Goal: Task Accomplishment & Management: Use online tool/utility

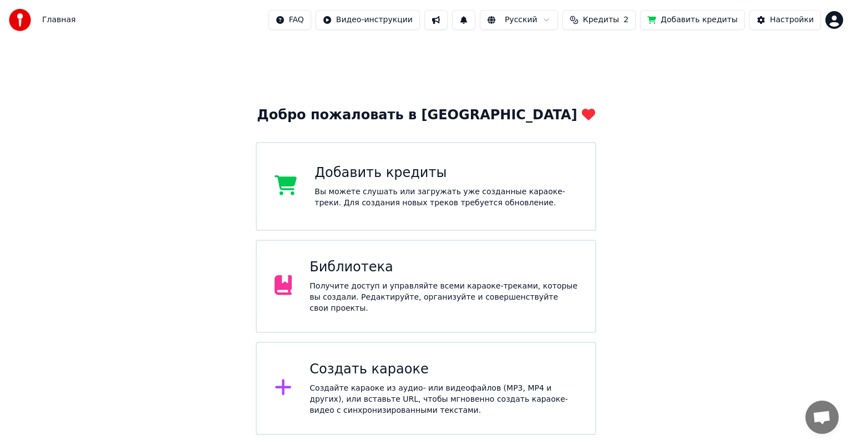
click at [440, 285] on div "Получите доступ и управляйте всеми караоке-треками, которые вы создали. Редакти…" at bounding box center [443, 297] width 268 height 33
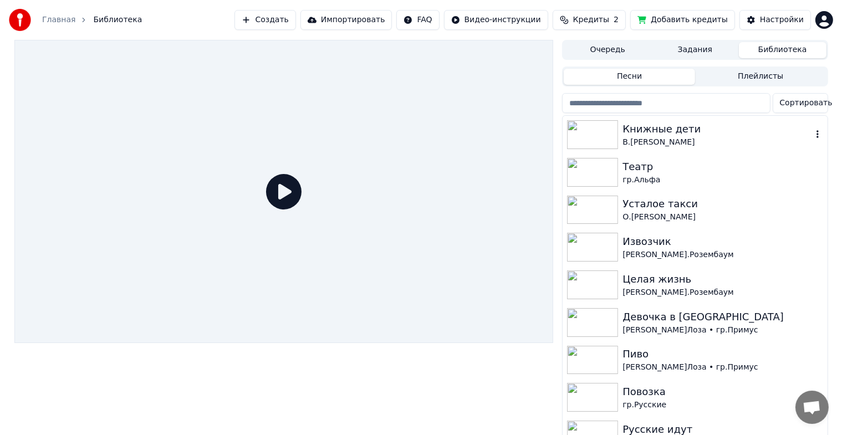
click at [578, 131] on img at bounding box center [592, 134] width 51 height 29
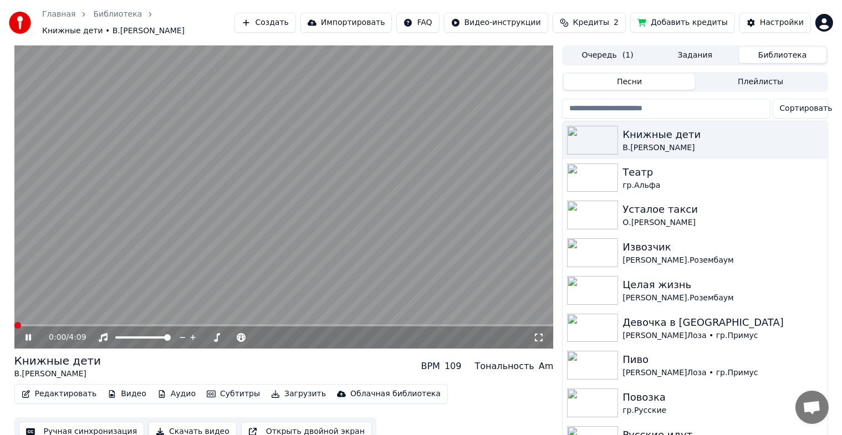
click at [30, 334] on icon at bounding box center [29, 337] width 6 height 7
click at [75, 424] on button "Ручная синхронизация" at bounding box center [82, 432] width 126 height 20
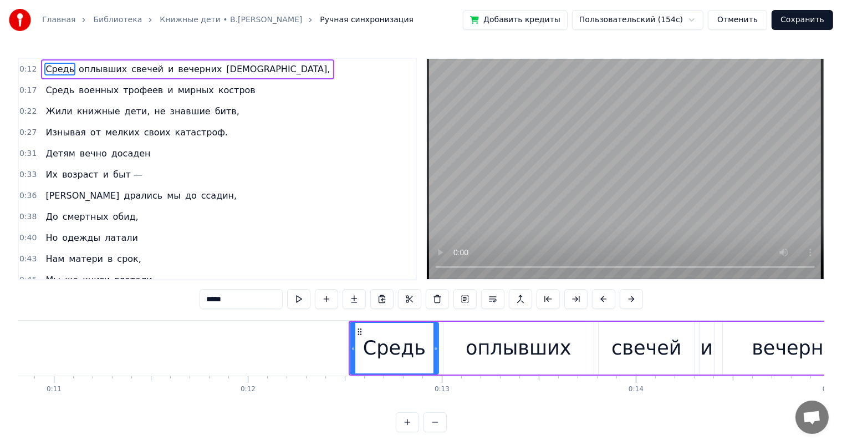
scroll to position [0, 2317]
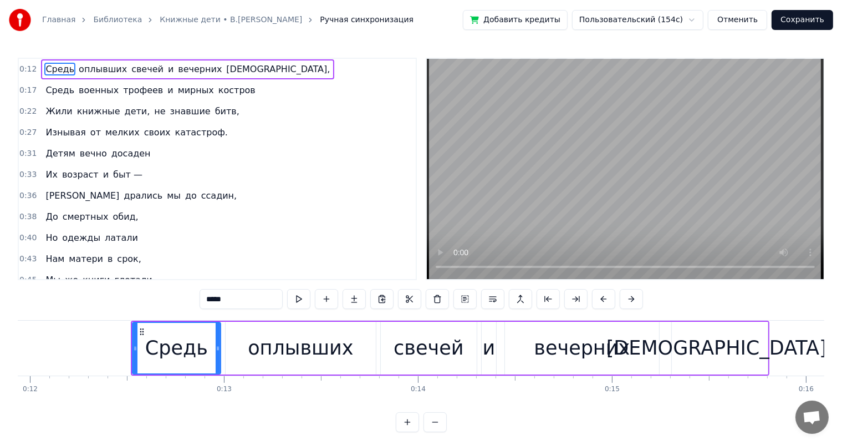
click at [315, 335] on div "оплывших" at bounding box center [300, 347] width 105 height 29
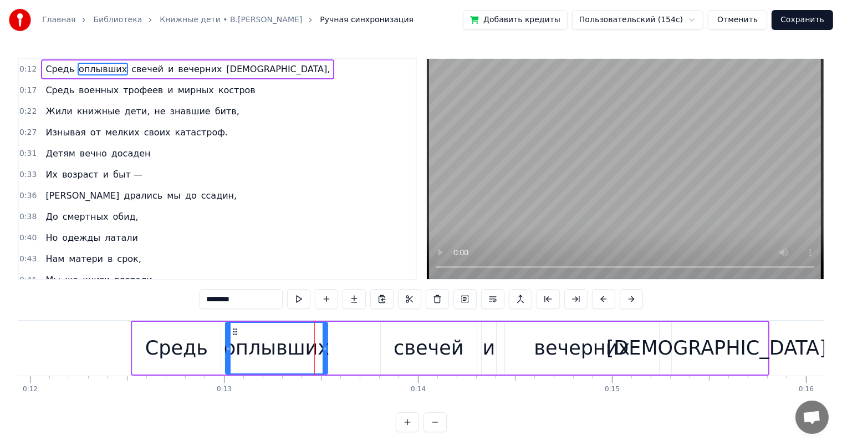
drag, startPoint x: 373, startPoint y: 351, endPoint x: 324, endPoint y: 368, distance: 51.2
click at [324, 368] on div at bounding box center [325, 348] width 4 height 50
click at [419, 344] on div "свечей" at bounding box center [429, 347] width 70 height 29
type input "******"
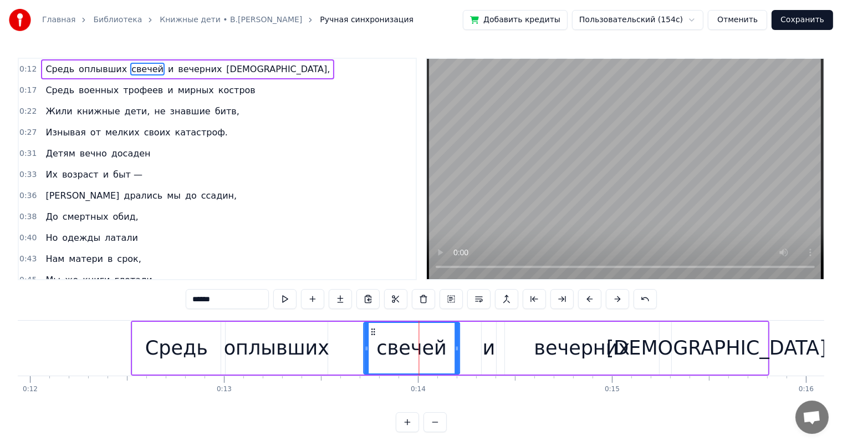
drag, startPoint x: 388, startPoint y: 330, endPoint x: 368, endPoint y: 331, distance: 20.6
click at [369, 331] on icon at bounding box center [373, 331] width 9 height 9
click at [457, 349] on div "Средь оплывших свечей и вечерних [DEMOGRAPHIC_DATA]," at bounding box center [450, 348] width 639 height 55
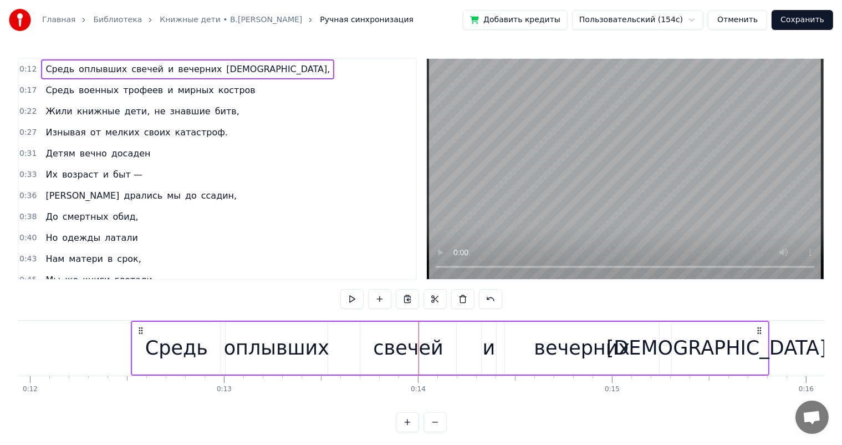
click at [426, 351] on div "свечей" at bounding box center [408, 347] width 70 height 29
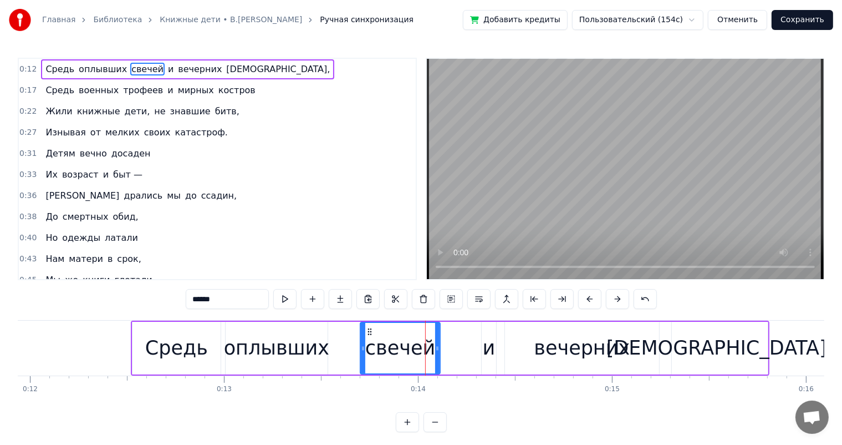
drag, startPoint x: 455, startPoint y: 344, endPoint x: 439, endPoint y: 355, distance: 19.5
click at [439, 355] on div at bounding box center [437, 348] width 4 height 50
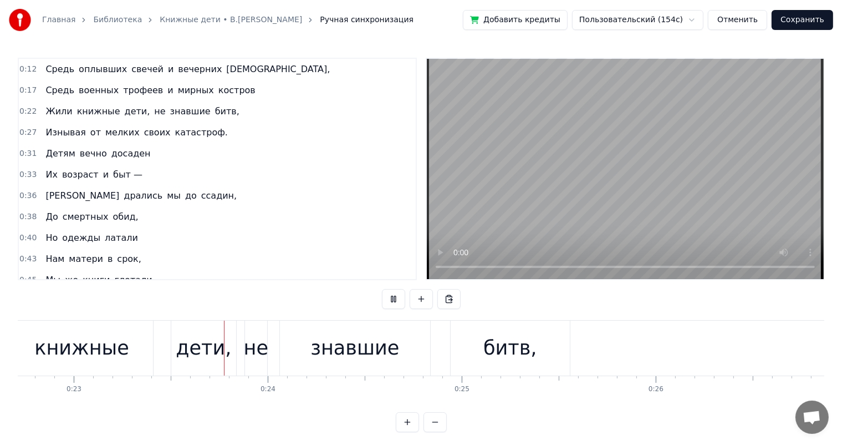
scroll to position [0, 4452]
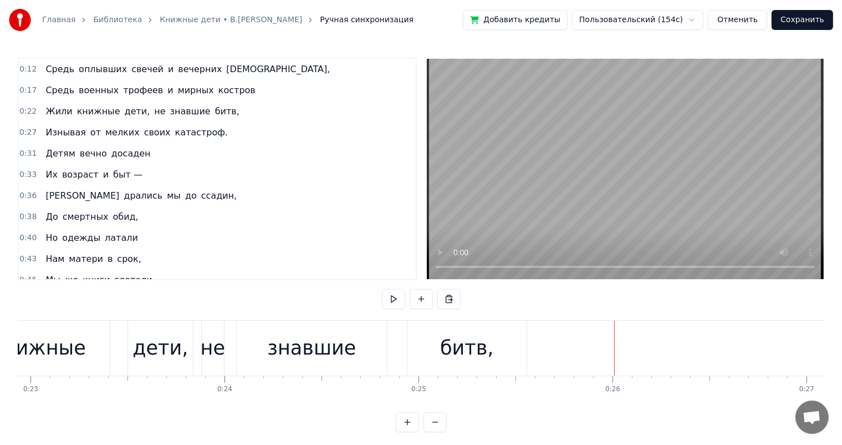
click at [501, 359] on div "битв," at bounding box center [467, 348] width 119 height 55
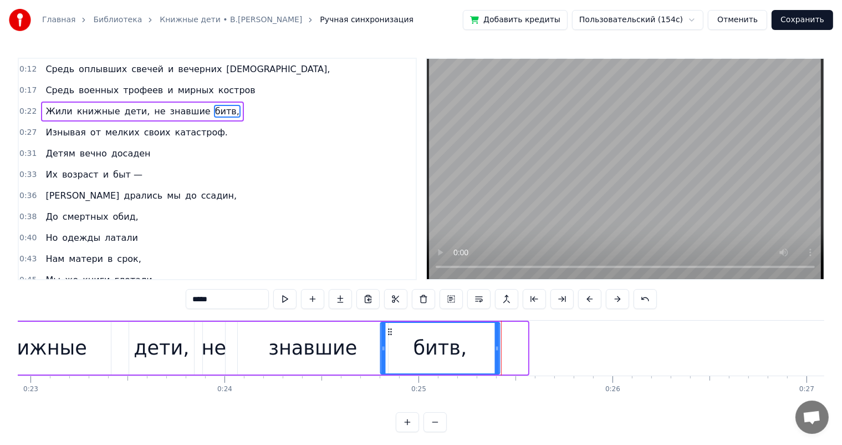
drag, startPoint x: 415, startPoint y: 331, endPoint x: 519, endPoint y: 343, distance: 104.4
click at [388, 337] on div "битв," at bounding box center [440, 348] width 118 height 50
drag, startPoint x: 499, startPoint y: 347, endPoint x: 480, endPoint y: 352, distance: 19.5
click at [480, 352] on div at bounding box center [479, 348] width 4 height 50
click at [89, 334] on div "книжные" at bounding box center [39, 348] width 143 height 53
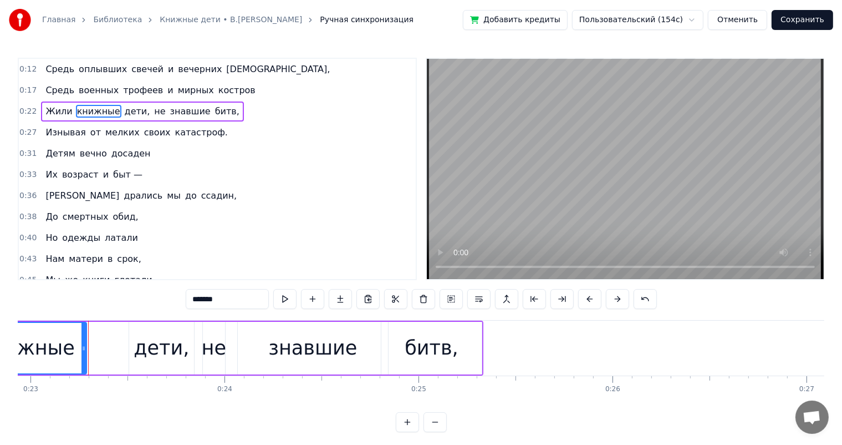
drag, startPoint x: 109, startPoint y: 351, endPoint x: 85, endPoint y: 361, distance: 26.6
click at [85, 361] on div at bounding box center [84, 348] width 4 height 50
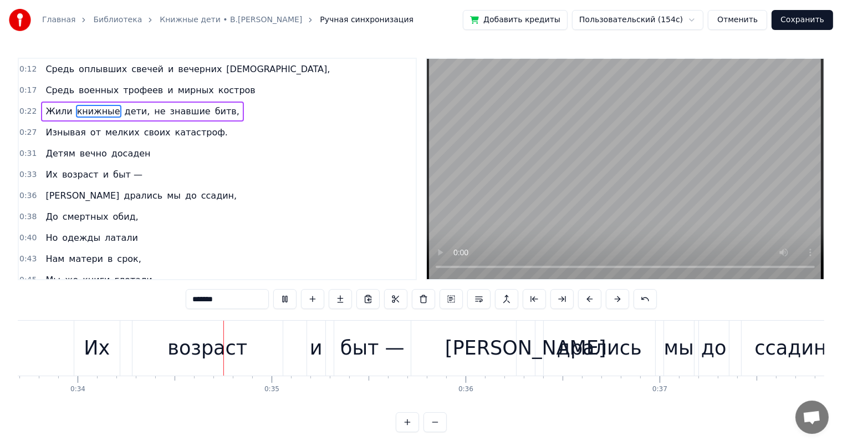
scroll to position [0, 6622]
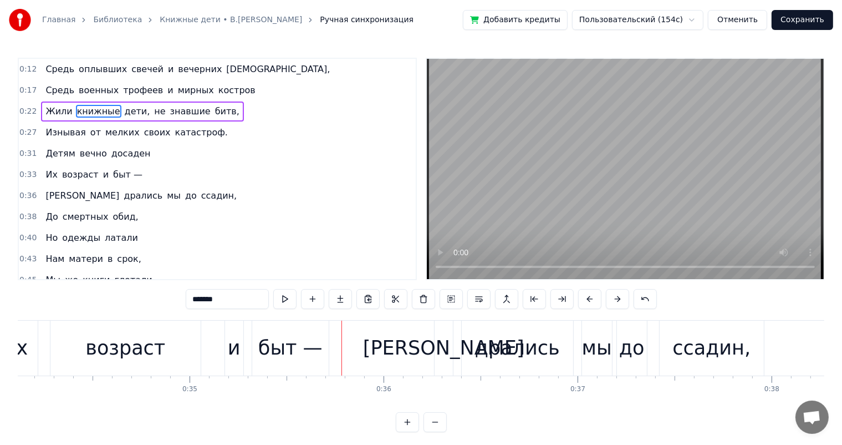
drag, startPoint x: 136, startPoint y: 347, endPoint x: 221, endPoint y: 347, distance: 84.3
click at [143, 347] on div "возраст" at bounding box center [125, 347] width 80 height 29
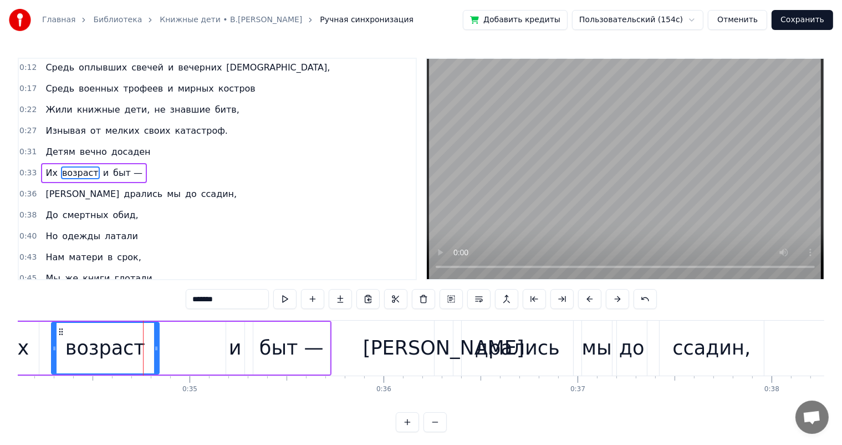
drag, startPoint x: 199, startPoint y: 345, endPoint x: 153, endPoint y: 355, distance: 47.1
click at [154, 355] on div at bounding box center [156, 348] width 4 height 50
click at [276, 347] on div "быт —" at bounding box center [292, 347] width 64 height 29
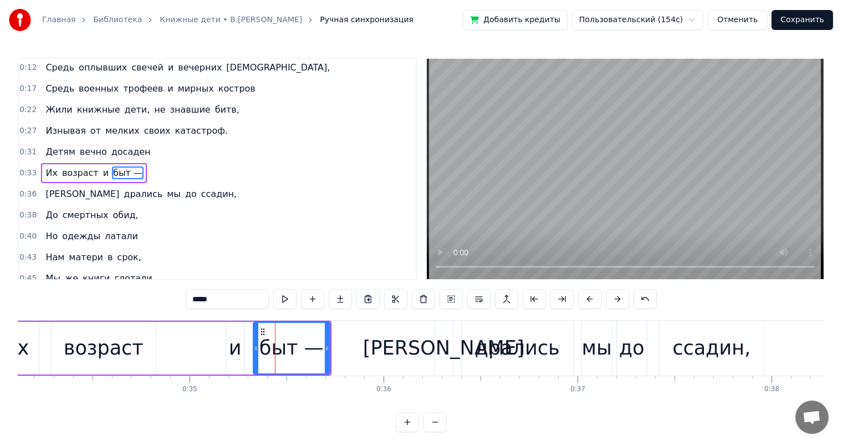
click at [226, 346] on div "и" at bounding box center [235, 348] width 18 height 53
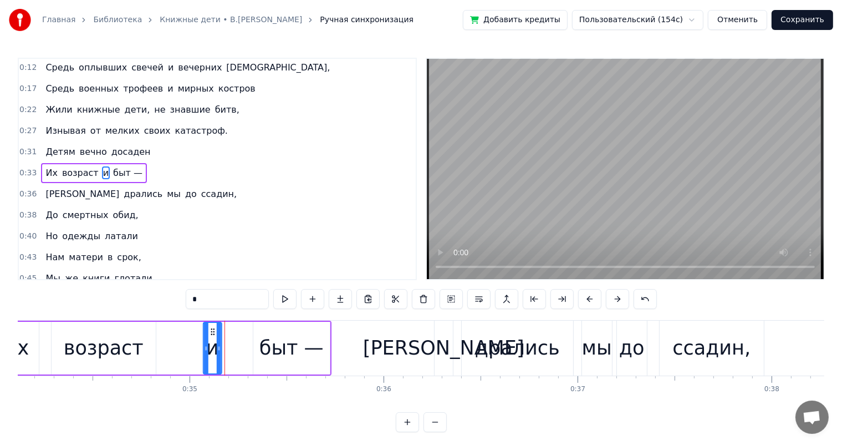
drag, startPoint x: 235, startPoint y: 328, endPoint x: 212, endPoint y: 328, distance: 22.7
click at [214, 329] on circle at bounding box center [214, 329] width 1 height 1
click at [276, 326] on div "быт —" at bounding box center [291, 348] width 77 height 53
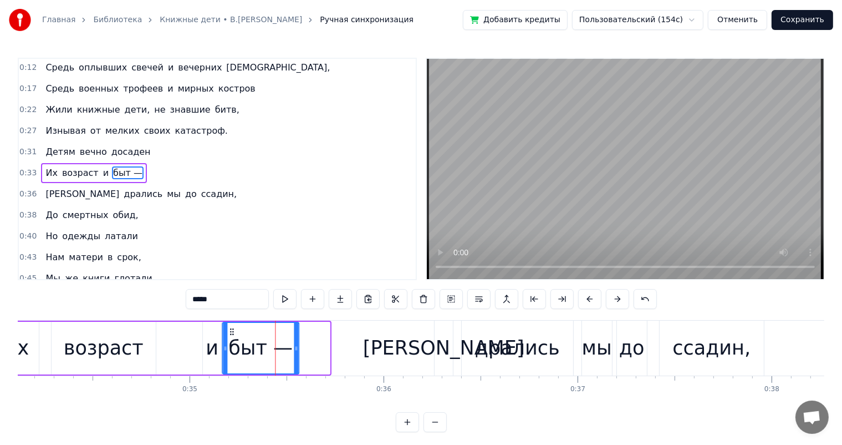
drag, startPoint x: 262, startPoint y: 330, endPoint x: 231, endPoint y: 341, distance: 32.8
click at [231, 341] on div "быт —" at bounding box center [260, 348] width 75 height 50
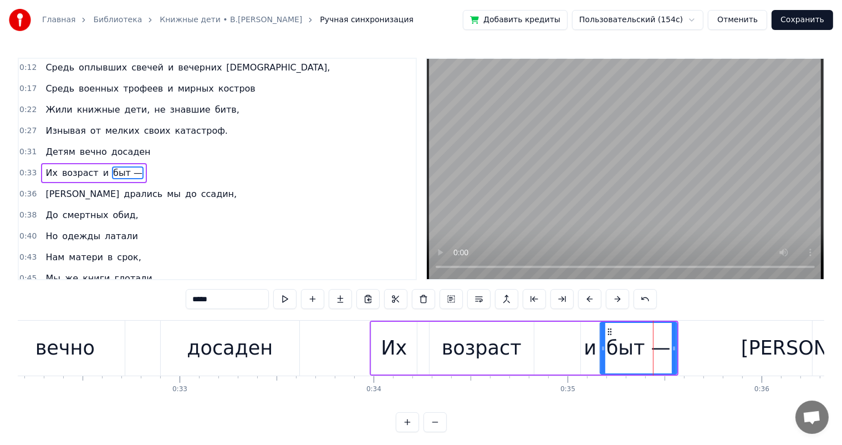
scroll to position [0, 6134]
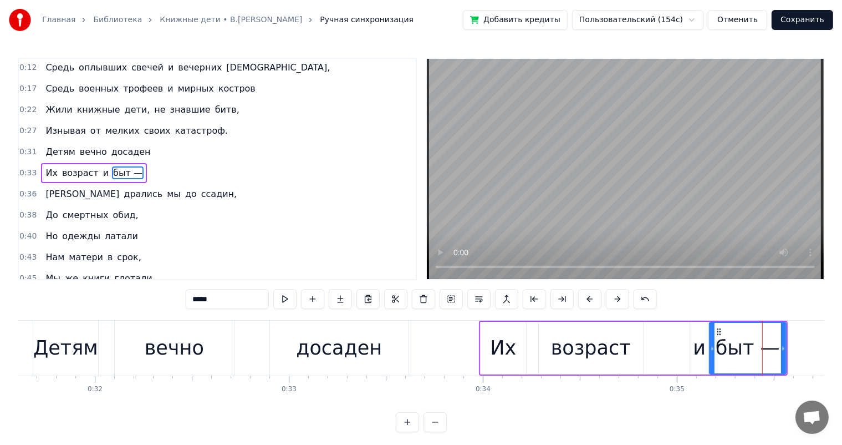
click at [224, 353] on div "вечно" at bounding box center [174, 348] width 119 height 55
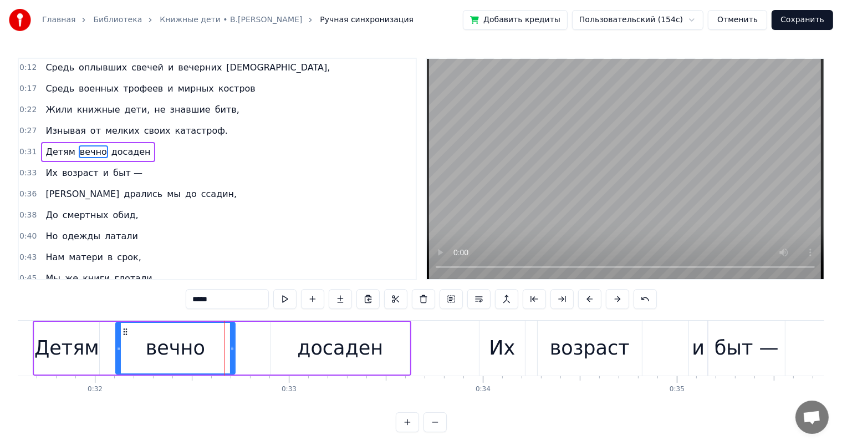
scroll to position [0, 0]
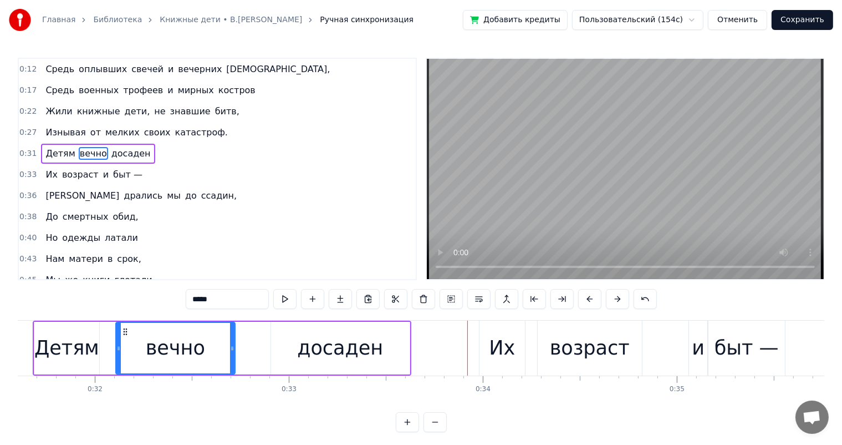
click at [369, 348] on div "досаден" at bounding box center [340, 347] width 86 height 29
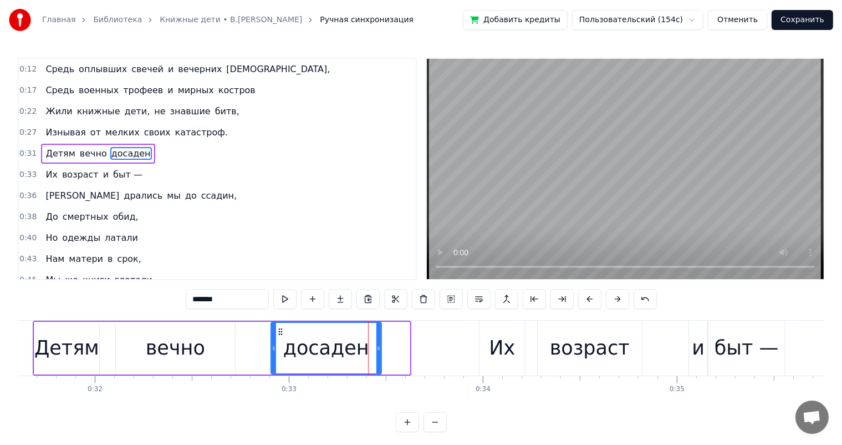
drag, startPoint x: 408, startPoint y: 345, endPoint x: 379, endPoint y: 357, distance: 30.8
click at [379, 357] on div at bounding box center [379, 348] width 4 height 50
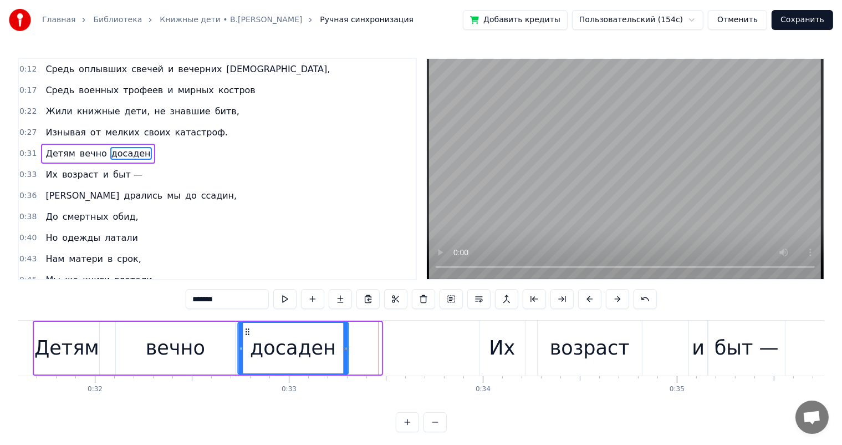
drag, startPoint x: 280, startPoint y: 331, endPoint x: 247, endPoint y: 339, distance: 33.8
click at [247, 339] on div "досаден" at bounding box center [293, 348] width 109 height 50
click at [16, 345] on div "Главная Библиотека Книжные дети • [PERSON_NAME].Высоцкий Ручная синхронизация Д…" at bounding box center [421, 216] width 842 height 432
click at [17, 344] on div "Главная Библиотека Книжные дети • [PERSON_NAME].Высоцкий Ручная синхронизация Д…" at bounding box center [421, 216] width 842 height 432
click at [0, 341] on div "Главная Библиотека Книжные дети • [PERSON_NAME].Высоцкий Ручная синхронизация Д…" at bounding box center [421, 216] width 842 height 432
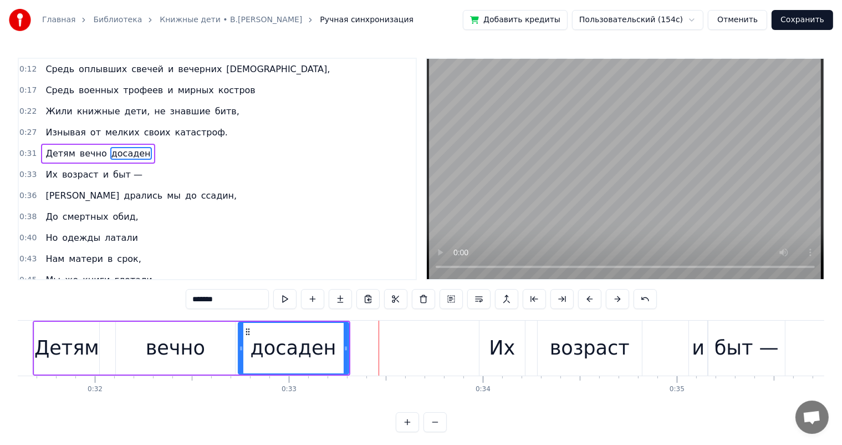
click at [80, 334] on div "Детям" at bounding box center [66, 347] width 65 height 29
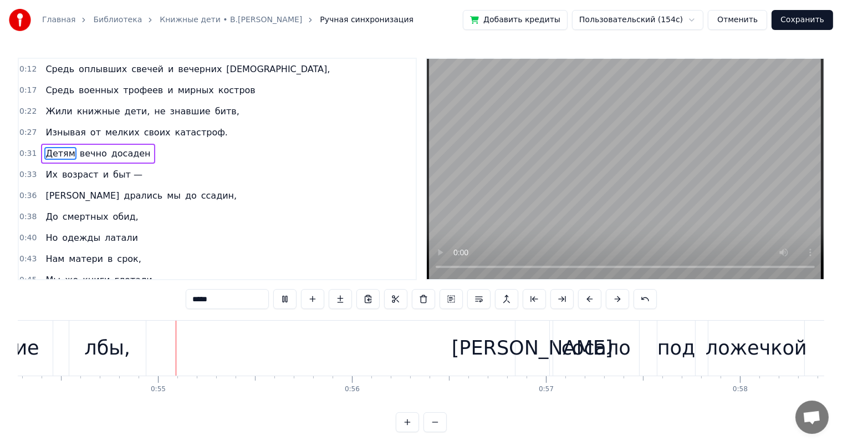
scroll to position [0, 10538]
click at [100, 341] on div "лбы," at bounding box center [105, 347] width 46 height 29
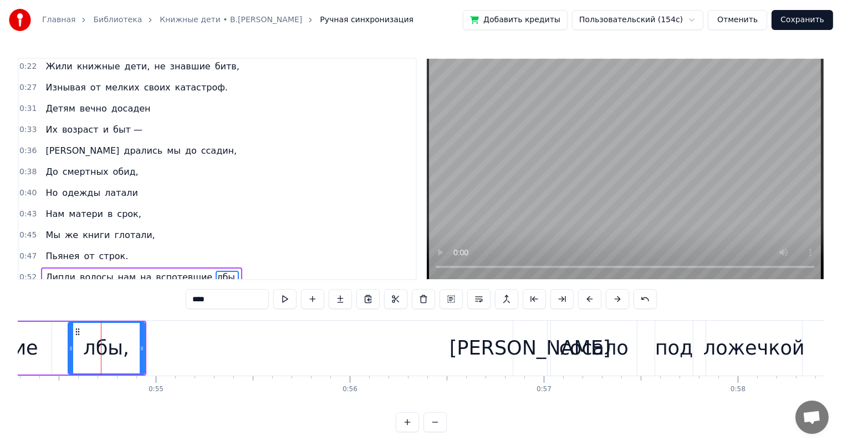
scroll to position [144, 0]
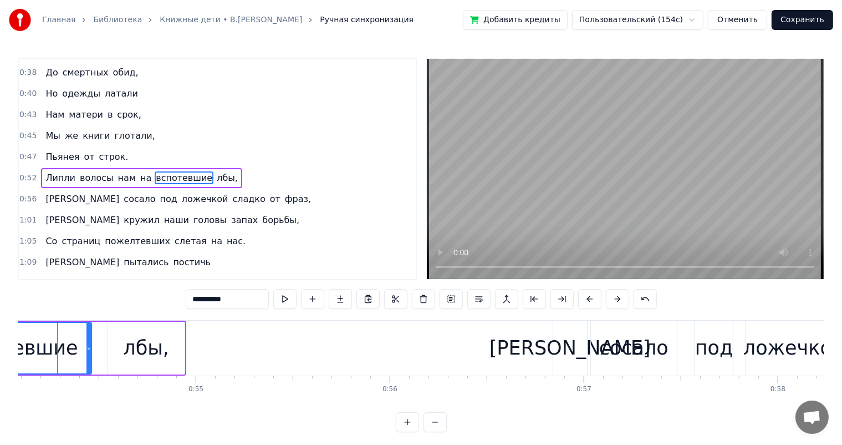
scroll to position [0, 10482]
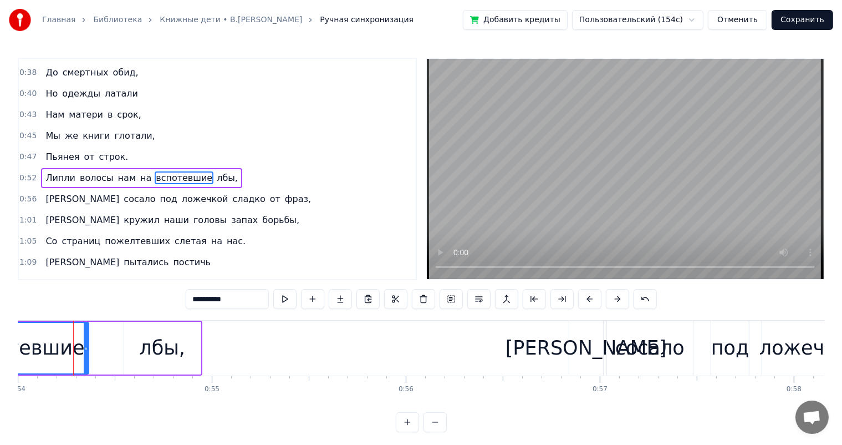
drag, startPoint x: 105, startPoint y: 338, endPoint x: 89, endPoint y: 339, distance: 16.2
click at [89, 339] on div "вспотевшие" at bounding box center [23, 348] width 133 height 53
click at [155, 339] on div "лбы," at bounding box center [162, 347] width 46 height 29
type input "****"
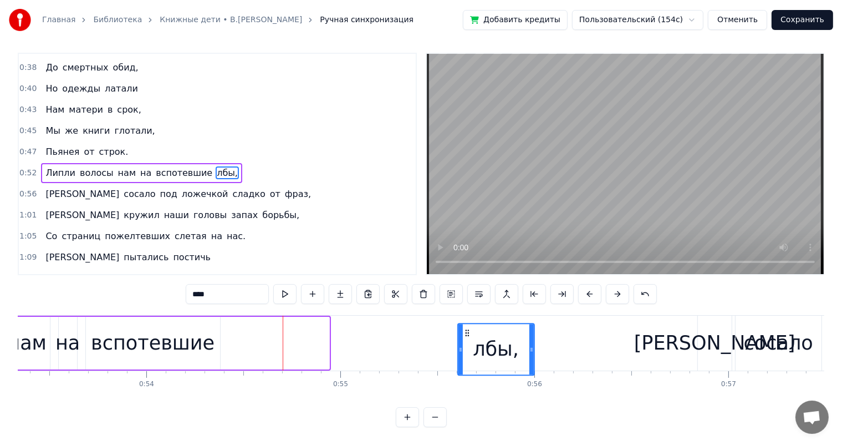
scroll to position [9, 0]
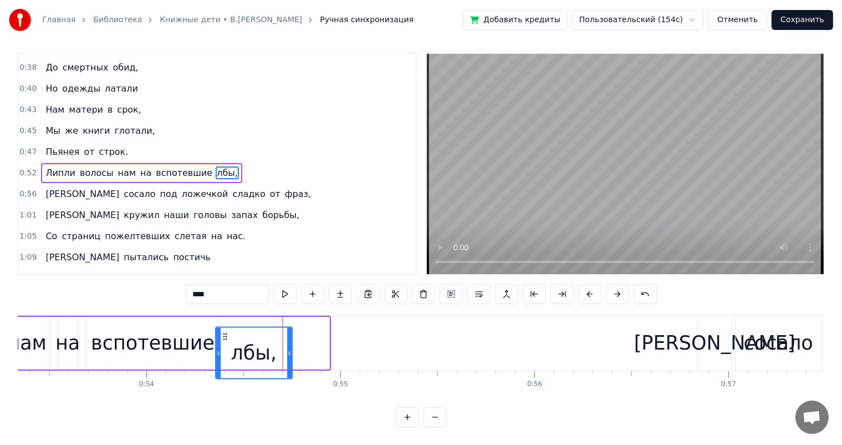
drag, startPoint x: 131, startPoint y: 333, endPoint x: 222, endPoint y: 331, distance: 91.0
click at [222, 332] on icon at bounding box center [225, 336] width 9 height 9
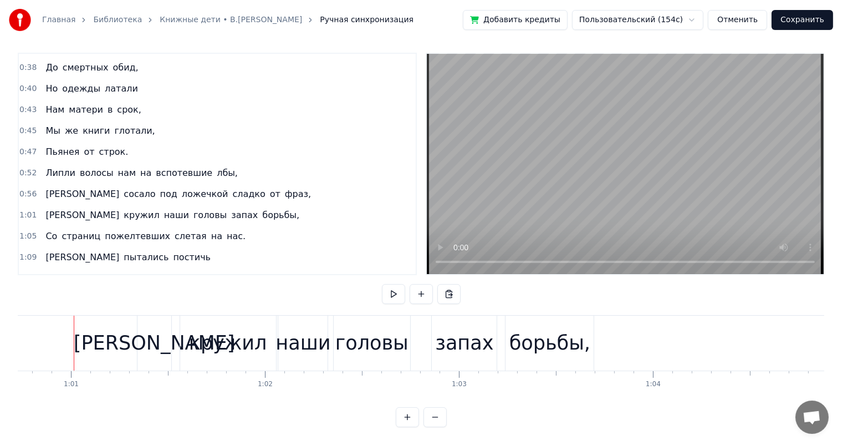
scroll to position [0, 11179]
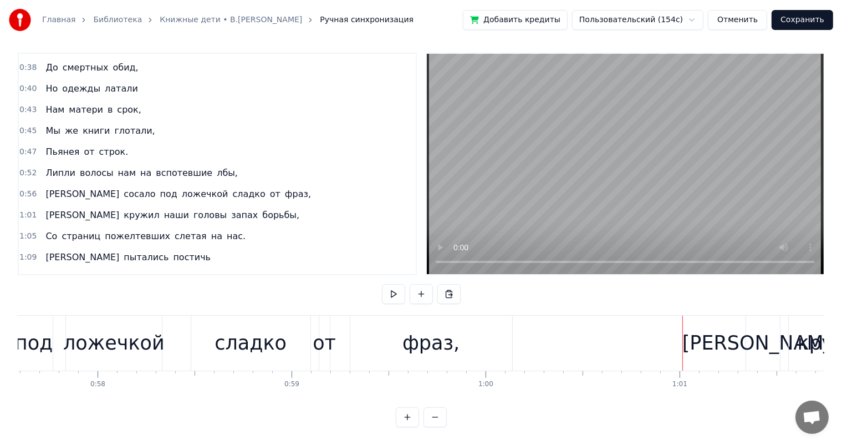
click at [412, 337] on div "фраз," at bounding box center [431, 342] width 57 height 29
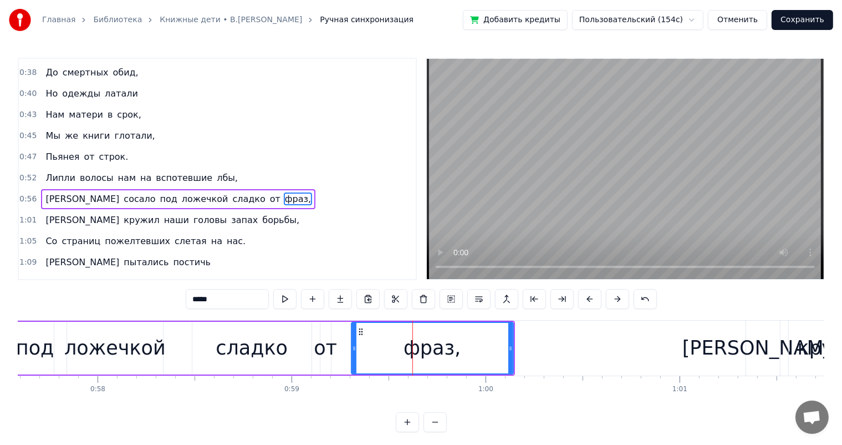
scroll to position [165, 0]
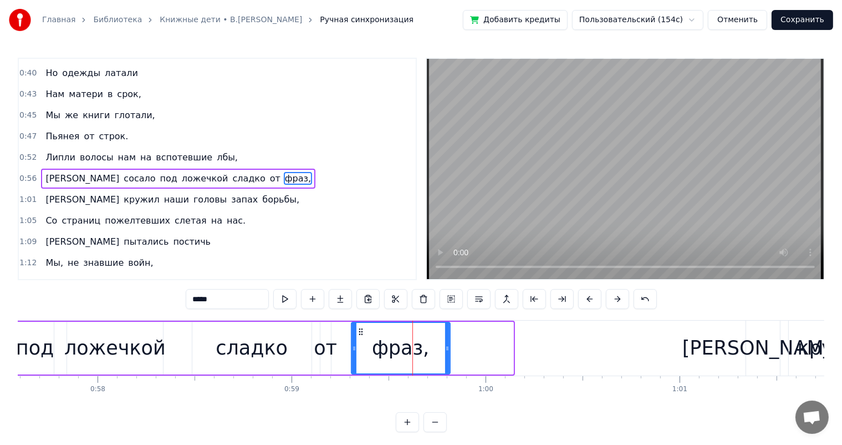
drag, startPoint x: 511, startPoint y: 348, endPoint x: 448, endPoint y: 361, distance: 64.5
click at [448, 361] on div at bounding box center [447, 348] width 4 height 50
click at [210, 366] on div "сладко" at bounding box center [251, 348] width 119 height 53
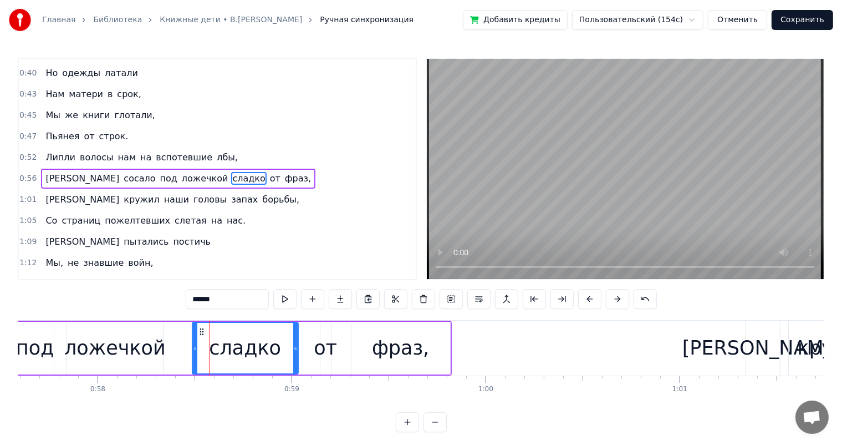
drag, startPoint x: 308, startPoint y: 345, endPoint x: 295, endPoint y: 348, distance: 13.6
click at [295, 348] on icon at bounding box center [295, 348] width 4 height 9
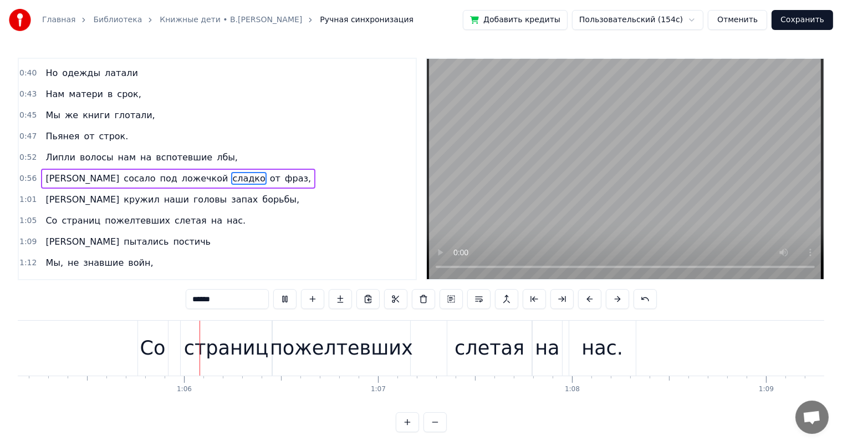
scroll to position [0, 12653]
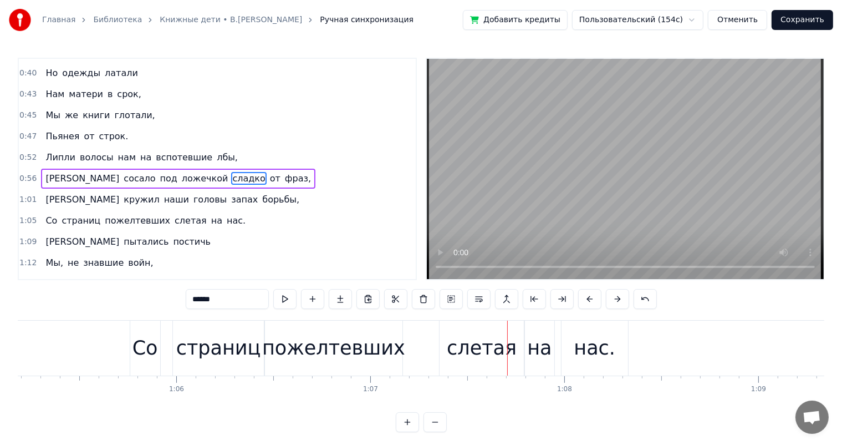
click at [241, 360] on div "страниц" at bounding box center [218, 347] width 85 height 29
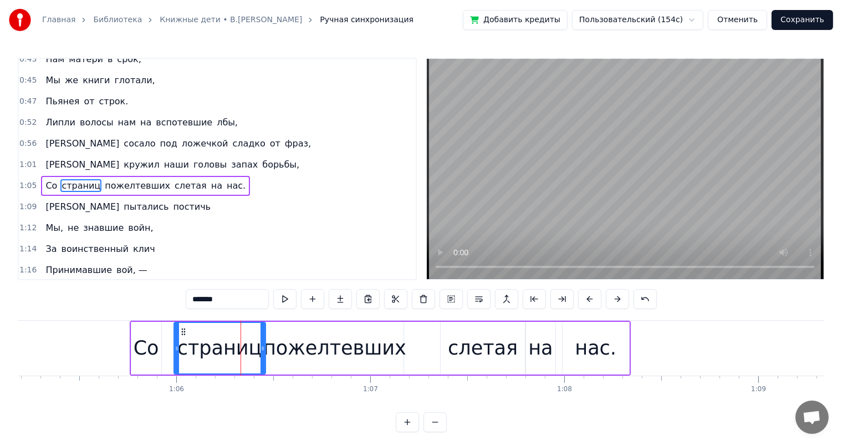
scroll to position [206, 0]
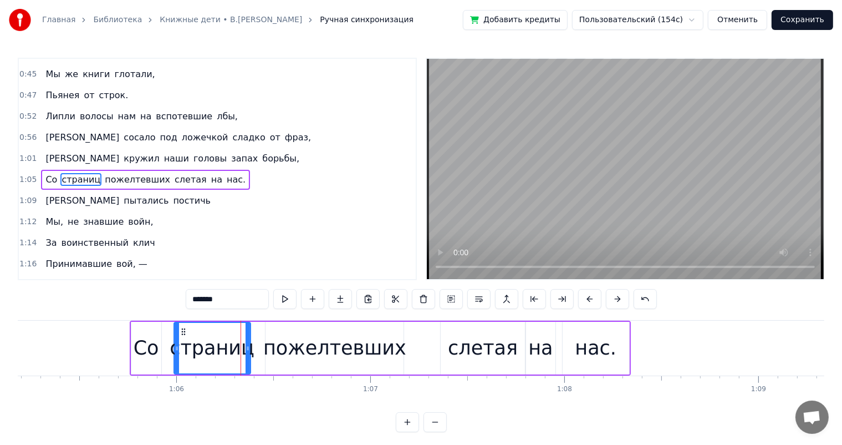
drag, startPoint x: 262, startPoint y: 344, endPoint x: 247, endPoint y: 344, distance: 15.0
click at [247, 344] on icon at bounding box center [248, 348] width 4 height 9
click at [295, 342] on div "пожелтевших" at bounding box center [334, 347] width 143 height 29
type input "**********"
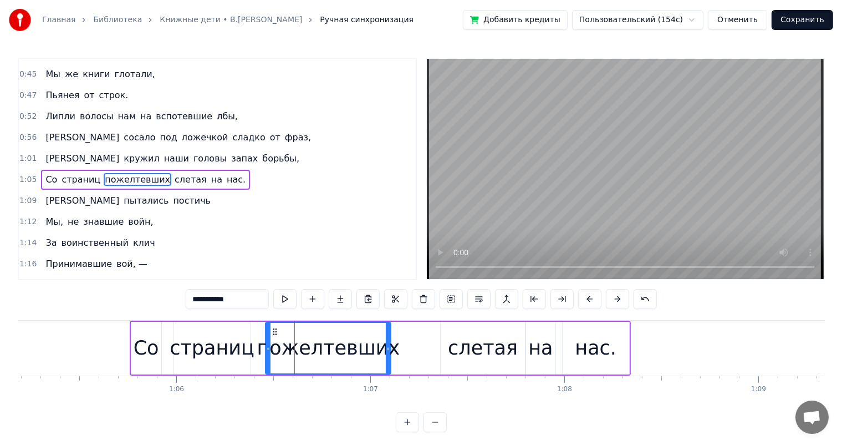
drag, startPoint x: 402, startPoint y: 343, endPoint x: 389, endPoint y: 347, distance: 13.5
click at [389, 347] on div at bounding box center [388, 348] width 4 height 50
drag, startPoint x: 275, startPoint y: 331, endPoint x: 261, endPoint y: 336, distance: 15.3
click at [261, 336] on div "пожелтевших" at bounding box center [314, 348] width 124 height 50
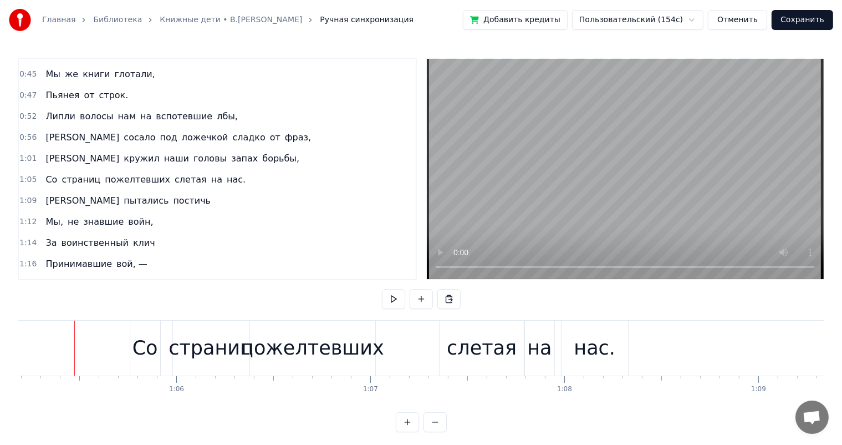
click at [211, 344] on div "страниц" at bounding box center [211, 347] width 85 height 29
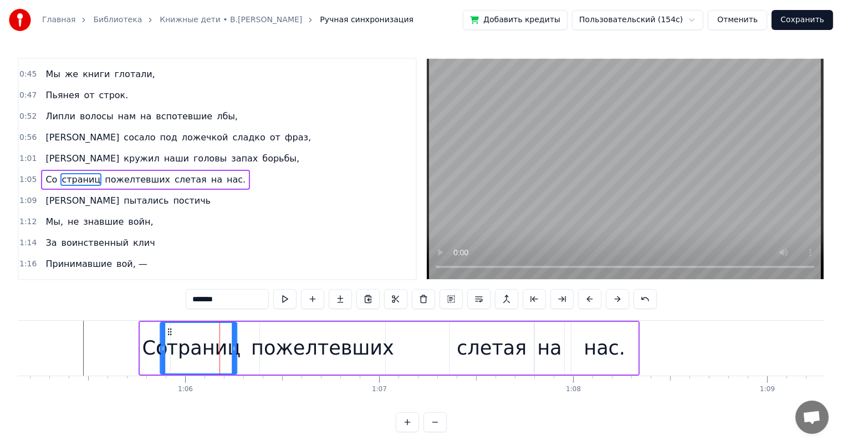
scroll to position [0, 12638]
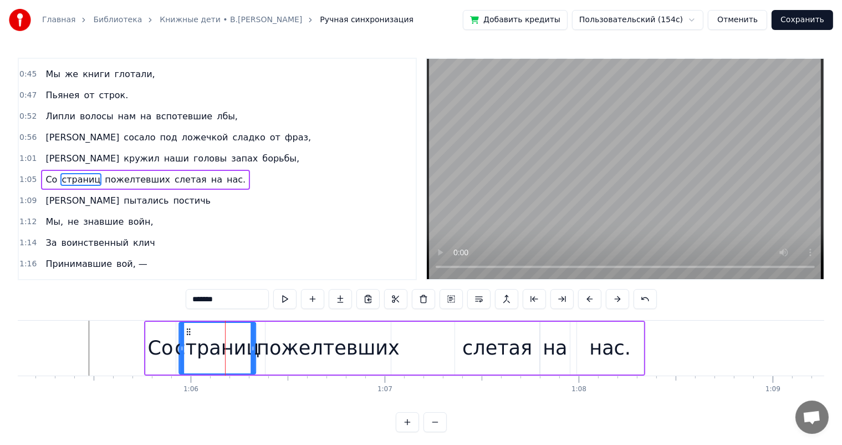
drag, startPoint x: 183, startPoint y: 332, endPoint x: 189, endPoint y: 333, distance: 5.6
click at [189, 333] on icon at bounding box center [188, 331] width 9 height 9
drag, startPoint x: 324, startPoint y: 335, endPoint x: 261, endPoint y: 329, distance: 63.5
click at [316, 336] on div "пожелтевших" at bounding box center [328, 347] width 143 height 29
type input "**********"
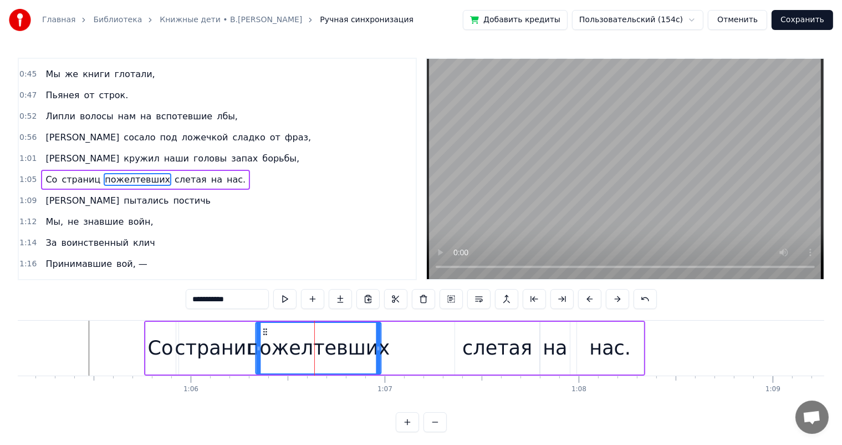
drag, startPoint x: 277, startPoint y: 331, endPoint x: 267, endPoint y: 336, distance: 11.2
click at [267, 336] on div "пожелтевших" at bounding box center [318, 348] width 124 height 50
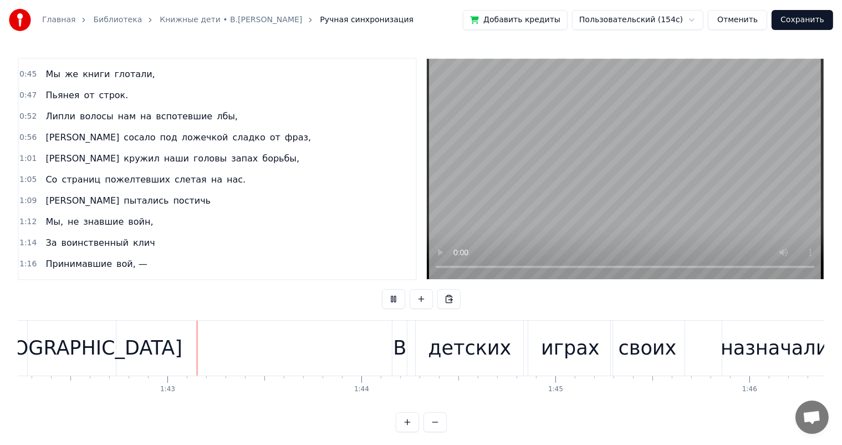
scroll to position [0, 19844]
click at [64, 334] on div "[DEMOGRAPHIC_DATA]" at bounding box center [71, 347] width 221 height 29
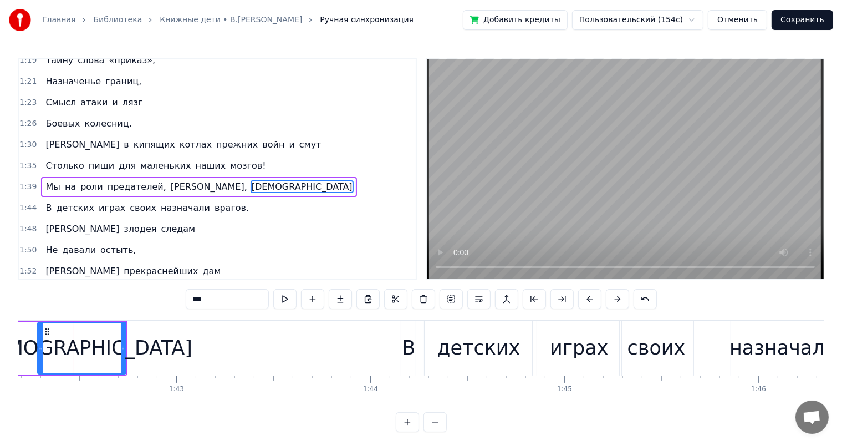
scroll to position [0, 19658]
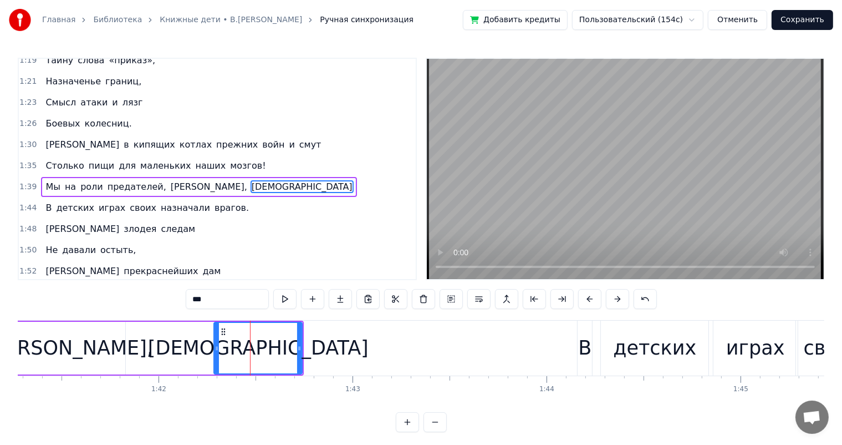
click at [131, 358] on div "Мы на роли предателей, [PERSON_NAME], [PERSON_NAME]" at bounding box center [21, 348] width 565 height 55
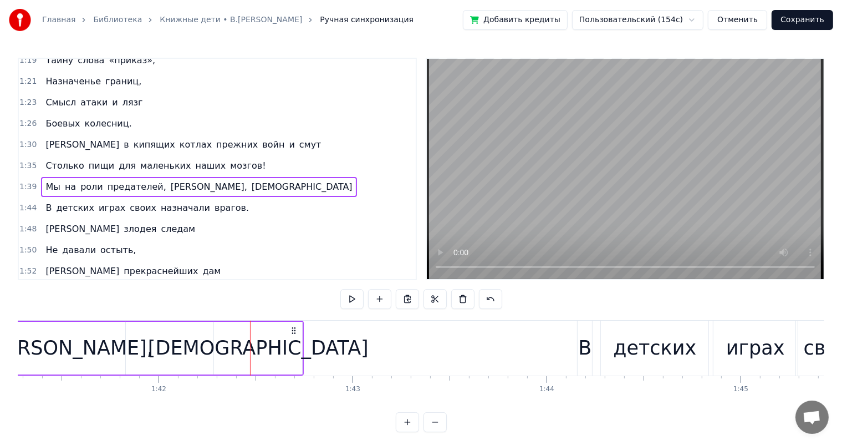
click at [106, 340] on div "[PERSON_NAME]," at bounding box center [69, 348] width 111 height 53
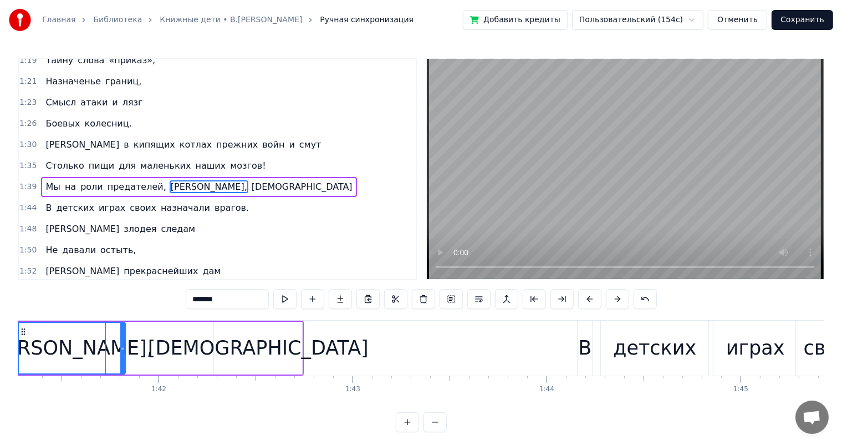
drag, startPoint x: 256, startPoint y: 331, endPoint x: 240, endPoint y: 332, distance: 16.1
click at [253, 332] on div "[DEMOGRAPHIC_DATA]" at bounding box center [258, 348] width 88 height 53
type input "***"
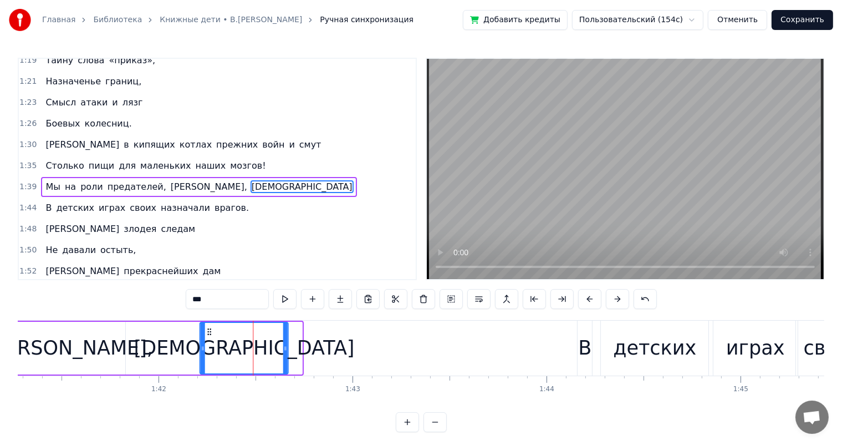
drag, startPoint x: 222, startPoint y: 331, endPoint x: 208, endPoint y: 334, distance: 14.1
click at [208, 334] on icon at bounding box center [209, 331] width 9 height 9
click at [284, 298] on button at bounding box center [284, 299] width 23 height 20
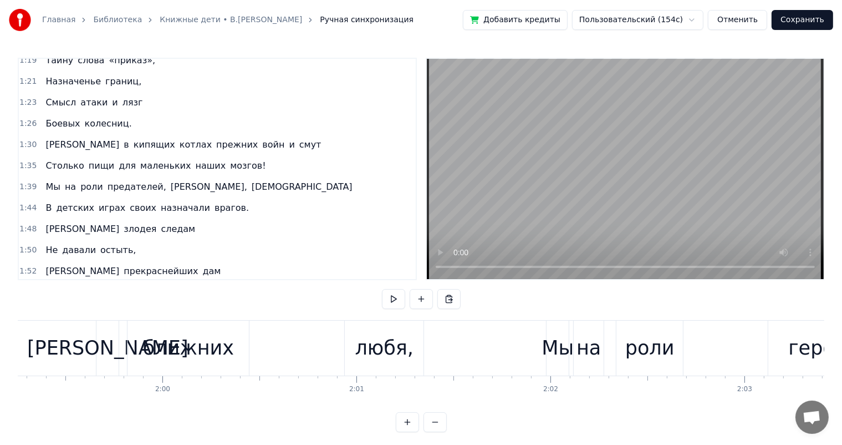
scroll to position [0, 22930]
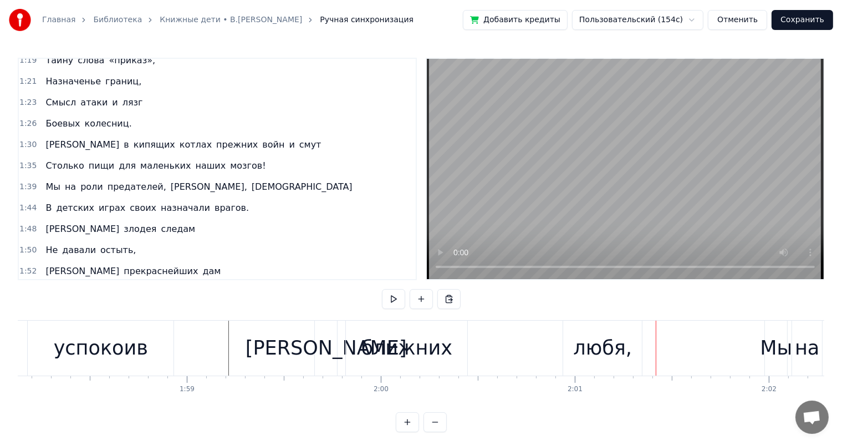
click at [422, 354] on div "ближних" at bounding box center [407, 347] width 92 height 29
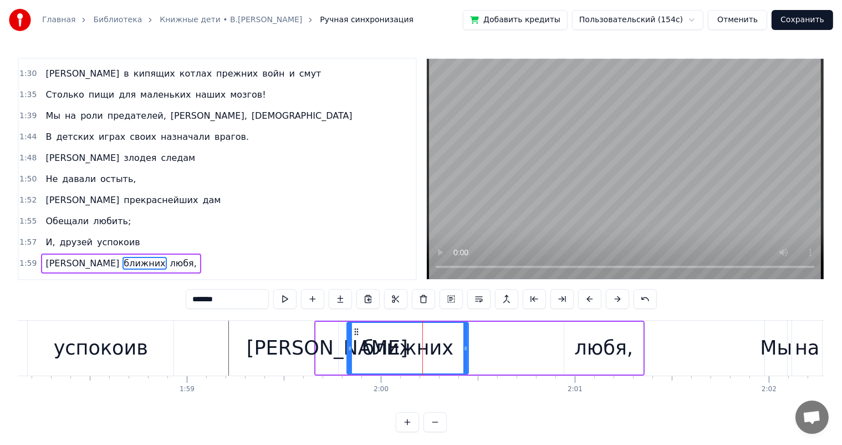
scroll to position [573, 0]
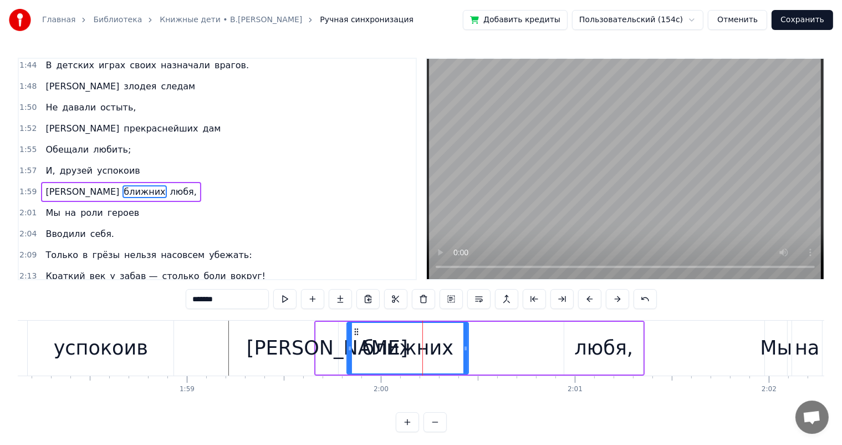
click at [589, 342] on div "любя," at bounding box center [604, 347] width 59 height 29
type input "*****"
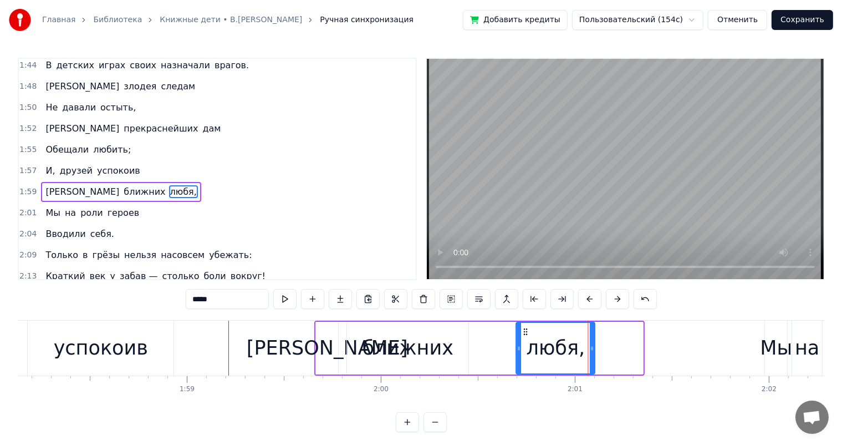
drag, startPoint x: 574, startPoint y: 334, endPoint x: 526, endPoint y: 342, distance: 49.0
click at [526, 342] on div "любя," at bounding box center [556, 348] width 78 height 50
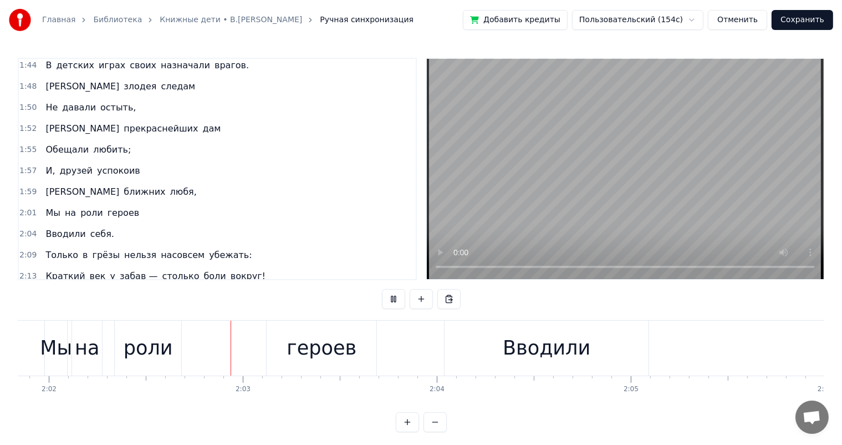
scroll to position [0, 23656]
click at [153, 344] on div "роли" at bounding box center [143, 347] width 49 height 29
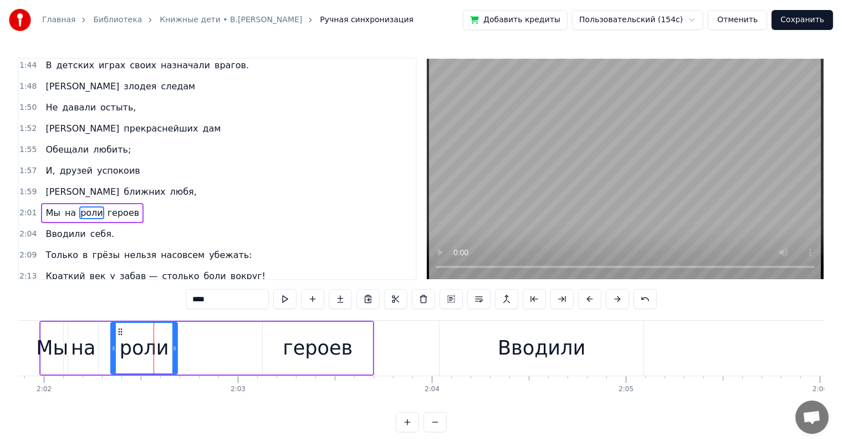
scroll to position [593, 0]
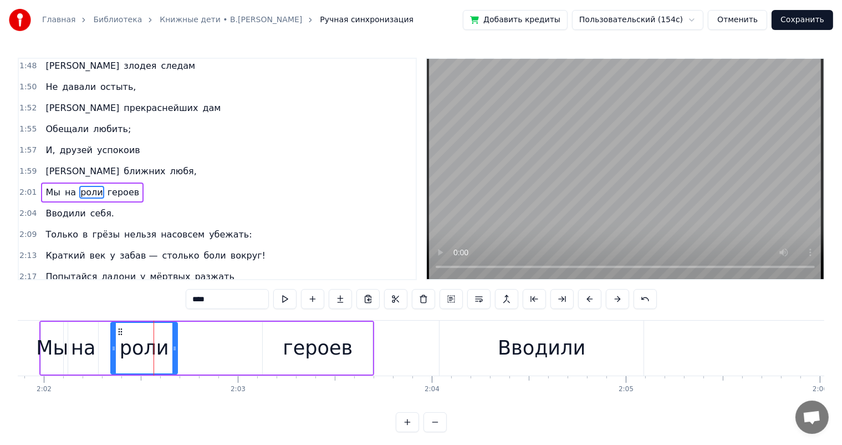
click at [276, 343] on div "героев" at bounding box center [318, 348] width 110 height 53
type input "******"
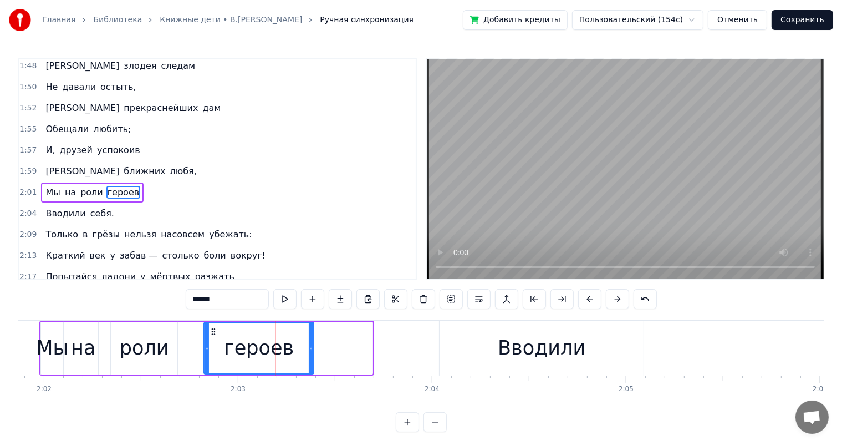
drag, startPoint x: 269, startPoint y: 331, endPoint x: 312, endPoint y: 336, distance: 43.5
click at [212, 341] on div "героев" at bounding box center [259, 348] width 109 height 50
drag, startPoint x: 309, startPoint y: 347, endPoint x: 293, endPoint y: 349, distance: 16.2
click at [293, 349] on icon at bounding box center [295, 348] width 4 height 9
click at [0, 334] on div "Главная Библиотека Книжные дети • [PERSON_NAME].Высоцкий Ручная синхронизация Д…" at bounding box center [421, 216] width 842 height 432
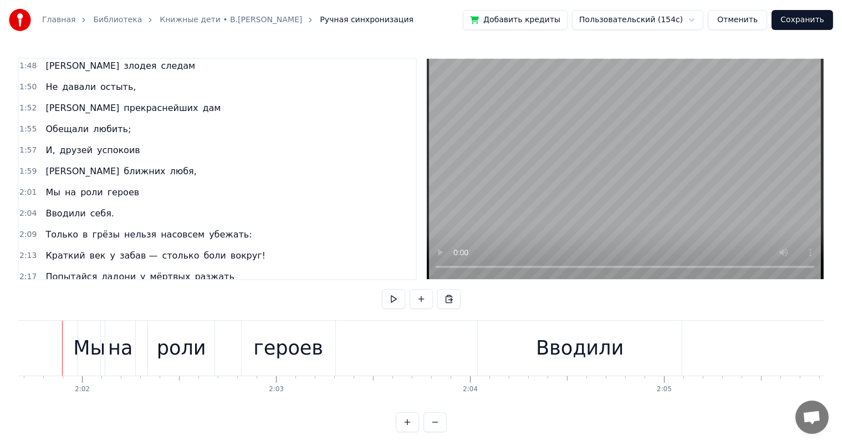
scroll to position [0, 23606]
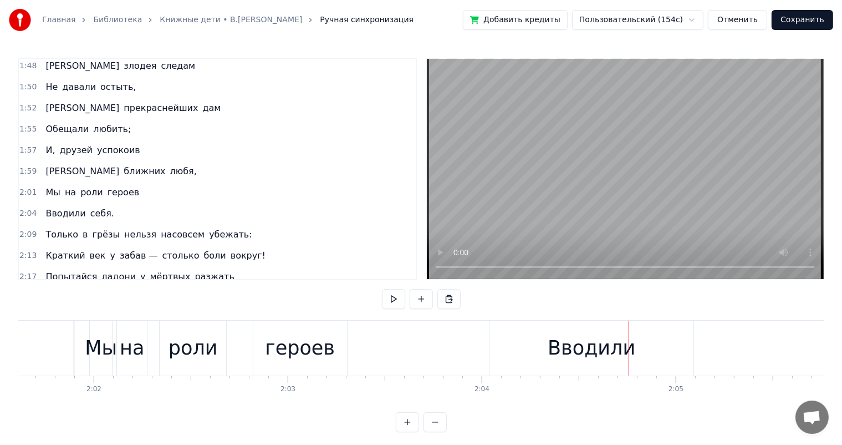
click at [310, 358] on div "героев" at bounding box center [300, 347] width 70 height 29
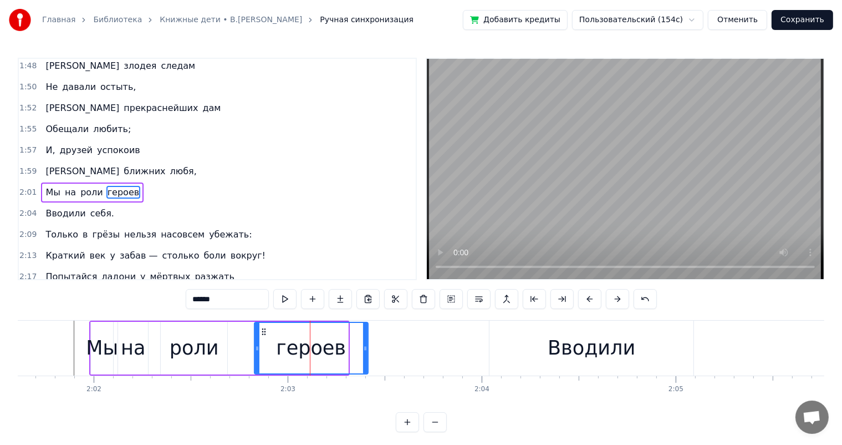
drag, startPoint x: 344, startPoint y: 342, endPoint x: 353, endPoint y: 322, distance: 21.8
click at [364, 341] on div at bounding box center [365, 348] width 4 height 50
click at [38, 342] on div at bounding box center [632, 348] width 48441 height 55
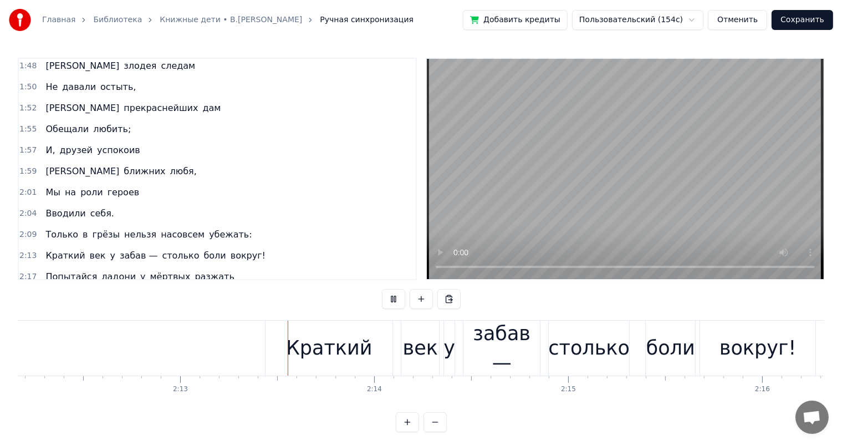
scroll to position [0, 25744]
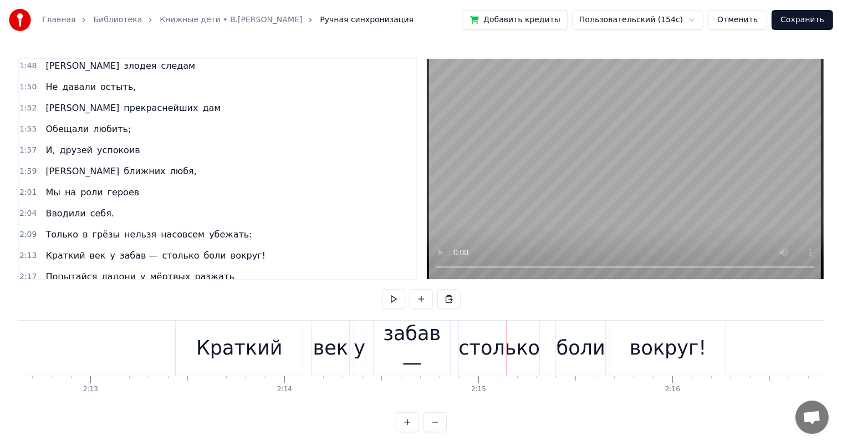
click at [386, 324] on div "забав —" at bounding box center [412, 348] width 77 height 55
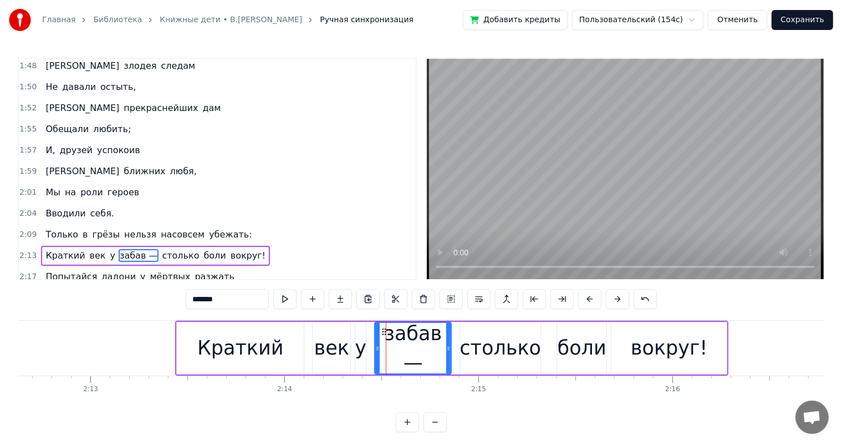
scroll to position [654, 0]
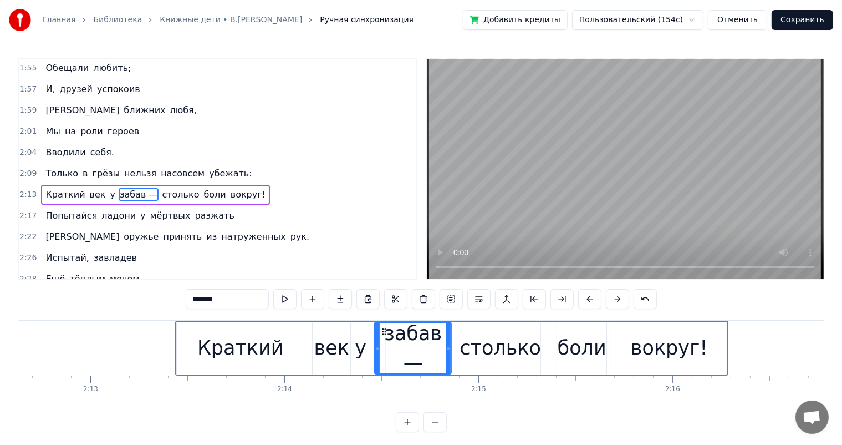
click at [333, 344] on div "век" at bounding box center [331, 347] width 35 height 29
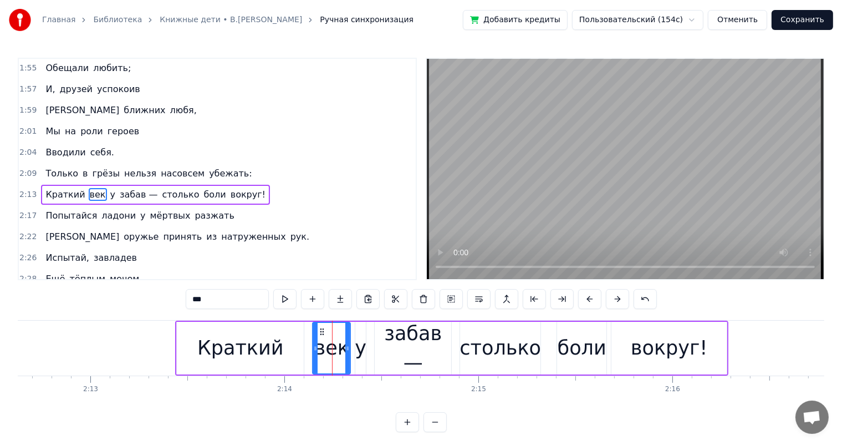
drag, startPoint x: 200, startPoint y: 352, endPoint x: 206, endPoint y: 346, distance: 8.7
click at [206, 346] on div "Краткий" at bounding box center [240, 348] width 127 height 53
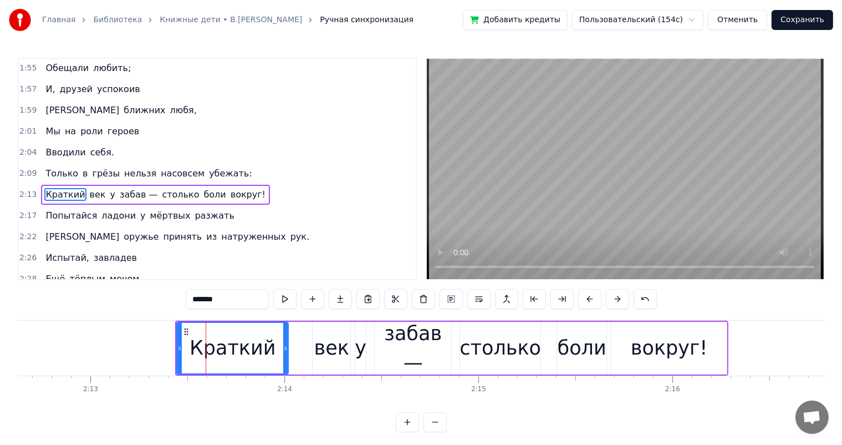
drag, startPoint x: 302, startPoint y: 341, endPoint x: 330, endPoint y: 337, distance: 28.5
click at [288, 344] on div "Краткий" at bounding box center [232, 348] width 113 height 53
click at [330, 337] on div "век" at bounding box center [331, 347] width 35 height 29
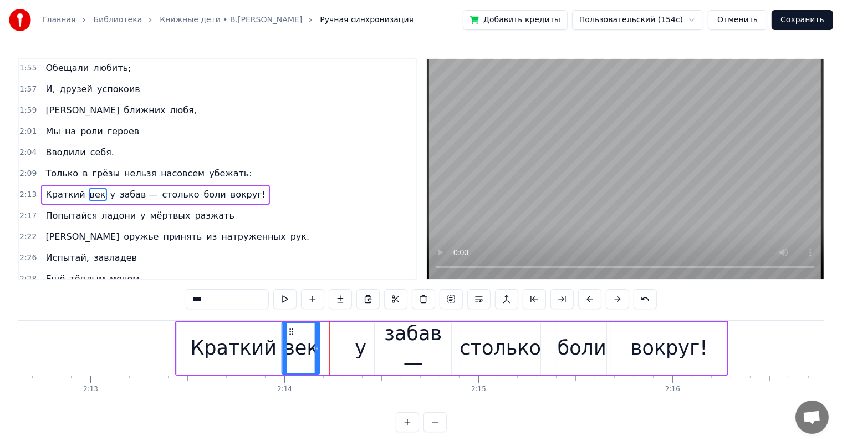
drag, startPoint x: 321, startPoint y: 331, endPoint x: 290, endPoint y: 337, distance: 31.2
click at [290, 337] on div "век" at bounding box center [301, 348] width 37 height 50
click at [360, 335] on div "у" at bounding box center [361, 347] width 12 height 29
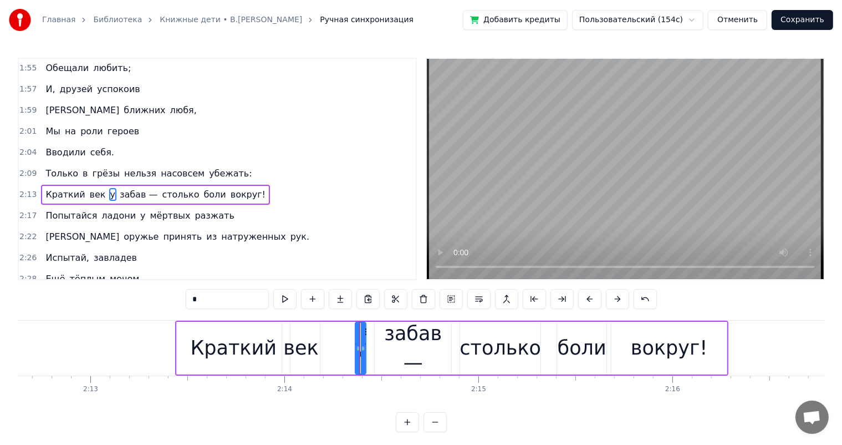
click at [360, 330] on icon at bounding box center [364, 331] width 9 height 9
drag, startPoint x: 357, startPoint y: 337, endPoint x: 347, endPoint y: 338, distance: 9.5
click at [347, 338] on div at bounding box center [349, 348] width 4 height 50
drag, startPoint x: 355, startPoint y: 331, endPoint x: 331, endPoint y: 335, distance: 24.3
click at [331, 335] on div "у" at bounding box center [332, 348] width 19 height 50
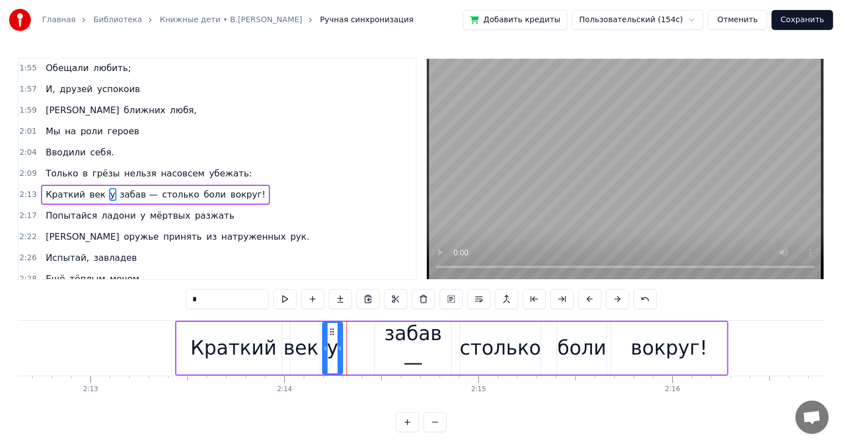
click at [397, 339] on div "забав —" at bounding box center [413, 348] width 77 height 58
type input "*******"
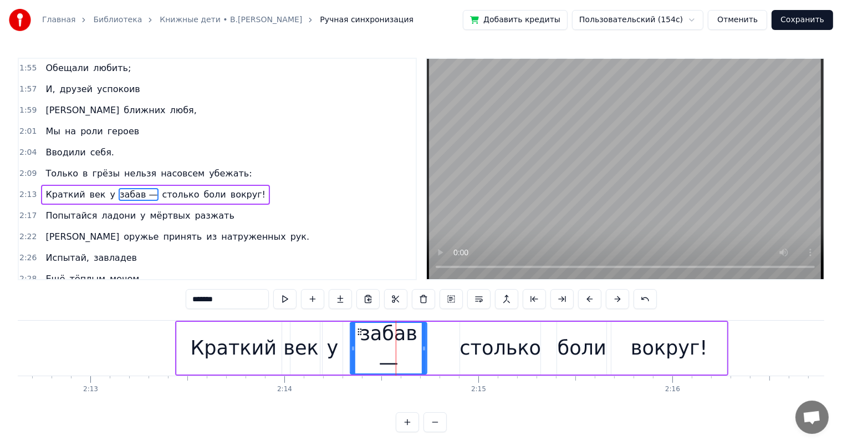
drag, startPoint x: 382, startPoint y: 327, endPoint x: 358, endPoint y: 335, distance: 25.6
click at [358, 335] on icon at bounding box center [360, 331] width 9 height 9
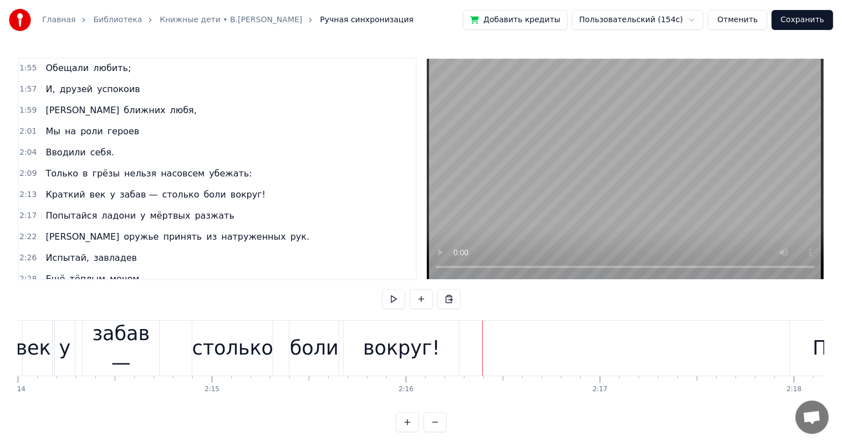
scroll to position [0, 25602]
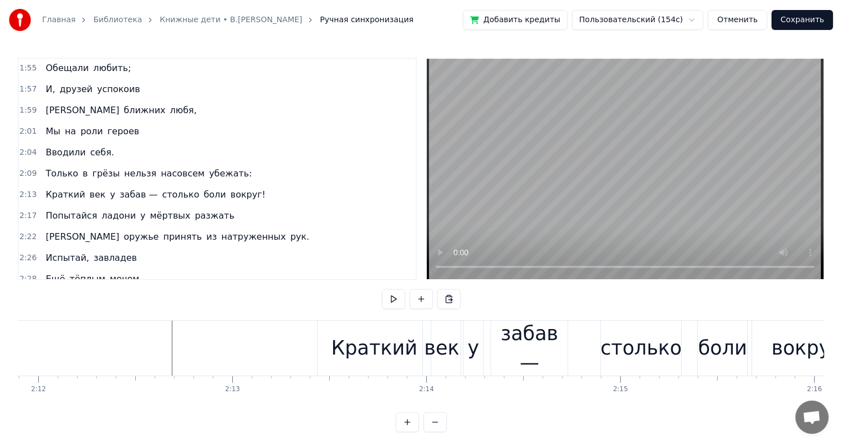
click at [618, 338] on div "столько" at bounding box center [642, 347] width 82 height 29
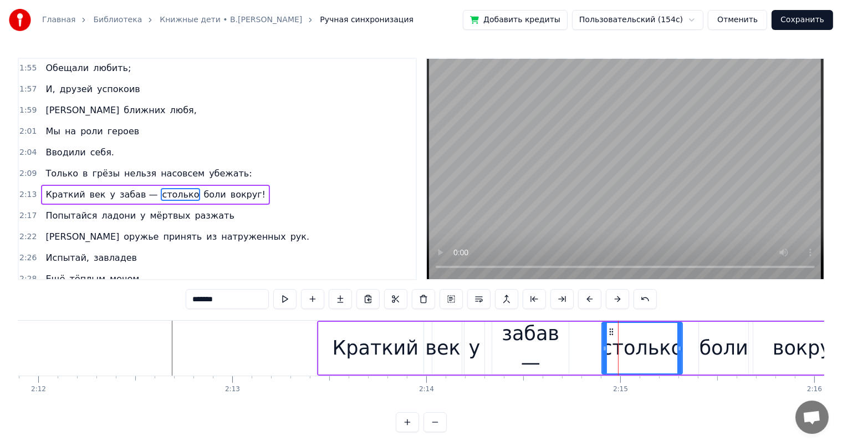
click at [703, 349] on div "боли" at bounding box center [724, 347] width 49 height 29
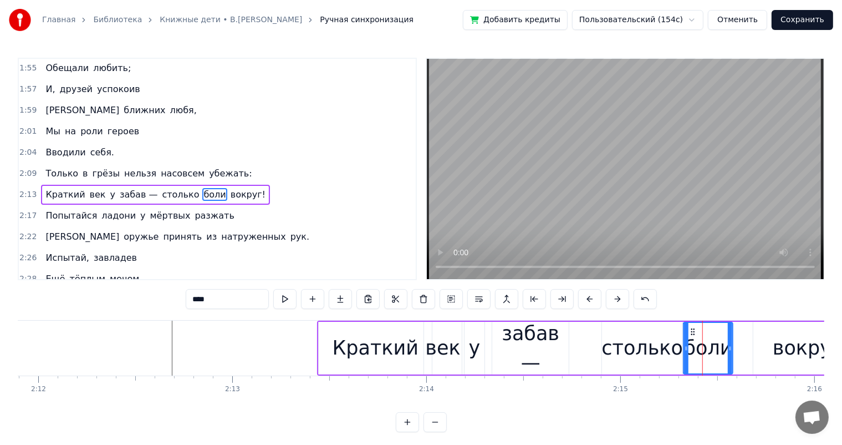
drag, startPoint x: 708, startPoint y: 328, endPoint x: 693, endPoint y: 333, distance: 16.2
click at [693, 333] on icon at bounding box center [693, 331] width 9 height 9
click at [630, 348] on div "столько" at bounding box center [643, 347] width 82 height 29
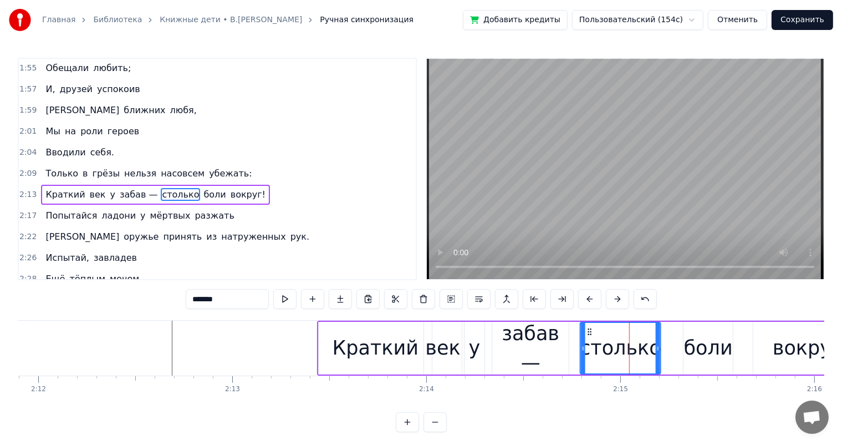
drag, startPoint x: 611, startPoint y: 328, endPoint x: 714, endPoint y: 352, distance: 105.8
click at [592, 337] on div "столько" at bounding box center [620, 348] width 79 height 50
click at [716, 349] on div "боли" at bounding box center [708, 347] width 49 height 29
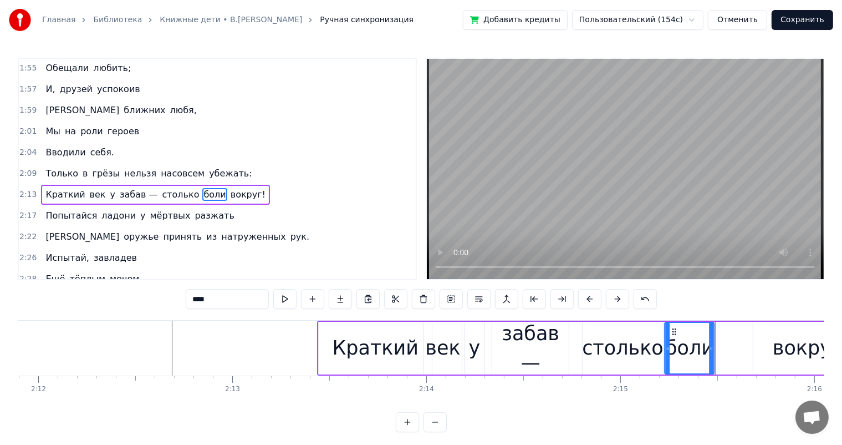
drag, startPoint x: 691, startPoint y: 328, endPoint x: 430, endPoint y: 433, distance: 281.0
click at [672, 340] on div "боли" at bounding box center [690, 348] width 48 height 50
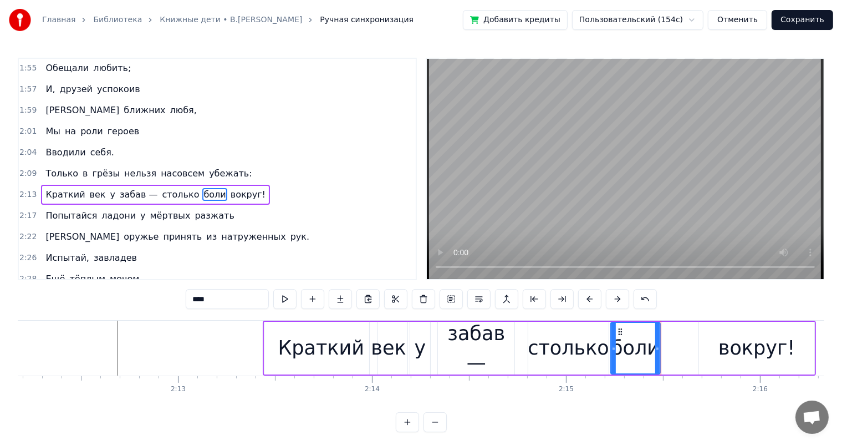
scroll to position [0, 25848]
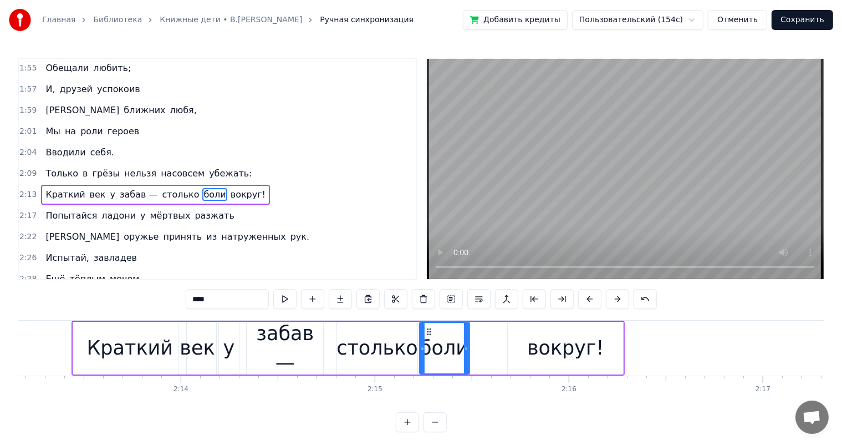
click at [565, 344] on div "вокруг!" at bounding box center [565, 347] width 77 height 29
type input "*******"
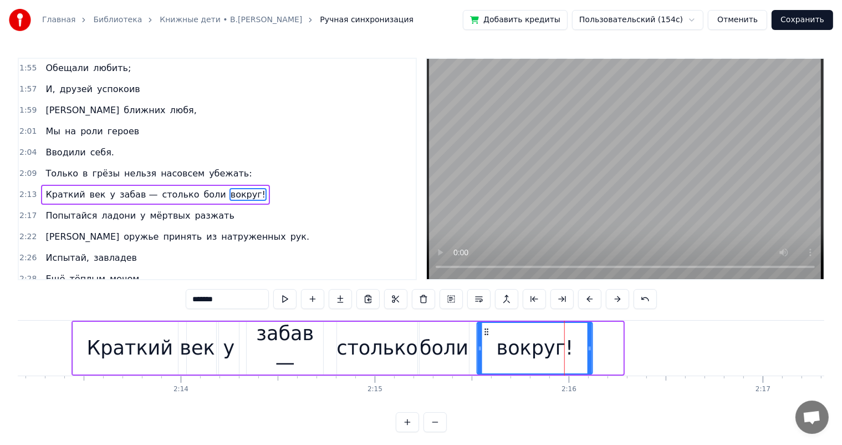
drag, startPoint x: 518, startPoint y: 332, endPoint x: 487, endPoint y: 337, distance: 31.0
click at [487, 337] on div "вокруг!" at bounding box center [535, 348] width 114 height 50
drag, startPoint x: 589, startPoint y: 343, endPoint x: 0, endPoint y: 385, distance: 590.5
click at [572, 354] on div at bounding box center [574, 348] width 4 height 50
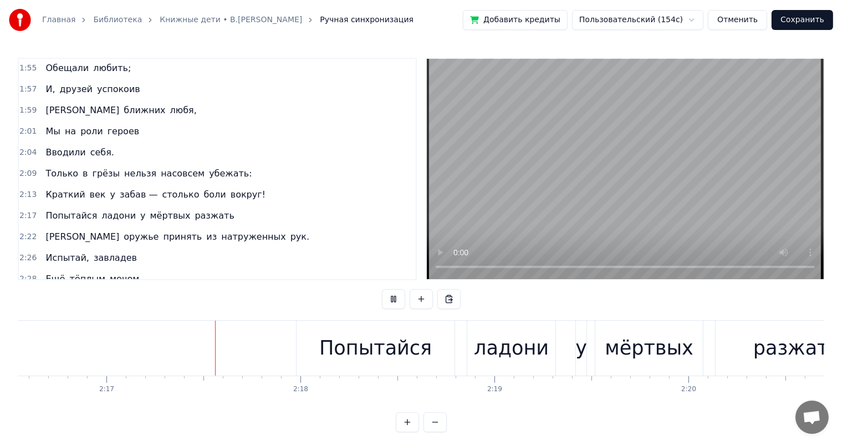
scroll to position [0, 26511]
click at [417, 347] on div "Попытайся" at bounding box center [369, 347] width 113 height 29
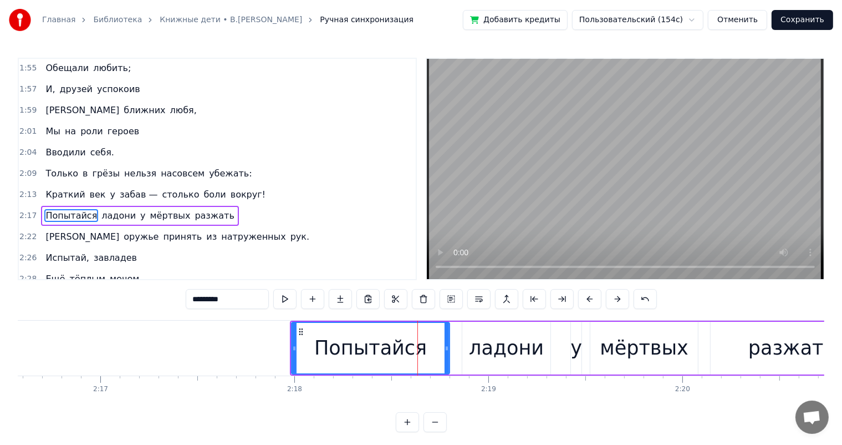
scroll to position [675, 0]
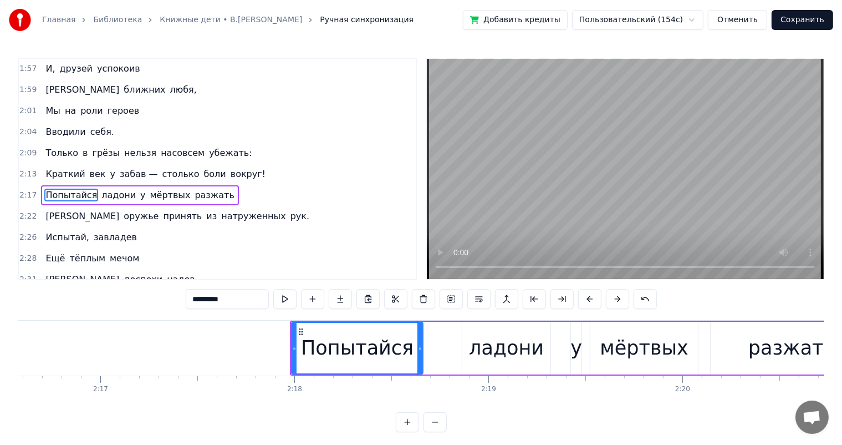
drag, startPoint x: 448, startPoint y: 349, endPoint x: 519, endPoint y: 360, distance: 71.4
click at [422, 358] on div at bounding box center [420, 348] width 4 height 50
click at [521, 360] on div "ладони" at bounding box center [506, 347] width 75 height 29
type input "******"
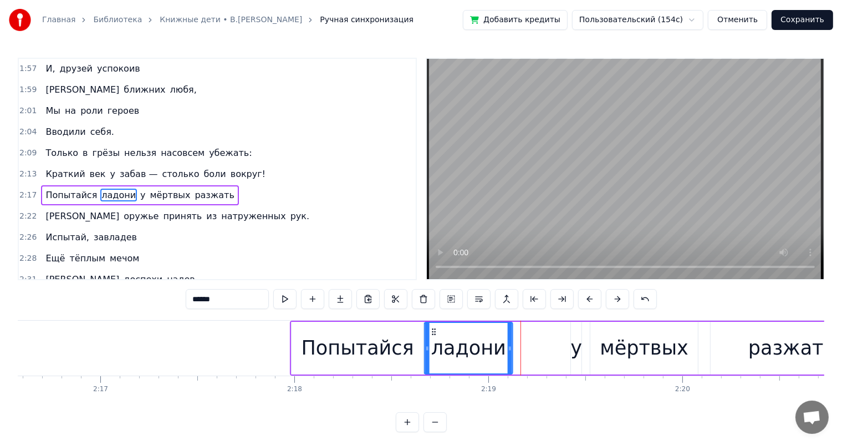
drag, startPoint x: 457, startPoint y: 336, endPoint x: 434, endPoint y: 343, distance: 24.4
click at [434, 343] on div "ладони" at bounding box center [468, 348] width 87 height 50
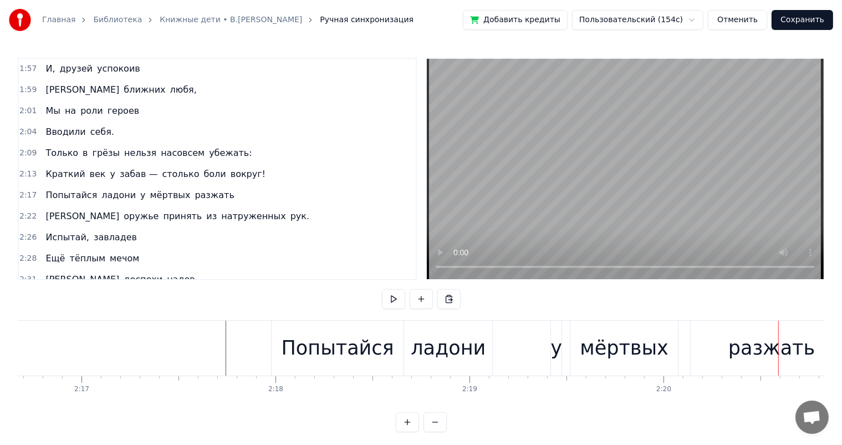
scroll to position [0, 26693]
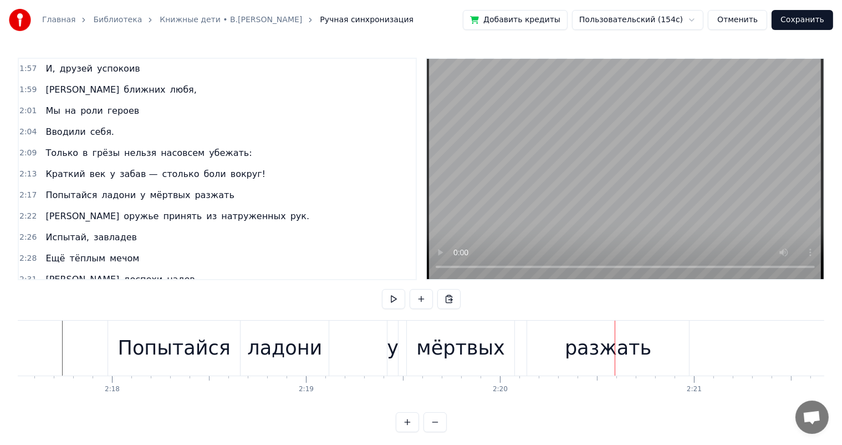
click at [446, 346] on div "мёртвых" at bounding box center [461, 347] width 89 height 29
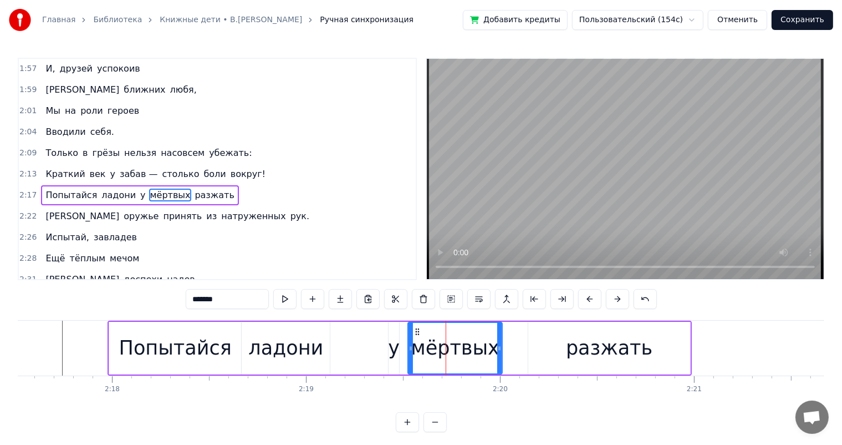
drag, startPoint x: 514, startPoint y: 345, endPoint x: 501, endPoint y: 351, distance: 14.4
click at [501, 351] on icon at bounding box center [499, 348] width 4 height 9
click at [393, 340] on div "у" at bounding box center [394, 347] width 12 height 29
type input "*"
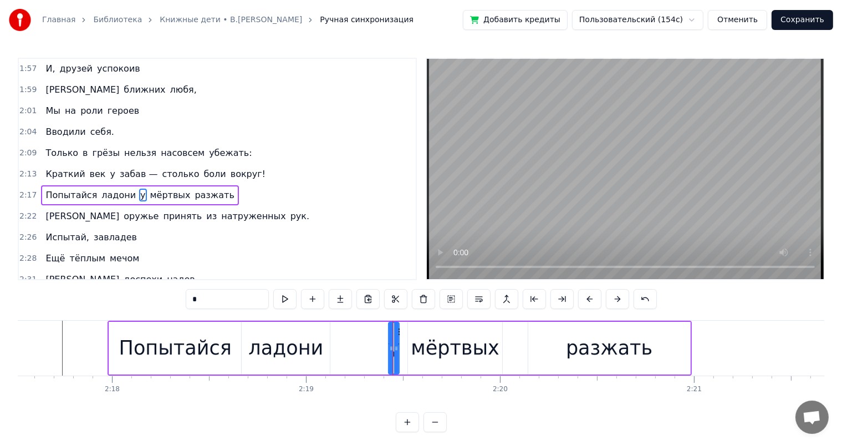
click at [393, 331] on div at bounding box center [393, 348] width 1 height 55
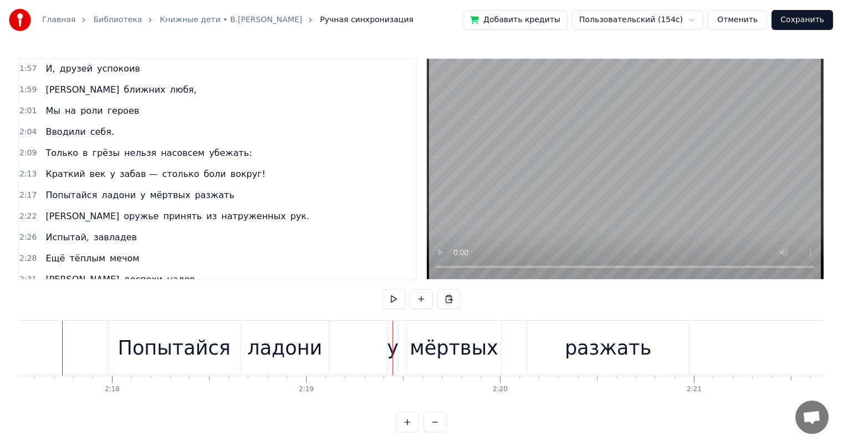
click at [390, 335] on div "у" at bounding box center [393, 347] width 12 height 29
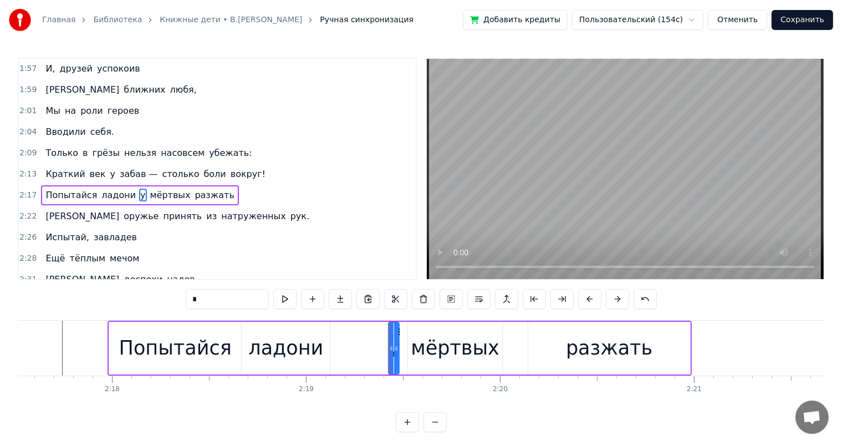
click at [390, 331] on div at bounding box center [390, 348] width 1 height 55
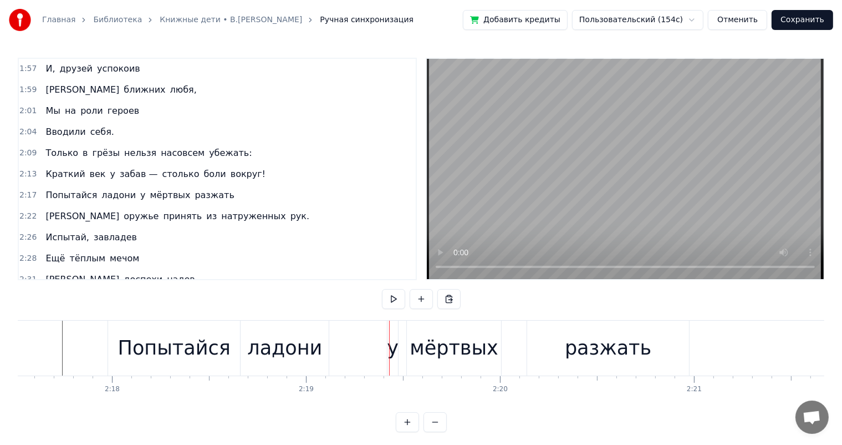
click at [388, 333] on div "у" at bounding box center [393, 348] width 12 height 55
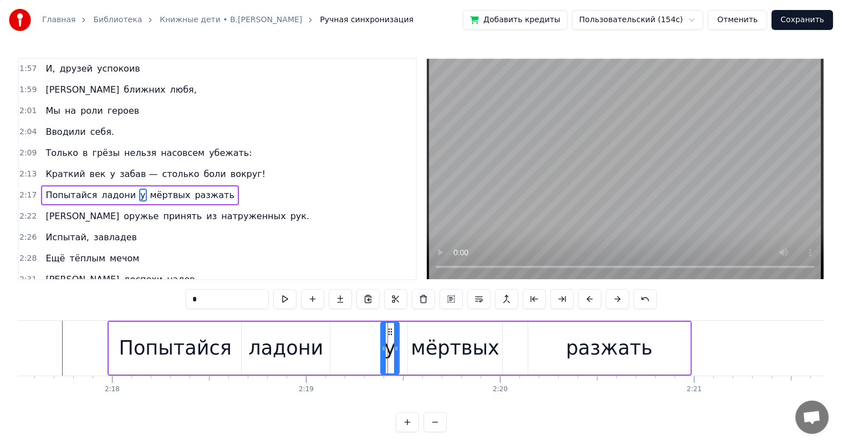
drag, startPoint x: 389, startPoint y: 333, endPoint x: 382, endPoint y: 337, distance: 8.7
click at [382, 337] on div at bounding box center [384, 348] width 4 height 50
drag, startPoint x: 390, startPoint y: 331, endPoint x: 368, endPoint y: 333, distance: 22.3
click at [368, 333] on icon at bounding box center [367, 331] width 9 height 9
click at [457, 352] on div "мёртвых" at bounding box center [455, 347] width 89 height 29
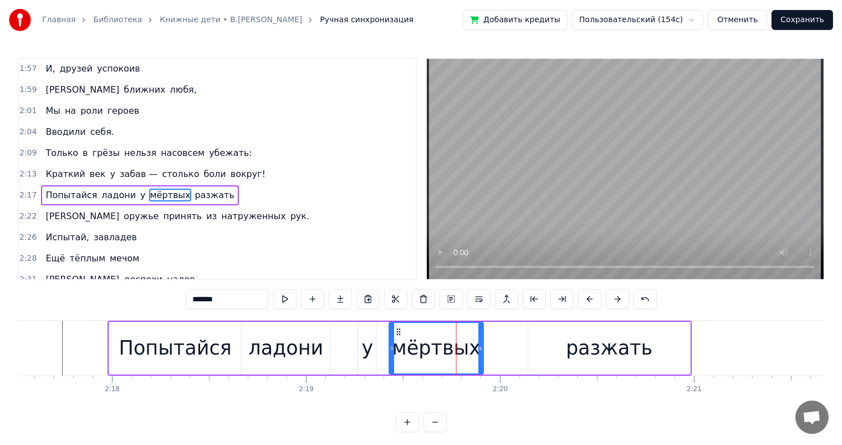
drag, startPoint x: 417, startPoint y: 328, endPoint x: 395, endPoint y: 333, distance: 22.7
click at [395, 333] on icon at bounding box center [399, 331] width 9 height 9
drag, startPoint x: 476, startPoint y: 349, endPoint x: 628, endPoint y: 370, distance: 153.4
click at [468, 355] on div at bounding box center [469, 348] width 4 height 50
drag, startPoint x: 628, startPoint y: 369, endPoint x: 572, endPoint y: 324, distance: 71.0
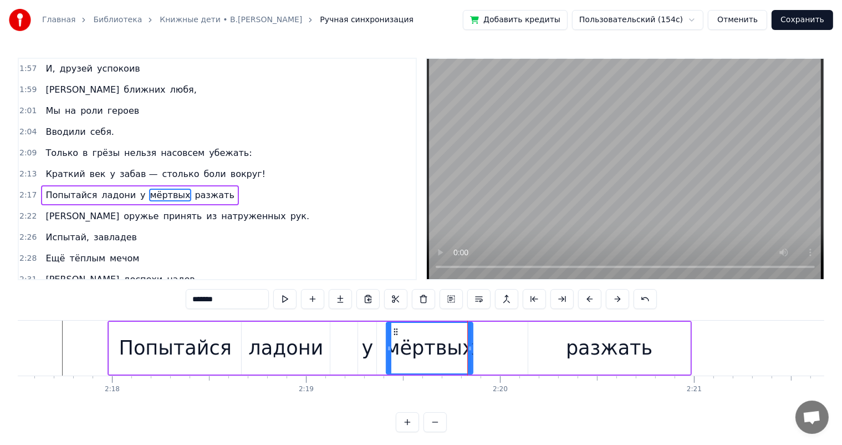
click at [626, 366] on div "разжать" at bounding box center [610, 348] width 162 height 53
type input "*******"
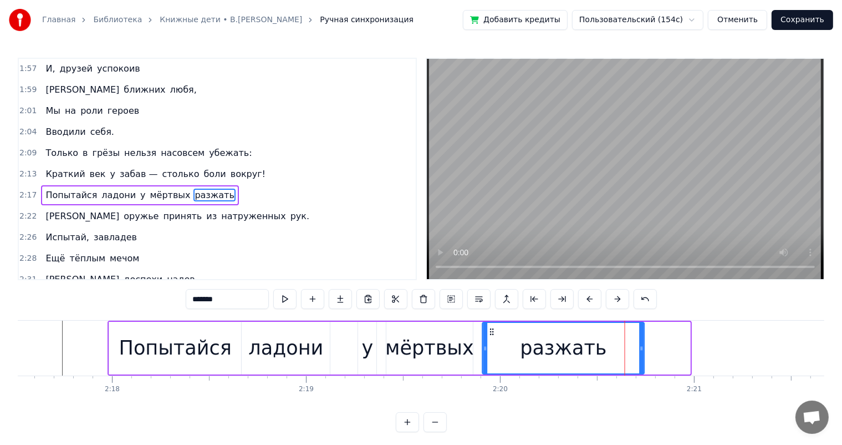
drag, startPoint x: 510, startPoint y: 340, endPoint x: 490, endPoint y: 347, distance: 21.0
click at [490, 347] on div "разжать" at bounding box center [564, 348] width 161 height 50
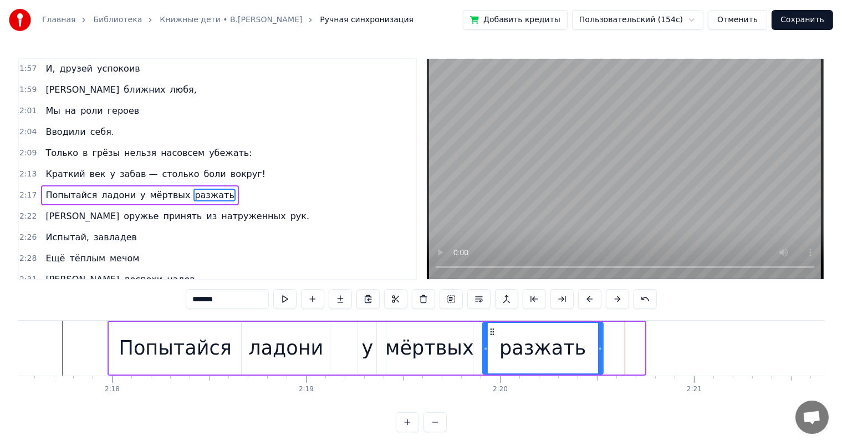
drag, startPoint x: 642, startPoint y: 341, endPoint x: 597, endPoint y: 359, distance: 48.3
click at [597, 359] on div "разжать" at bounding box center [543, 348] width 119 height 50
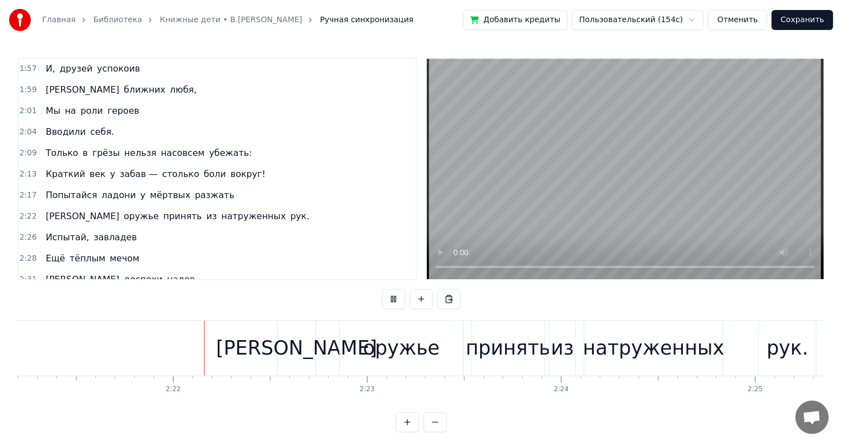
scroll to position [0, 27421]
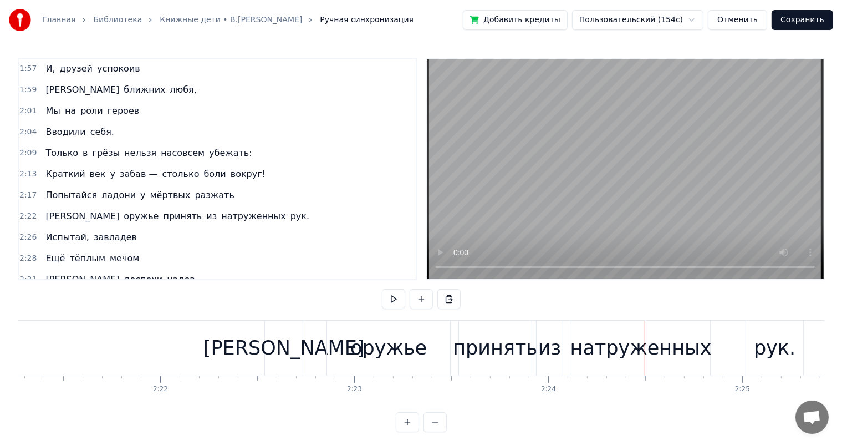
click at [500, 349] on div "принять" at bounding box center [495, 347] width 85 height 29
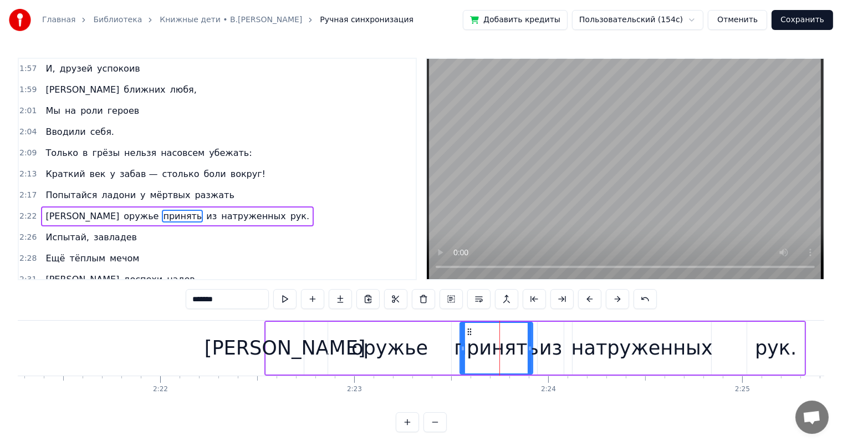
scroll to position [695, 0]
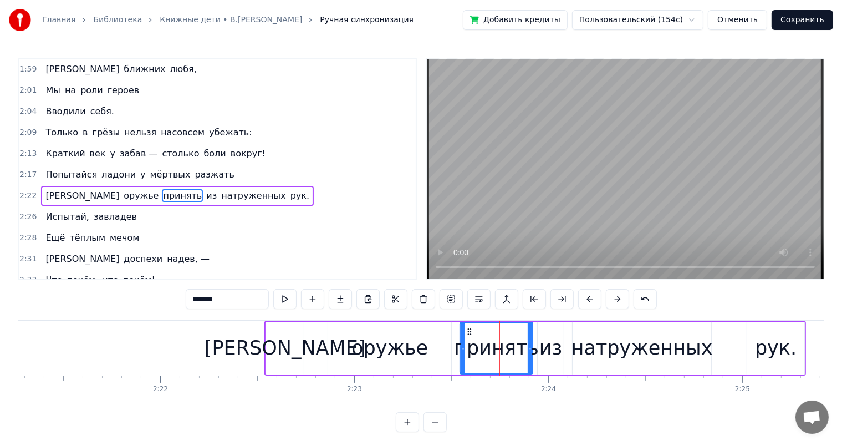
click at [420, 359] on div "оружье" at bounding box center [390, 347] width 77 height 29
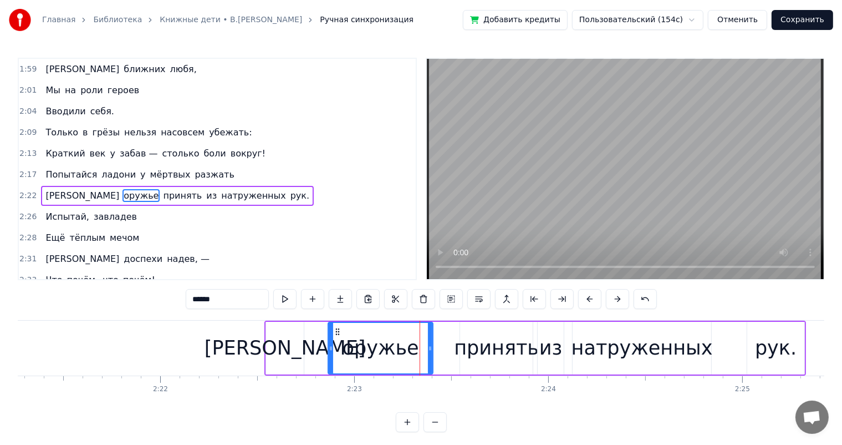
drag, startPoint x: 447, startPoint y: 345, endPoint x: 429, endPoint y: 352, distance: 19.7
click at [429, 352] on div at bounding box center [430, 348] width 4 height 50
click at [285, 347] on div "[PERSON_NAME]" at bounding box center [285, 347] width 161 height 29
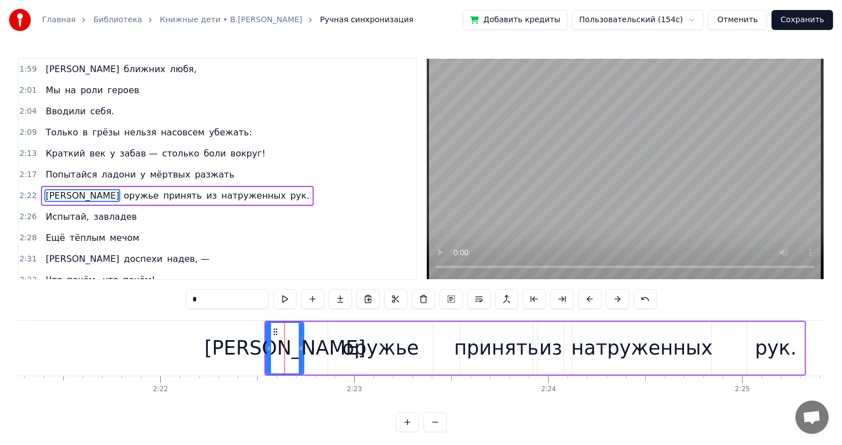
click at [335, 326] on div "оружье" at bounding box center [380, 348] width 105 height 53
type input "******"
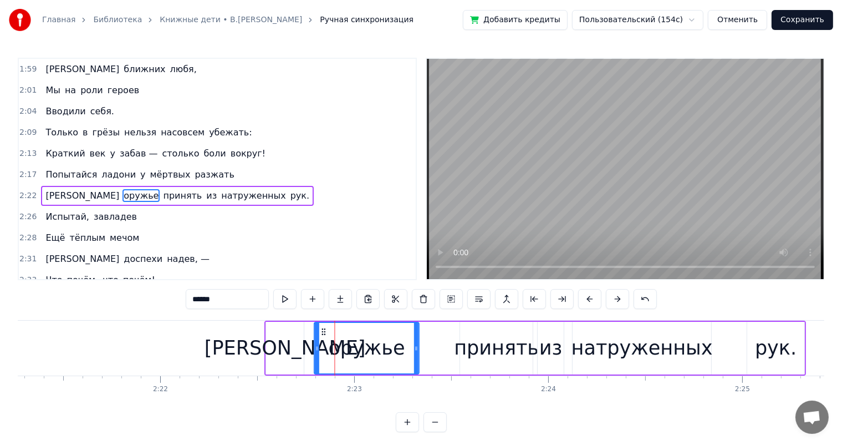
drag, startPoint x: 335, startPoint y: 326, endPoint x: 456, endPoint y: 351, distance: 123.9
click at [322, 334] on icon at bounding box center [323, 331] width 9 height 9
click at [456, 351] on div "И оружье принять из натруженных рук." at bounding box center [536, 348] width 542 height 55
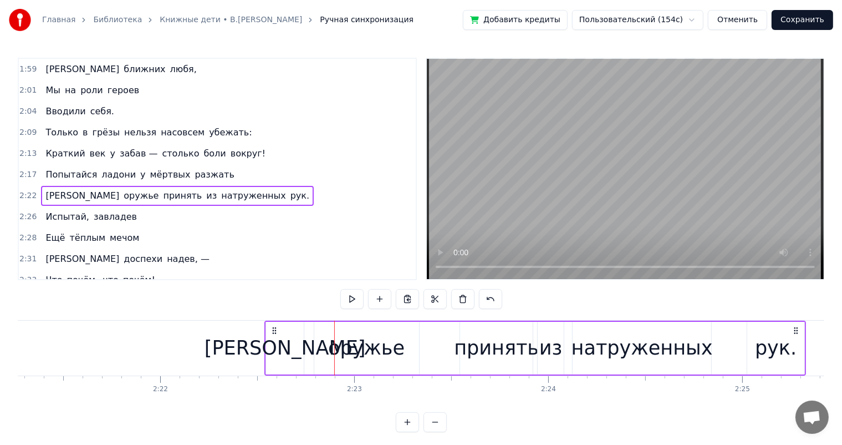
click at [482, 339] on div "принять" at bounding box center [496, 347] width 85 height 29
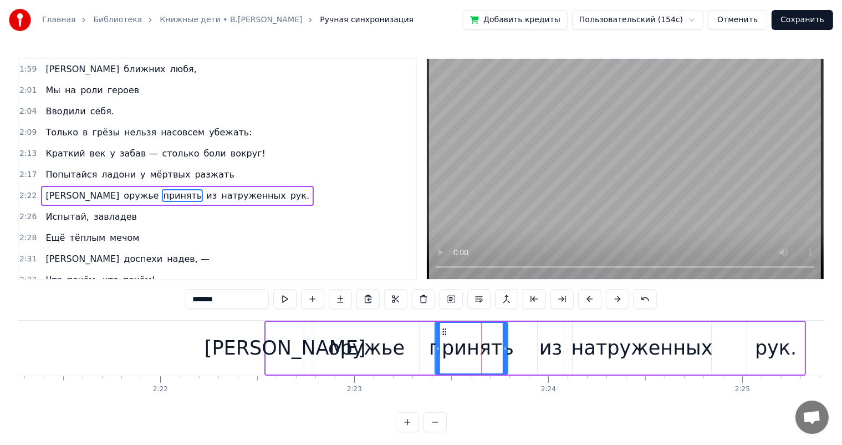
drag, startPoint x: 469, startPoint y: 332, endPoint x: 444, endPoint y: 334, distance: 25.7
click at [444, 334] on icon at bounding box center [444, 331] width 9 height 9
click at [543, 342] on div "из" at bounding box center [551, 347] width 23 height 29
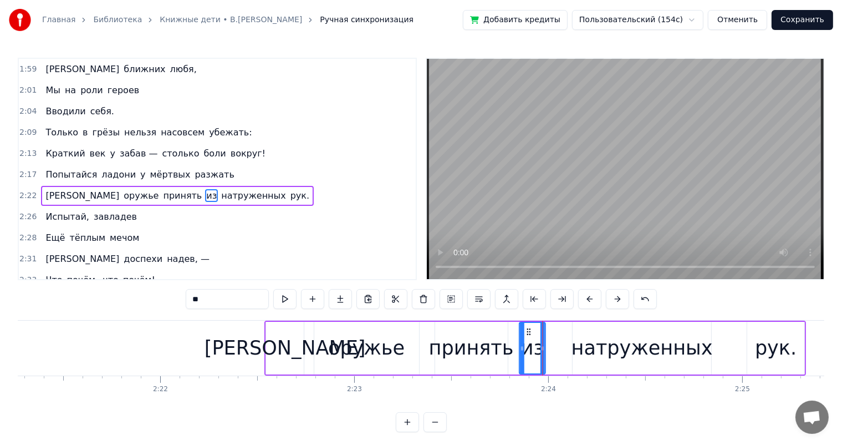
drag, startPoint x: 549, startPoint y: 331, endPoint x: 530, endPoint y: 331, distance: 18.9
click at [530, 331] on icon at bounding box center [529, 331] width 9 height 9
click at [641, 337] on div "натруженных" at bounding box center [642, 347] width 141 height 29
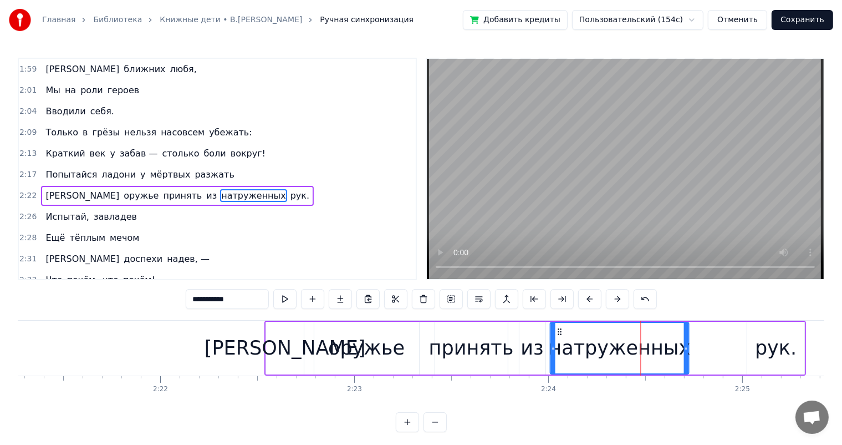
drag, startPoint x: 578, startPoint y: 331, endPoint x: 720, endPoint y: 352, distance: 144.0
click at [556, 331] on icon at bounding box center [559, 331] width 9 height 9
click at [678, 349] on div "натруженных" at bounding box center [620, 348] width 138 height 50
click at [682, 348] on icon at bounding box center [681, 348] width 4 height 9
click at [773, 353] on div "рук." at bounding box center [776, 347] width 42 height 29
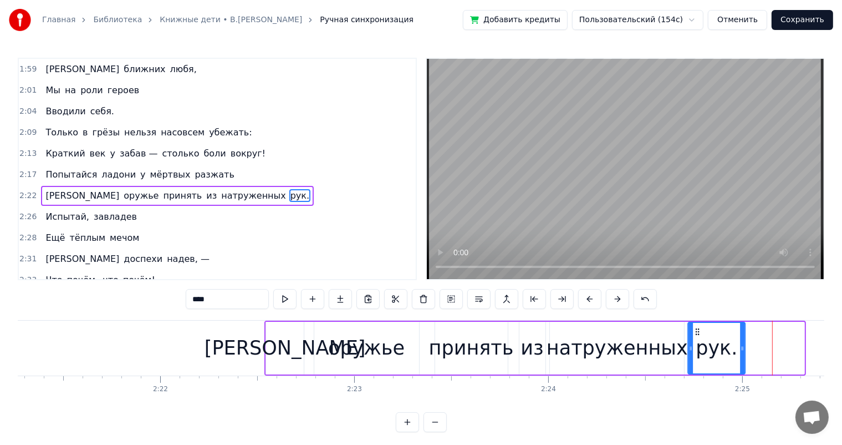
drag, startPoint x: 755, startPoint y: 327, endPoint x: 695, endPoint y: 342, distance: 61.1
click at [695, 342] on div "рук." at bounding box center [717, 348] width 56 height 50
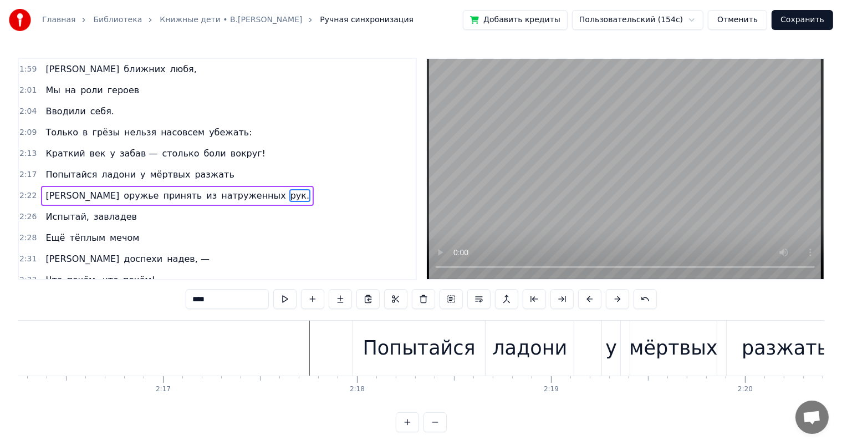
scroll to position [0, 26612]
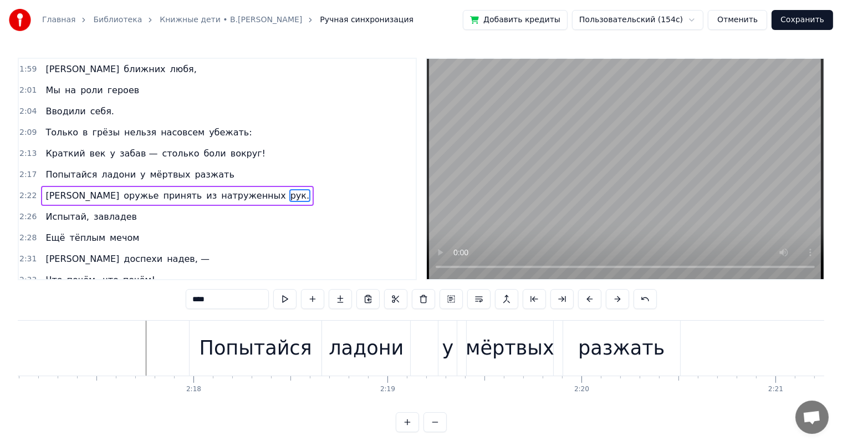
click at [672, 338] on div "разжать" at bounding box center [621, 348] width 117 height 55
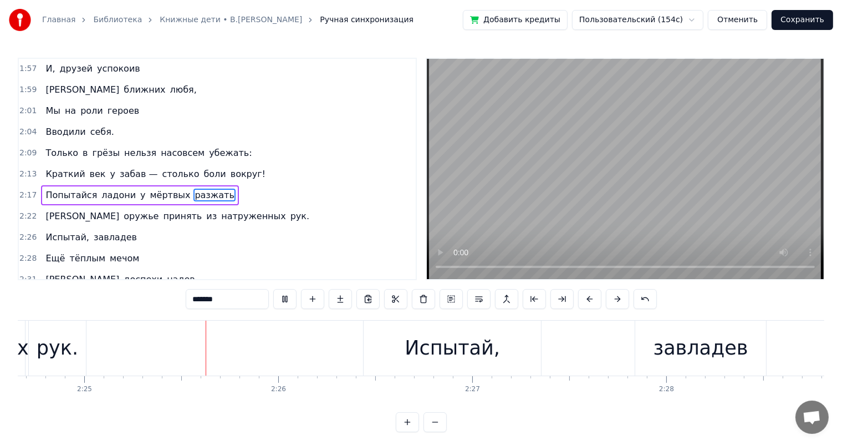
scroll to position [0, 28113]
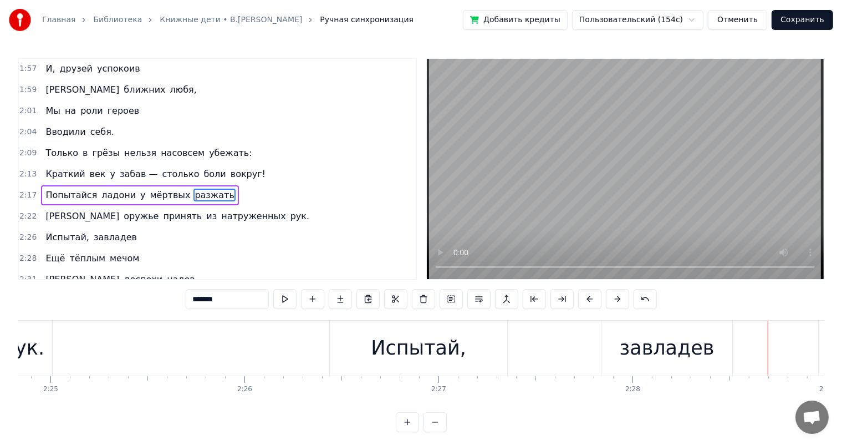
click at [446, 351] on div "Испытай," at bounding box center [418, 347] width 95 height 29
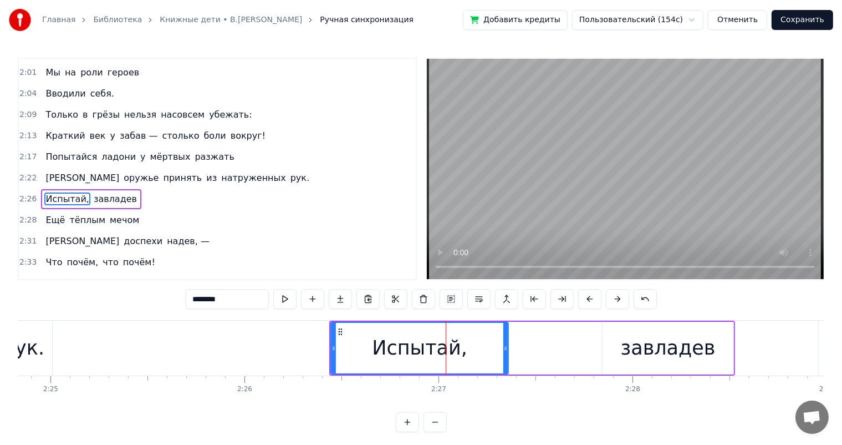
scroll to position [716, 0]
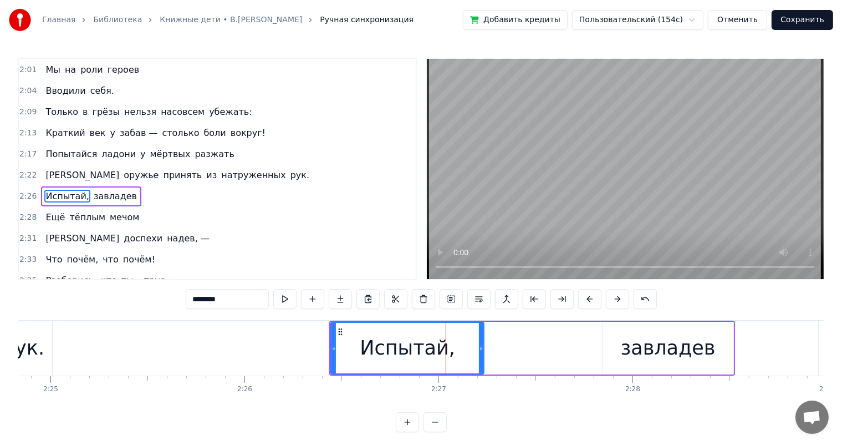
drag, startPoint x: 505, startPoint y: 342, endPoint x: 480, endPoint y: 347, distance: 25.0
click at [480, 347] on div at bounding box center [481, 348] width 4 height 50
click at [675, 362] on div "завладев" at bounding box center [668, 348] width 131 height 53
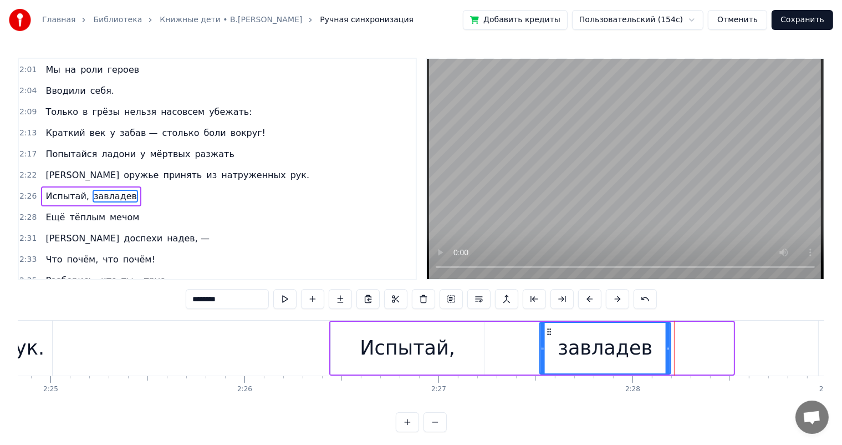
drag, startPoint x: 611, startPoint y: 331, endPoint x: 548, endPoint y: 334, distance: 62.8
click at [548, 334] on icon at bounding box center [549, 331] width 9 height 9
click at [384, 335] on div "Испытай," at bounding box center [407, 347] width 95 height 29
type input "********"
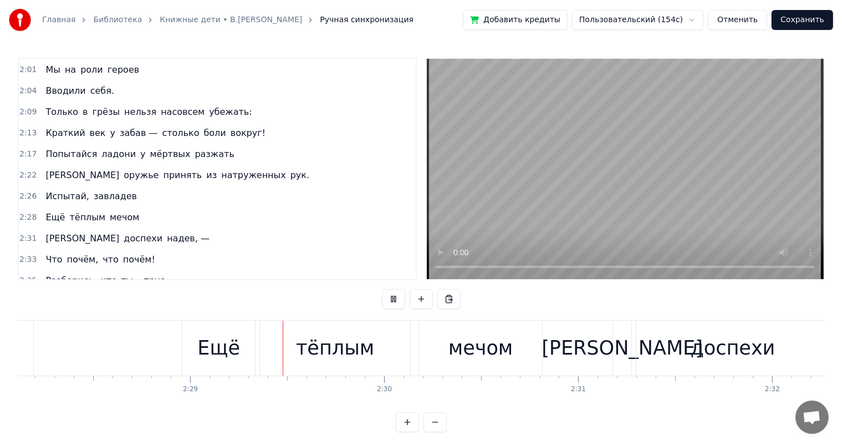
scroll to position [0, 28826]
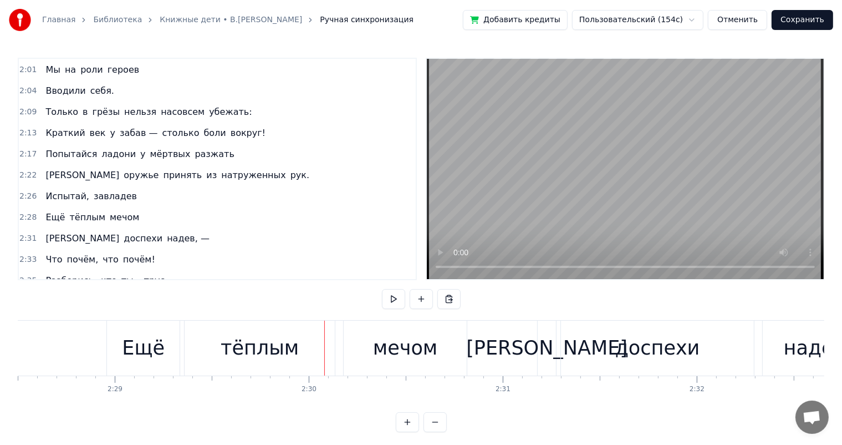
click at [268, 341] on div "тёплым" at bounding box center [260, 347] width 78 height 29
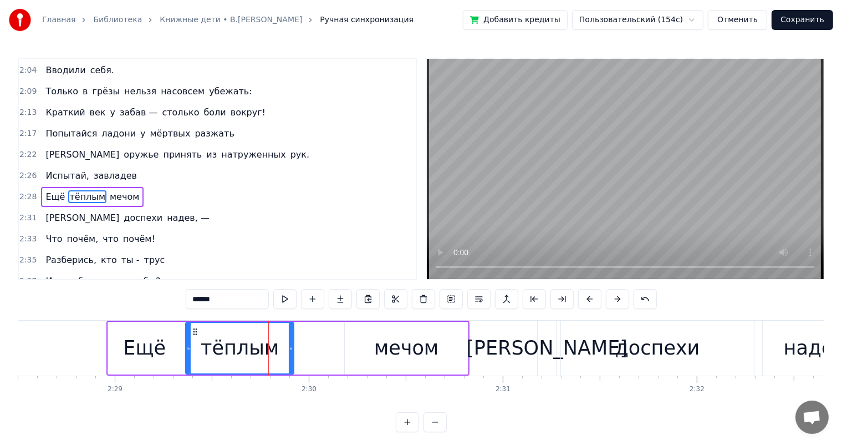
drag, startPoint x: 333, startPoint y: 349, endPoint x: 291, endPoint y: 360, distance: 43.6
click at [291, 360] on div at bounding box center [291, 348] width 4 height 50
drag, startPoint x: 433, startPoint y: 352, endPoint x: 367, endPoint y: 334, distance: 68.3
click at [432, 352] on div "мечом" at bounding box center [406, 347] width 64 height 29
type input "*****"
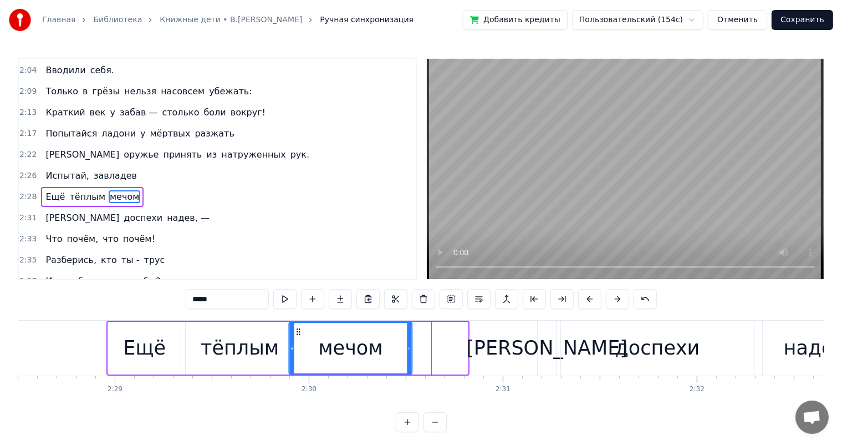
drag, startPoint x: 356, startPoint y: 332, endPoint x: 299, endPoint y: 338, distance: 56.3
click at [299, 338] on div "мечом" at bounding box center [351, 348] width 122 height 50
click at [412, 344] on div "мечом" at bounding box center [350, 348] width 124 height 53
drag, startPoint x: 410, startPoint y: 345, endPoint x: 390, endPoint y: 348, distance: 19.7
click at [390, 348] on icon at bounding box center [390, 348] width 4 height 9
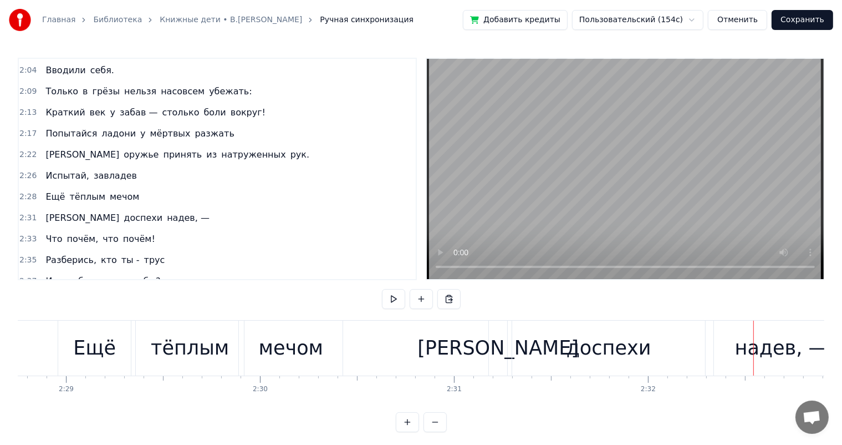
scroll to position [0, 28765]
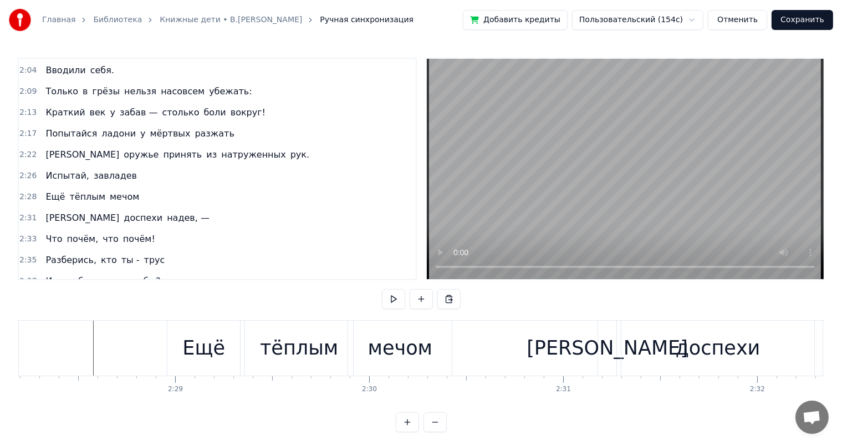
click at [649, 340] on div "доспехи" at bounding box center [718, 348] width 193 height 55
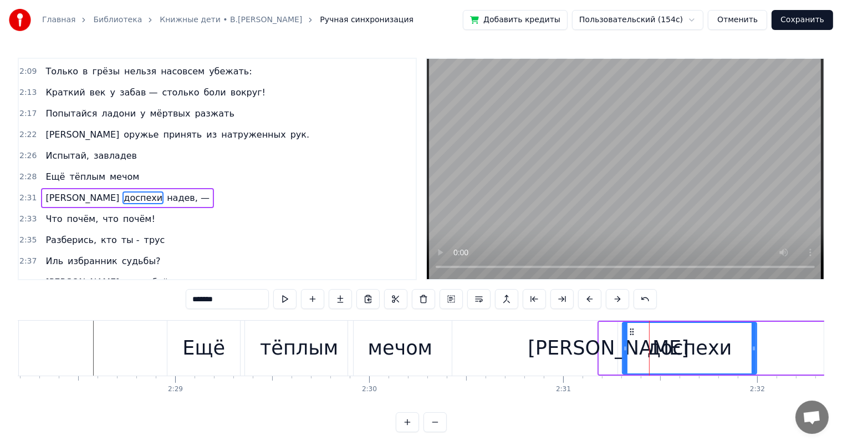
drag, startPoint x: 812, startPoint y: 348, endPoint x: 457, endPoint y: 404, distance: 359.8
click at [749, 359] on div "доспехи" at bounding box center [689, 348] width 133 height 50
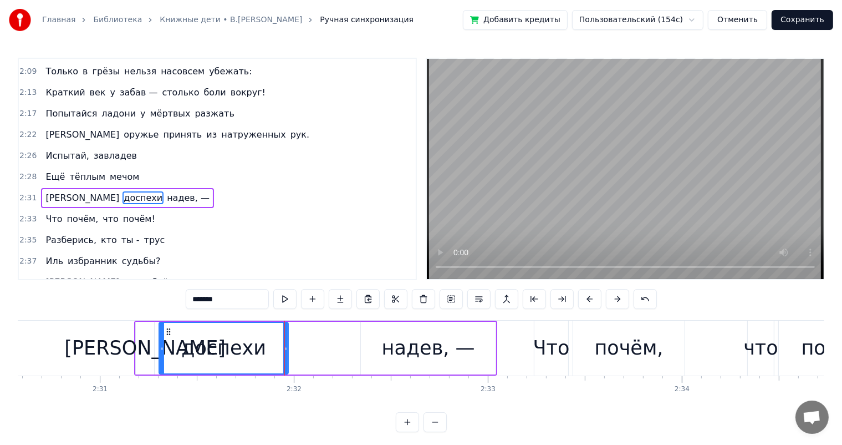
scroll to position [0, 29092]
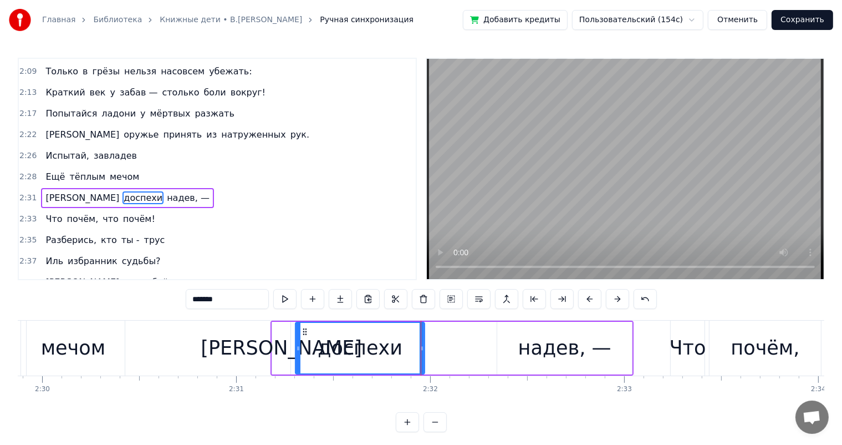
click at [492, 347] on div "И доспехи [PERSON_NAME], —" at bounding box center [452, 348] width 363 height 55
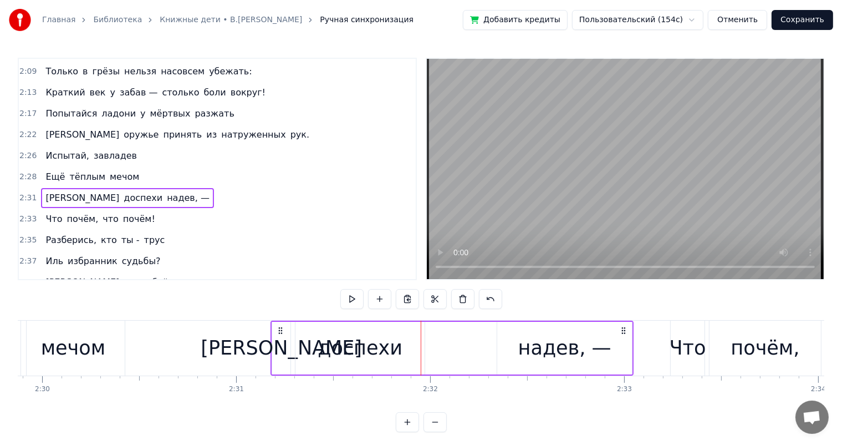
click at [527, 346] on div "надев, —" at bounding box center [565, 347] width 93 height 29
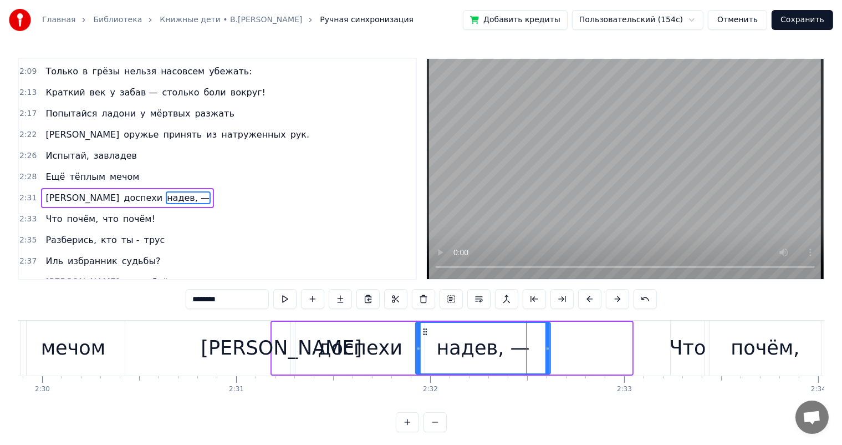
drag, startPoint x: 459, startPoint y: 325, endPoint x: 424, endPoint y: 341, distance: 37.7
click at [424, 341] on div "надев, —" at bounding box center [484, 348] width 134 height 50
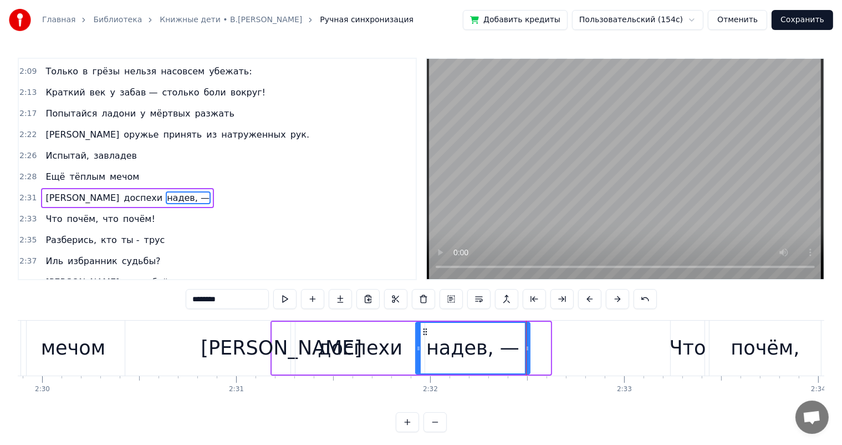
drag, startPoint x: 547, startPoint y: 341, endPoint x: 527, endPoint y: 347, distance: 21.4
click at [527, 347] on div at bounding box center [527, 348] width 4 height 50
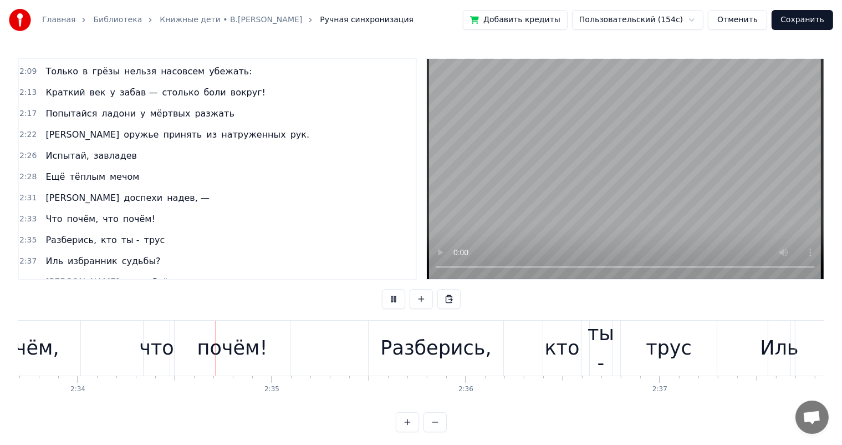
scroll to position [0, 29842]
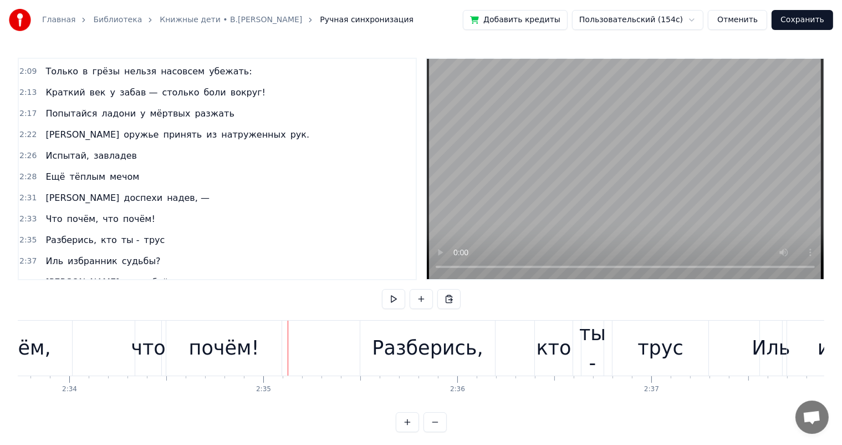
click at [224, 352] on div "почём!" at bounding box center [224, 347] width 70 height 29
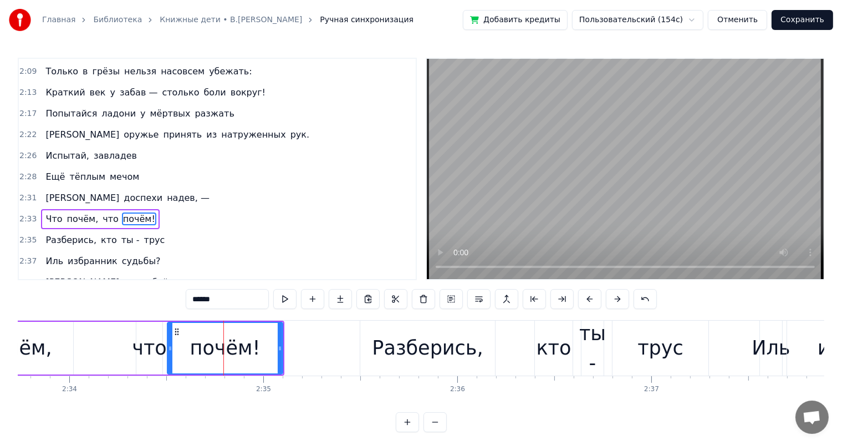
scroll to position [777, 0]
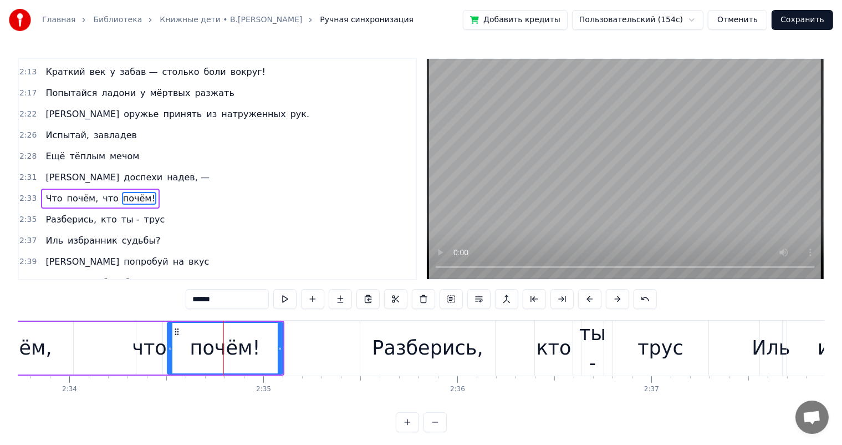
click at [145, 339] on div "что" at bounding box center [149, 347] width 34 height 29
type input "***"
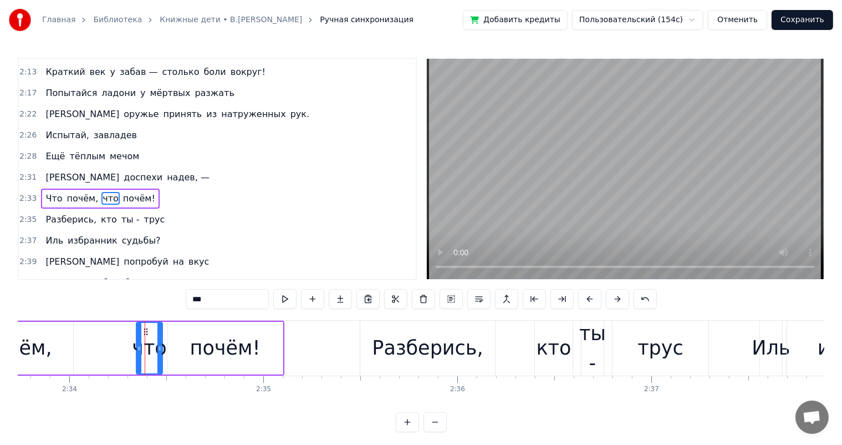
drag, startPoint x: 144, startPoint y: 332, endPoint x: 133, endPoint y: 320, distance: 16.1
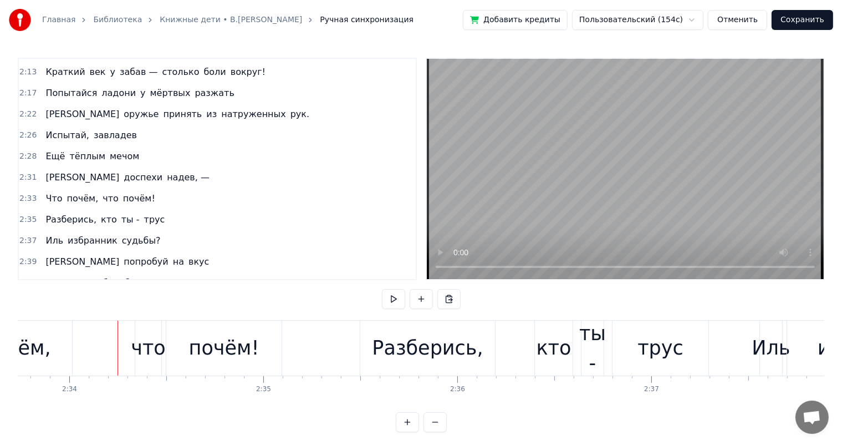
click at [151, 332] on div "что" at bounding box center [148, 348] width 26 height 55
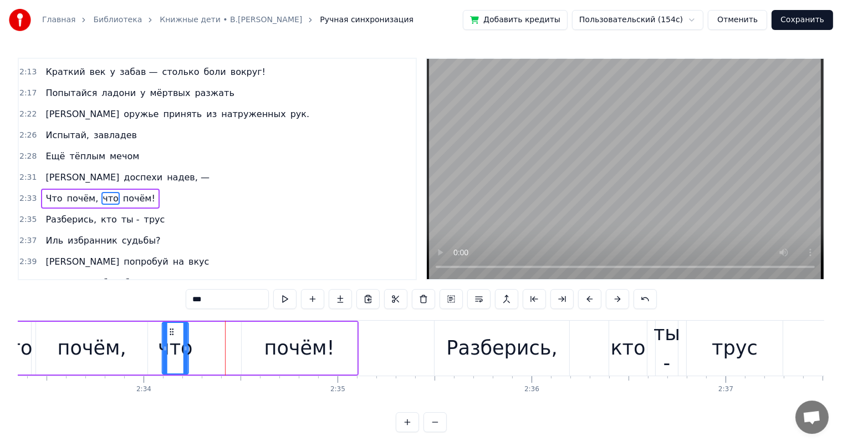
drag, startPoint x: 133, startPoint y: 331, endPoint x: 242, endPoint y: 361, distance: 112.9
click at [188, 352] on div "что" at bounding box center [175, 348] width 25 height 50
click at [288, 350] on div "почём!" at bounding box center [302, 347] width 70 height 29
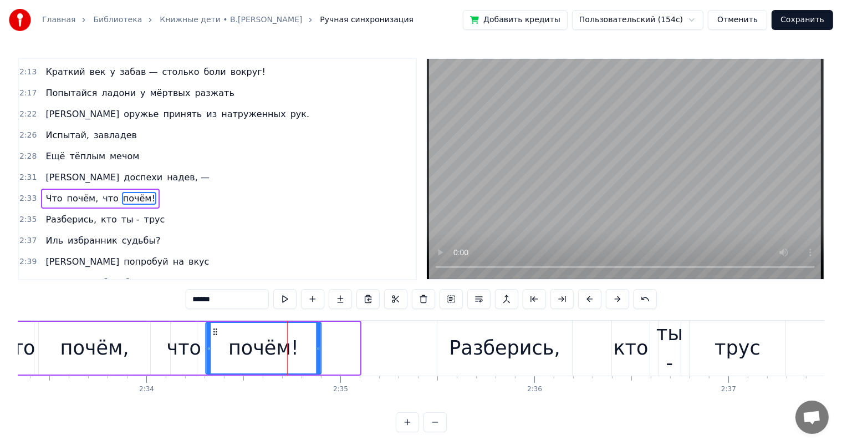
drag, startPoint x: 255, startPoint y: 332, endPoint x: 216, endPoint y: 337, distance: 39.1
click at [216, 337] on div "почём!" at bounding box center [263, 348] width 114 height 50
drag, startPoint x: 318, startPoint y: 344, endPoint x: 176, endPoint y: 347, distance: 142.6
click at [306, 348] on icon at bounding box center [306, 348] width 4 height 9
click at [149, 349] on div "почём," at bounding box center [94, 348] width 111 height 53
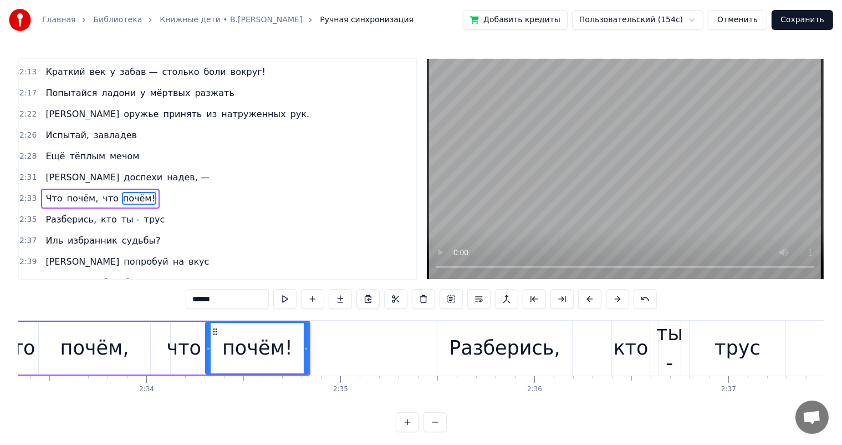
type input "******"
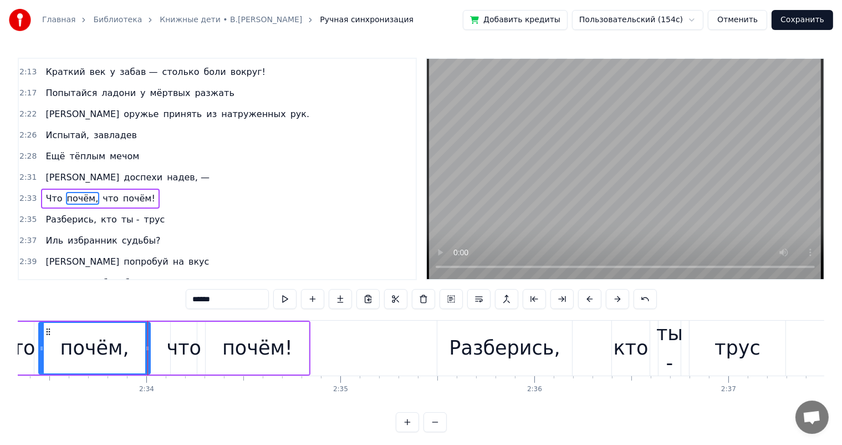
click at [148, 346] on div at bounding box center [148, 348] width 1 height 55
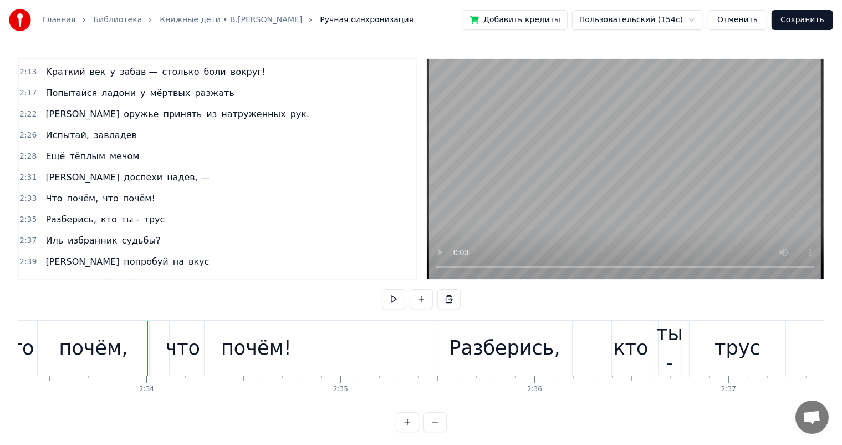
drag, startPoint x: 122, startPoint y: 347, endPoint x: 142, endPoint y: 341, distance: 21.0
click at [126, 346] on div "почём," at bounding box center [93, 348] width 111 height 55
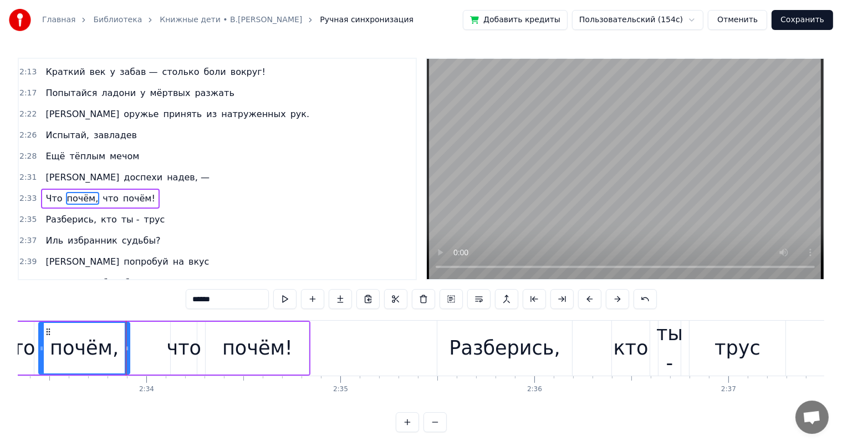
drag, startPoint x: 147, startPoint y: 341, endPoint x: 219, endPoint y: 404, distance: 95.9
click at [128, 348] on div at bounding box center [127, 348] width 4 height 50
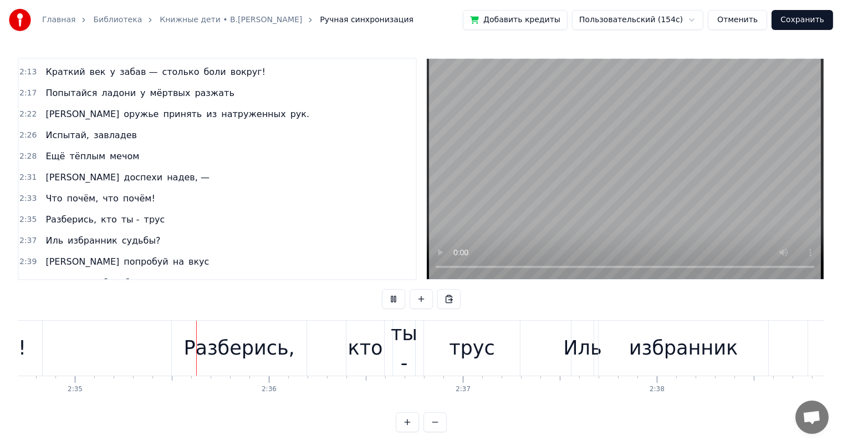
scroll to position [0, 30031]
click at [408, 340] on div "ты -" at bounding box center [403, 348] width 27 height 58
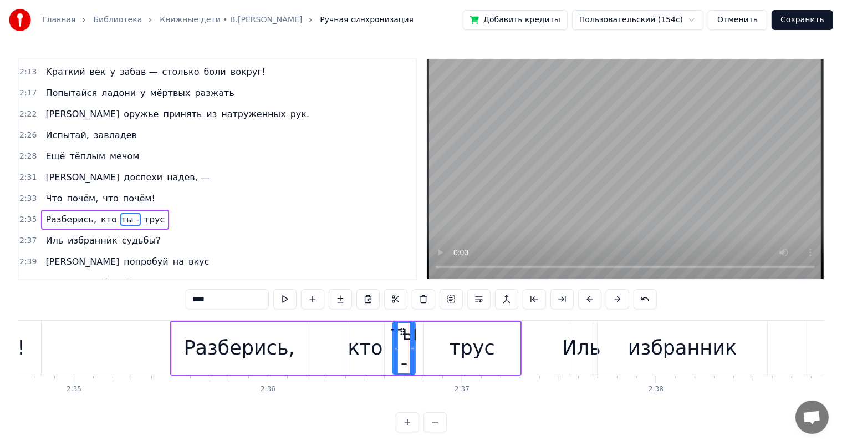
scroll to position [798, 0]
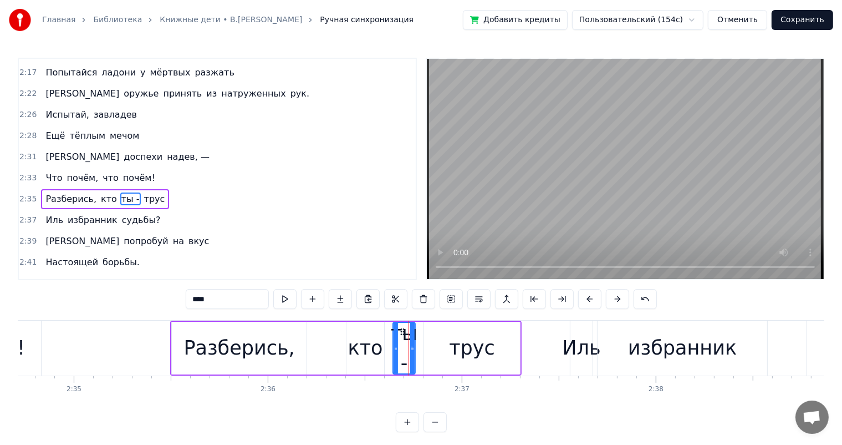
click at [370, 358] on div "кто" at bounding box center [365, 347] width 35 height 29
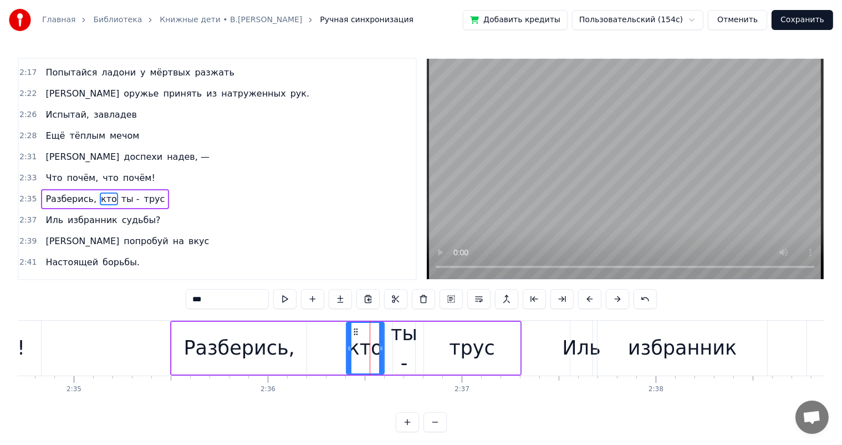
click at [251, 362] on div "Разберись," at bounding box center [239, 347] width 111 height 29
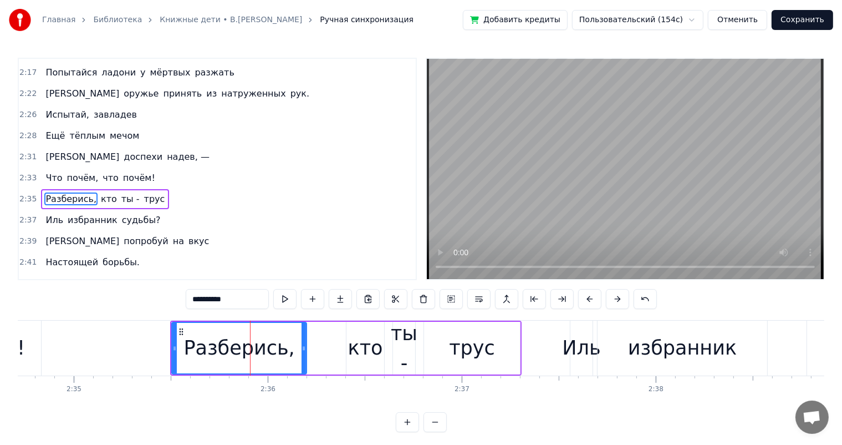
click at [359, 344] on div "кто" at bounding box center [365, 347] width 35 height 29
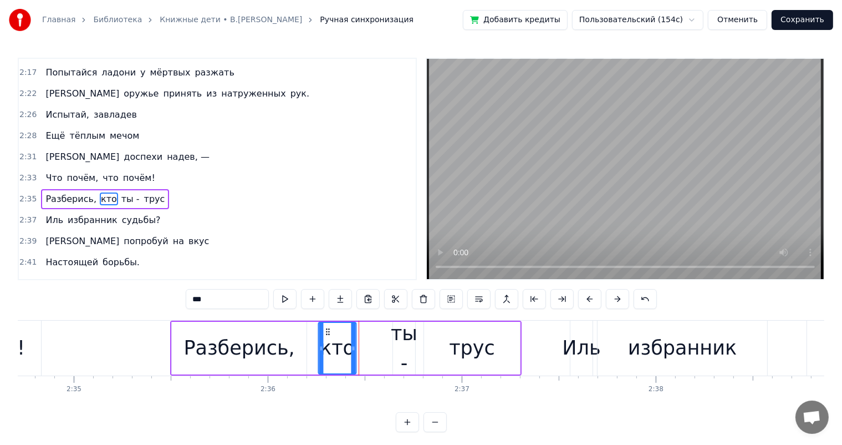
drag, startPoint x: 355, startPoint y: 330, endPoint x: 327, endPoint y: 333, distance: 27.9
click at [327, 333] on icon at bounding box center [328, 331] width 9 height 9
click at [403, 356] on div "ты -" at bounding box center [404, 348] width 27 height 58
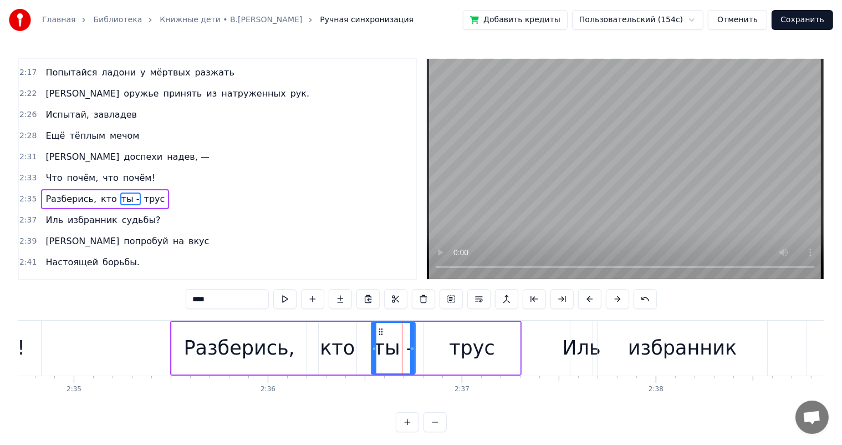
drag, startPoint x: 395, startPoint y: 346, endPoint x: 373, endPoint y: 353, distance: 22.8
click at [373, 353] on div at bounding box center [374, 348] width 4 height 50
drag, startPoint x: 445, startPoint y: 343, endPoint x: 437, endPoint y: 333, distance: 13.4
click at [444, 343] on div "трус" at bounding box center [472, 348] width 96 height 53
type input "****"
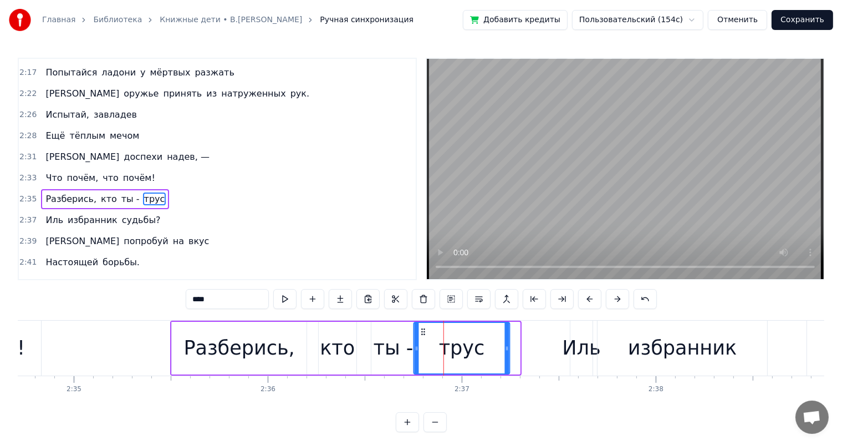
drag, startPoint x: 433, startPoint y: 331, endPoint x: 426, endPoint y: 332, distance: 7.4
click at [426, 332] on icon at bounding box center [423, 331] width 9 height 9
drag, startPoint x: 507, startPoint y: 346, endPoint x: 482, endPoint y: 352, distance: 25.7
click at [482, 352] on div at bounding box center [483, 348] width 4 height 50
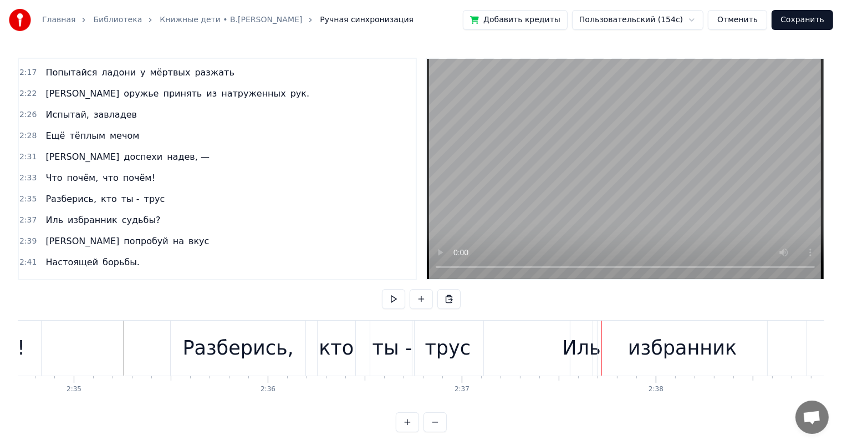
click at [339, 355] on div "кто" at bounding box center [336, 347] width 35 height 29
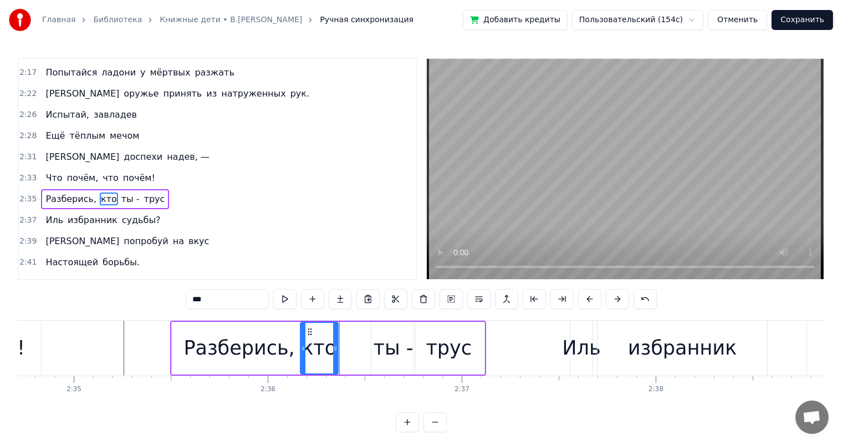
click at [311, 335] on icon at bounding box center [310, 331] width 9 height 9
click at [264, 351] on div "Разберись," at bounding box center [239, 347] width 111 height 29
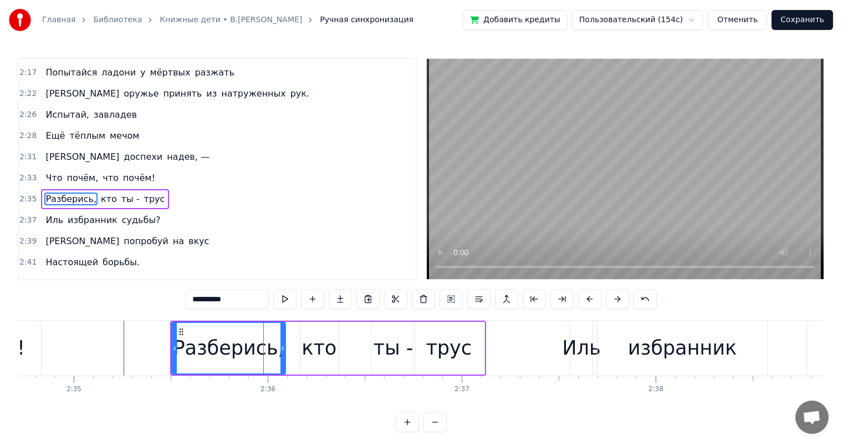
drag, startPoint x: 304, startPoint y: 342, endPoint x: 283, endPoint y: 349, distance: 22.3
click at [283, 349] on div at bounding box center [283, 348] width 4 height 50
click at [308, 344] on div "кто" at bounding box center [319, 347] width 35 height 29
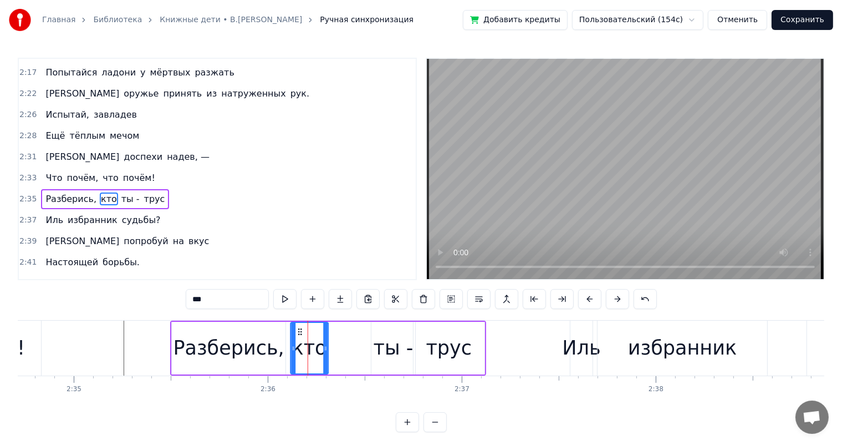
drag, startPoint x: 310, startPoint y: 328, endPoint x: 394, endPoint y: 342, distance: 85.4
click at [303, 332] on icon at bounding box center [300, 331] width 9 height 9
click at [391, 342] on div "ты -" at bounding box center [394, 347] width 40 height 29
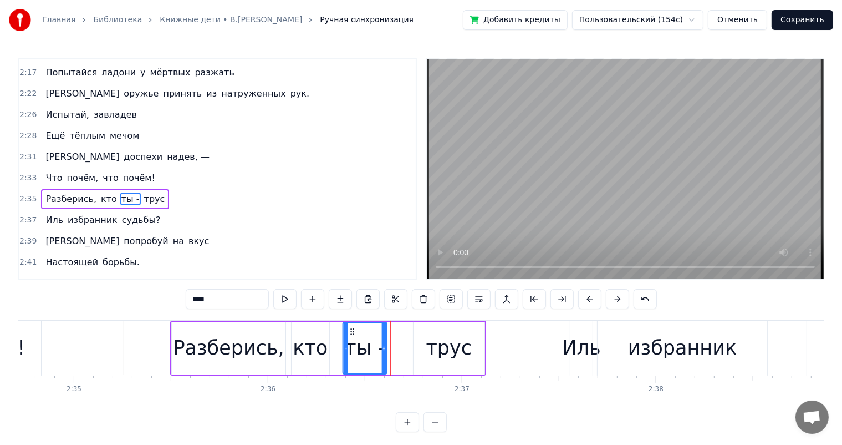
drag, startPoint x: 378, startPoint y: 331, endPoint x: 350, endPoint y: 337, distance: 28.9
click at [350, 337] on div "ты -" at bounding box center [365, 348] width 43 height 50
click at [439, 344] on div "трус" at bounding box center [449, 347] width 46 height 29
type input "****"
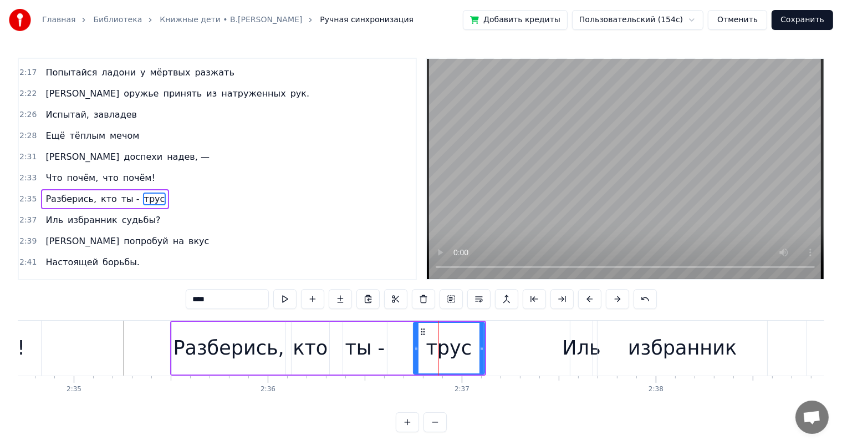
click at [415, 330] on div at bounding box center [416, 348] width 4 height 50
drag, startPoint x: 421, startPoint y: 331, endPoint x: 400, endPoint y: 336, distance: 22.2
click at [400, 336] on div "трус" at bounding box center [428, 348] width 70 height 50
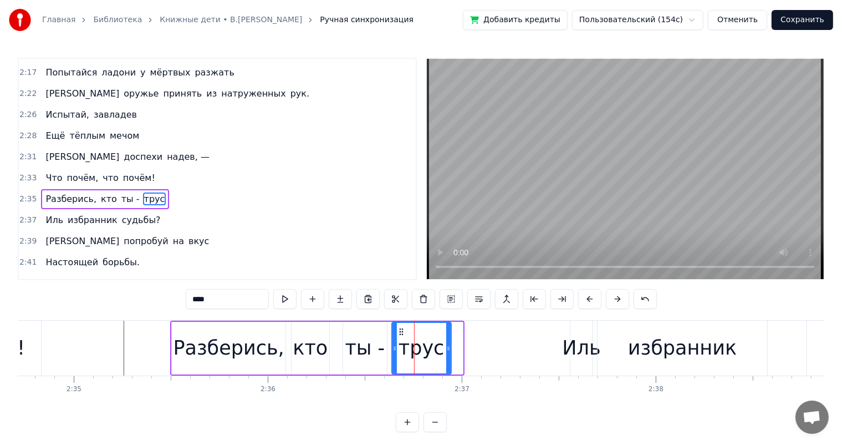
drag, startPoint x: 460, startPoint y: 348, endPoint x: 449, endPoint y: 353, distance: 12.7
click at [449, 353] on div at bounding box center [448, 348] width 4 height 50
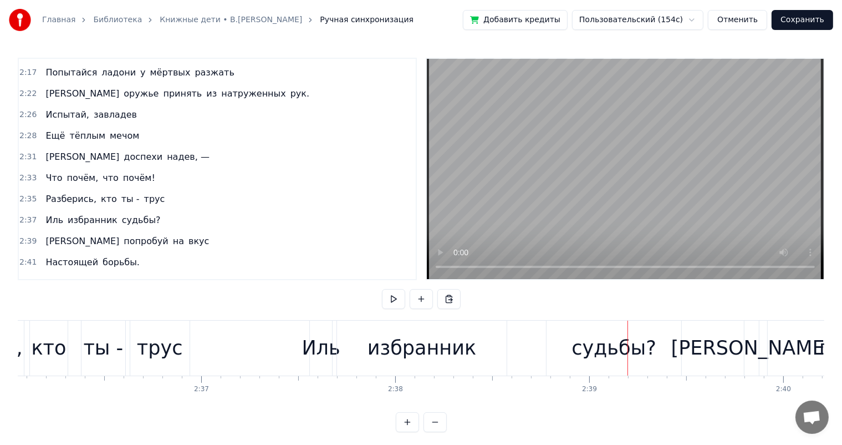
scroll to position [0, 30210]
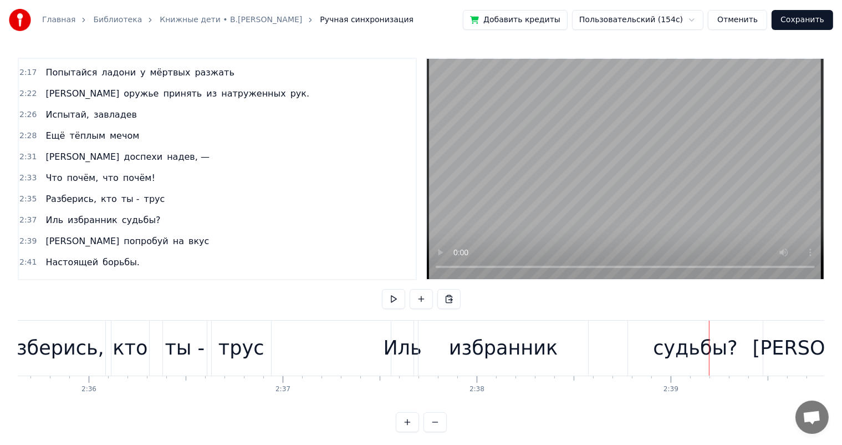
click at [507, 346] on div "избранник" at bounding box center [503, 347] width 109 height 29
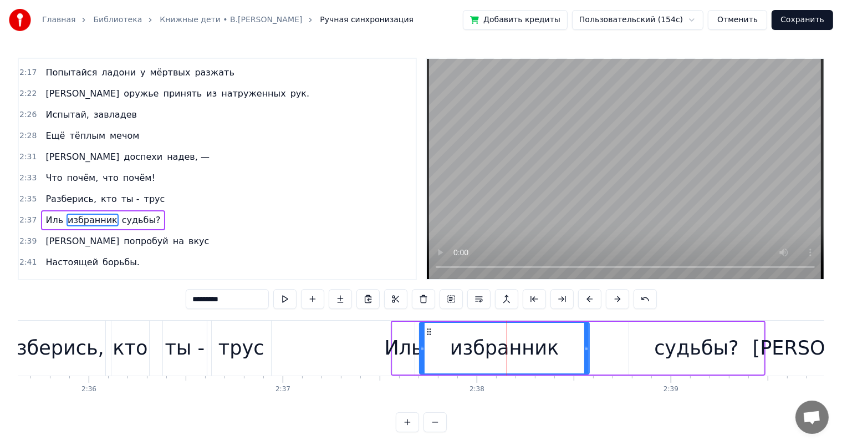
scroll to position [818, 0]
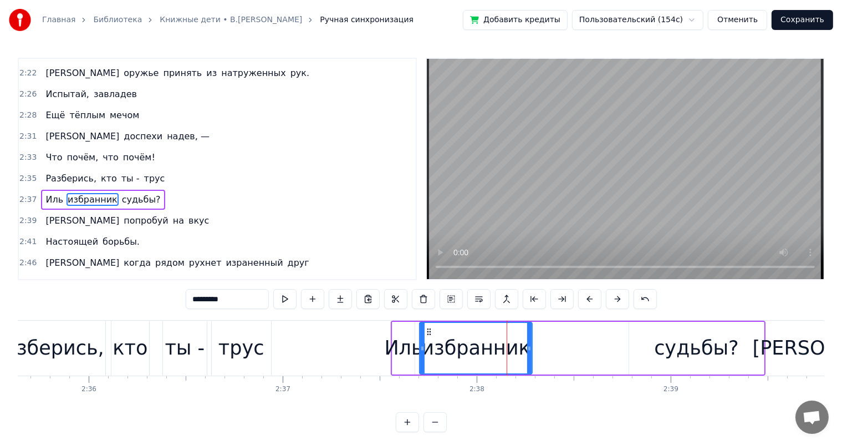
drag, startPoint x: 587, startPoint y: 346, endPoint x: 708, endPoint y: 351, distance: 120.4
click at [533, 358] on div "избранник" at bounding box center [476, 348] width 114 height 53
drag, startPoint x: 708, startPoint y: 351, endPoint x: 683, endPoint y: 333, distance: 30.2
click at [708, 350] on div "судьбы?" at bounding box center [696, 347] width 85 height 29
type input "*******"
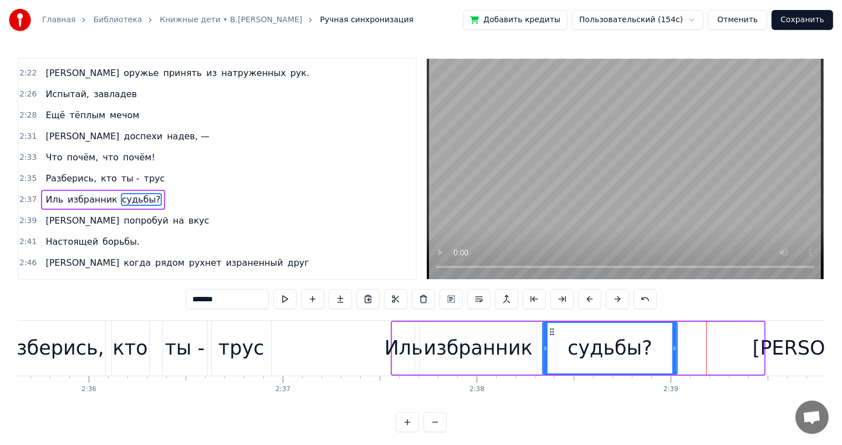
drag, startPoint x: 639, startPoint y: 331, endPoint x: 666, endPoint y: 353, distance: 34.7
click at [552, 348] on div "судьбы?" at bounding box center [611, 348] width 134 height 50
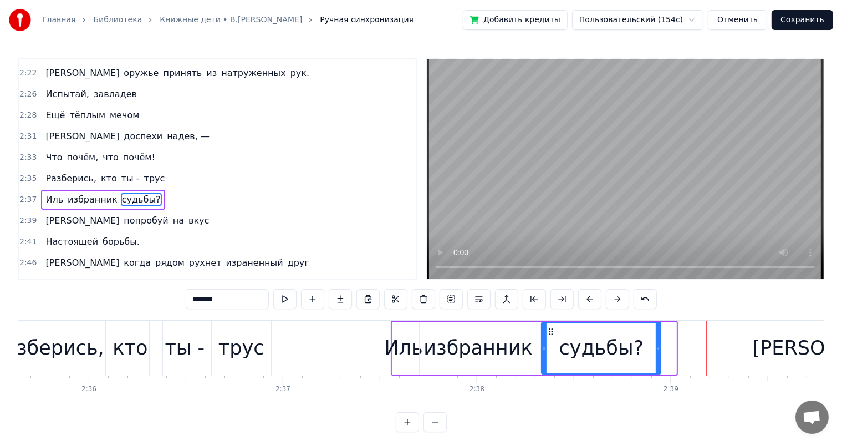
drag, startPoint x: 674, startPoint y: 348, endPoint x: 659, endPoint y: 352, distance: 16.0
click at [659, 352] on div at bounding box center [658, 348] width 4 height 50
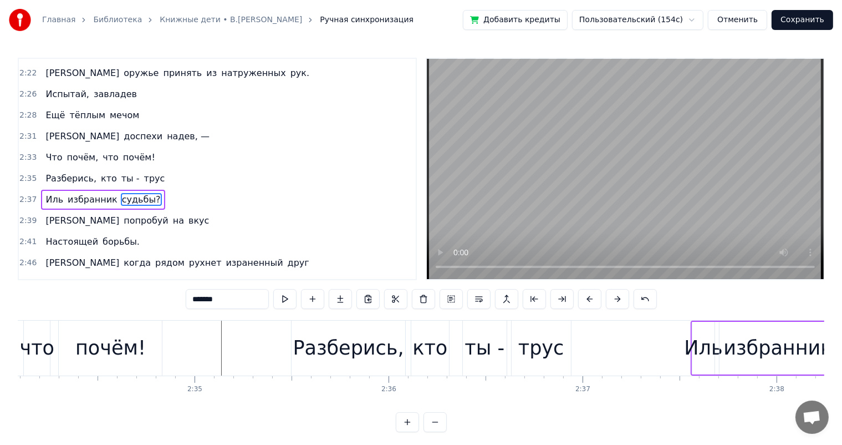
scroll to position [0, 29720]
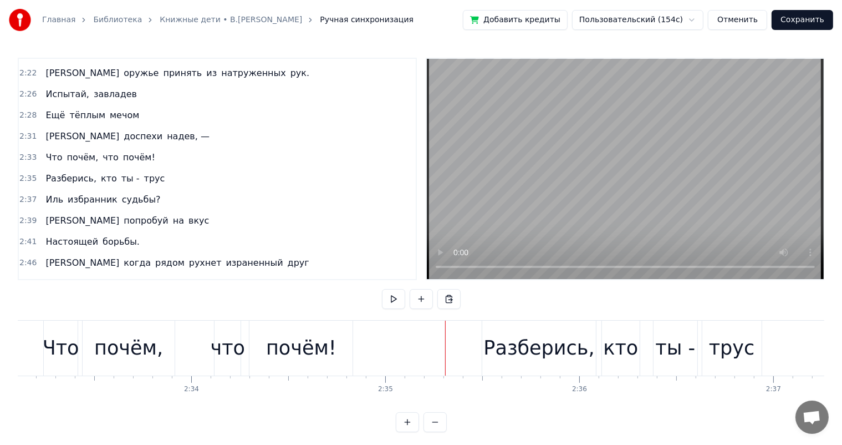
click at [502, 348] on div "Разберись," at bounding box center [539, 347] width 111 height 29
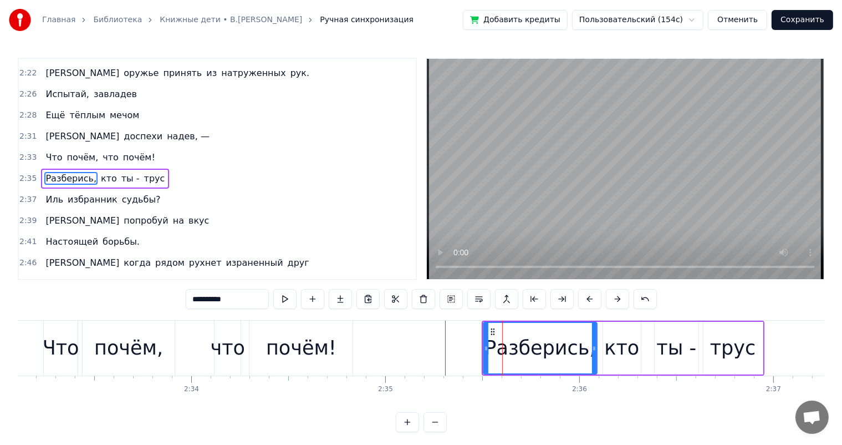
scroll to position [798, 0]
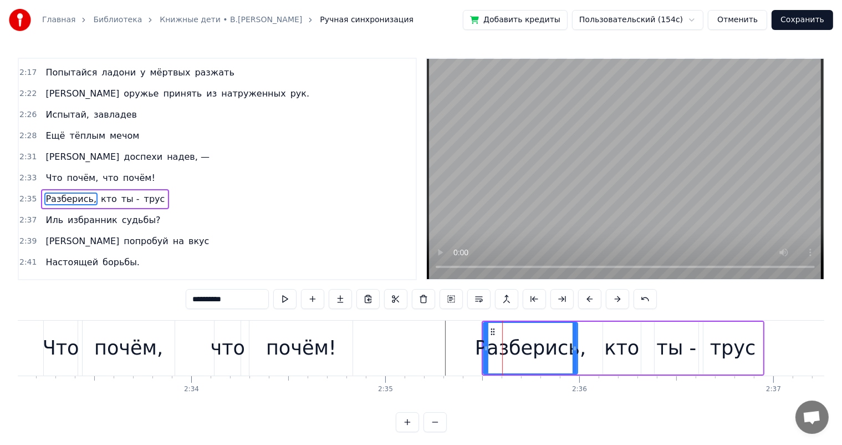
drag, startPoint x: 595, startPoint y: 342, endPoint x: 575, endPoint y: 356, distance: 23.5
click at [575, 356] on div at bounding box center [575, 348] width 4 height 50
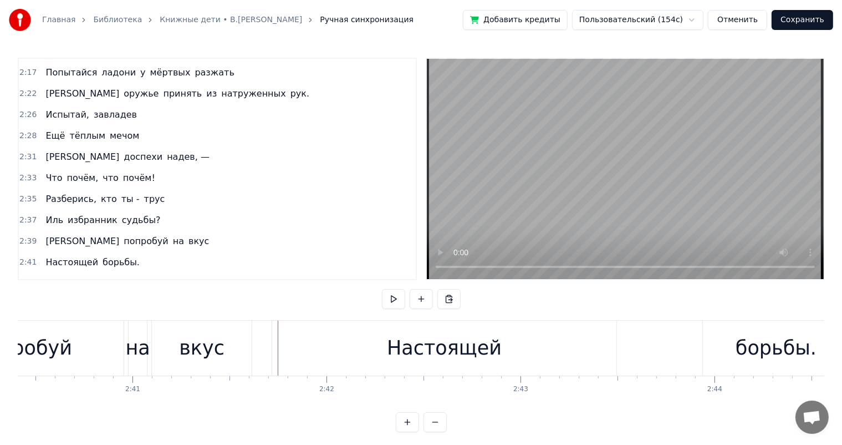
scroll to position [0, 30974]
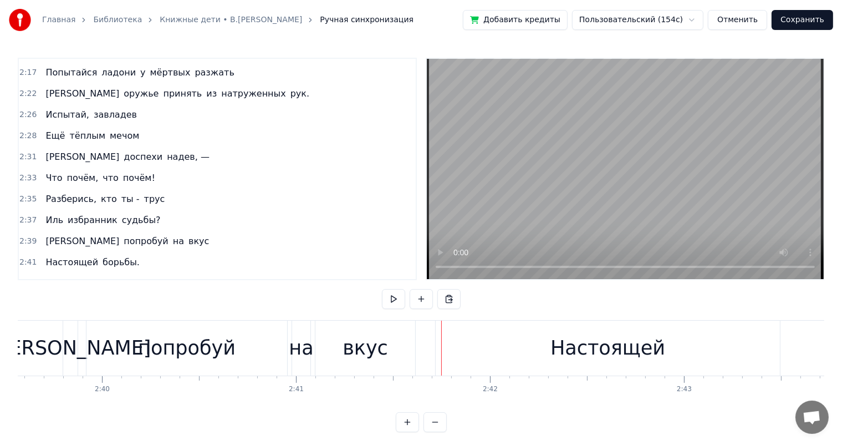
click at [167, 328] on div "попробуй" at bounding box center [187, 348] width 201 height 55
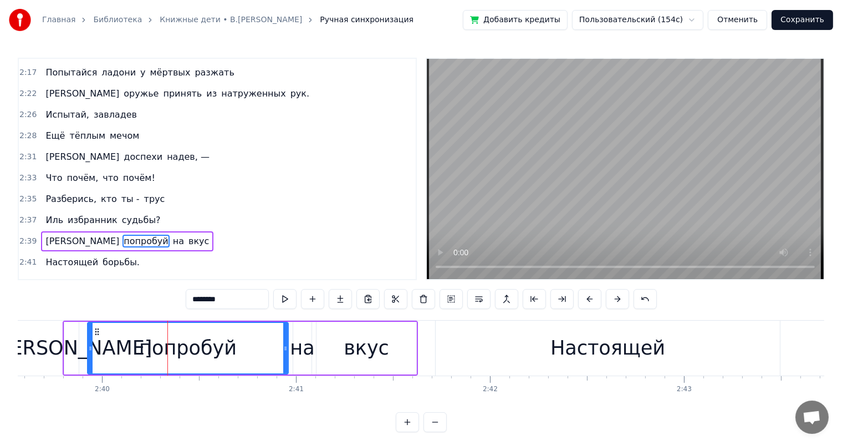
scroll to position [839, 0]
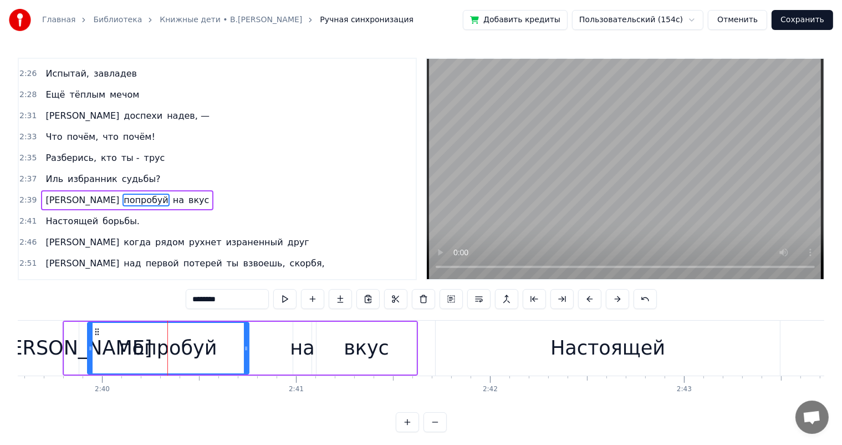
drag, startPoint x: 285, startPoint y: 346, endPoint x: 295, endPoint y: 352, distance: 12.0
click at [246, 360] on div at bounding box center [246, 348] width 4 height 50
drag, startPoint x: 300, startPoint y: 350, endPoint x: 290, endPoint y: 335, distance: 18.0
click at [295, 348] on div "на" at bounding box center [302, 347] width 24 height 29
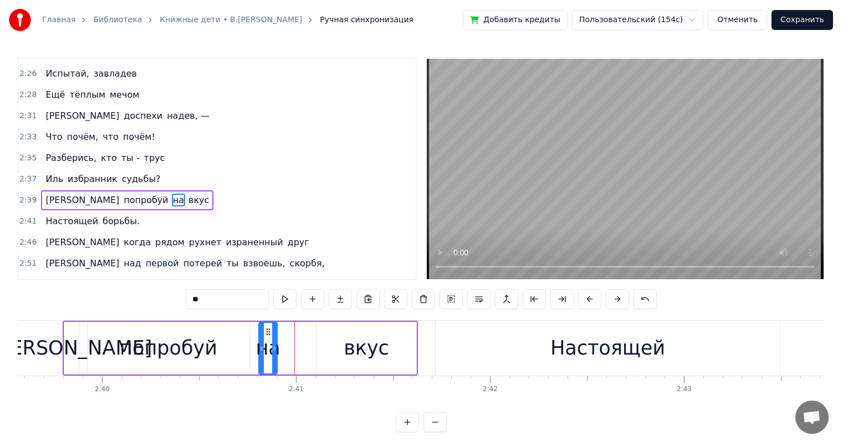
drag, startPoint x: 301, startPoint y: 331, endPoint x: 356, endPoint y: 347, distance: 56.8
click at [268, 337] on div "на" at bounding box center [268, 348] width 17 height 50
click at [356, 347] on div "вкус" at bounding box center [366, 347] width 45 height 29
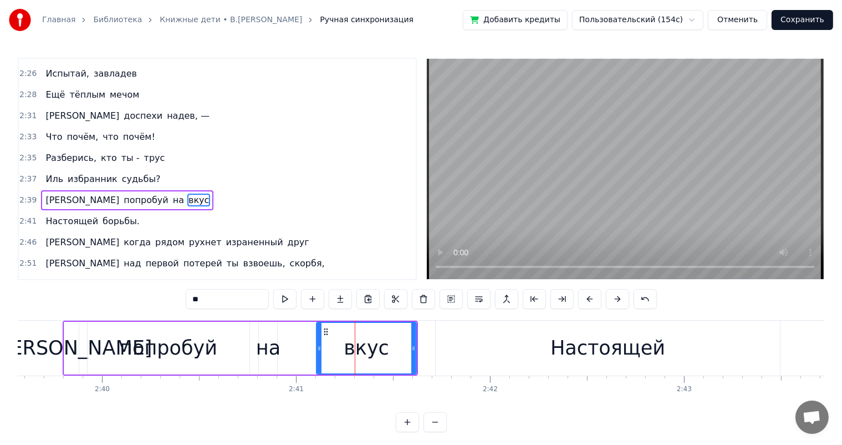
type input "****"
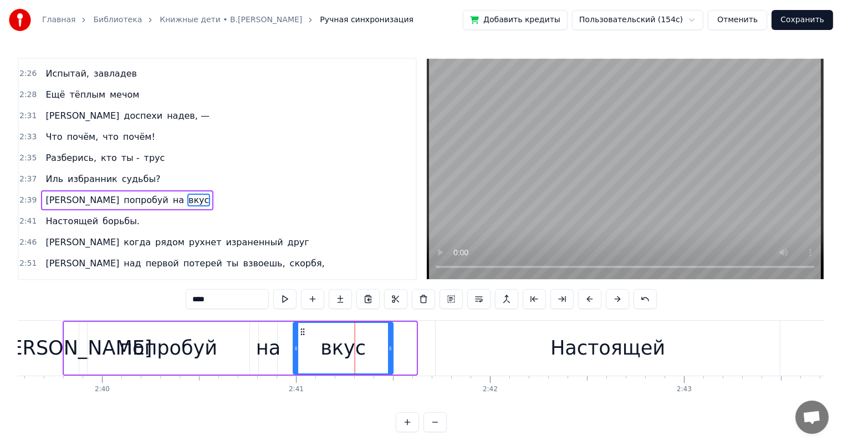
drag, startPoint x: 327, startPoint y: 331, endPoint x: 359, endPoint y: 348, distance: 36.2
click at [302, 336] on div "вкус" at bounding box center [343, 348] width 99 height 50
drag, startPoint x: 387, startPoint y: 346, endPoint x: 16, endPoint y: 295, distance: 373.9
click at [364, 349] on div "вкус" at bounding box center [331, 348] width 78 height 50
click at [15, 336] on div "Главная Библиотека Книжные дети • [PERSON_NAME].Высоцкий Ручная синхронизация Д…" at bounding box center [421, 216] width 842 height 432
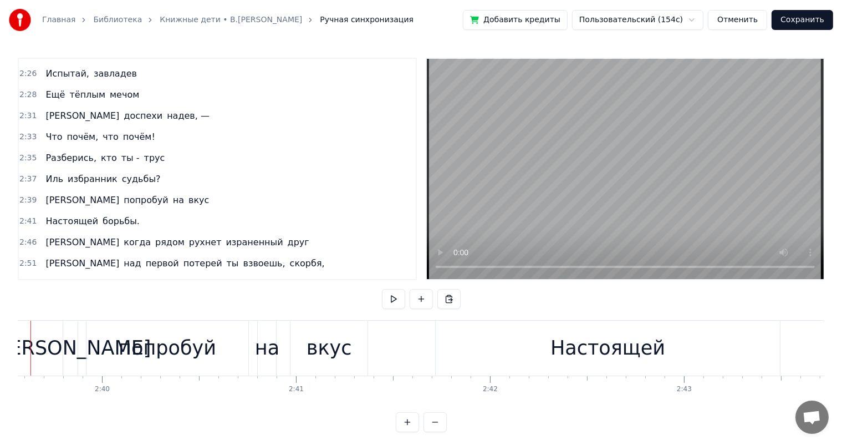
scroll to position [0, 30930]
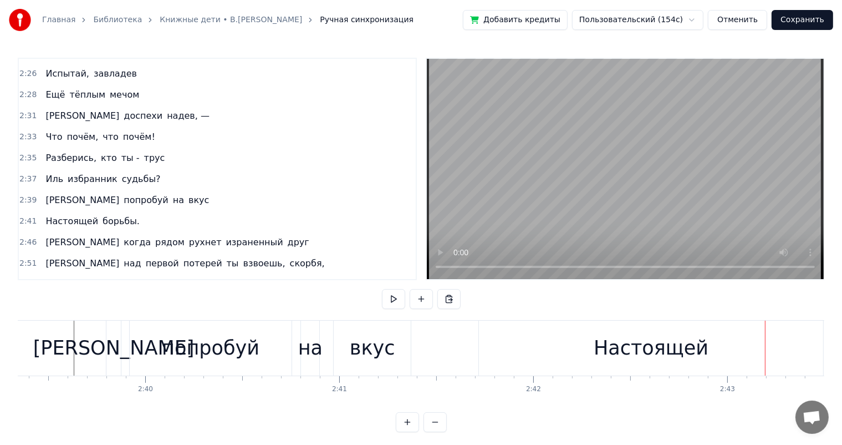
drag, startPoint x: 656, startPoint y: 355, endPoint x: 733, endPoint y: 343, distance: 77.5
click at [657, 354] on div "Настоящей" at bounding box center [651, 347] width 115 height 29
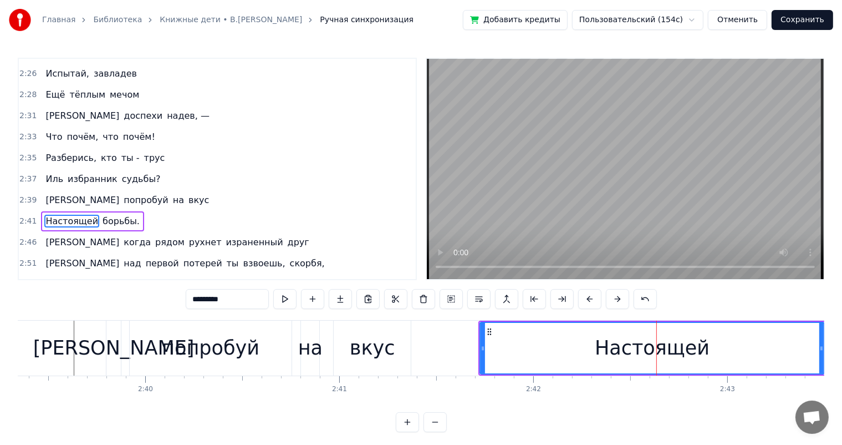
scroll to position [859, 0]
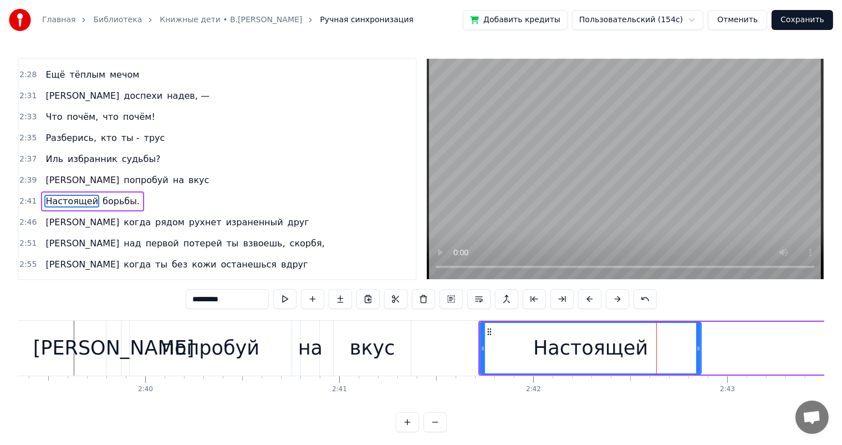
drag, startPoint x: 821, startPoint y: 347, endPoint x: 526, endPoint y: 397, distance: 298.8
click at [698, 348] on icon at bounding box center [699, 348] width 4 height 9
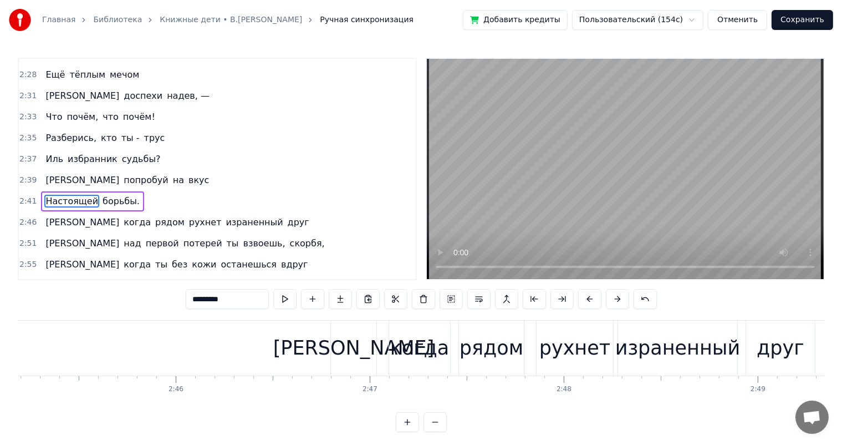
scroll to position [0, 31519]
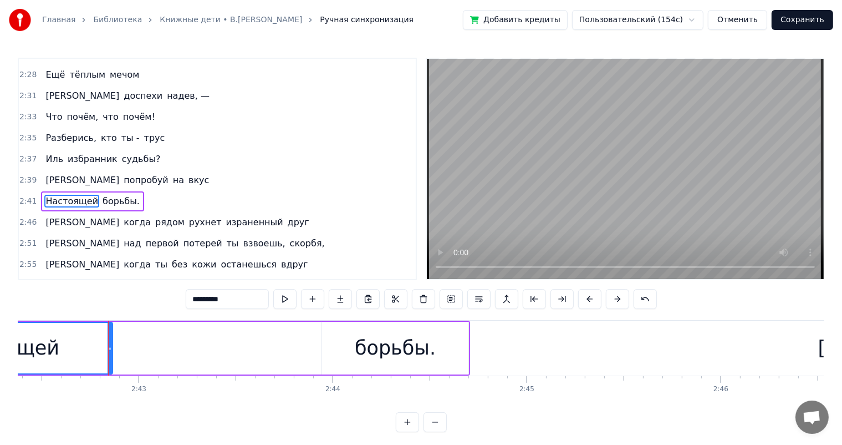
click at [399, 342] on div "борьбы." at bounding box center [395, 347] width 81 height 29
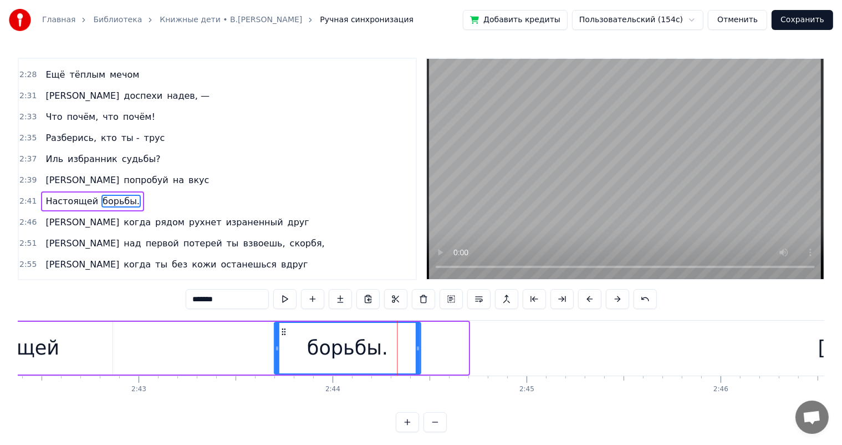
drag, startPoint x: 329, startPoint y: 330, endPoint x: 282, endPoint y: 334, distance: 47.3
click at [282, 334] on icon at bounding box center [284, 331] width 9 height 9
drag, startPoint x: 415, startPoint y: 347, endPoint x: 399, endPoint y: 355, distance: 17.6
click at [399, 355] on div "борьбы." at bounding box center [347, 348] width 145 height 50
drag, startPoint x: 418, startPoint y: 348, endPoint x: 465, endPoint y: 381, distance: 56.9
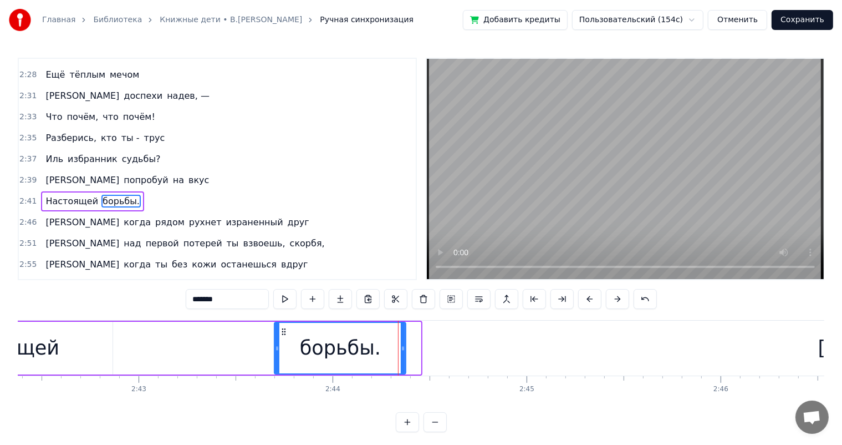
click at [402, 357] on div at bounding box center [403, 348] width 4 height 50
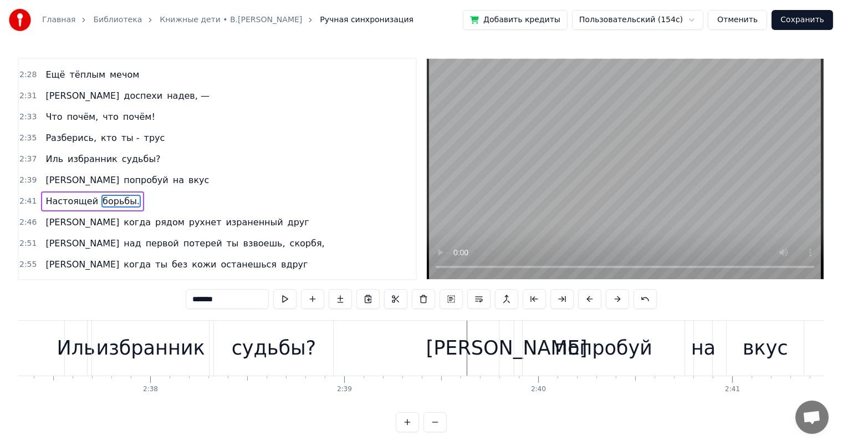
scroll to position [0, 30565]
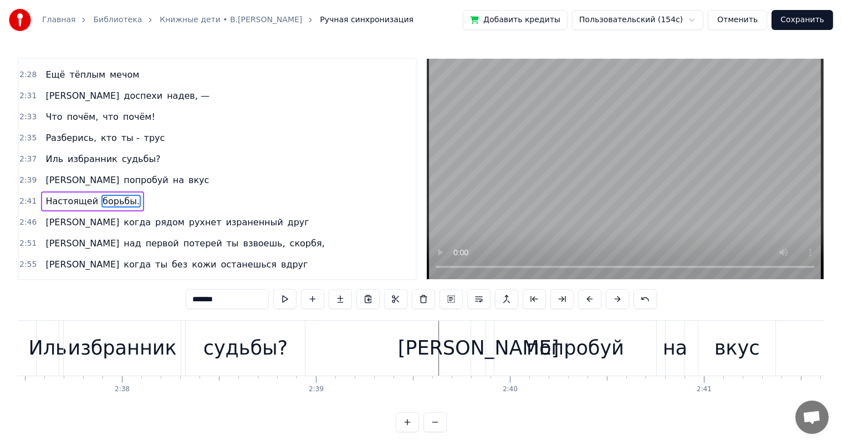
click at [551, 359] on div "попробуй" at bounding box center [576, 347] width 98 height 29
type input "********"
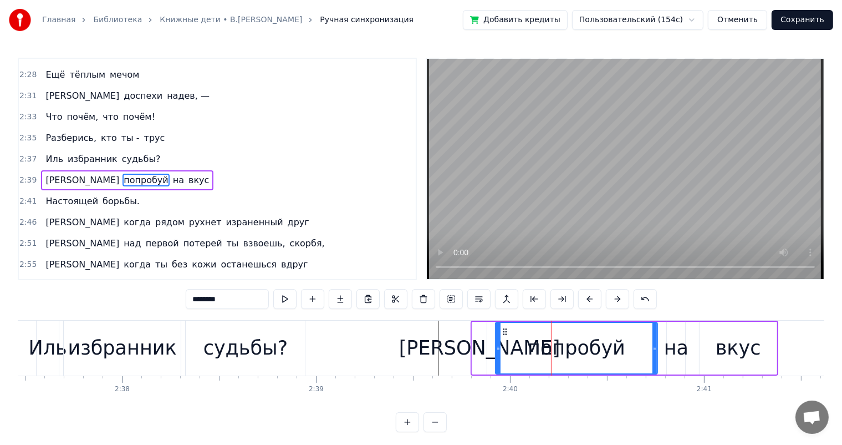
scroll to position [839, 0]
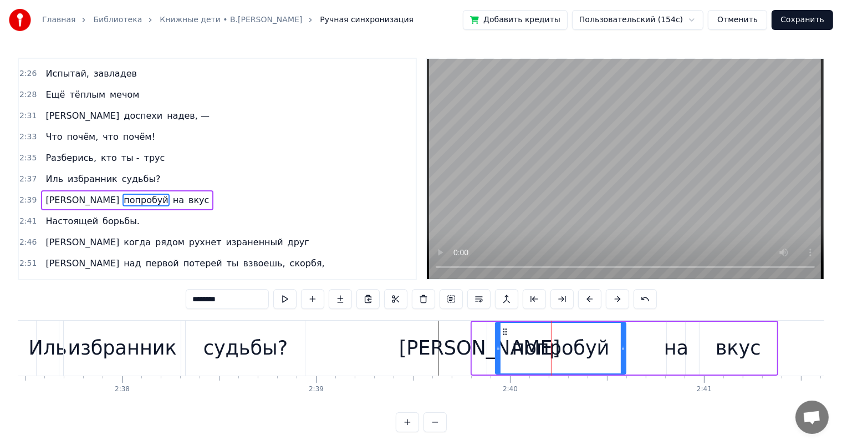
drag, startPoint x: 655, startPoint y: 345, endPoint x: 664, endPoint y: 341, distance: 9.7
click at [623, 354] on div at bounding box center [623, 348] width 4 height 50
click at [664, 341] on div "И попробуй на вкус" at bounding box center [625, 348] width 308 height 55
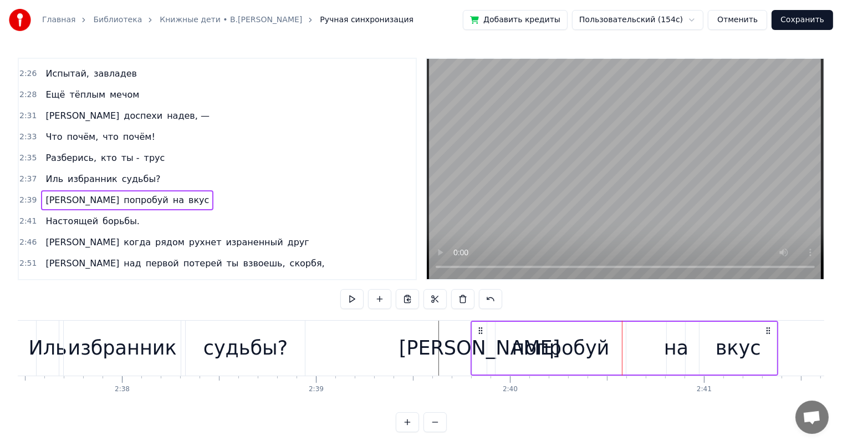
click at [677, 337] on div "на" at bounding box center [676, 347] width 24 height 29
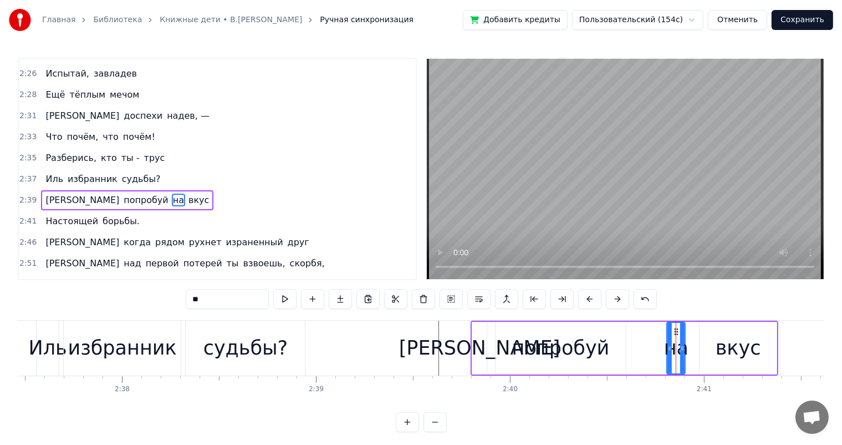
drag, startPoint x: 677, startPoint y: 328, endPoint x: 646, endPoint y: 334, distance: 31.5
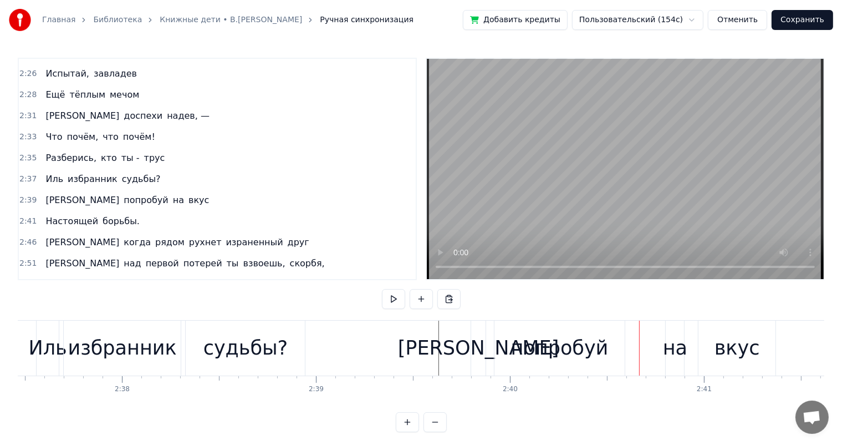
click at [677, 334] on div "на" at bounding box center [675, 347] width 24 height 29
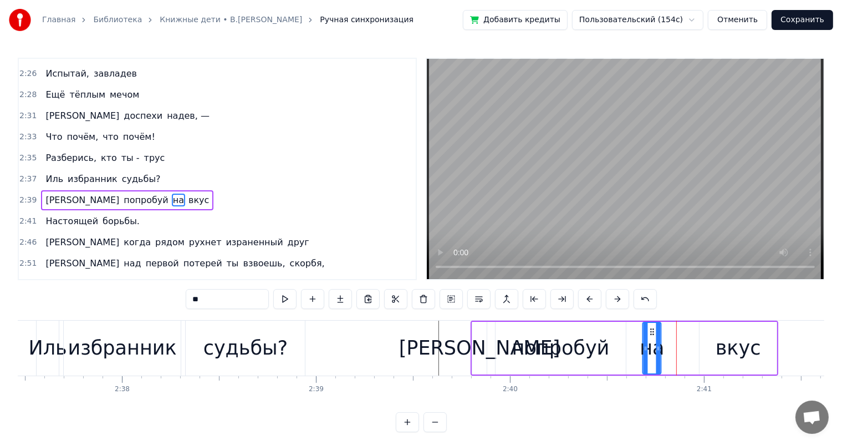
drag, startPoint x: 677, startPoint y: 331, endPoint x: 708, endPoint y: 340, distance: 31.9
click at [653, 341] on div "на" at bounding box center [652, 348] width 17 height 50
drag, startPoint x: 708, startPoint y: 340, endPoint x: 714, endPoint y: 334, distance: 9.0
click at [709, 339] on div "вкус" at bounding box center [738, 348] width 77 height 53
type input "****"
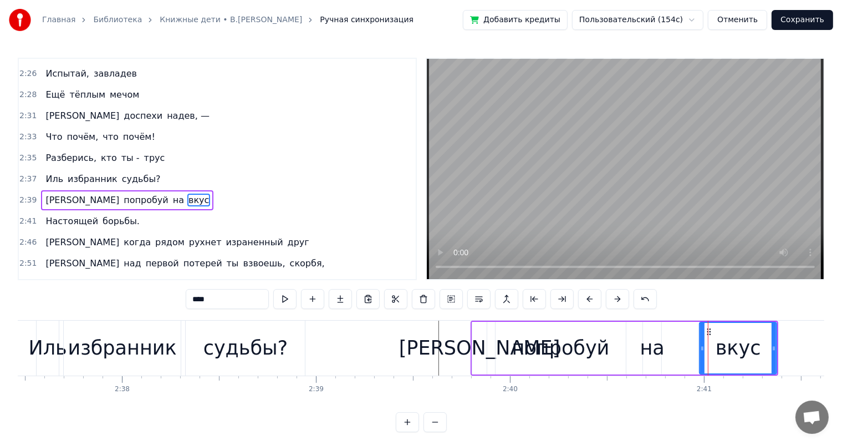
drag, startPoint x: 708, startPoint y: 333, endPoint x: 688, endPoint y: 330, distance: 20.2
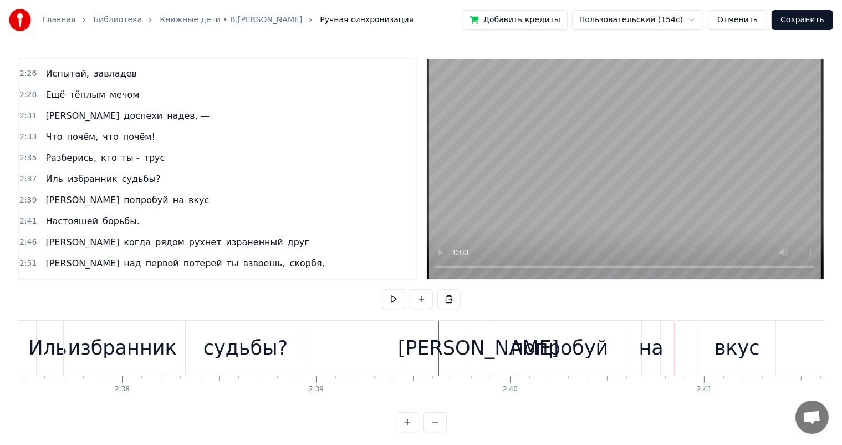
click at [702, 327] on div "вкус" at bounding box center [737, 348] width 77 height 55
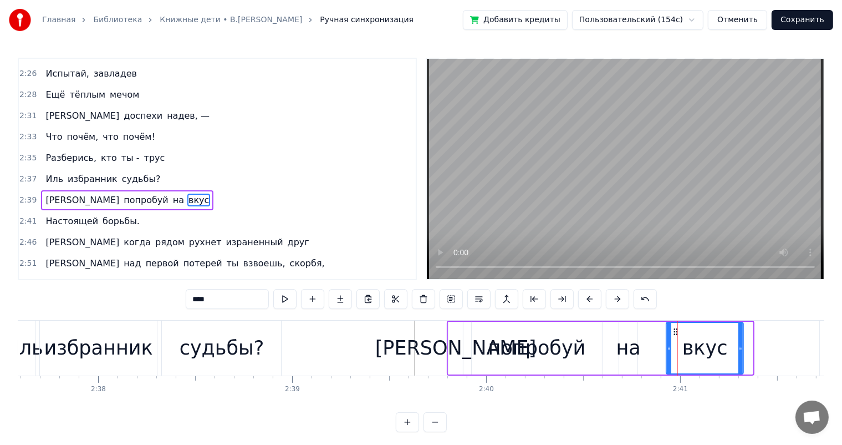
scroll to position [0, 30590]
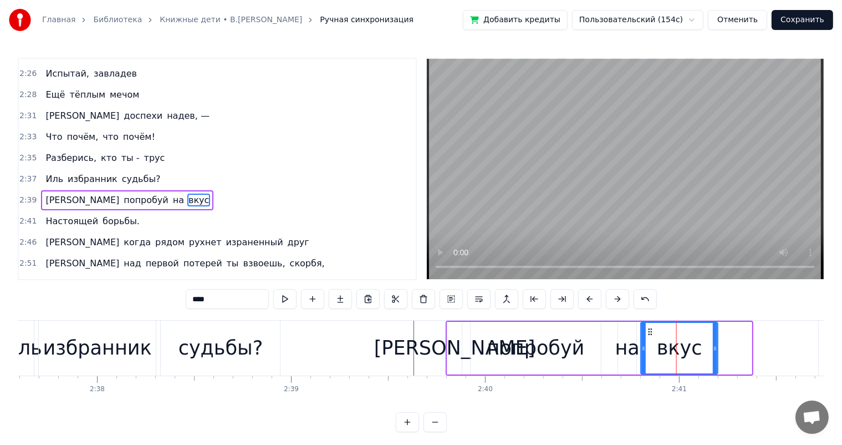
drag, startPoint x: 709, startPoint y: 329, endPoint x: 650, endPoint y: 335, distance: 59.7
click at [650, 335] on div "вкус" at bounding box center [680, 348] width 76 height 50
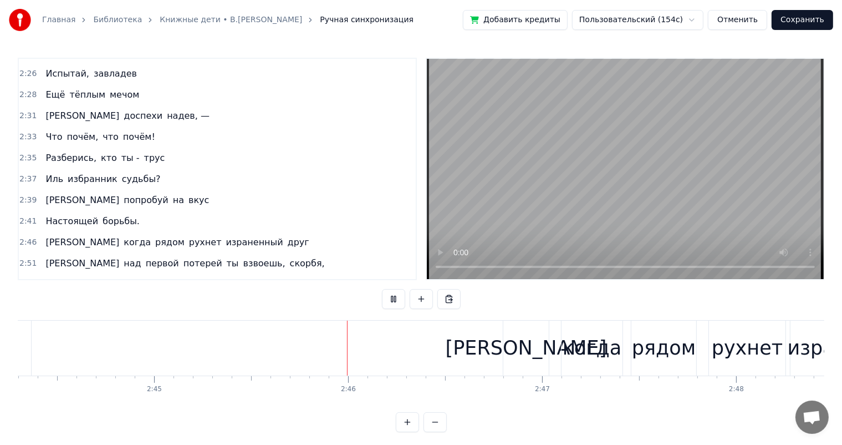
scroll to position [0, 32042]
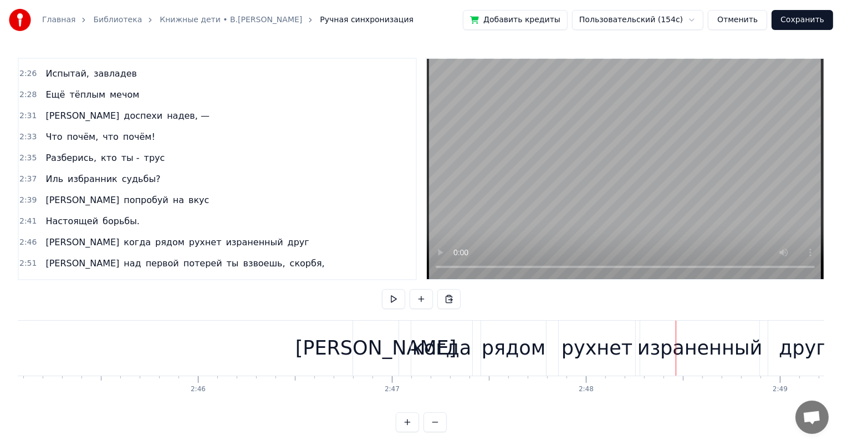
click at [507, 342] on div "рядом" at bounding box center [514, 347] width 64 height 29
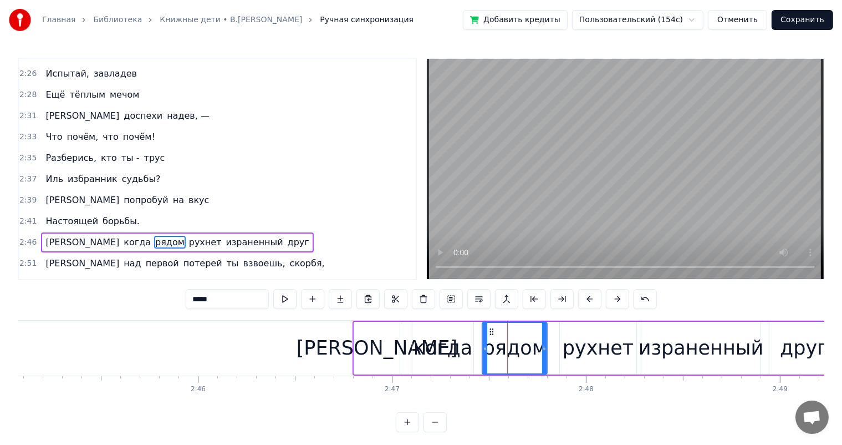
scroll to position [879, 0]
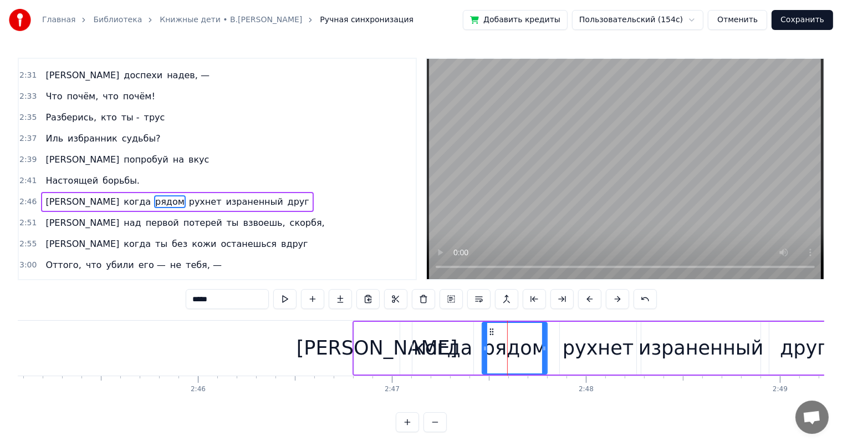
click at [429, 344] on div "когда" at bounding box center [443, 347] width 59 height 29
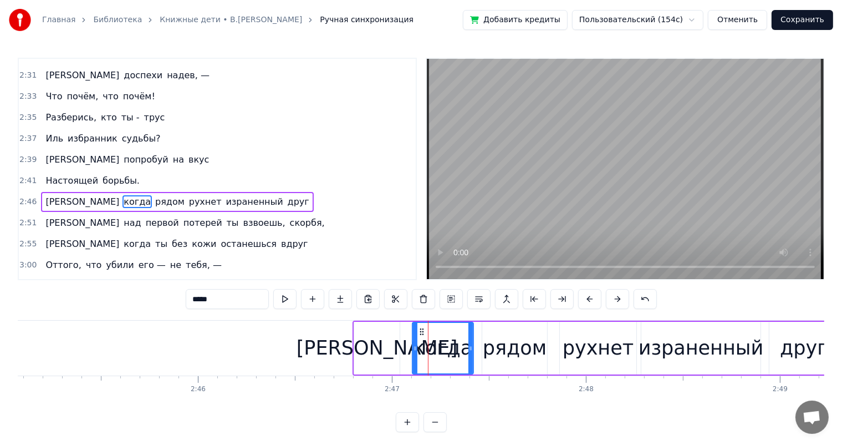
drag, startPoint x: 395, startPoint y: 348, endPoint x: 413, endPoint y: 341, distance: 19.4
click at [397, 346] on div "[PERSON_NAME]" at bounding box center [376, 348] width 45 height 53
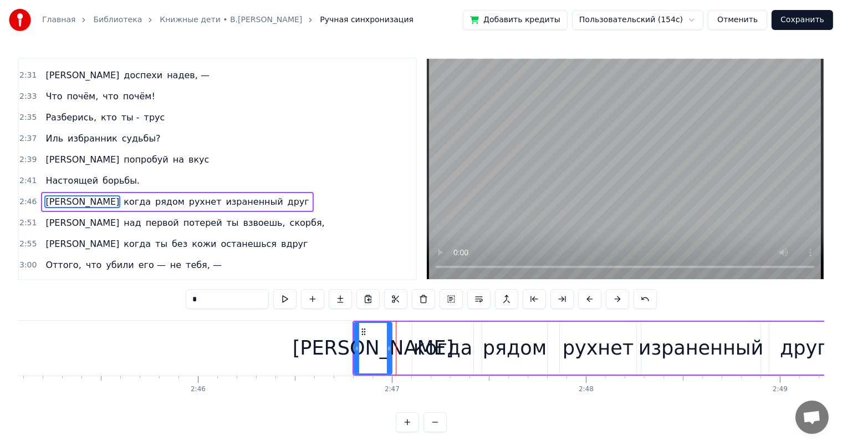
drag, startPoint x: 397, startPoint y: 346, endPoint x: 389, endPoint y: 348, distance: 8.1
click at [389, 348] on icon at bounding box center [389, 348] width 4 height 9
click at [433, 346] on div "когда" at bounding box center [443, 347] width 59 height 29
type input "*****"
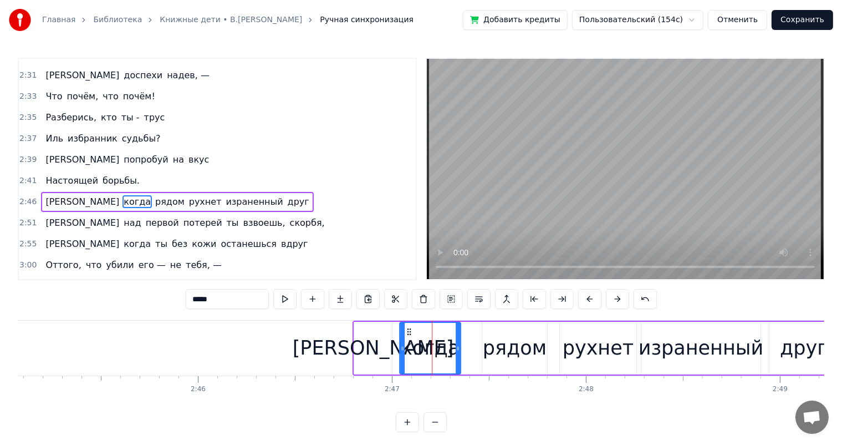
drag, startPoint x: 421, startPoint y: 332, endPoint x: 408, endPoint y: 335, distance: 13.2
click at [408, 335] on icon at bounding box center [409, 331] width 9 height 9
click at [469, 341] on div "И когда рядом рухнет израненный друг" at bounding box center [596, 348] width 487 height 55
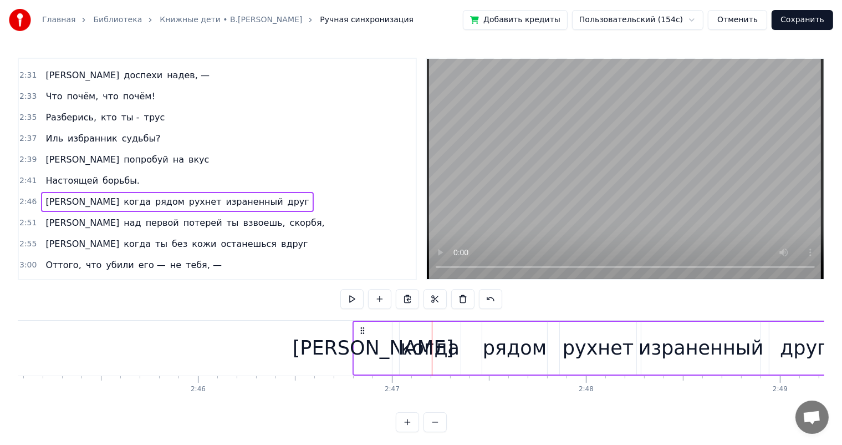
click at [506, 342] on div "рядом" at bounding box center [515, 347] width 64 height 29
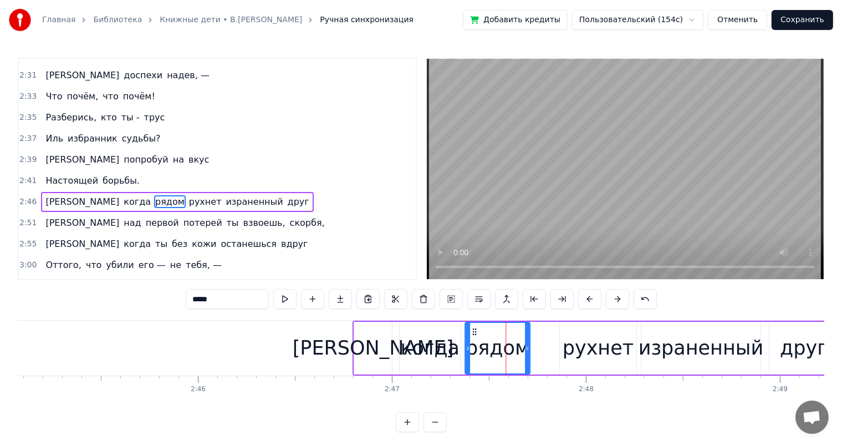
drag, startPoint x: 491, startPoint y: 331, endPoint x: 559, endPoint y: 344, distance: 69.0
click at [477, 340] on div "рядом" at bounding box center [498, 348] width 64 height 50
drag, startPoint x: 586, startPoint y: 341, endPoint x: 573, endPoint y: 332, distance: 14.8
click at [580, 337] on div "рухнет" at bounding box center [598, 347] width 71 height 29
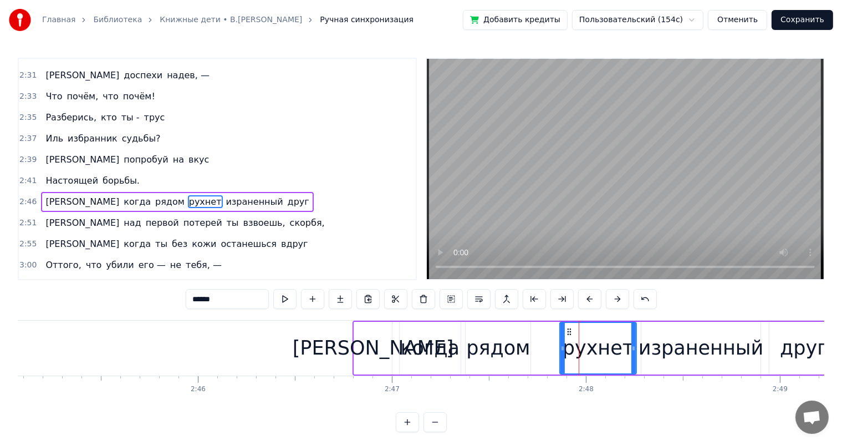
click at [565, 334] on div "рухнет" at bounding box center [598, 348] width 75 height 50
drag, startPoint x: 555, startPoint y: 334, endPoint x: 548, endPoint y: 336, distance: 7.4
click at [548, 336] on div "рухнет" at bounding box center [577, 348] width 75 height 50
drag, startPoint x: 613, startPoint y: 346, endPoint x: 608, endPoint y: 349, distance: 6.3
click at [608, 349] on div "рухнет" at bounding box center [574, 348] width 71 height 53
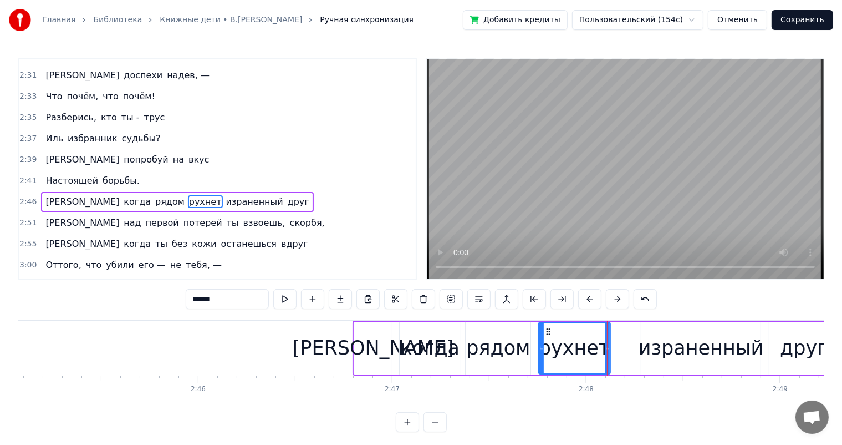
click at [672, 354] on div "израненный" at bounding box center [701, 347] width 125 height 29
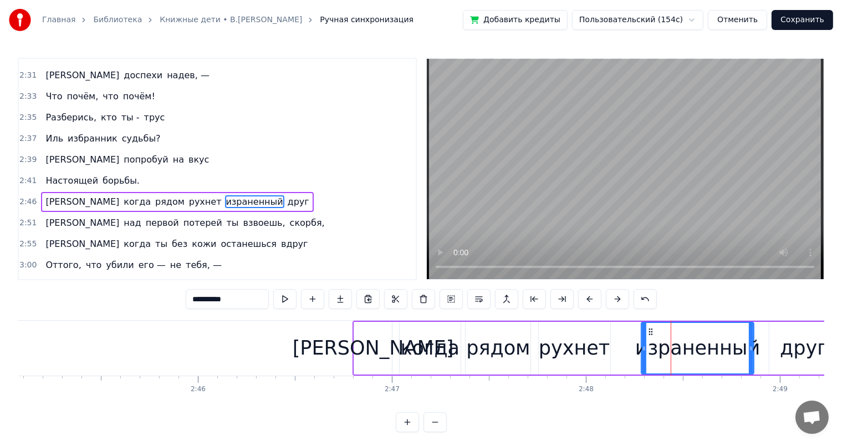
drag, startPoint x: 756, startPoint y: 344, endPoint x: 750, endPoint y: 347, distance: 7.4
click at [750, 347] on icon at bounding box center [751, 348] width 4 height 9
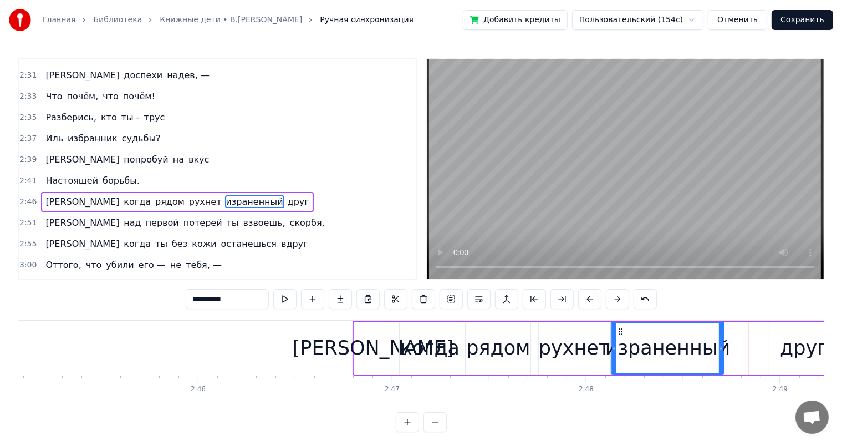
drag, startPoint x: 635, startPoint y: 334, endPoint x: 619, endPoint y: 340, distance: 16.7
click at [619, 340] on div "израненный" at bounding box center [667, 348] width 111 height 50
click at [789, 338] on div "друг" at bounding box center [804, 347] width 48 height 29
type input "****"
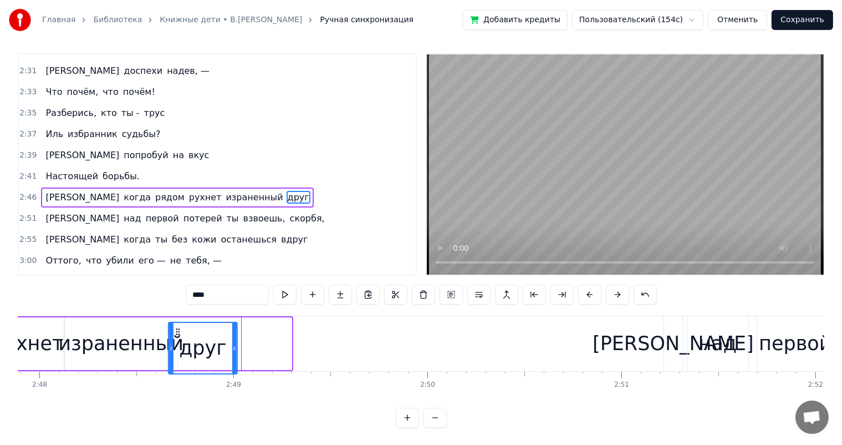
scroll to position [0, 32586]
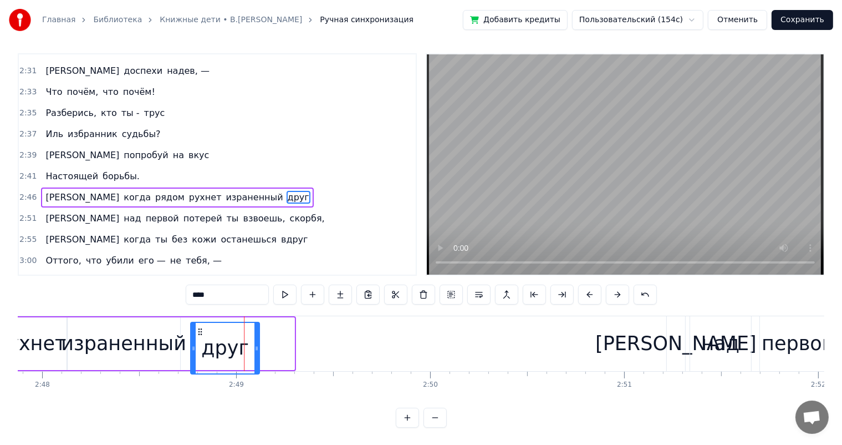
drag, startPoint x: 778, startPoint y: 333, endPoint x: 199, endPoint y: 352, distance: 579.9
click at [199, 352] on div "друг" at bounding box center [225, 348] width 68 height 50
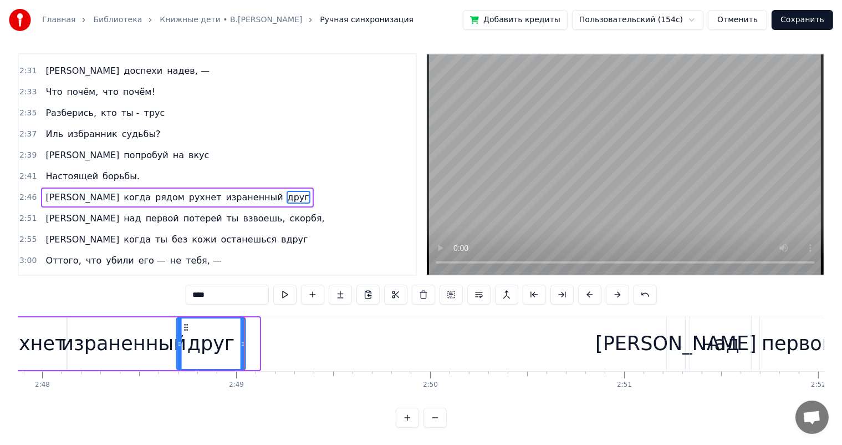
drag, startPoint x: 198, startPoint y: 326, endPoint x: 184, endPoint y: 331, distance: 14.6
click at [184, 331] on icon at bounding box center [185, 327] width 9 height 9
drag, startPoint x: 177, startPoint y: 339, endPoint x: 193, endPoint y: 342, distance: 15.9
click at [193, 342] on icon at bounding box center [194, 343] width 4 height 9
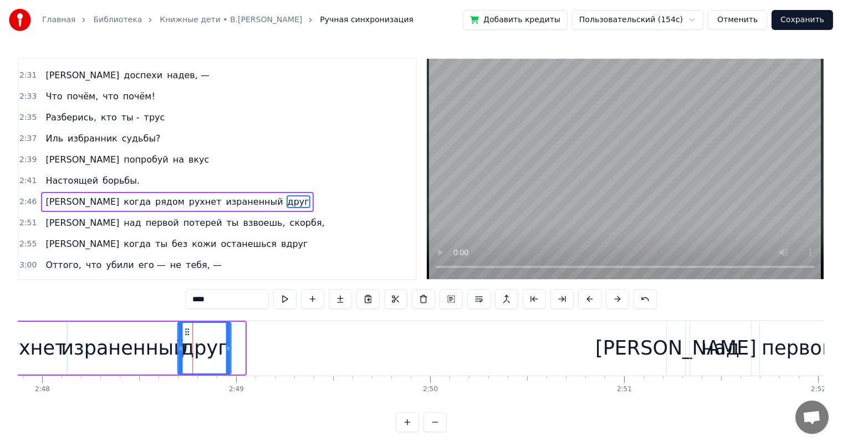
drag, startPoint x: 199, startPoint y: 328, endPoint x: 185, endPoint y: 335, distance: 15.9
click at [185, 335] on icon at bounding box center [187, 331] width 9 height 9
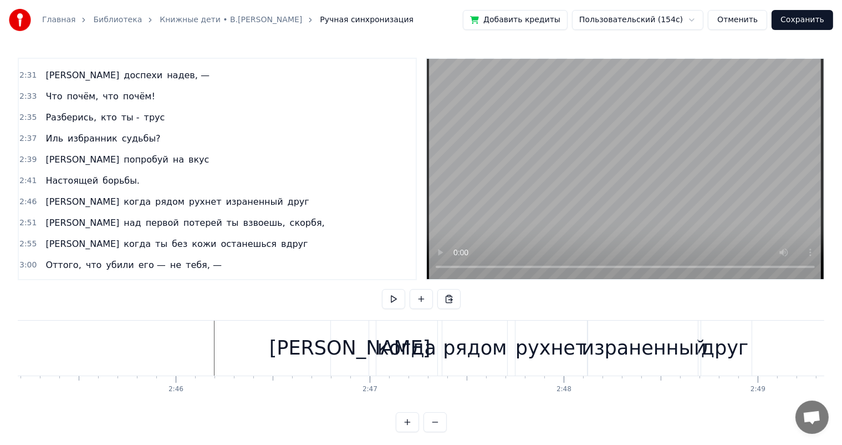
scroll to position [0, 31819]
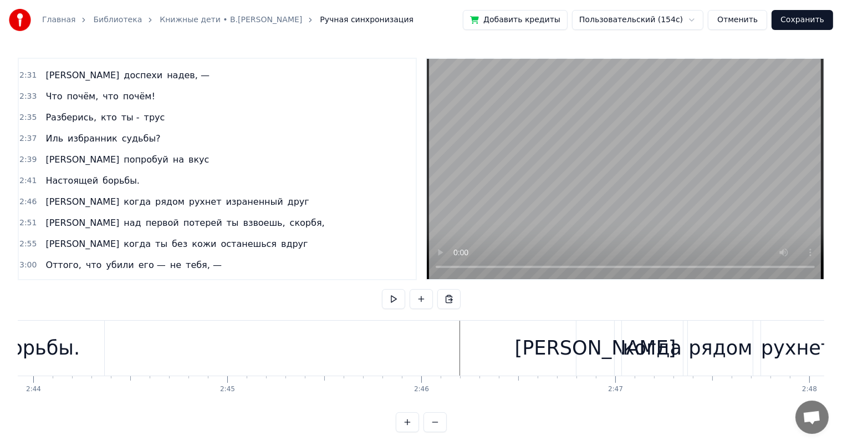
click at [643, 338] on div "когда" at bounding box center [652, 347] width 59 height 29
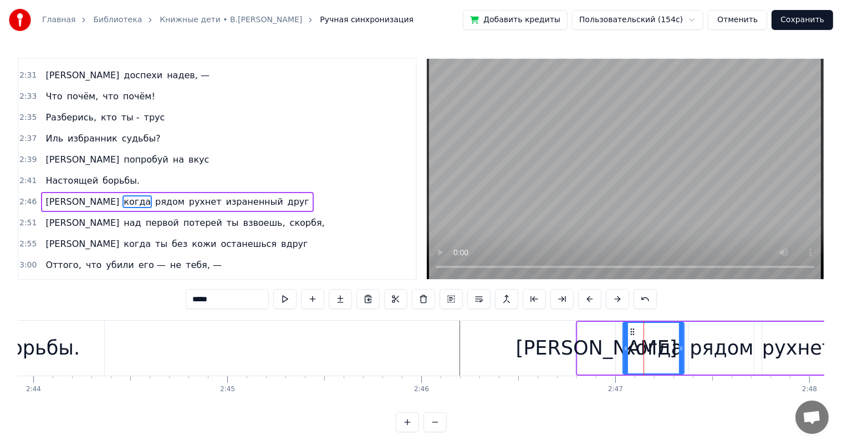
click at [588, 351] on div "[PERSON_NAME]" at bounding box center [597, 348] width 38 height 53
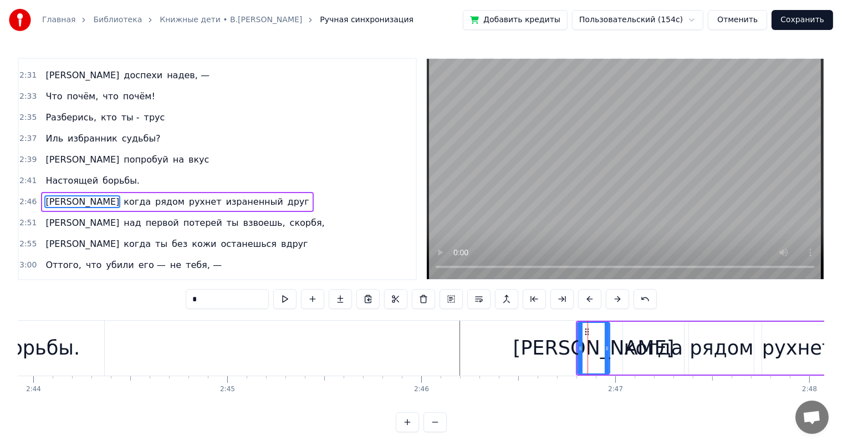
drag, startPoint x: 610, startPoint y: 346, endPoint x: 672, endPoint y: 339, distance: 62.5
click at [606, 348] on icon at bounding box center [607, 348] width 4 height 9
click at [672, 339] on div "когда" at bounding box center [653, 347] width 59 height 29
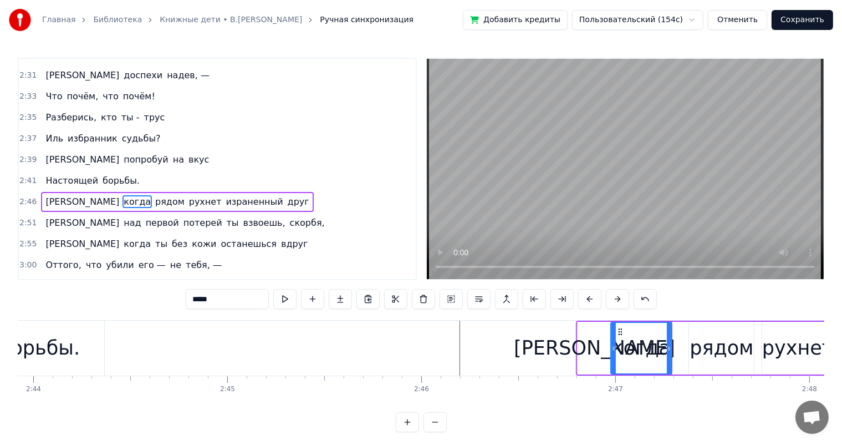
drag, startPoint x: 632, startPoint y: 331, endPoint x: 619, endPoint y: 333, distance: 12.9
click at [619, 333] on icon at bounding box center [620, 331] width 9 height 9
click at [730, 341] on div "рядом" at bounding box center [722, 347] width 64 height 29
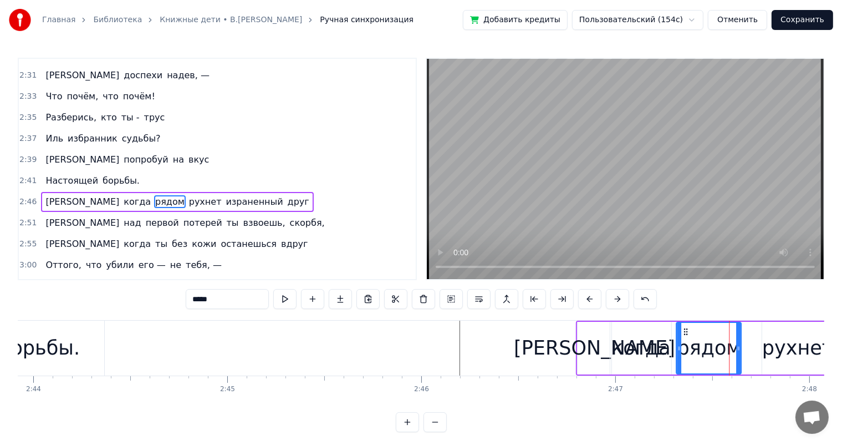
drag, startPoint x: 699, startPoint y: 333, endPoint x: 686, endPoint y: 335, distance: 12.9
click at [686, 335] on div "рядом" at bounding box center [709, 348] width 64 height 50
click at [808, 348] on div "рухнет" at bounding box center [798, 347] width 71 height 29
type input "******"
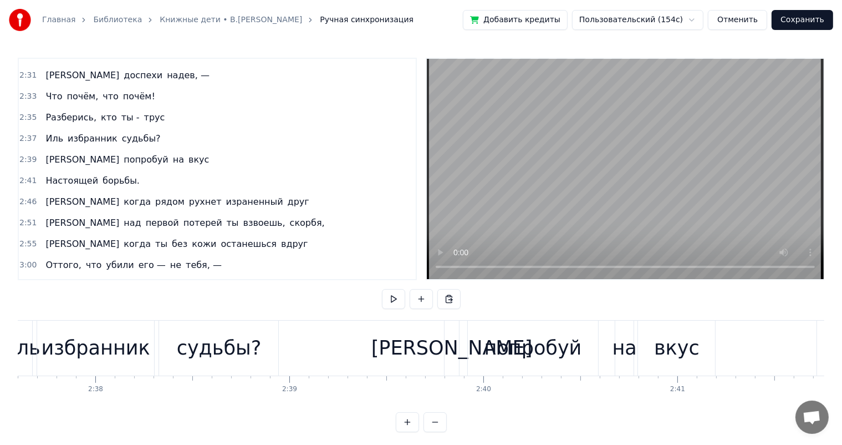
scroll to position [0, 29883]
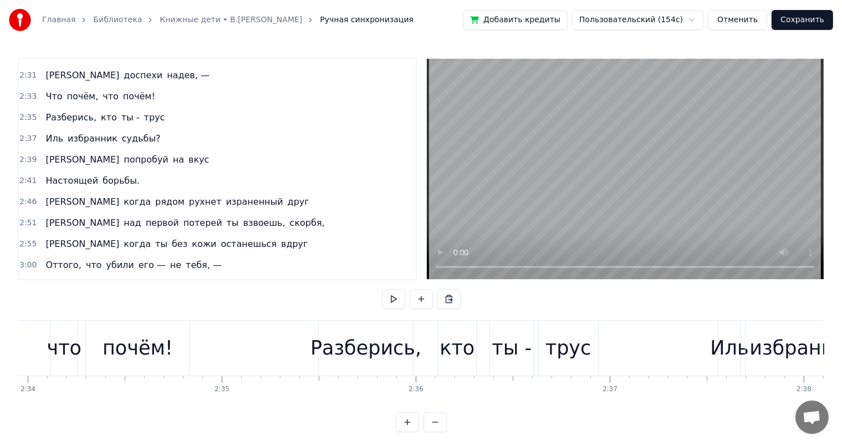
click at [154, 195] on span "рядом" at bounding box center [170, 201] width 32 height 13
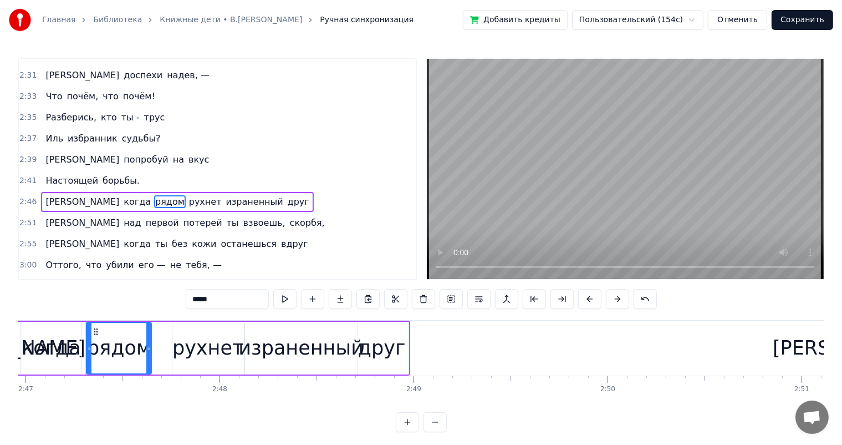
scroll to position [0, 32420]
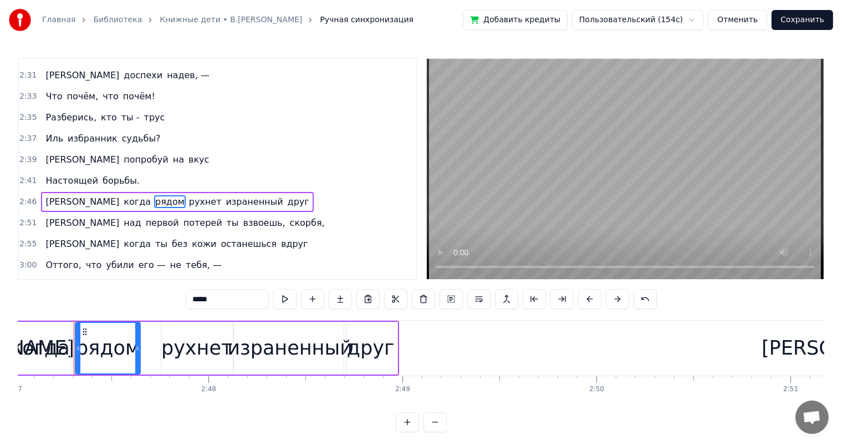
drag, startPoint x: 204, startPoint y: 358, endPoint x: 160, endPoint y: 333, distance: 50.6
click at [205, 357] on div "рухнет" at bounding box center [196, 347] width 71 height 29
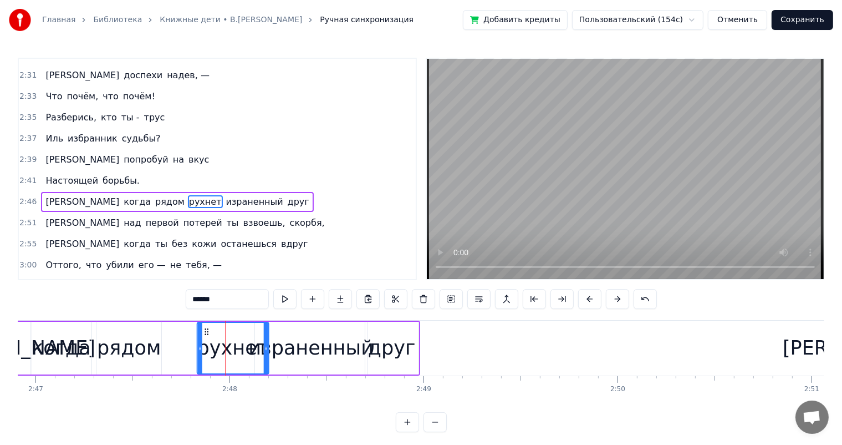
scroll to position [0, 32394]
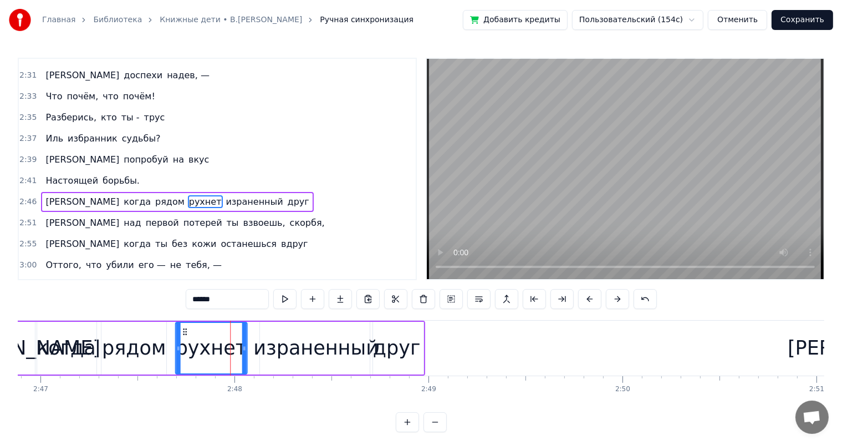
drag, startPoint x: 170, startPoint y: 331, endPoint x: 184, endPoint y: 335, distance: 14.6
click at [184, 335] on icon at bounding box center [184, 331] width 9 height 9
click at [268, 328] on div "израненный" at bounding box center [316, 348] width 113 height 53
type input "**********"
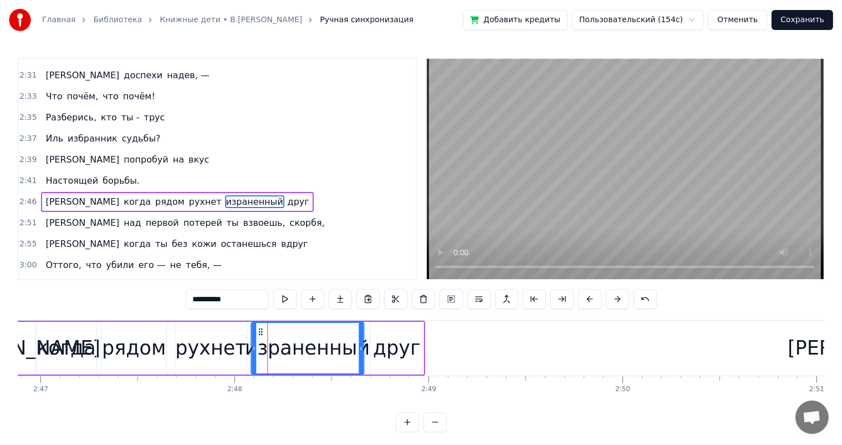
drag, startPoint x: 270, startPoint y: 329, endPoint x: 261, endPoint y: 332, distance: 9.1
click at [261, 332] on icon at bounding box center [260, 331] width 9 height 9
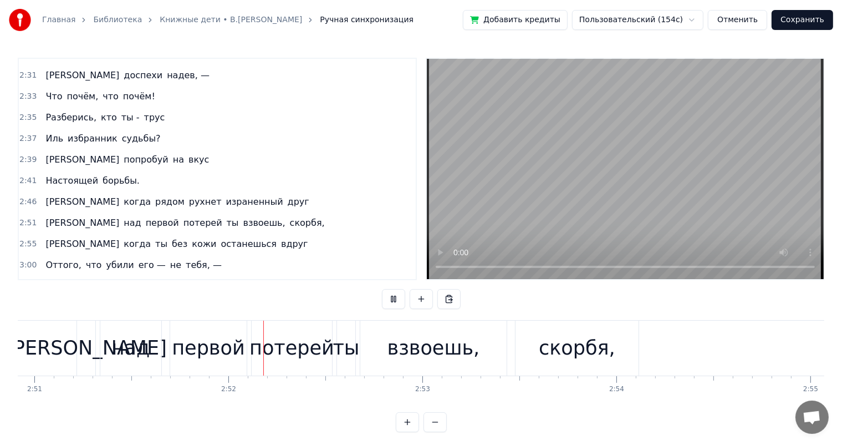
scroll to position [0, 33222]
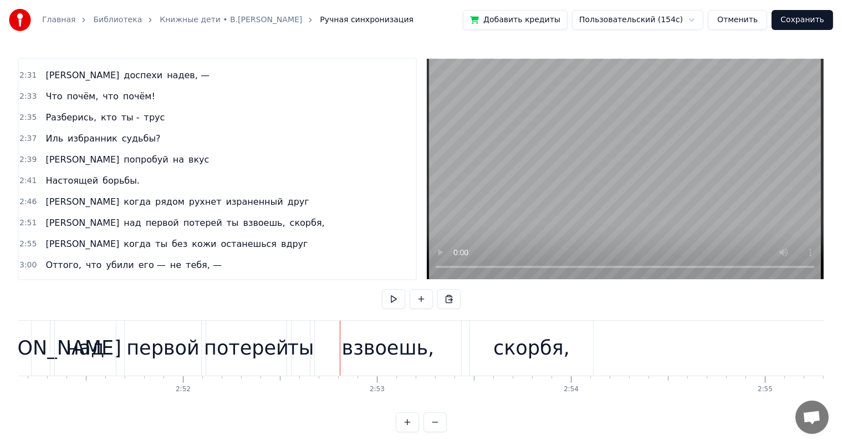
click at [176, 361] on div "первой" at bounding box center [162, 347] width 73 height 29
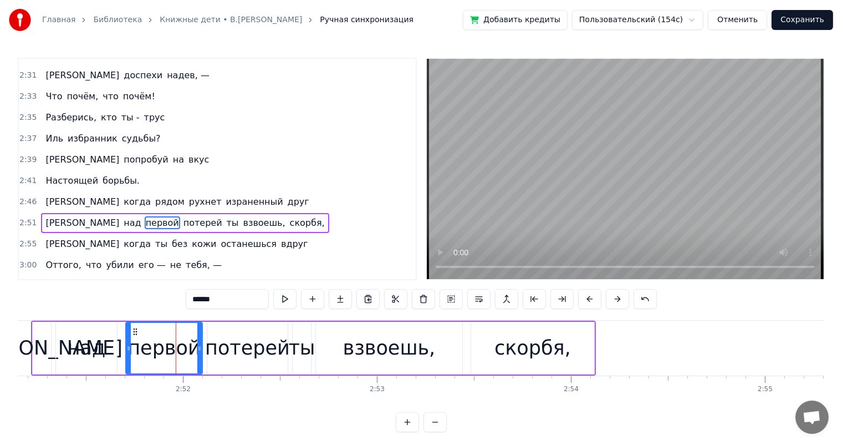
scroll to position [900, 0]
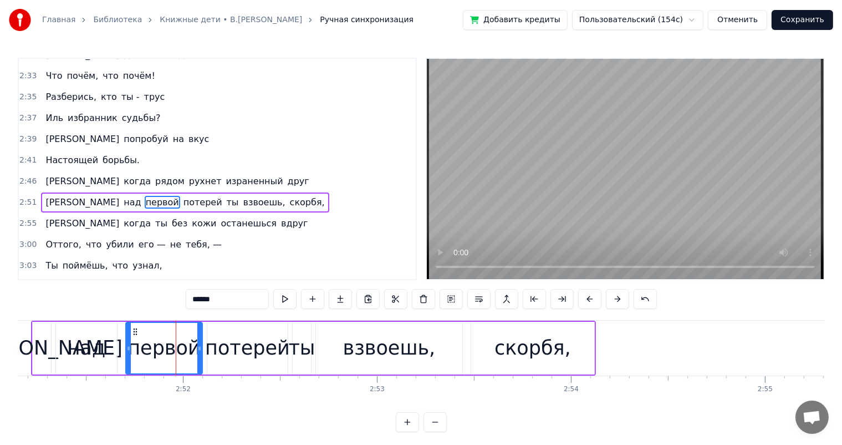
click at [74, 348] on div "над" at bounding box center [87, 347] width 38 height 29
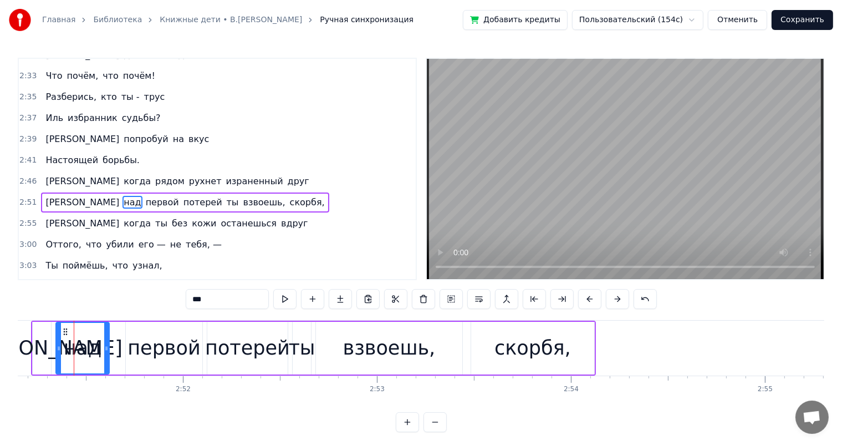
drag, startPoint x: 114, startPoint y: 339, endPoint x: 166, endPoint y: 349, distance: 53.1
click at [104, 343] on div at bounding box center [106, 348] width 4 height 50
click at [166, 349] on div "первой" at bounding box center [164, 347] width 73 height 29
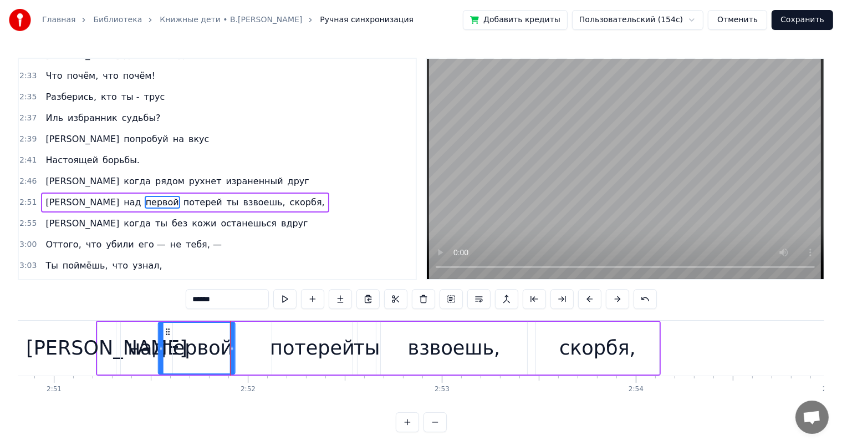
scroll to position [0, 33154]
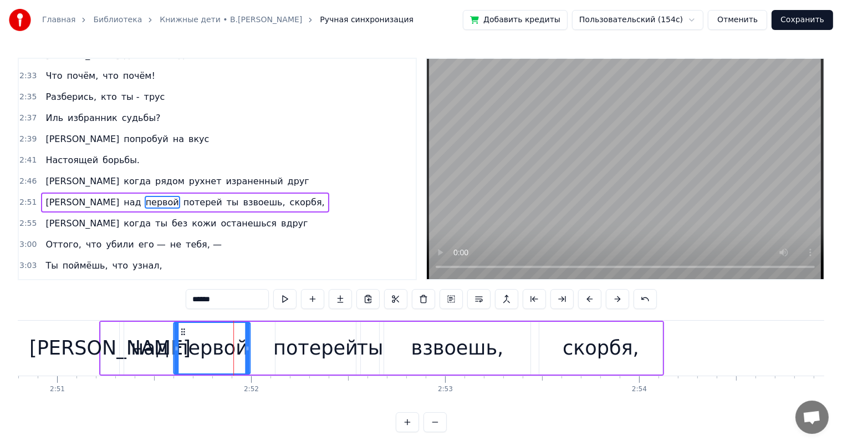
drag, startPoint x: 135, startPoint y: 329, endPoint x: 182, endPoint y: 346, distance: 50.7
click at [182, 346] on div "первой" at bounding box center [211, 348] width 75 height 50
click at [309, 346] on div "потерей" at bounding box center [315, 347] width 85 height 29
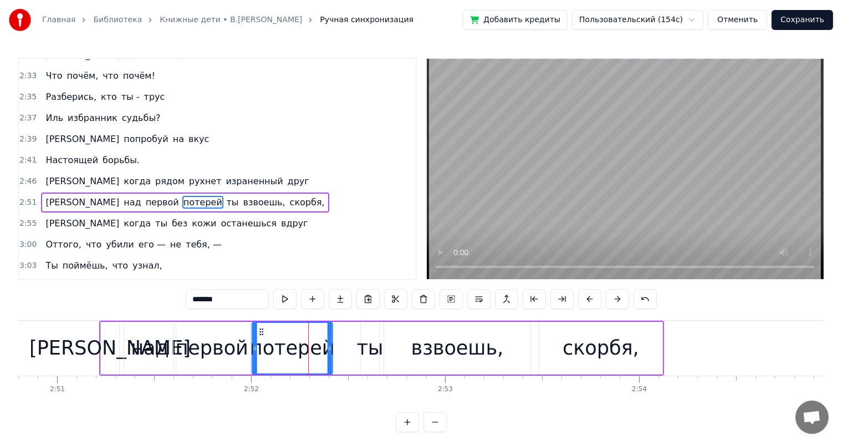
drag, startPoint x: 282, startPoint y: 331, endPoint x: 259, endPoint y: 335, distance: 23.6
click at [259, 335] on div "потерей" at bounding box center [292, 348] width 79 height 50
click at [364, 352] on div "ты" at bounding box center [370, 347] width 27 height 29
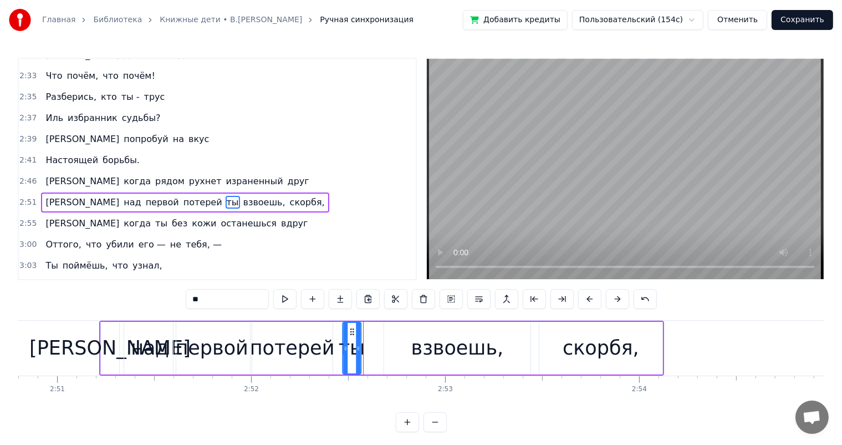
drag, startPoint x: 370, startPoint y: 331, endPoint x: 352, endPoint y: 334, distance: 18.7
click at [352, 334] on icon at bounding box center [352, 331] width 9 height 9
drag, startPoint x: 464, startPoint y: 326, endPoint x: 456, endPoint y: 333, distance: 9.8
click at [464, 328] on div "взвоешь," at bounding box center [457, 348] width 146 height 53
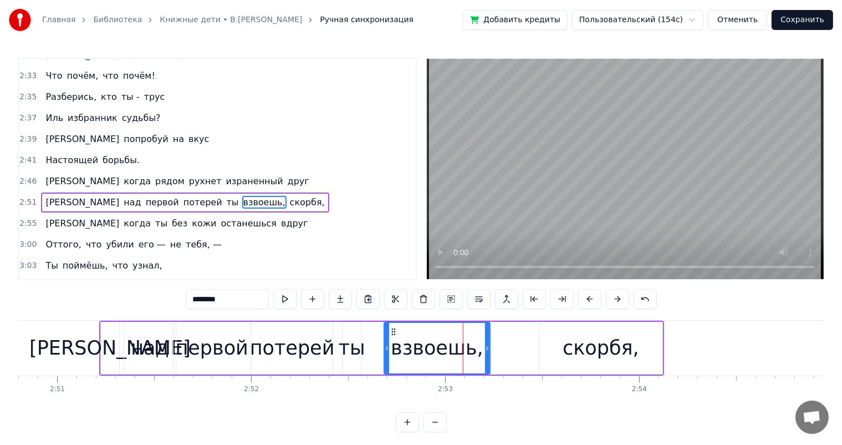
drag, startPoint x: 528, startPoint y: 345, endPoint x: 586, endPoint y: 329, distance: 60.3
click at [487, 357] on div at bounding box center [487, 348] width 4 height 50
click at [606, 324] on div "скорбя," at bounding box center [601, 348] width 123 height 53
type input "*******"
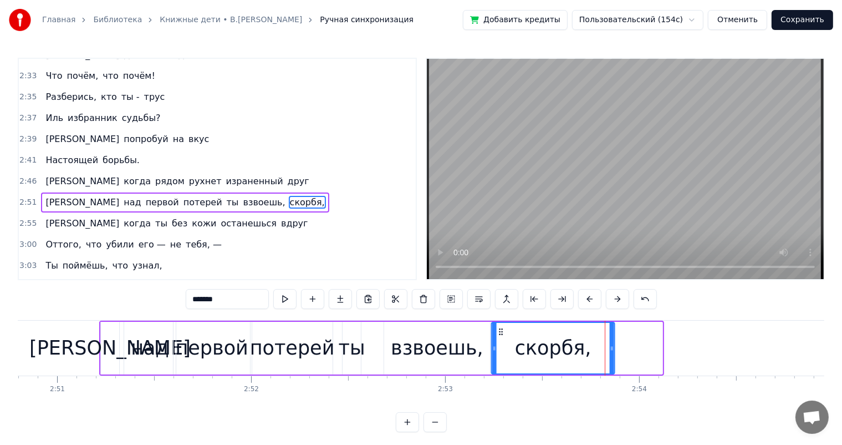
drag, startPoint x: 547, startPoint y: 330, endPoint x: 499, endPoint y: 340, distance: 49.3
click at [499, 340] on div "скорбя," at bounding box center [553, 348] width 122 height 50
drag, startPoint x: 613, startPoint y: 345, endPoint x: 0, endPoint y: 327, distance: 613.6
click at [584, 355] on div at bounding box center [583, 348] width 4 height 50
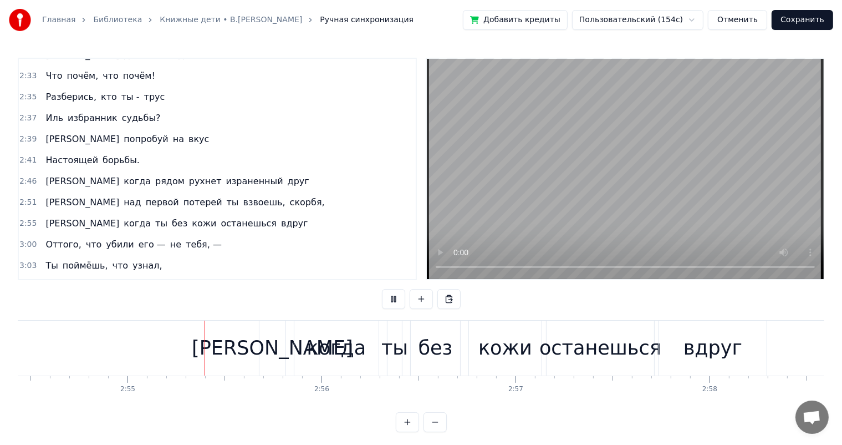
scroll to position [0, 33860]
click at [509, 357] on div "кожи" at bounding box center [505, 347] width 54 height 29
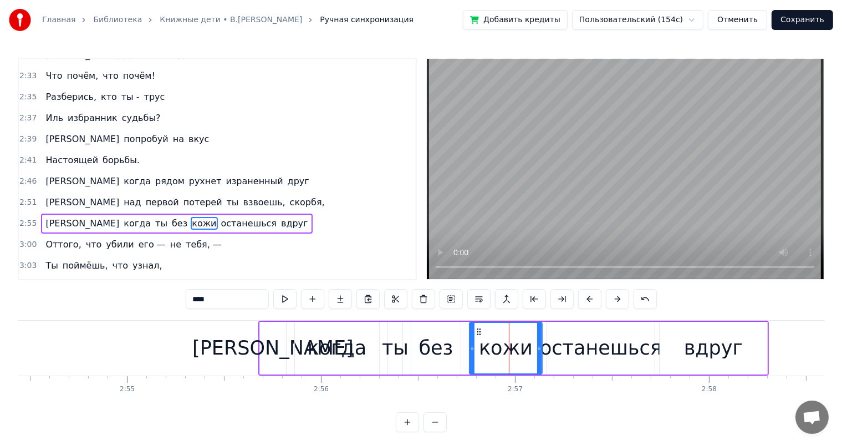
scroll to position [920, 0]
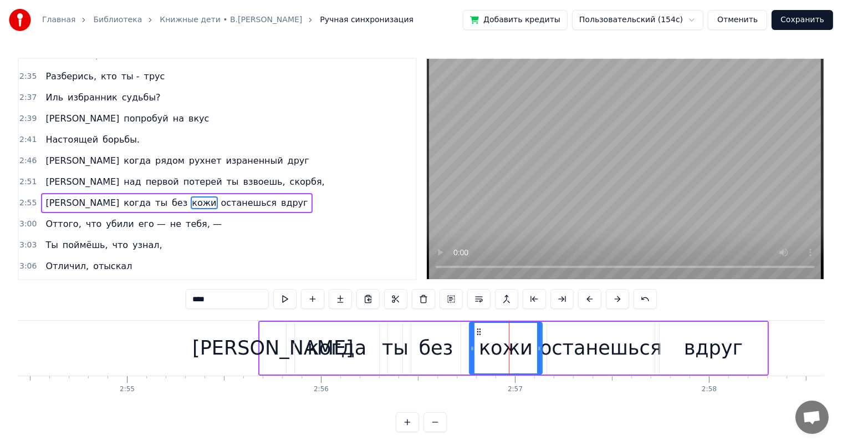
click at [448, 347] on div "без" at bounding box center [436, 347] width 34 height 29
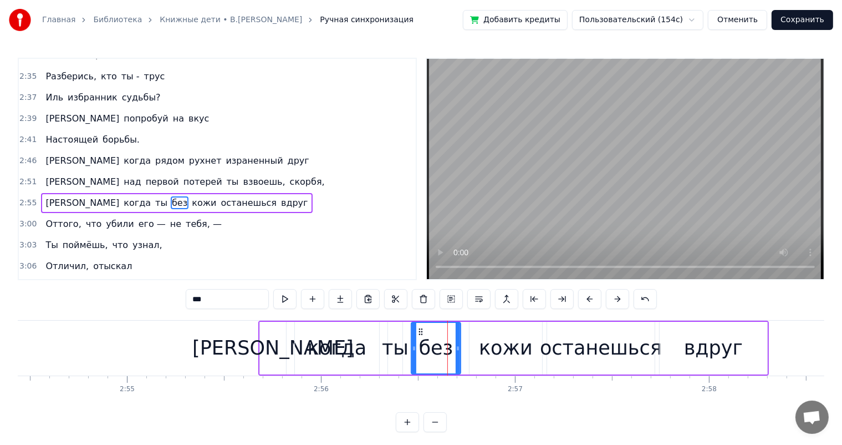
click at [269, 351] on div "[PERSON_NAME]" at bounding box center [272, 347] width 161 height 29
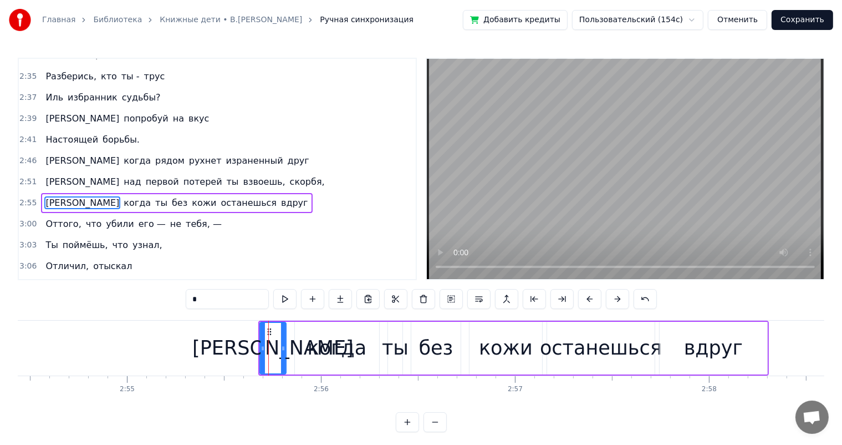
click at [363, 345] on div "когда" at bounding box center [337, 348] width 84 height 53
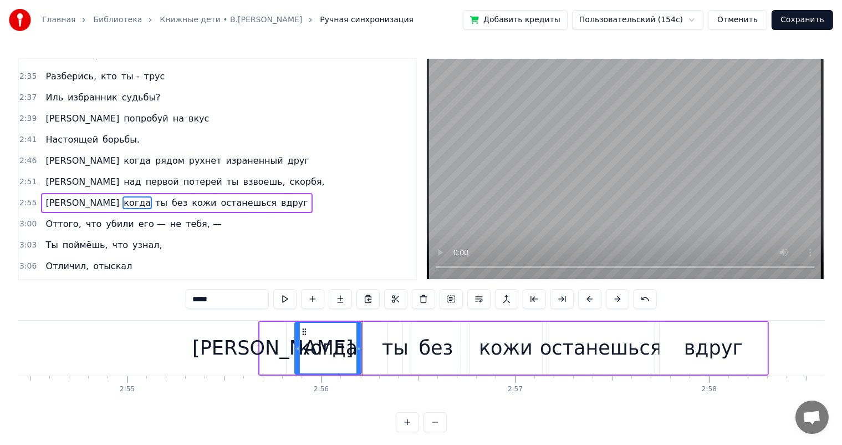
drag, startPoint x: 375, startPoint y: 344, endPoint x: 382, endPoint y: 350, distance: 9.1
click at [357, 348] on icon at bounding box center [359, 348] width 4 height 9
click at [396, 344] on div "ты" at bounding box center [395, 347] width 27 height 29
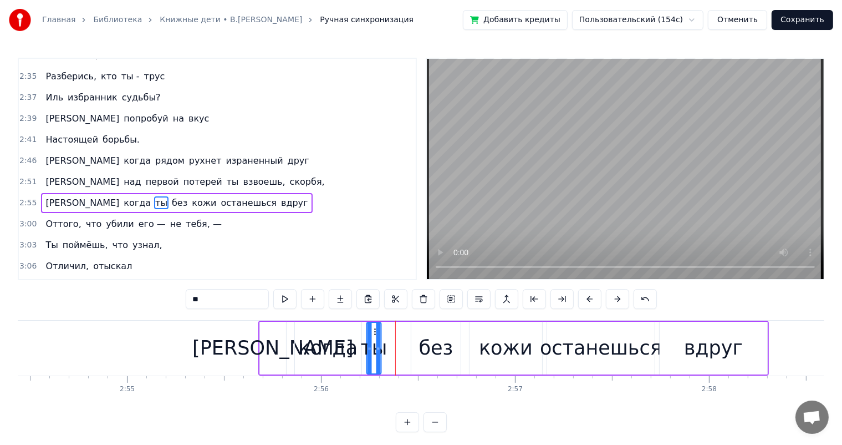
drag, startPoint x: 396, startPoint y: 329, endPoint x: 375, endPoint y: 332, distance: 21.3
click at [375, 332] on icon at bounding box center [376, 331] width 9 height 9
click at [455, 348] on div "без" at bounding box center [436, 348] width 49 height 53
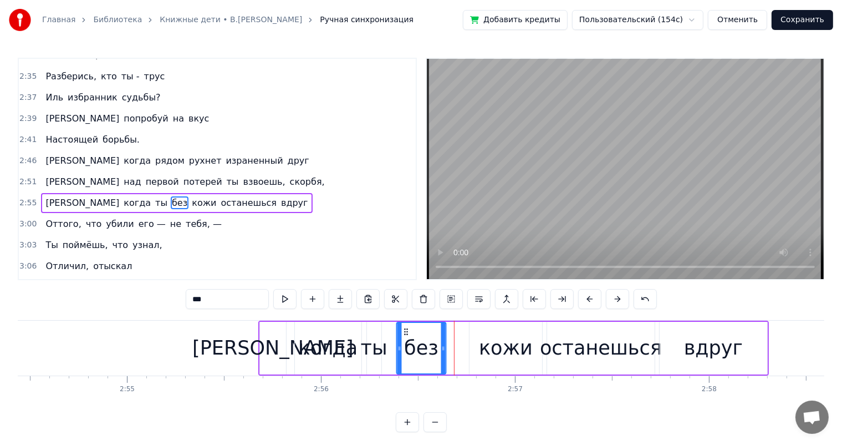
drag, startPoint x: 421, startPoint y: 331, endPoint x: 537, endPoint y: 357, distance: 119.5
click at [409, 333] on icon at bounding box center [406, 331] width 9 height 9
click at [506, 346] on div "кожи" at bounding box center [506, 347] width 54 height 29
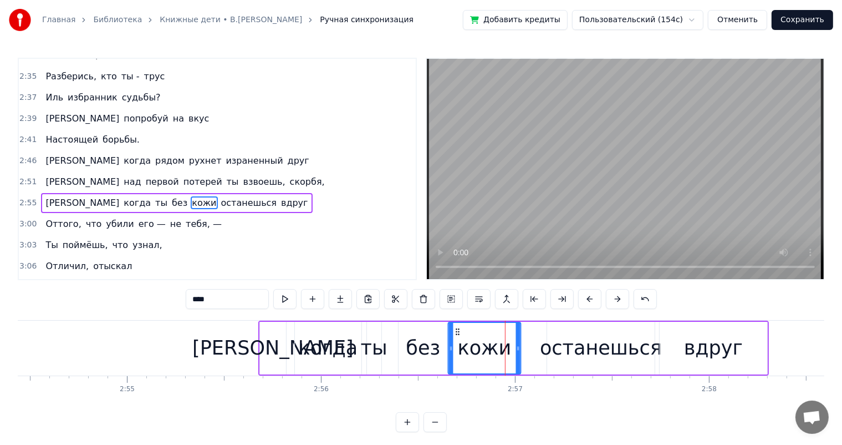
drag, startPoint x: 477, startPoint y: 329, endPoint x: 456, endPoint y: 337, distance: 22.3
click at [456, 337] on div "кожи" at bounding box center [485, 348] width 72 height 50
drag, startPoint x: 520, startPoint y: 348, endPoint x: 509, endPoint y: 355, distance: 12.5
click at [509, 355] on div at bounding box center [508, 348] width 4 height 50
click at [581, 358] on div "останешься" at bounding box center [601, 347] width 122 height 29
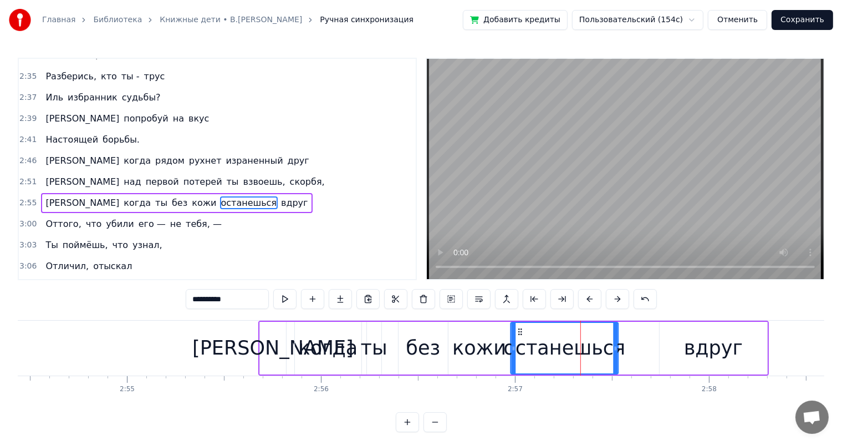
drag, startPoint x: 528, startPoint y: 334, endPoint x: 669, endPoint y: 331, distance: 140.9
click at [519, 336] on div "останешься" at bounding box center [564, 348] width 106 height 50
click at [724, 346] on div "вдруг" at bounding box center [713, 347] width 59 height 29
type input "*****"
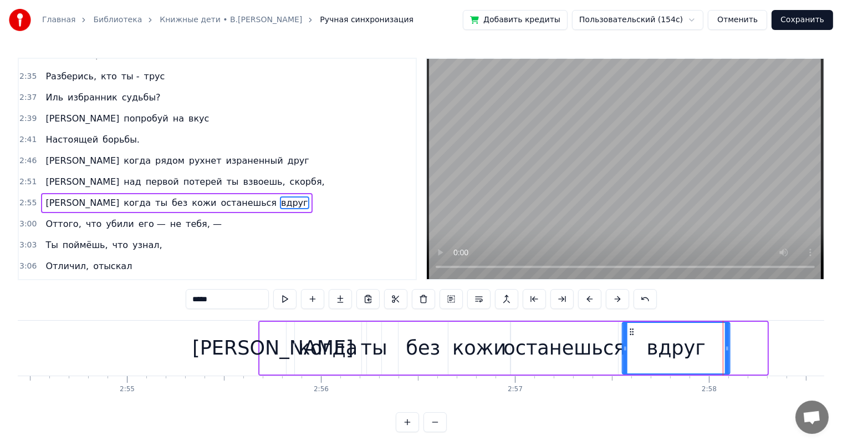
drag, startPoint x: 671, startPoint y: 329, endPoint x: 708, endPoint y: 337, distance: 37.3
click at [633, 333] on icon at bounding box center [632, 331] width 9 height 9
drag, startPoint x: 725, startPoint y: 341, endPoint x: 703, endPoint y: 353, distance: 25.5
click at [703, 353] on div at bounding box center [704, 348] width 4 height 50
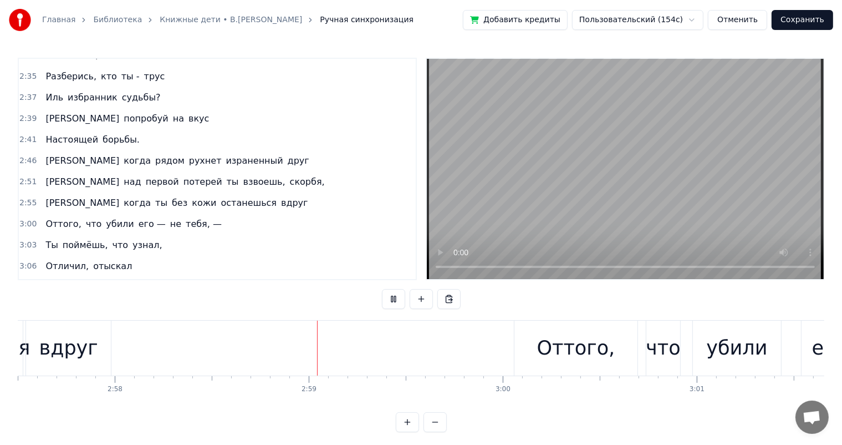
scroll to position [0, 34563]
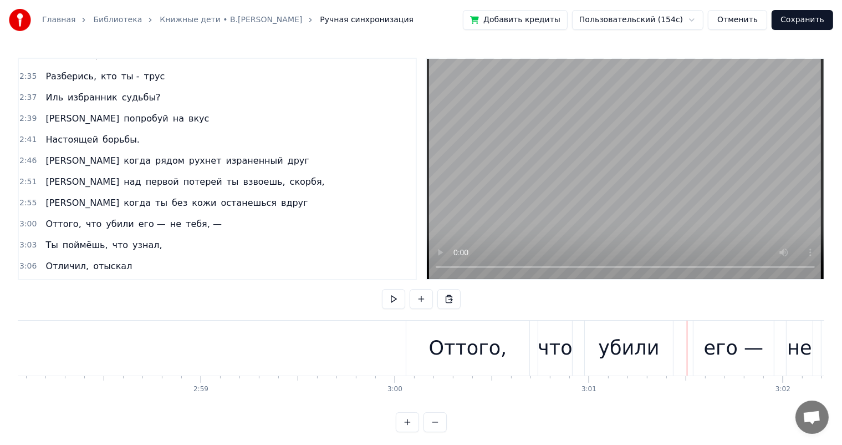
drag, startPoint x: 505, startPoint y: 357, endPoint x: 512, endPoint y: 349, distance: 10.7
click at [506, 355] on div "Оттого," at bounding box center [468, 348] width 123 height 55
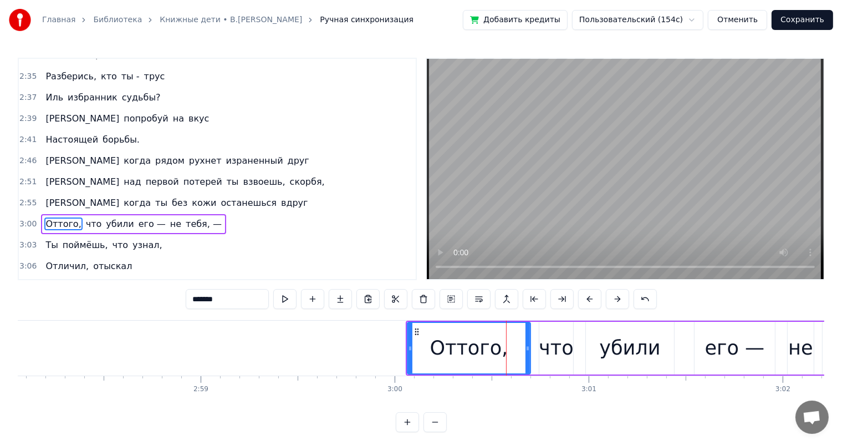
scroll to position [941, 0]
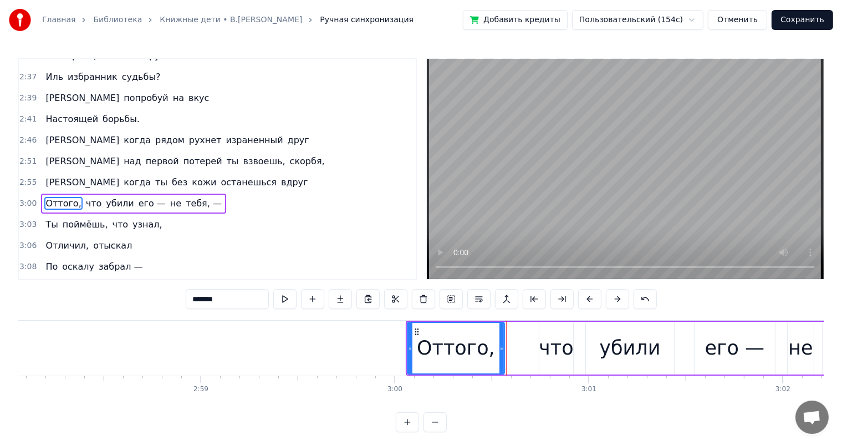
drag, startPoint x: 529, startPoint y: 343, endPoint x: 519, endPoint y: 348, distance: 10.9
click at [512, 350] on div "Оттого," at bounding box center [469, 348] width 124 height 53
click at [514, 350] on div "Оттого," at bounding box center [469, 348] width 124 height 53
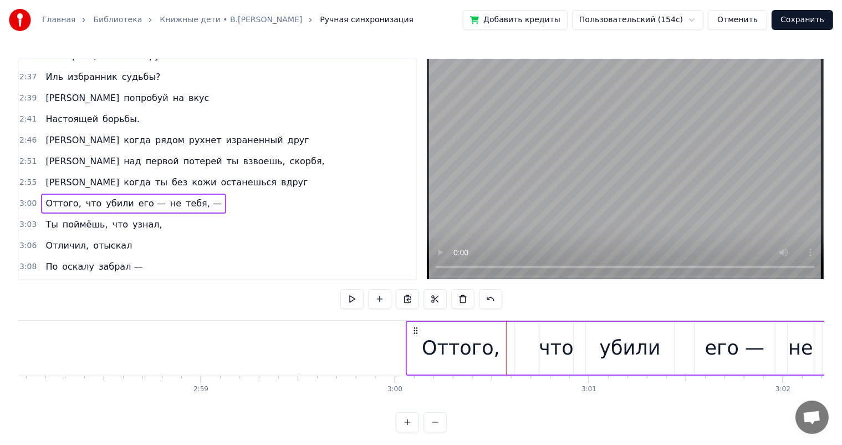
click at [566, 348] on div "что" at bounding box center [556, 347] width 34 height 29
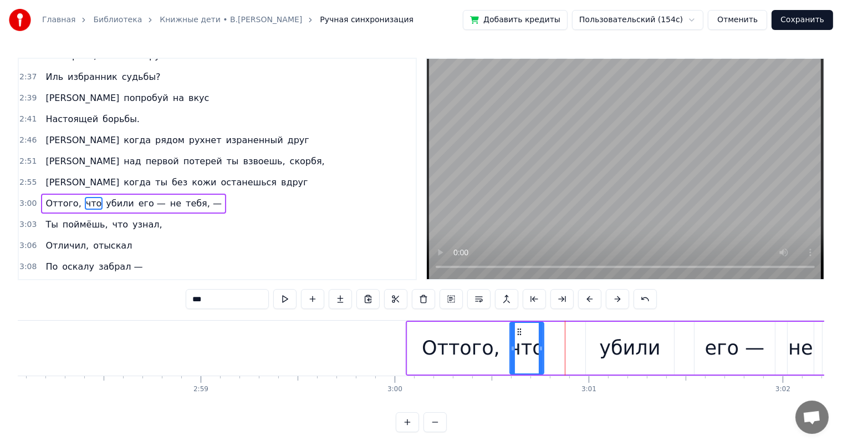
drag, startPoint x: 530, startPoint y: 332, endPoint x: 517, endPoint y: 335, distance: 13.1
click at [517, 335] on div "что" at bounding box center [527, 348] width 33 height 50
click at [634, 344] on div "убили" at bounding box center [630, 347] width 61 height 29
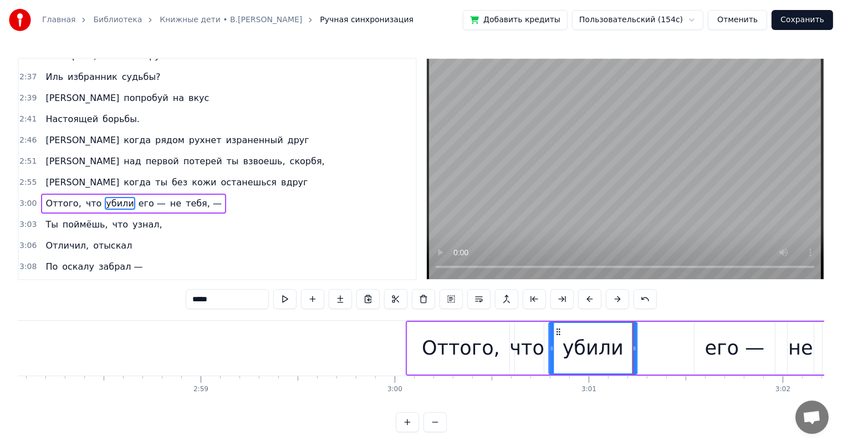
drag, startPoint x: 586, startPoint y: 338, endPoint x: 557, endPoint y: 342, distance: 29.0
click at [557, 342] on div "убили" at bounding box center [593, 348] width 87 height 50
drag, startPoint x: 636, startPoint y: 344, endPoint x: 776, endPoint y: 357, distance: 140.9
click at [626, 348] on div "убили" at bounding box center [588, 348] width 78 height 53
click at [737, 343] on div "его —" at bounding box center [734, 347] width 59 height 29
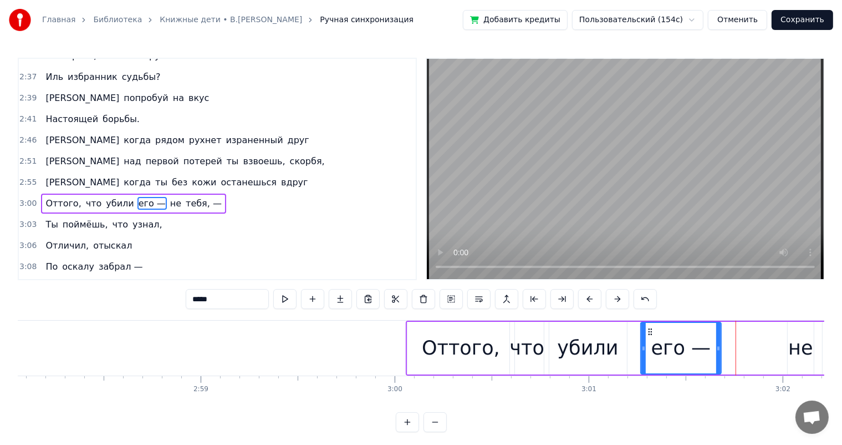
drag, startPoint x: 703, startPoint y: 330, endPoint x: 650, endPoint y: 337, distance: 53.7
click at [650, 337] on div "его —" at bounding box center [681, 348] width 79 height 50
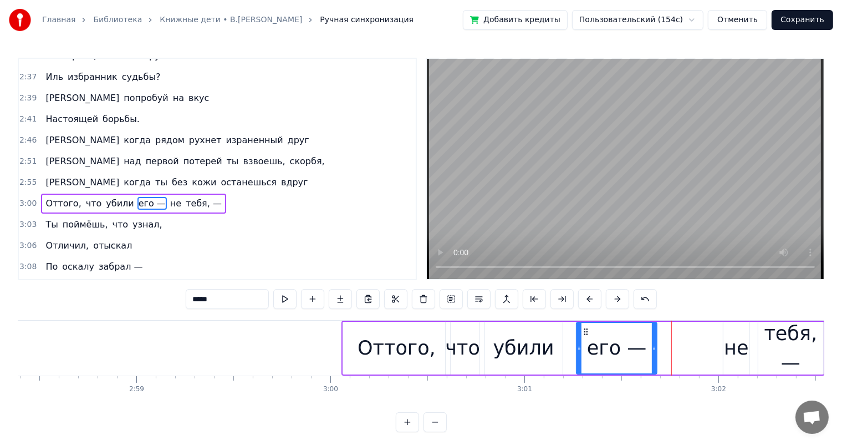
click at [740, 337] on div "не" at bounding box center [736, 347] width 24 height 29
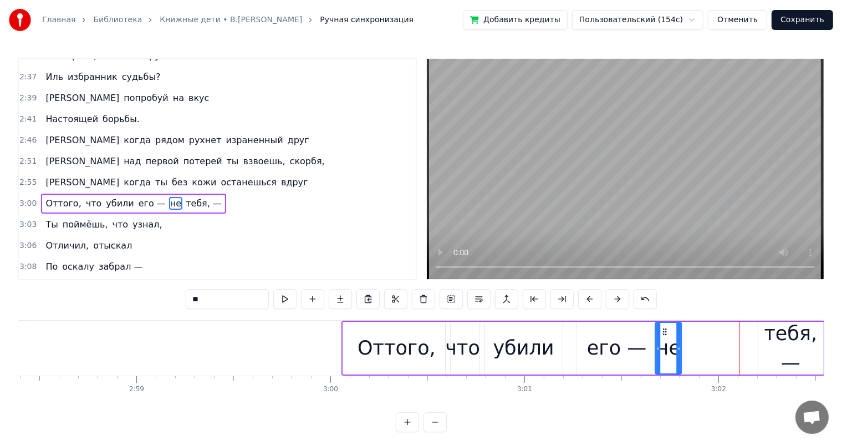
drag, startPoint x: 732, startPoint y: 332, endPoint x: 664, endPoint y: 344, distance: 68.8
click at [664, 344] on div "не" at bounding box center [669, 348] width 25 height 50
click at [784, 331] on div "тебя, —" at bounding box center [791, 348] width 65 height 58
type input "*******"
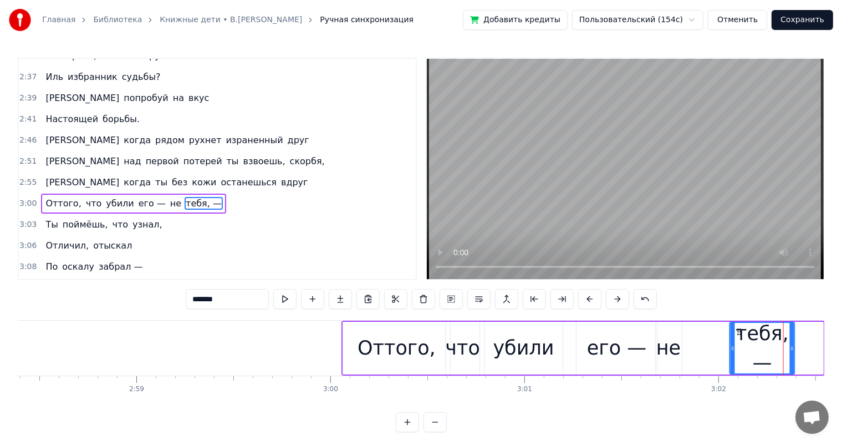
click at [737, 337] on div "тебя, —" at bounding box center [763, 348] width 64 height 50
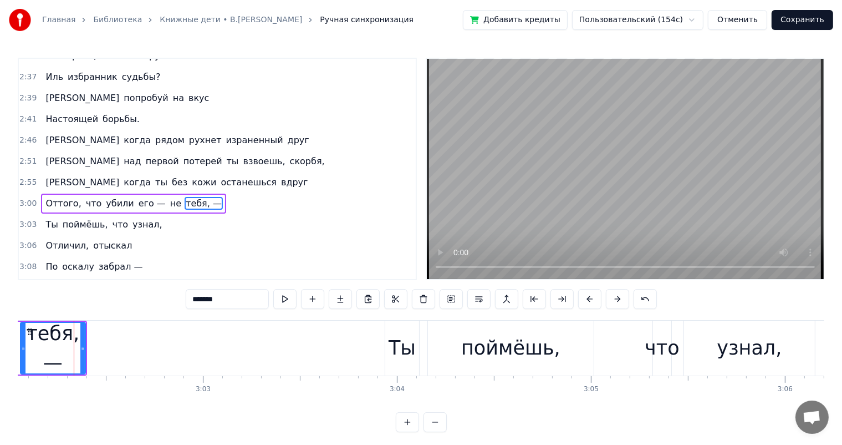
scroll to position [0, 34519]
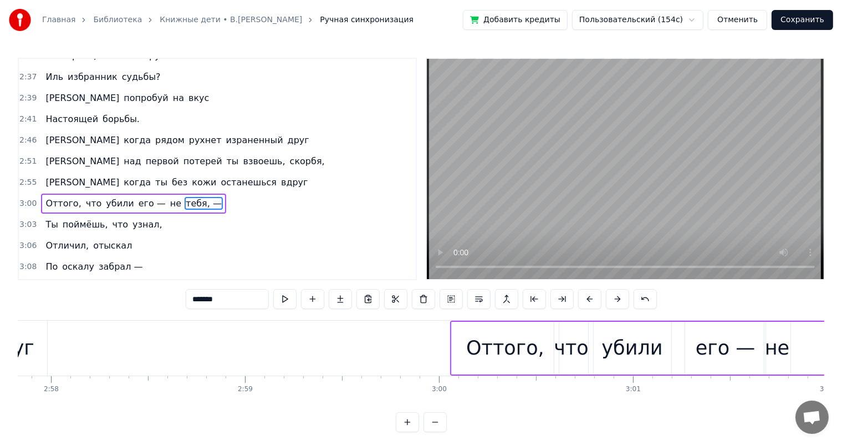
drag, startPoint x: 596, startPoint y: 413, endPoint x: 606, endPoint y: 405, distance: 11.9
click at [611, 405] on div "0:12 Средь оплывших свечей и вечерних молитв, 0:17 Средь военных трофеев и мирн…" at bounding box center [421, 245] width 807 height 374
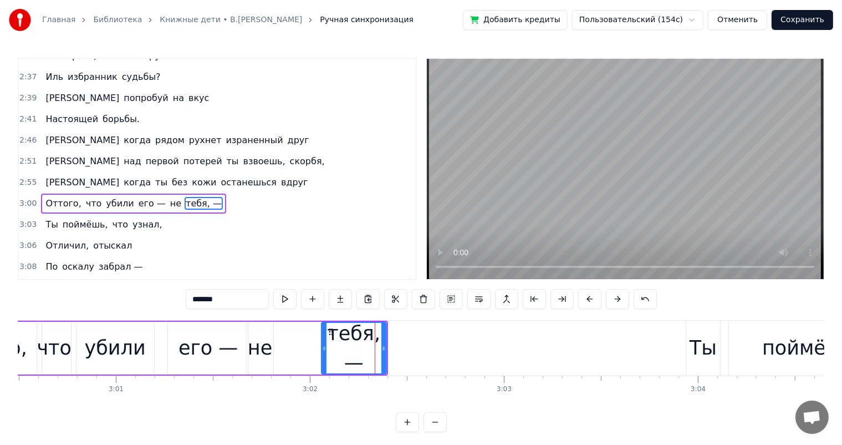
scroll to position [0, 34982]
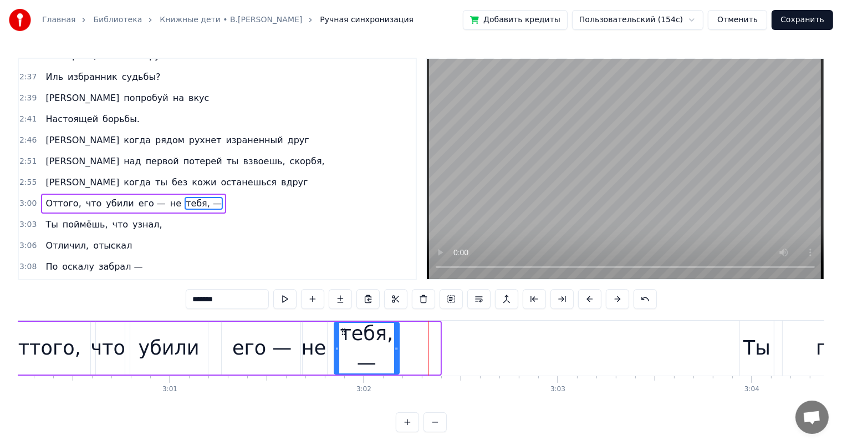
drag, startPoint x: 366, startPoint y: 328, endPoint x: 344, endPoint y: 334, distance: 23.0
click at [344, 334] on icon at bounding box center [343, 331] width 9 height 9
drag, startPoint x: 397, startPoint y: 347, endPoint x: 410, endPoint y: 349, distance: 13.4
click at [410, 349] on icon at bounding box center [410, 348] width 4 height 9
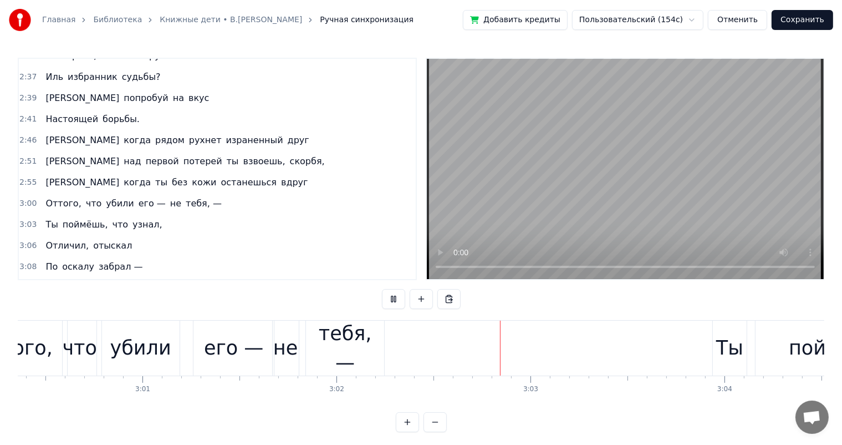
scroll to position [0, 35324]
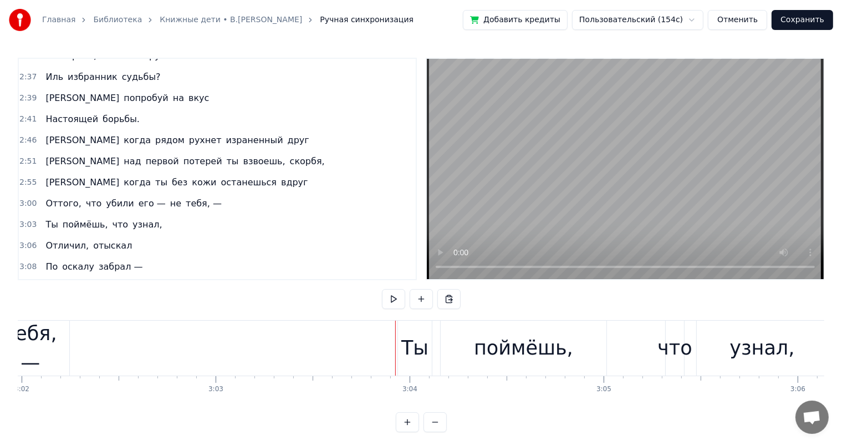
click at [531, 344] on div "поймёшь," at bounding box center [523, 347] width 99 height 29
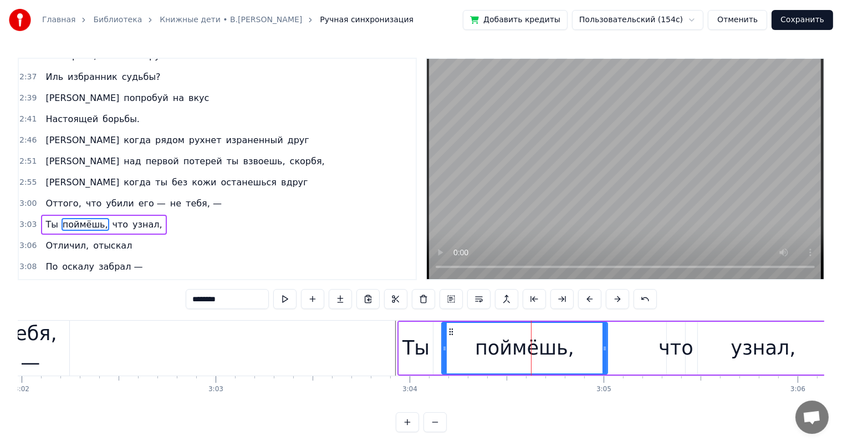
scroll to position [961, 0]
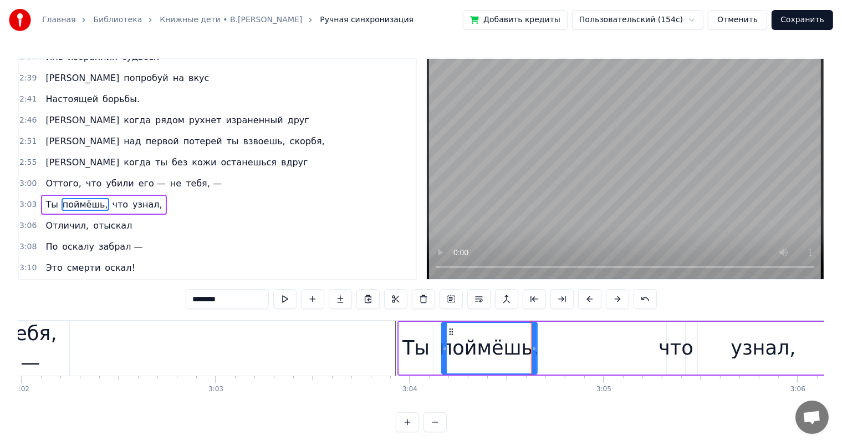
drag, startPoint x: 604, startPoint y: 343, endPoint x: 534, endPoint y: 352, distance: 70.9
click at [534, 352] on icon at bounding box center [534, 348] width 4 height 9
drag, startPoint x: 695, startPoint y: 349, endPoint x: 679, endPoint y: 347, distance: 16.8
click at [694, 350] on div "Ты поймёшь, что узнал," at bounding box center [614, 348] width 433 height 55
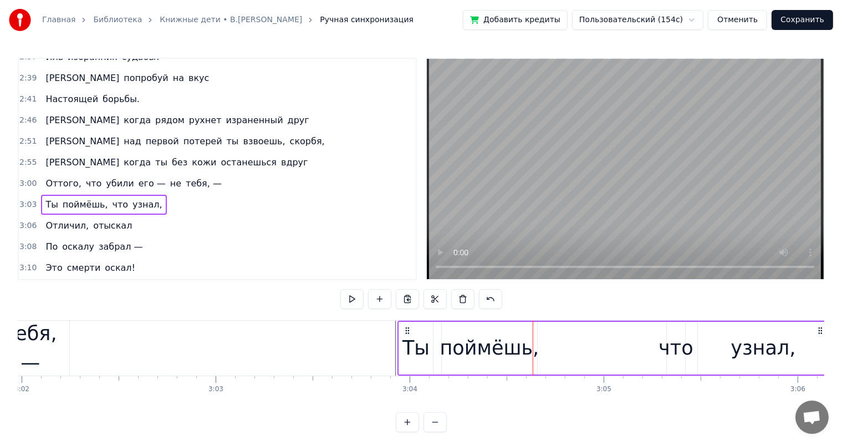
click at [664, 343] on div "что" at bounding box center [676, 347] width 34 height 29
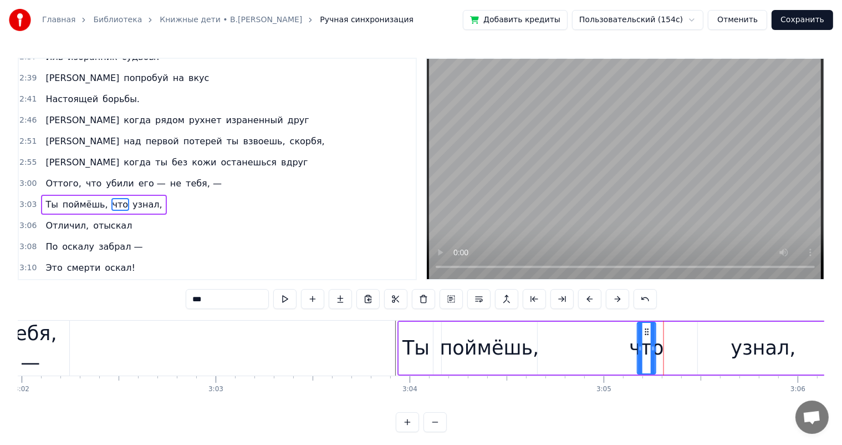
drag, startPoint x: 674, startPoint y: 329, endPoint x: 750, endPoint y: 334, distance: 75.6
click at [649, 337] on div "что" at bounding box center [646, 348] width 17 height 50
click at [750, 334] on div "узнал," at bounding box center [763, 347] width 65 height 29
type input "******"
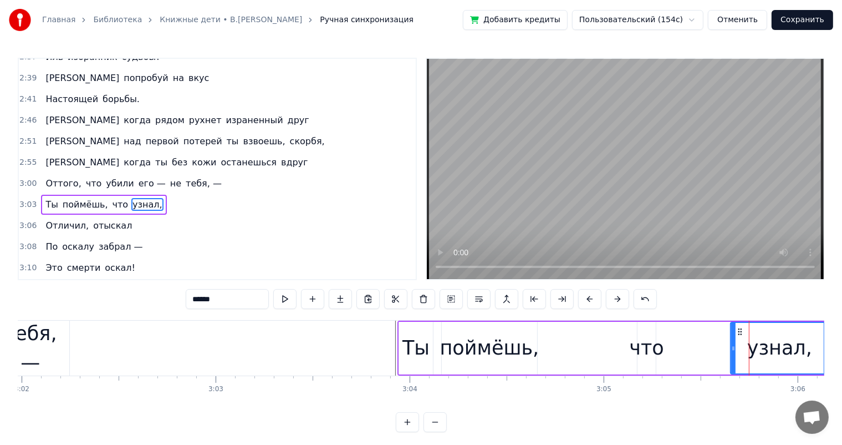
drag, startPoint x: 698, startPoint y: 347, endPoint x: 731, endPoint y: 344, distance: 32.8
click at [732, 344] on icon at bounding box center [734, 348] width 4 height 9
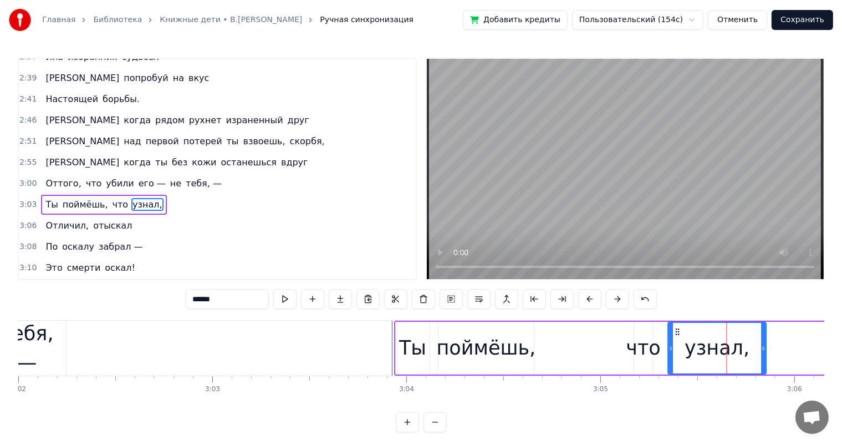
drag, startPoint x: 739, startPoint y: 333, endPoint x: 681, endPoint y: 334, distance: 58.2
click at [681, 334] on icon at bounding box center [678, 331] width 9 height 9
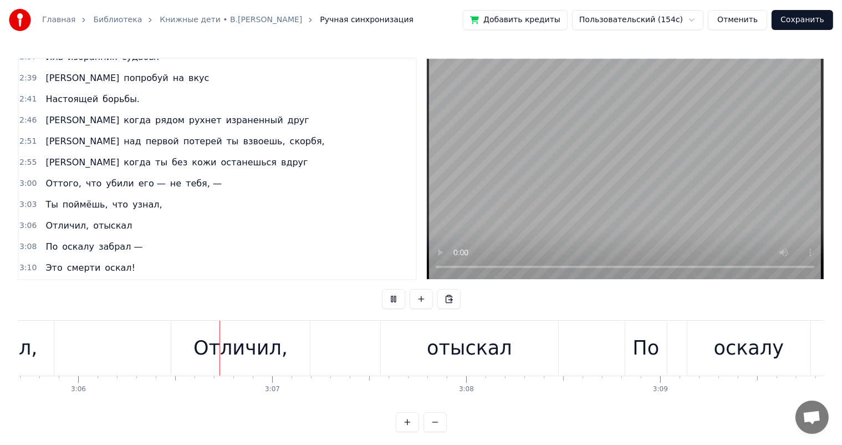
scroll to position [0, 36064]
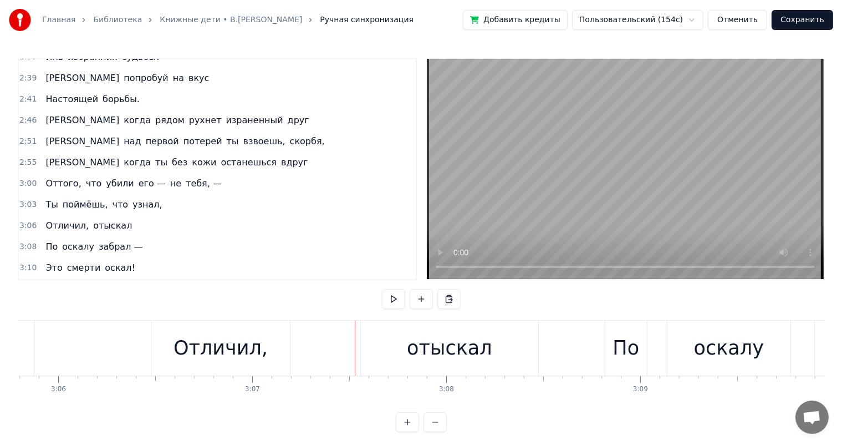
drag, startPoint x: 282, startPoint y: 351, endPoint x: 550, endPoint y: 194, distance: 310.9
click at [284, 348] on div "Отличил," at bounding box center [220, 348] width 139 height 55
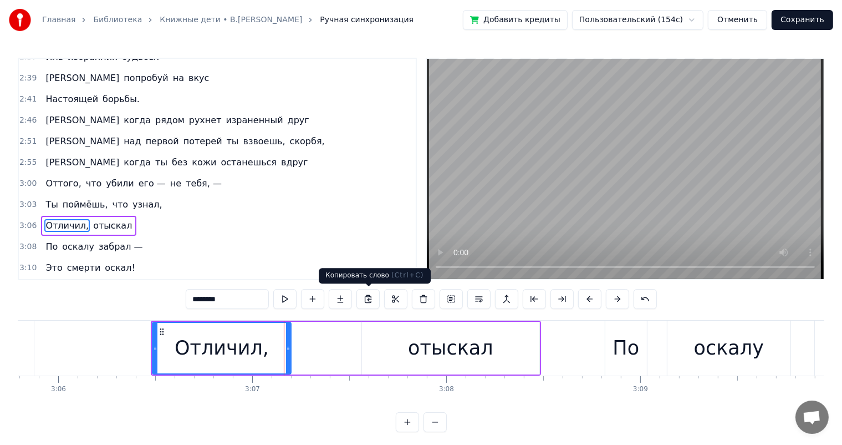
scroll to position [981, 0]
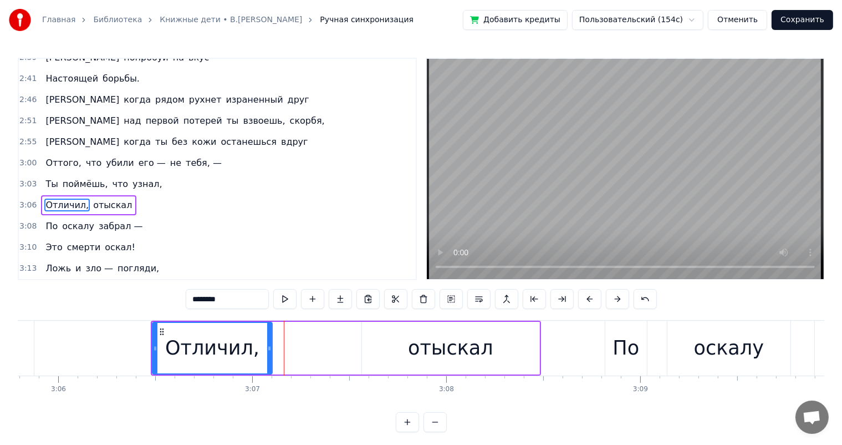
drag, startPoint x: 287, startPoint y: 346, endPoint x: 402, endPoint y: 349, distance: 114.3
click at [271, 348] on icon at bounding box center [269, 348] width 4 height 9
click at [429, 349] on div "отыскал" at bounding box center [450, 347] width 85 height 29
type input "*******"
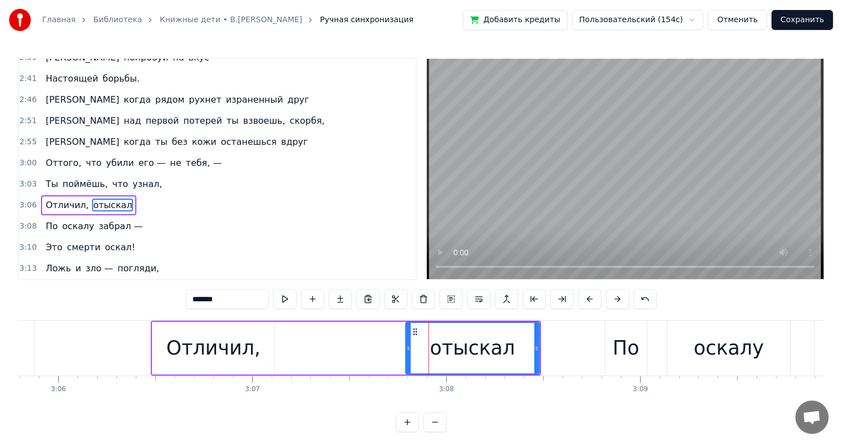
drag, startPoint x: 363, startPoint y: 348, endPoint x: 412, endPoint y: 328, distance: 53.2
click at [407, 338] on div at bounding box center [409, 348] width 4 height 50
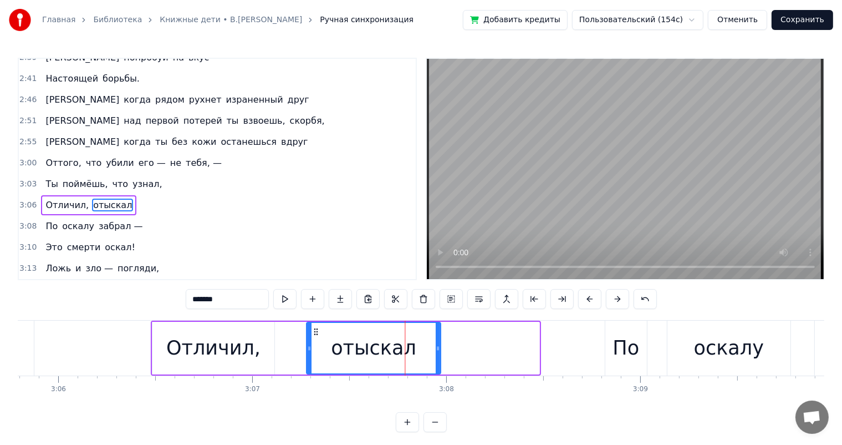
drag, startPoint x: 415, startPoint y: 329, endPoint x: 130, endPoint y: 390, distance: 291.4
click at [315, 341] on div "отыскал" at bounding box center [373, 348] width 133 height 50
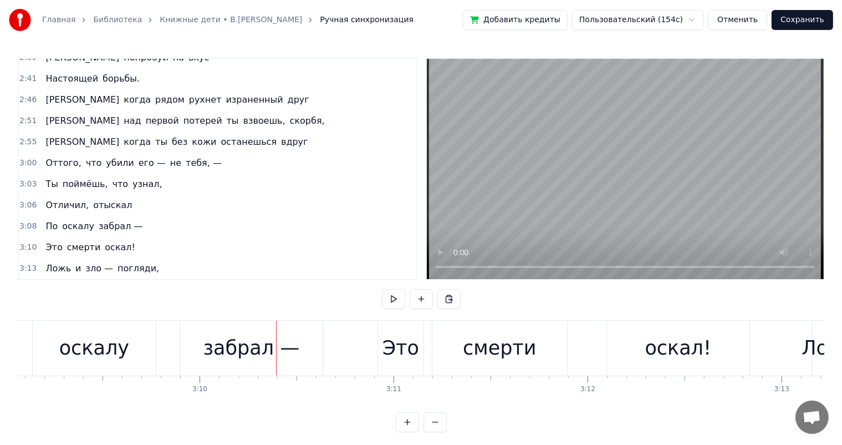
scroll to position [0, 36454]
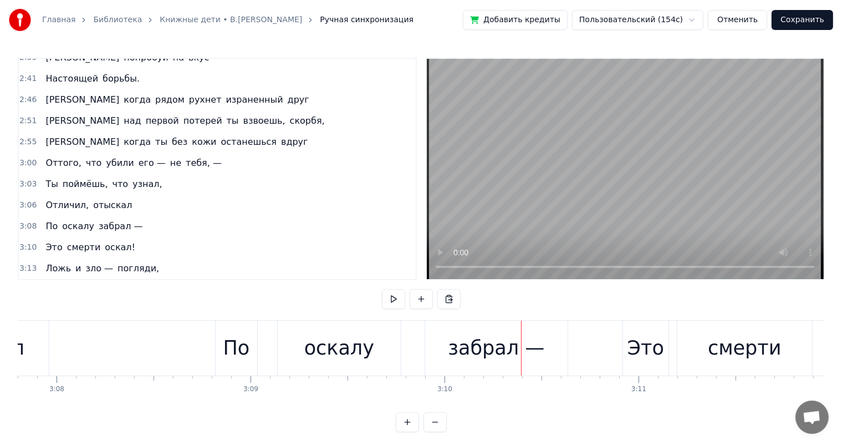
click at [315, 356] on div "оскалу" at bounding box center [339, 347] width 70 height 29
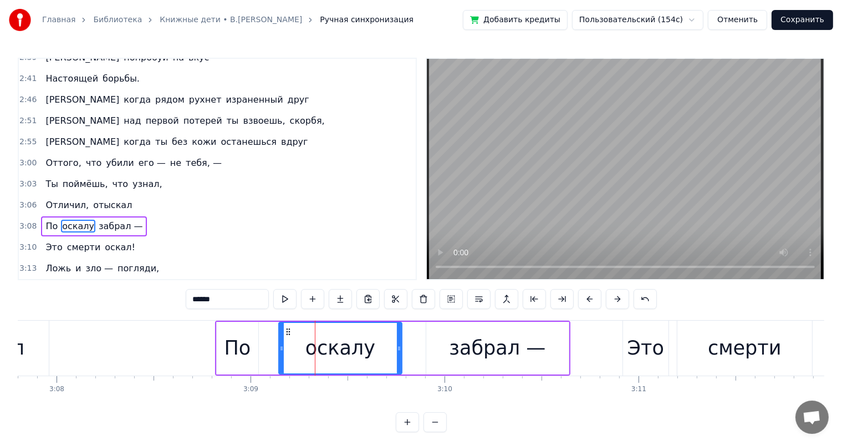
scroll to position [1002, 0]
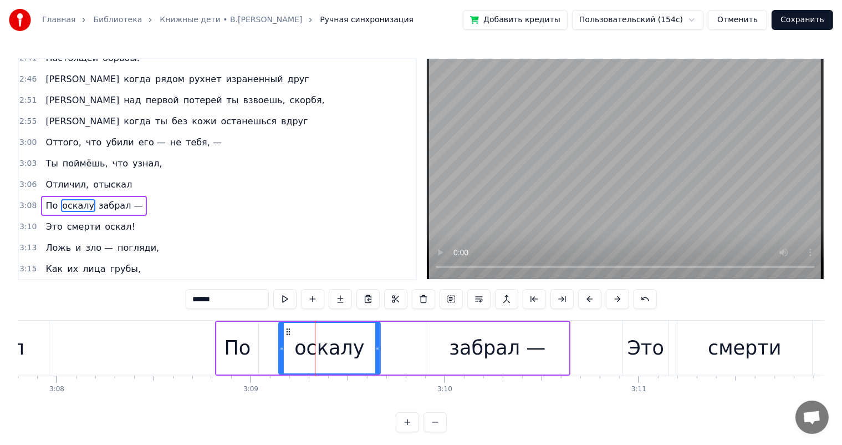
drag, startPoint x: 399, startPoint y: 346, endPoint x: 486, endPoint y: 345, distance: 87.6
click at [378, 348] on icon at bounding box center [377, 348] width 4 height 9
click at [486, 345] on div "забрал —" at bounding box center [497, 347] width 97 height 29
type input "********"
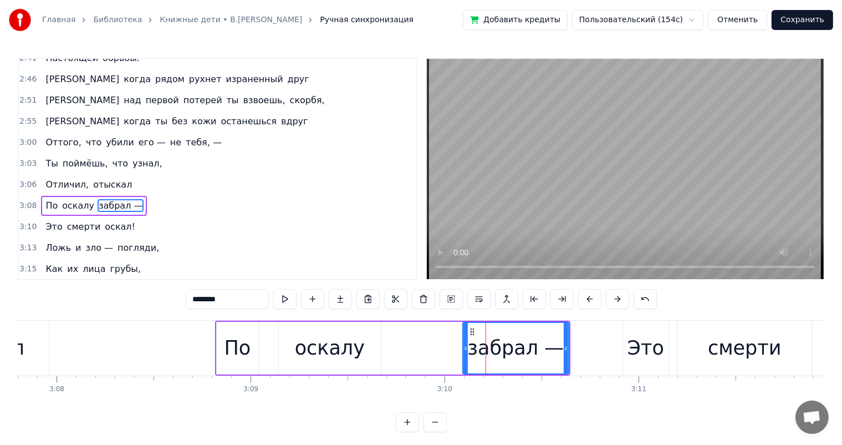
drag, startPoint x: 428, startPoint y: 346, endPoint x: 473, endPoint y: 330, distance: 47.7
click at [465, 334] on div at bounding box center [466, 348] width 4 height 50
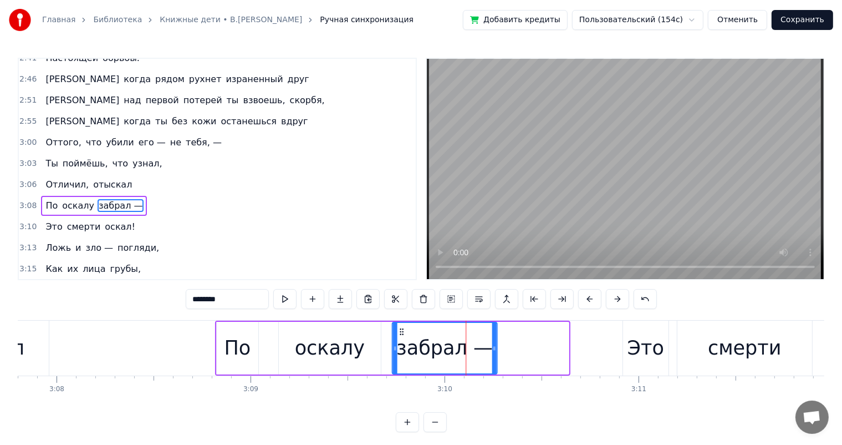
drag, startPoint x: 471, startPoint y: 332, endPoint x: 399, endPoint y: 337, distance: 72.3
click at [399, 337] on div "забрал —" at bounding box center [445, 348] width 104 height 50
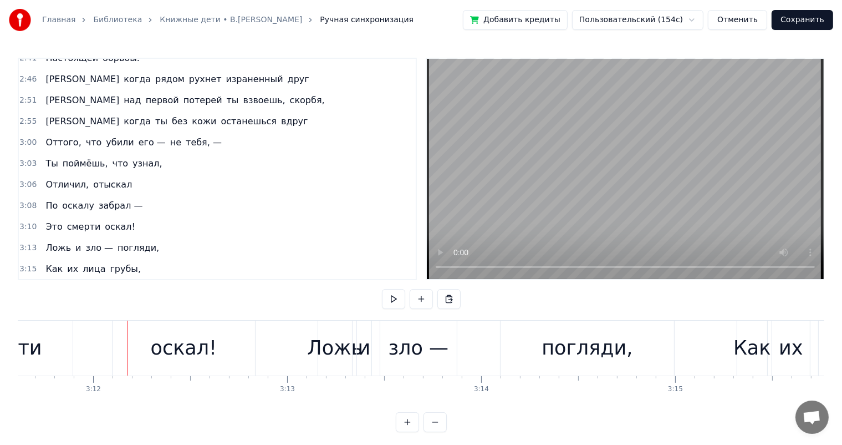
scroll to position [0, 36781]
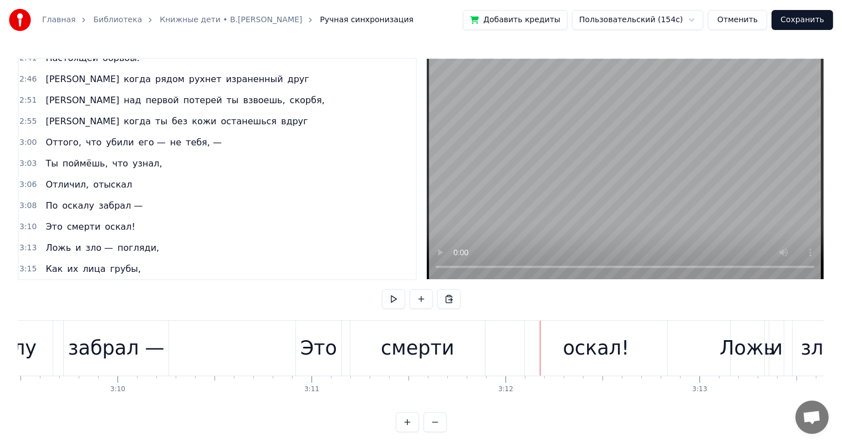
drag, startPoint x: 395, startPoint y: 337, endPoint x: 494, endPoint y: 340, distance: 98.8
click at [400, 337] on div "смерти" at bounding box center [418, 347] width 74 height 29
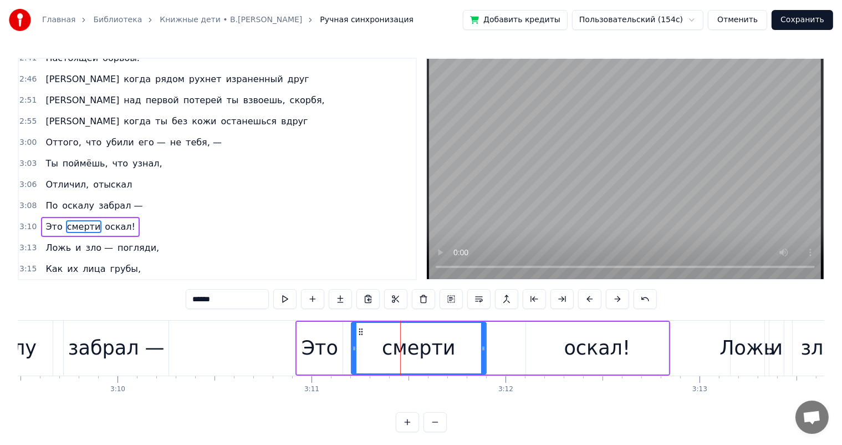
scroll to position [1022, 0]
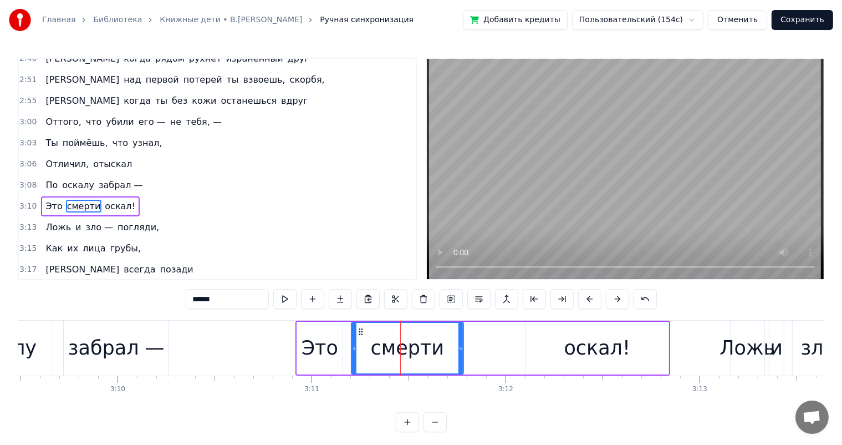
drag, startPoint x: 484, startPoint y: 346, endPoint x: 622, endPoint y: 339, distance: 138.8
click at [461, 350] on icon at bounding box center [461, 348] width 4 height 9
drag, startPoint x: 616, startPoint y: 346, endPoint x: 530, endPoint y: 342, distance: 86.1
click at [615, 346] on div "оскал!" at bounding box center [598, 347] width 67 height 29
type input "******"
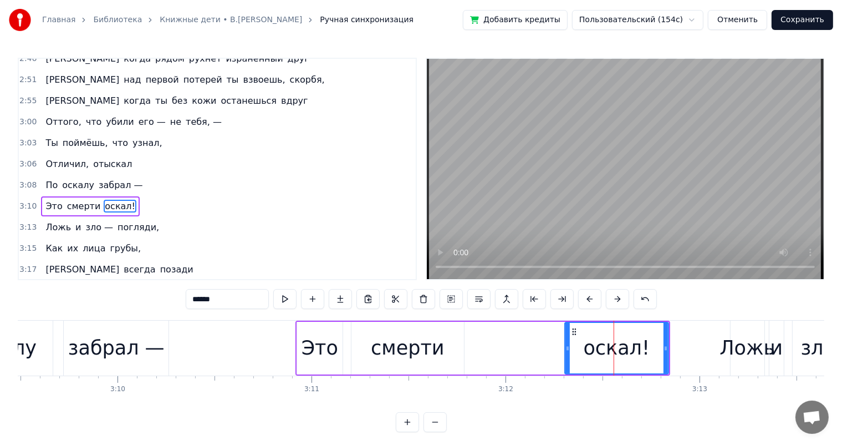
drag, startPoint x: 529, startPoint y: 345, endPoint x: 568, endPoint y: 346, distance: 38.8
click at [568, 346] on icon at bounding box center [568, 348] width 4 height 9
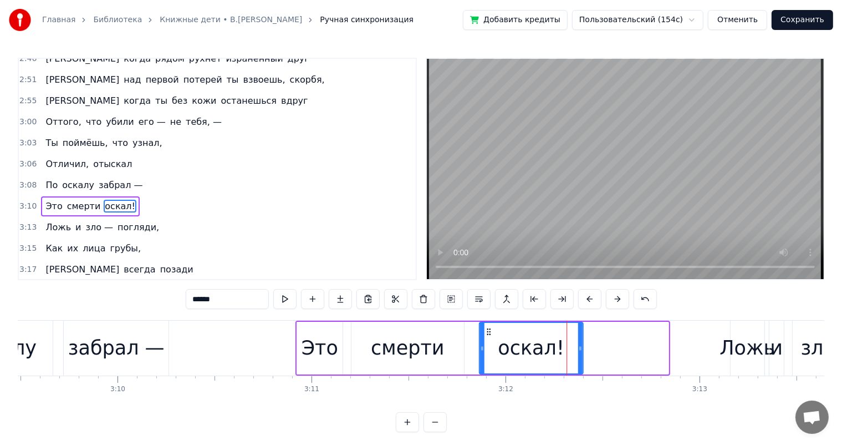
drag, startPoint x: 572, startPoint y: 331, endPoint x: 486, endPoint y: 344, distance: 87.0
click at [486, 344] on div "оскал!" at bounding box center [531, 348] width 103 height 50
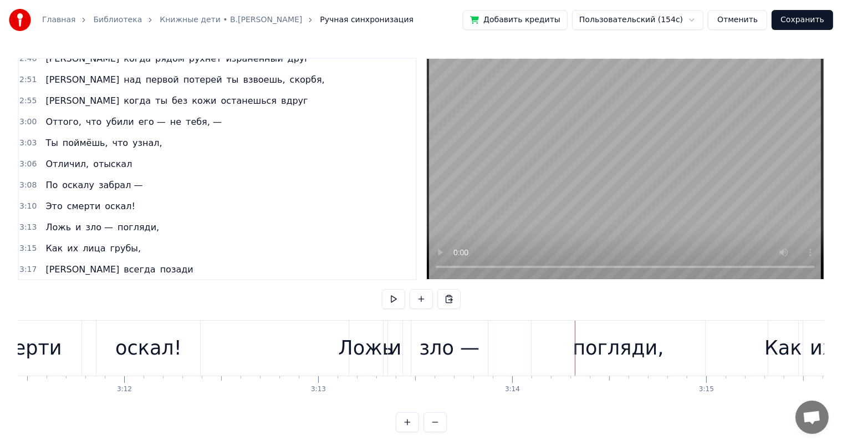
scroll to position [0, 37136]
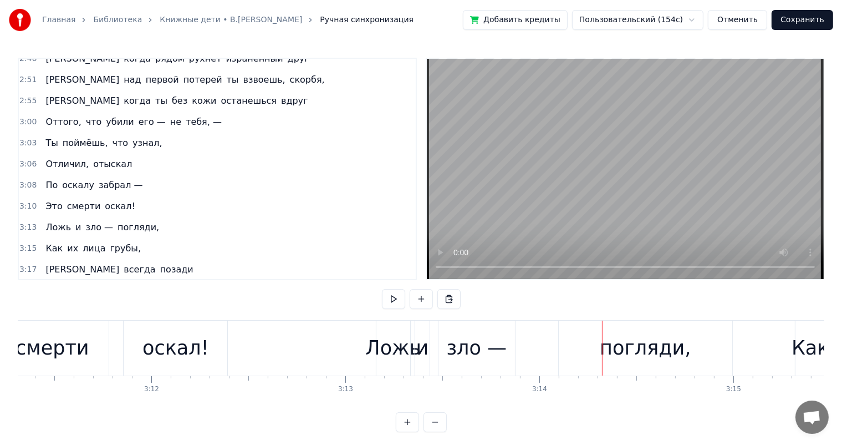
click at [412, 361] on div "Ложь" at bounding box center [392, 347] width 55 height 29
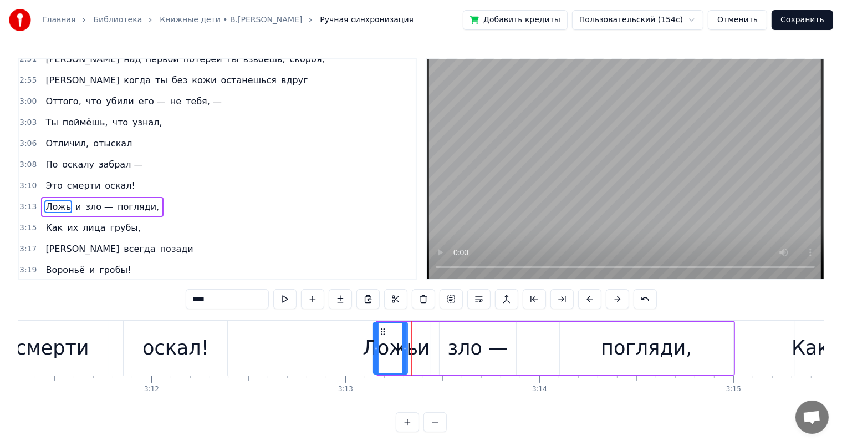
click at [382, 331] on circle at bounding box center [382, 331] width 1 height 1
click at [424, 346] on div "и" at bounding box center [424, 347] width 13 height 29
click at [455, 342] on div "зло —" at bounding box center [478, 347] width 60 height 29
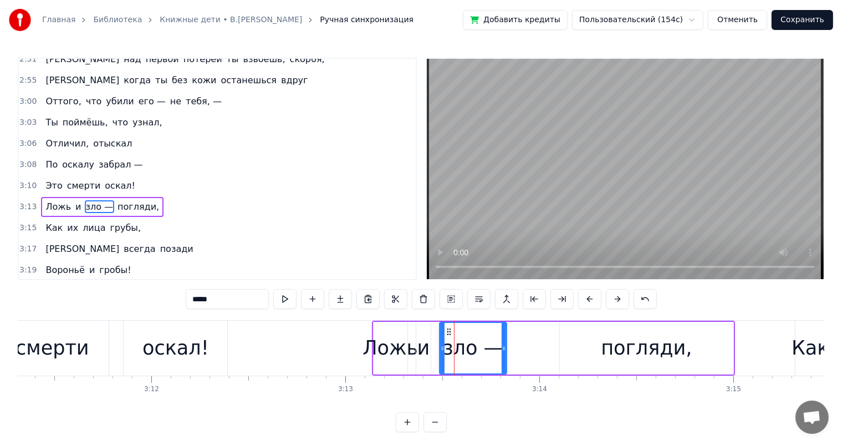
drag, startPoint x: 513, startPoint y: 346, endPoint x: 504, endPoint y: 351, distance: 10.7
click at [504, 351] on icon at bounding box center [504, 348] width 4 height 9
drag, startPoint x: 450, startPoint y: 331, endPoint x: 692, endPoint y: 337, distance: 241.3
click at [446, 332] on icon at bounding box center [443, 331] width 9 height 9
drag, startPoint x: 690, startPoint y: 339, endPoint x: 714, endPoint y: 346, distance: 25.3
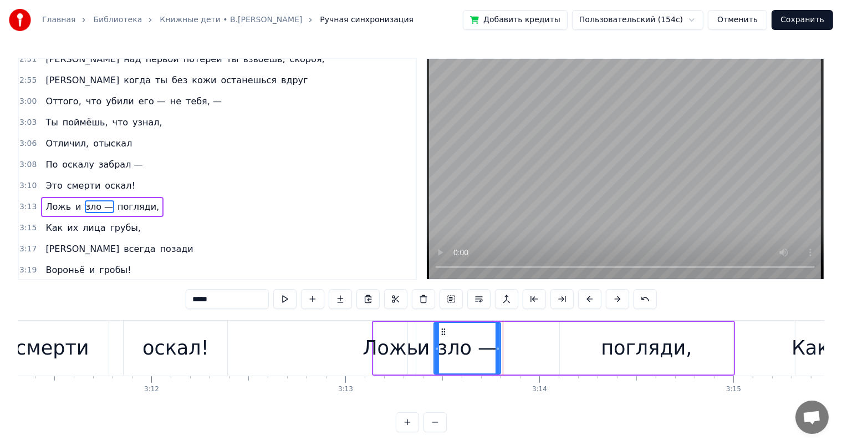
click at [690, 339] on div "погляди," at bounding box center [647, 348] width 174 height 53
type input "********"
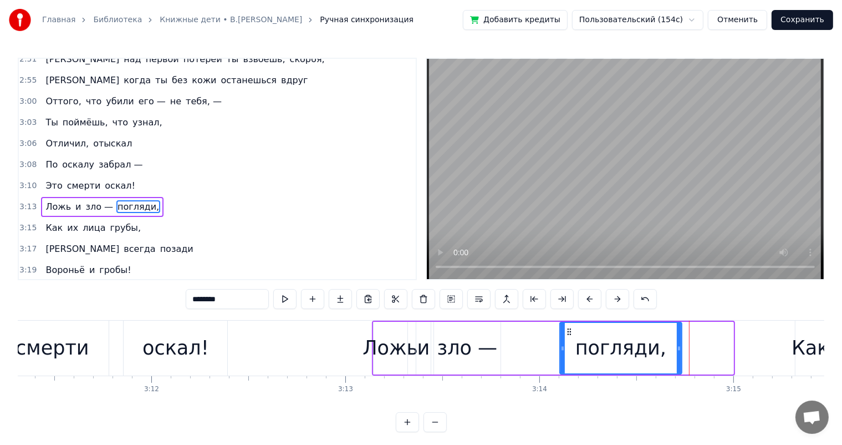
drag, startPoint x: 730, startPoint y: 347, endPoint x: 679, endPoint y: 357, distance: 52.5
click at [679, 357] on div at bounding box center [679, 348] width 4 height 50
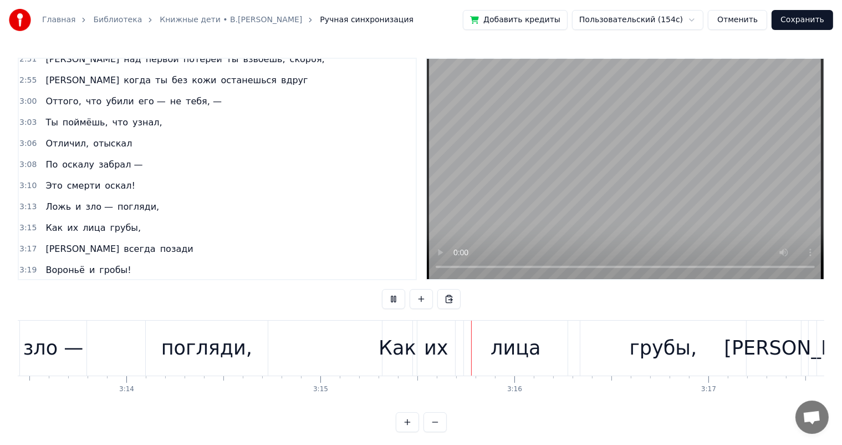
scroll to position [0, 37840]
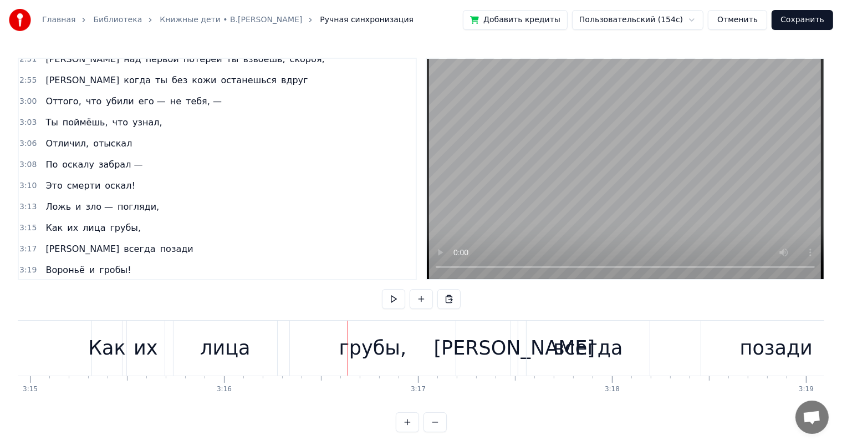
drag, startPoint x: 246, startPoint y: 363, endPoint x: 251, endPoint y: 359, distance: 6.3
click at [245, 363] on div "лица" at bounding box center [226, 348] width 104 height 55
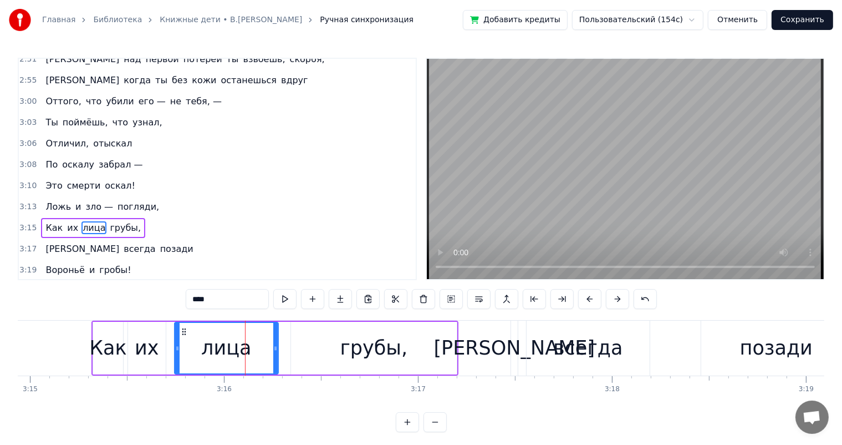
scroll to position [1063, 0]
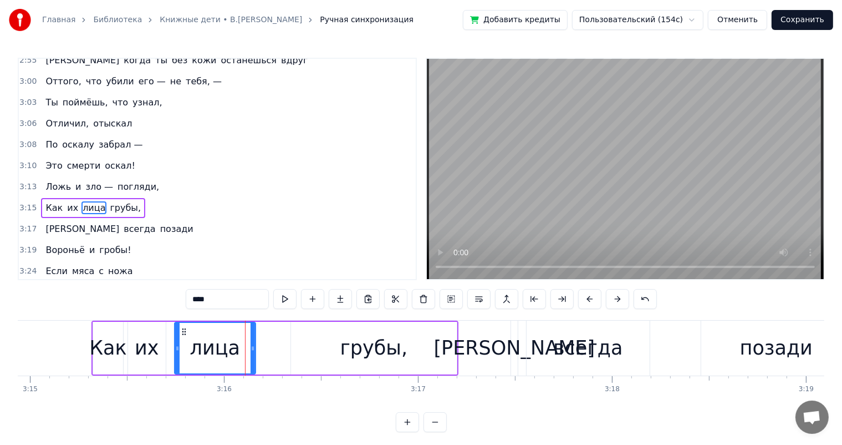
drag, startPoint x: 256, startPoint y: 353, endPoint x: 380, endPoint y: 353, distance: 124.2
click at [255, 354] on div at bounding box center [253, 348] width 4 height 50
click at [375, 355] on div "грубы," at bounding box center [375, 347] width 68 height 29
type input "******"
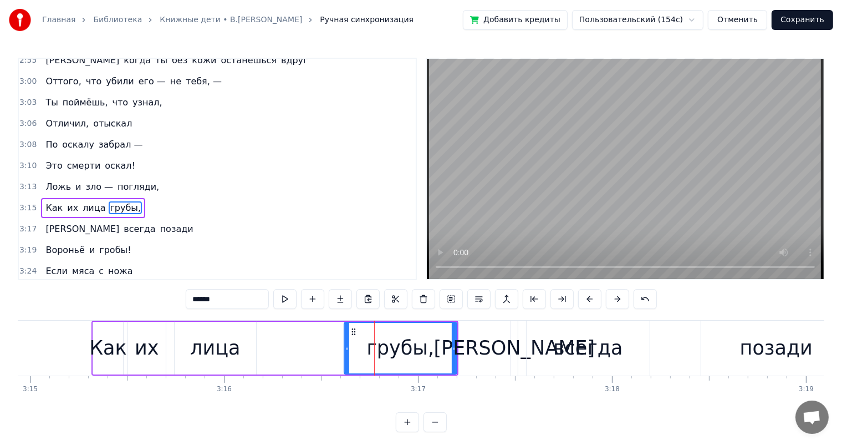
drag, startPoint x: 292, startPoint y: 350, endPoint x: 345, endPoint y: 346, distance: 53.4
click at [345, 346] on icon at bounding box center [347, 348] width 4 height 9
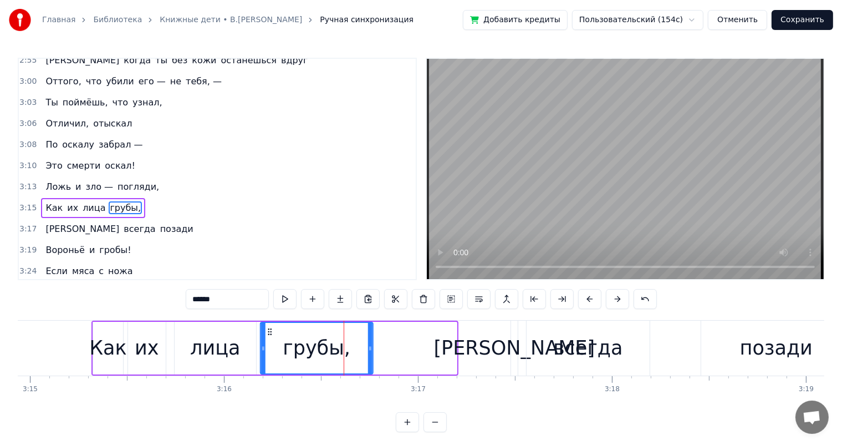
drag, startPoint x: 354, startPoint y: 329, endPoint x: 271, endPoint y: 342, distance: 84.7
click at [271, 342] on div "грубы," at bounding box center [316, 348] width 111 height 50
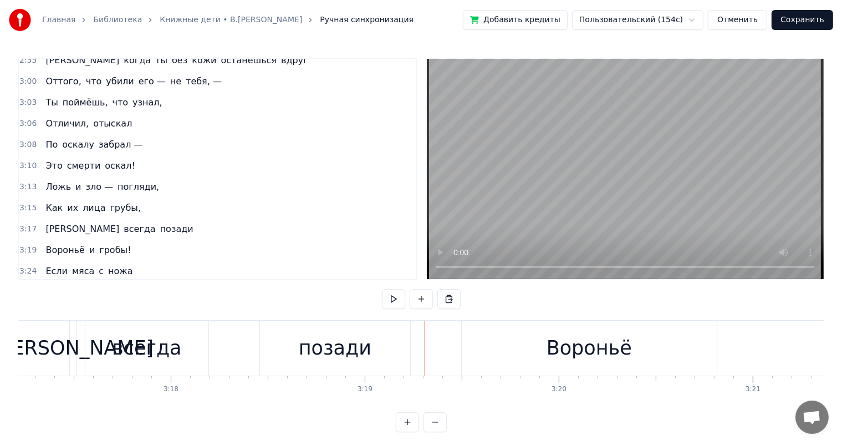
scroll to position [0, 38035]
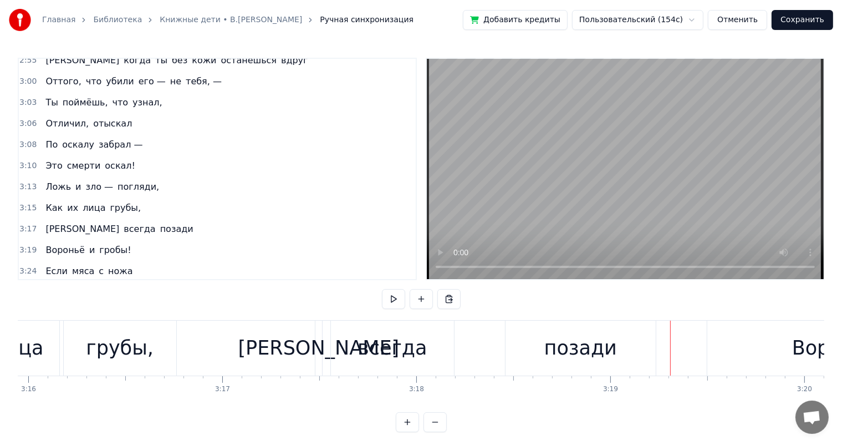
click at [427, 368] on div "всегда" at bounding box center [392, 348] width 123 height 55
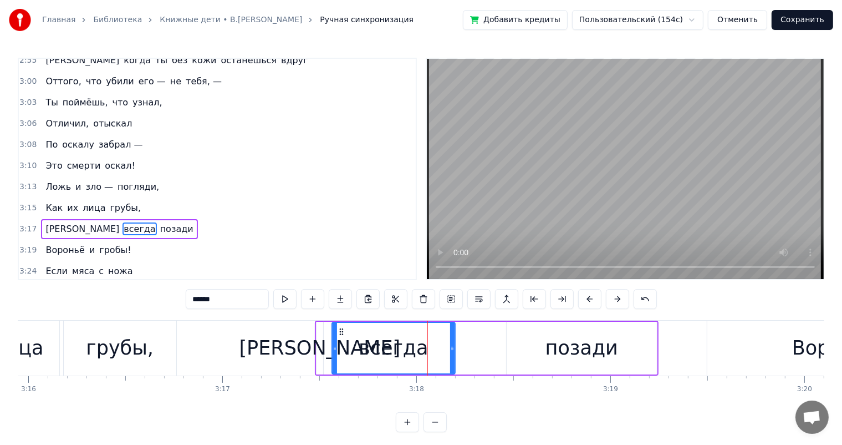
scroll to position [1083, 0]
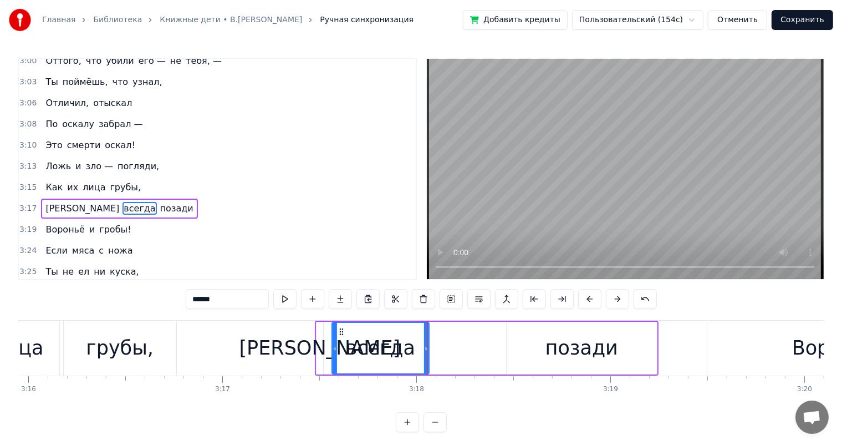
drag, startPoint x: 450, startPoint y: 346, endPoint x: 570, endPoint y: 356, distance: 120.2
click at [424, 359] on div at bounding box center [426, 348] width 4 height 50
click at [570, 356] on div "позади" at bounding box center [582, 347] width 73 height 29
type input "******"
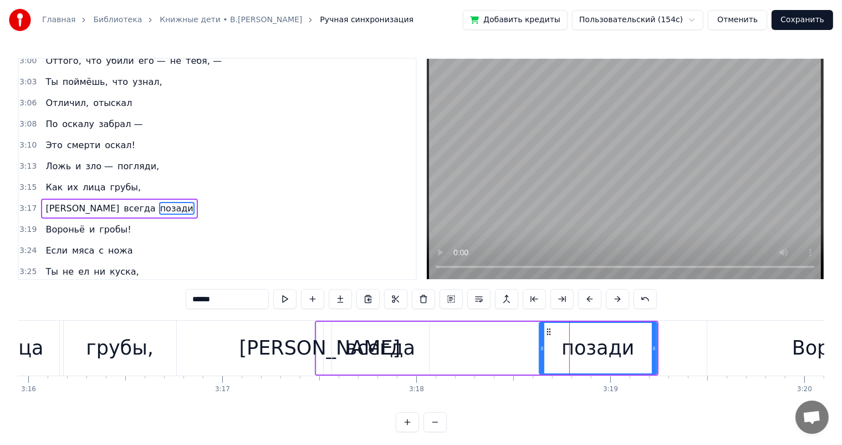
drag, startPoint x: 510, startPoint y: 343, endPoint x: 542, endPoint y: 346, distance: 32.8
click at [542, 346] on icon at bounding box center [542, 348] width 4 height 9
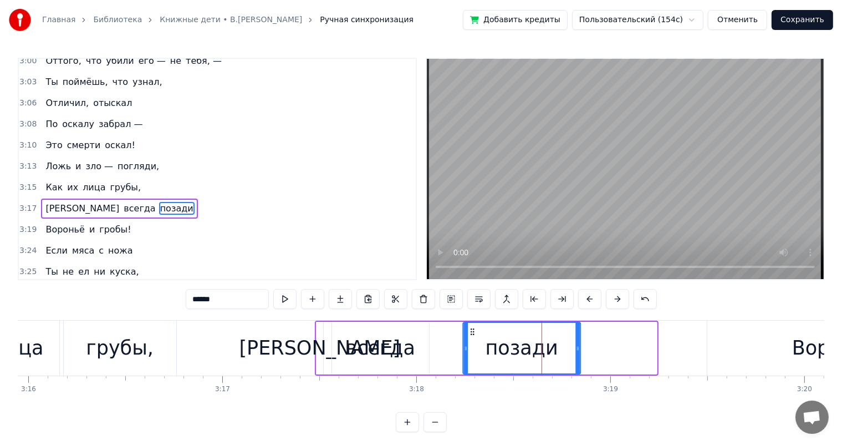
drag, startPoint x: 548, startPoint y: 333, endPoint x: 472, endPoint y: 342, distance: 76.5
click at [472, 342] on div "позади" at bounding box center [522, 348] width 116 height 50
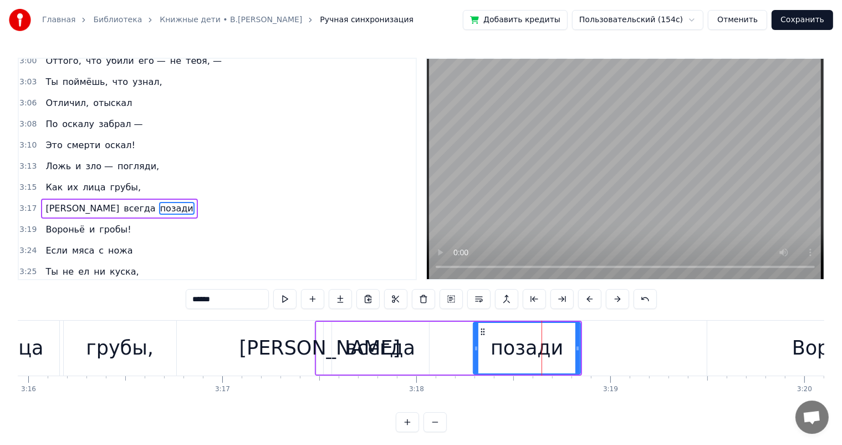
drag, startPoint x: 464, startPoint y: 346, endPoint x: 475, endPoint y: 346, distance: 10.5
click at [475, 346] on icon at bounding box center [476, 348] width 4 height 9
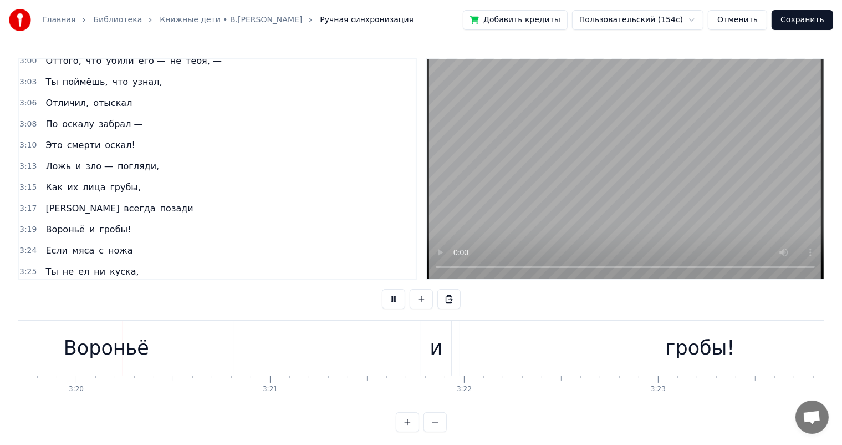
scroll to position [0, 38813]
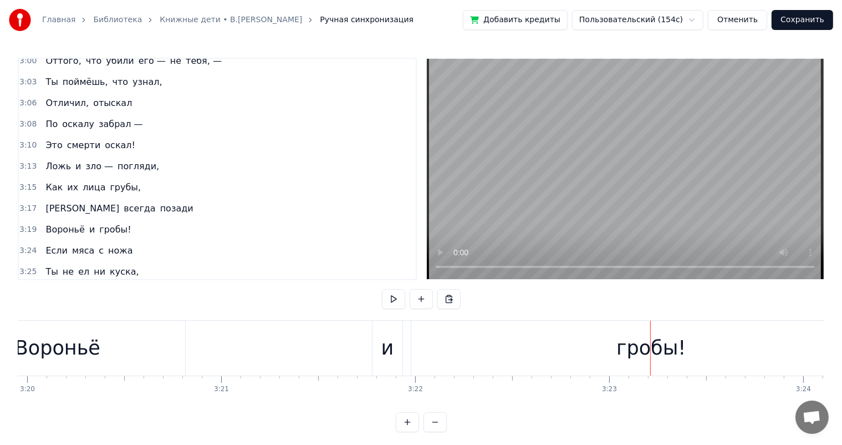
click at [617, 341] on div "гробы!" at bounding box center [652, 348] width 480 height 55
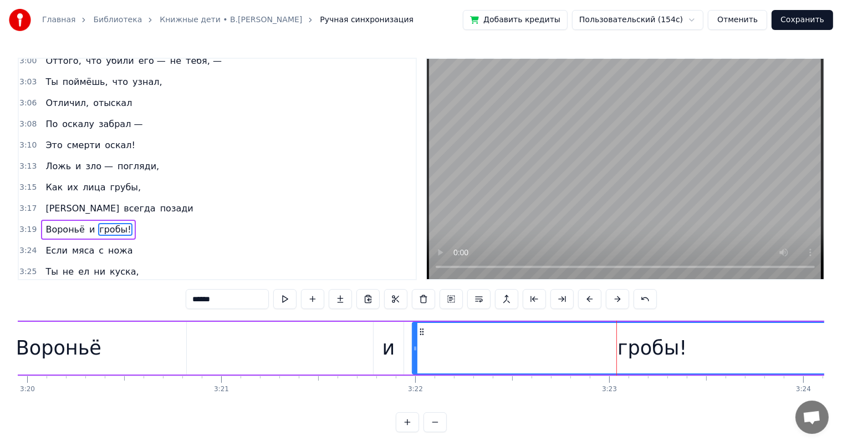
scroll to position [1104, 0]
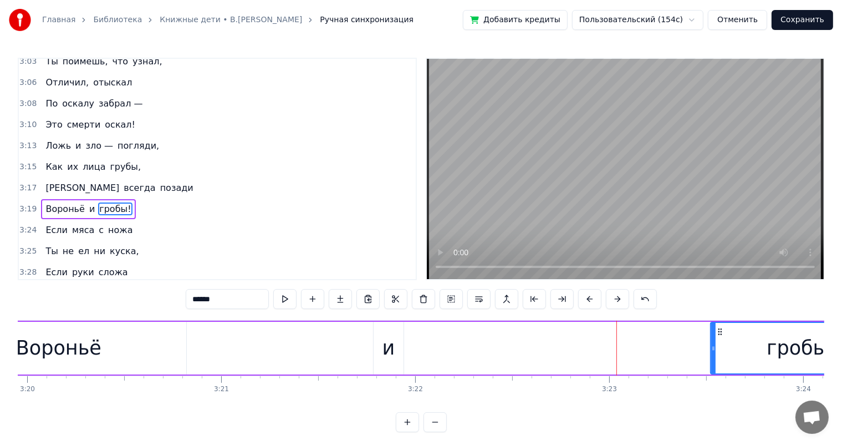
drag, startPoint x: 415, startPoint y: 349, endPoint x: 713, endPoint y: 335, distance: 298.7
click at [713, 335] on div at bounding box center [714, 348] width 4 height 50
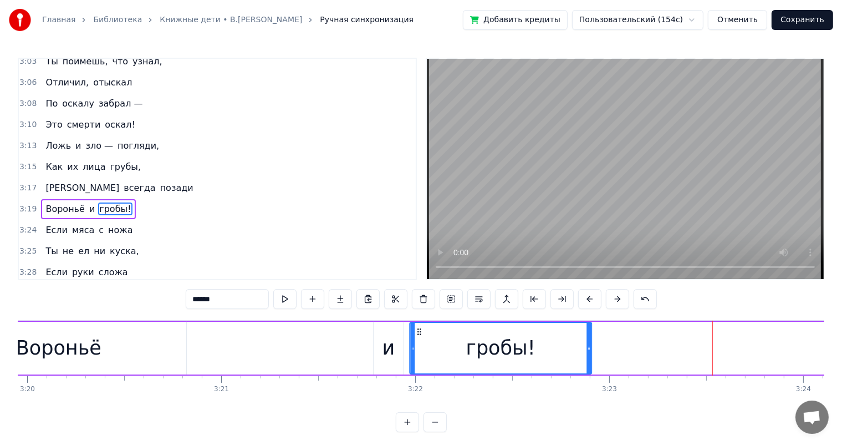
drag, startPoint x: 720, startPoint y: 329, endPoint x: 419, endPoint y: 339, distance: 300.8
click at [419, 339] on div "гробы!" at bounding box center [500, 348] width 181 height 50
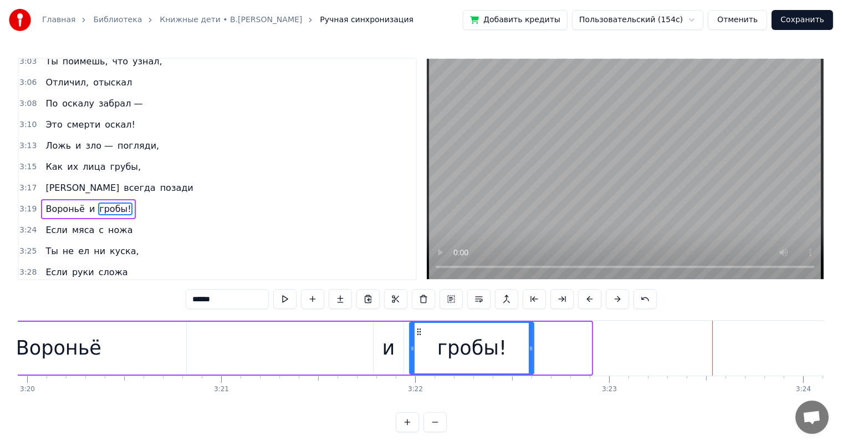
drag, startPoint x: 589, startPoint y: 346, endPoint x: 531, endPoint y: 355, distance: 58.4
click at [531, 355] on div at bounding box center [531, 348] width 4 height 50
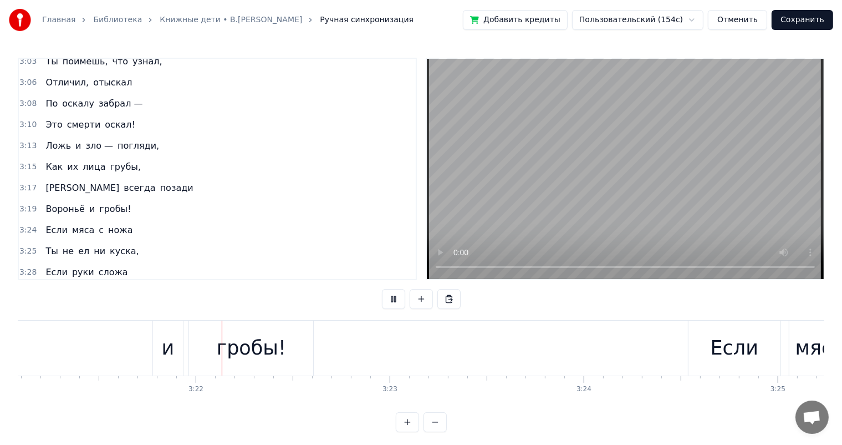
scroll to position [0, 39045]
drag, startPoint x: 246, startPoint y: 359, endPoint x: 293, endPoint y: 355, distance: 46.8
click at [246, 359] on div "гробы!" at bounding box center [238, 347] width 69 height 29
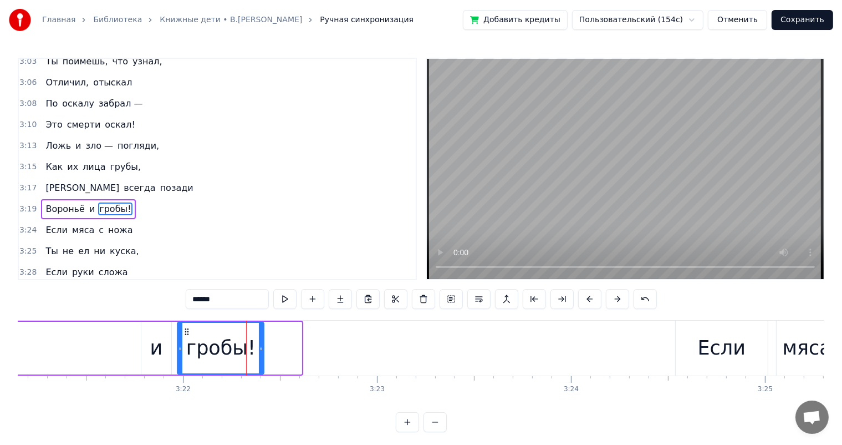
drag, startPoint x: 299, startPoint y: 346, endPoint x: 262, endPoint y: 352, distance: 38.2
click at [262, 352] on div at bounding box center [261, 348] width 4 height 50
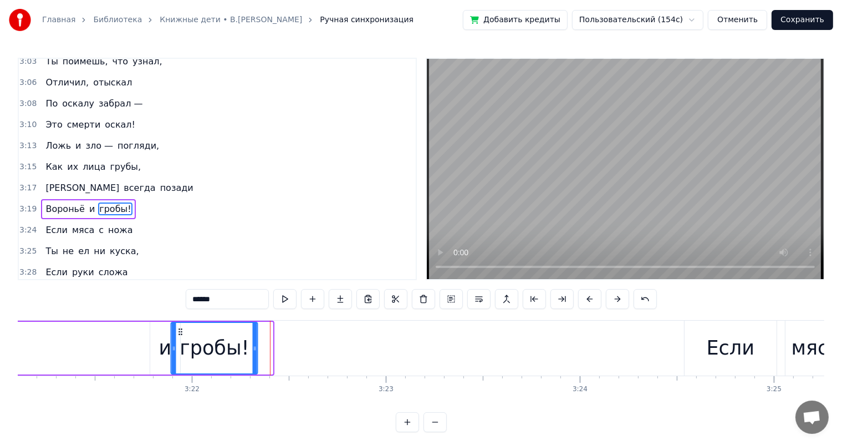
drag, startPoint x: 186, startPoint y: 330, endPoint x: 179, endPoint y: 330, distance: 7.8
click at [179, 330] on icon at bounding box center [180, 331] width 9 height 9
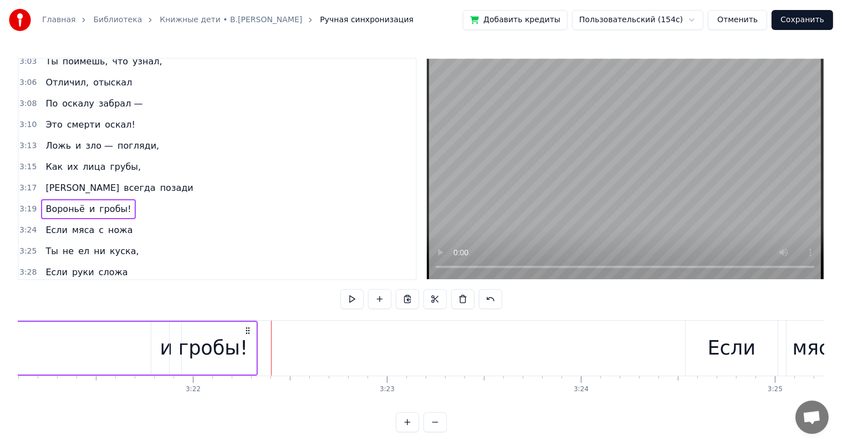
click at [158, 353] on div "и" at bounding box center [166, 348] width 30 height 53
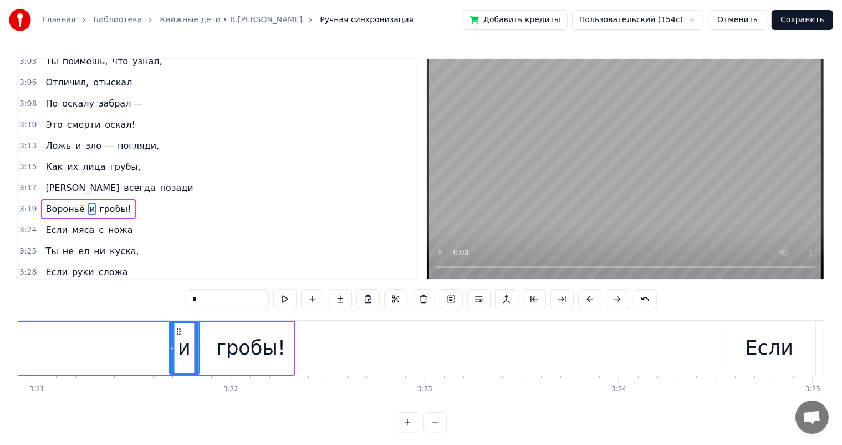
drag, startPoint x: 159, startPoint y: 328, endPoint x: 176, endPoint y: 337, distance: 19.3
click at [176, 337] on div "и" at bounding box center [184, 348] width 29 height 50
click at [248, 343] on div "гробы!" at bounding box center [251, 347] width 69 height 29
type input "******"
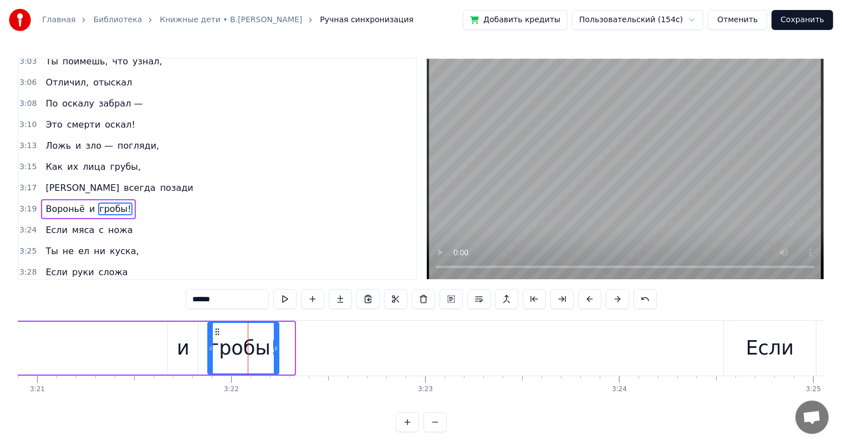
drag, startPoint x: 293, startPoint y: 346, endPoint x: 277, endPoint y: 354, distance: 17.6
click at [277, 354] on div at bounding box center [276, 348] width 4 height 50
drag, startPoint x: 216, startPoint y: 331, endPoint x: 88, endPoint y: 372, distance: 134.0
click at [210, 333] on icon at bounding box center [211, 331] width 9 height 9
click at [77, 353] on div "Вороньё и гробы!" at bounding box center [9, 348] width 529 height 55
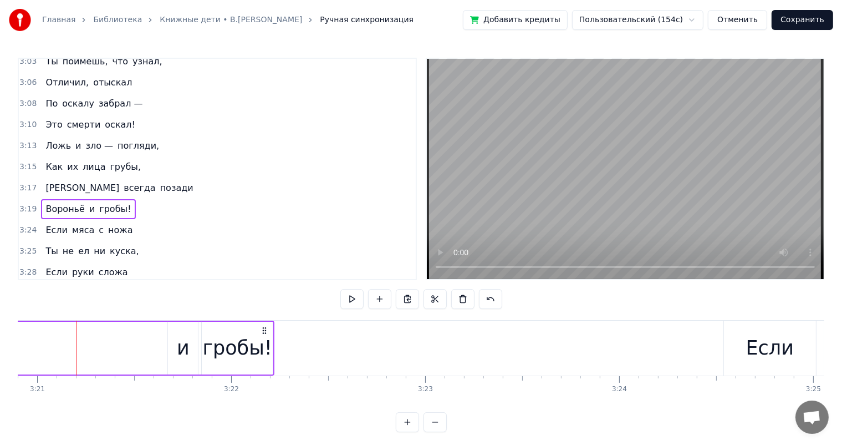
click at [55, 351] on div "Вороньё и гробы!" at bounding box center [9, 348] width 529 height 55
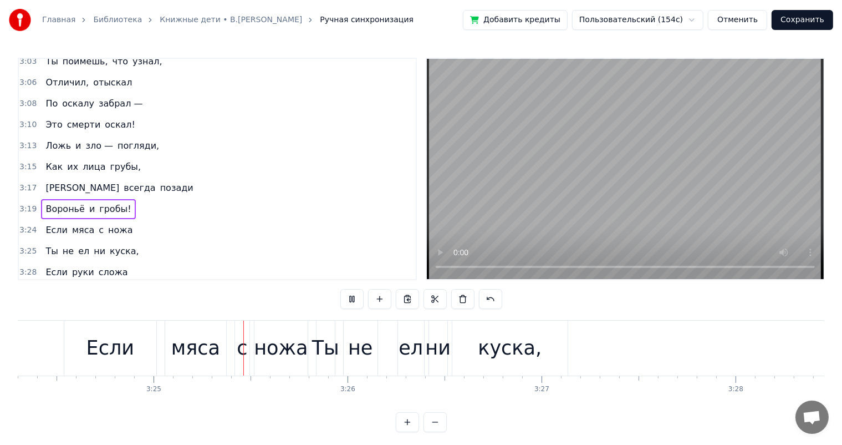
scroll to position [0, 39710]
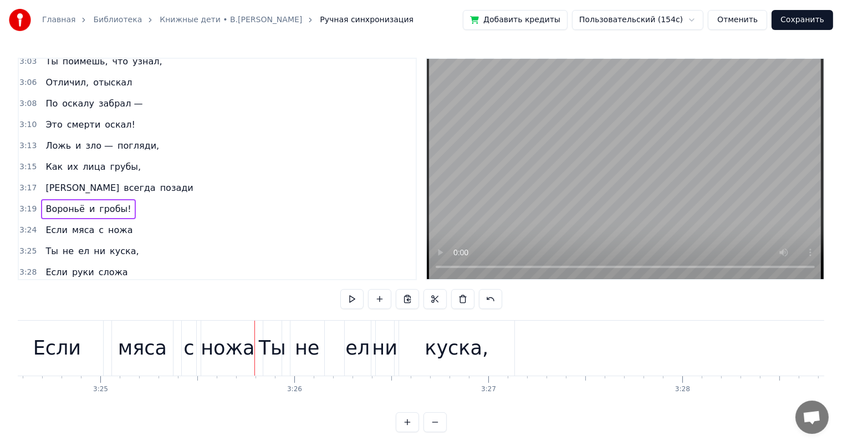
click at [82, 352] on div "Если" at bounding box center [57, 348] width 92 height 55
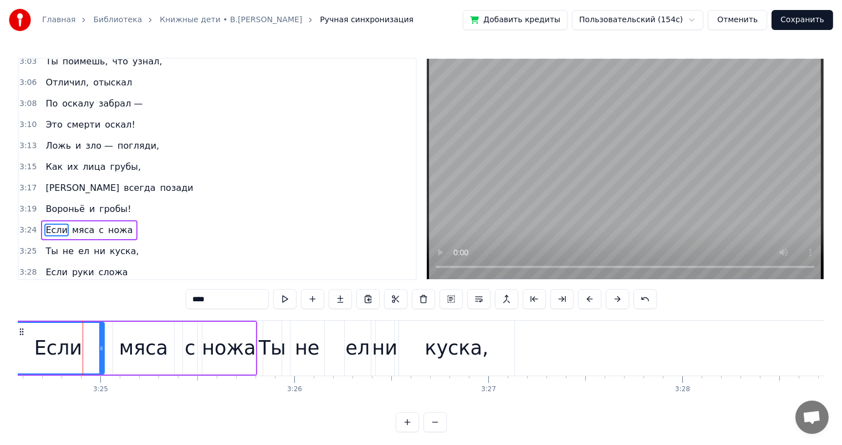
scroll to position [1124, 0]
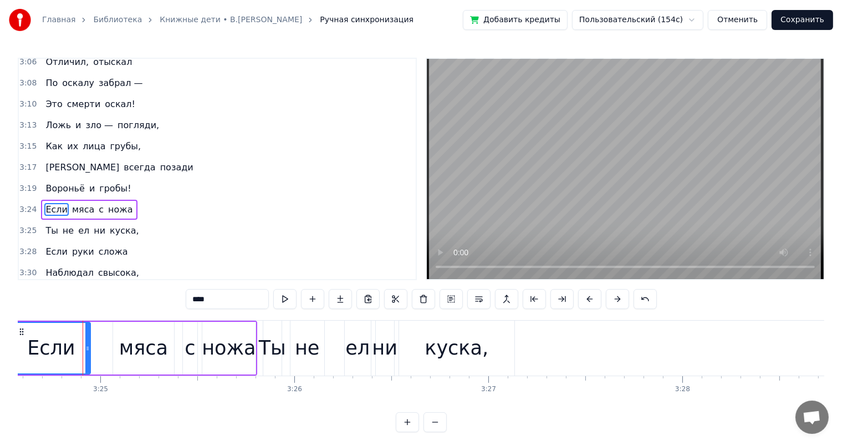
drag, startPoint x: 101, startPoint y: 347, endPoint x: 87, endPoint y: 351, distance: 14.4
click at [87, 351] on icon at bounding box center [87, 348] width 4 height 9
click at [129, 351] on div "мяса" at bounding box center [143, 347] width 49 height 29
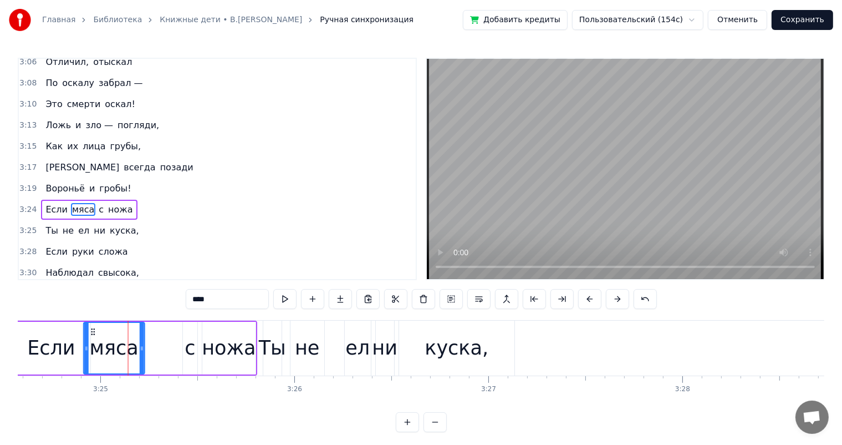
drag, startPoint x: 122, startPoint y: 335, endPoint x: 93, endPoint y: 339, distance: 29.6
click at [93, 339] on div "мяса" at bounding box center [114, 348] width 60 height 50
drag, startPoint x: 144, startPoint y: 346, endPoint x: 235, endPoint y: 351, distance: 91.1
click at [139, 347] on icon at bounding box center [138, 348] width 4 height 9
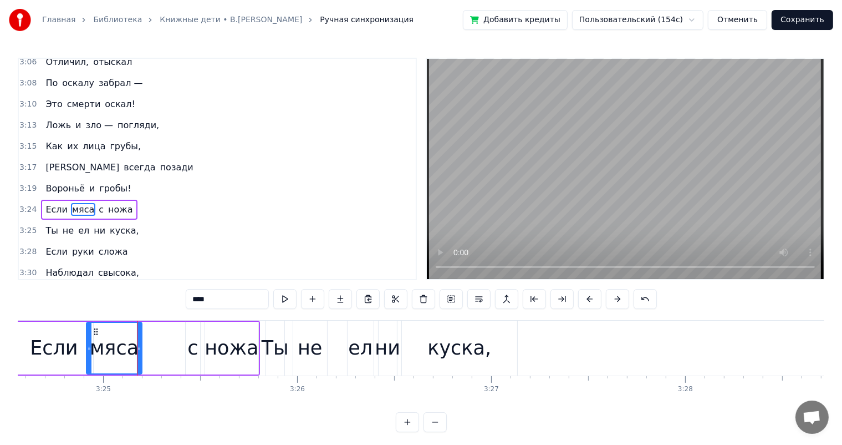
click at [197, 343] on div "с" at bounding box center [193, 348] width 14 height 53
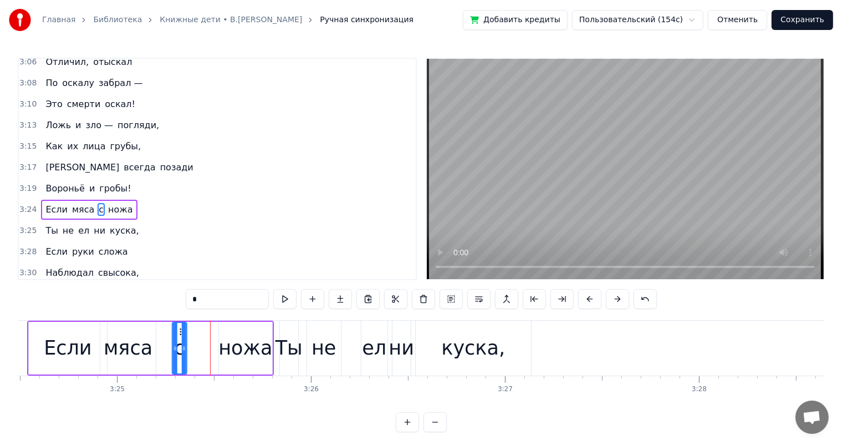
scroll to position [0, 39689]
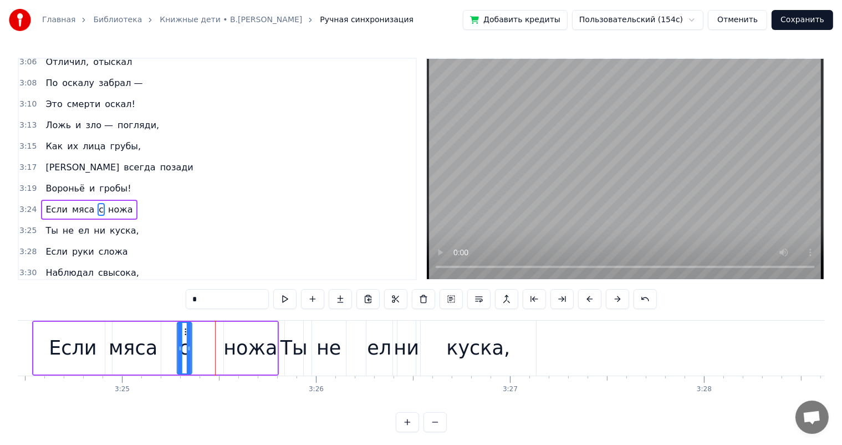
drag, startPoint x: 193, startPoint y: 331, endPoint x: 184, endPoint y: 344, distance: 16.0
click at [184, 344] on div "с" at bounding box center [184, 348] width 13 height 50
drag, startPoint x: 250, startPoint y: 347, endPoint x: 241, endPoint y: 347, distance: 8.9
click at [241, 347] on div "ножа" at bounding box center [251, 347] width 54 height 29
type input "****"
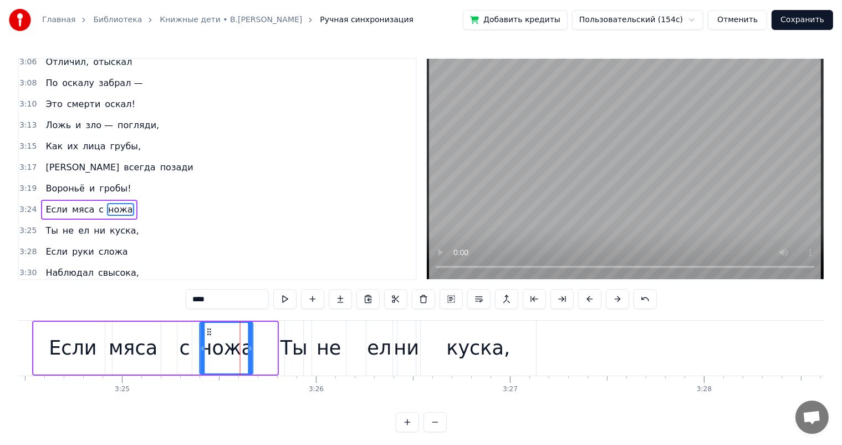
drag, startPoint x: 233, startPoint y: 332, endPoint x: 155, endPoint y: 366, distance: 85.7
click at [207, 339] on div "ножа" at bounding box center [227, 348] width 52 height 50
click at [0, 341] on div "Главная Библиотека Книжные дети • [PERSON_NAME].Высоцкий Ручная синхронизация Д…" at bounding box center [421, 216] width 842 height 432
click at [6, 340] on div "Главная Библиотека Книжные дети • [PERSON_NAME].Высоцкий Ручная синхронизация Д…" at bounding box center [421, 216] width 842 height 432
click at [11, 350] on div "Главная Библиотека Книжные дети • [PERSON_NAME].Высоцкий Ручная синхронизация Д…" at bounding box center [421, 216] width 842 height 432
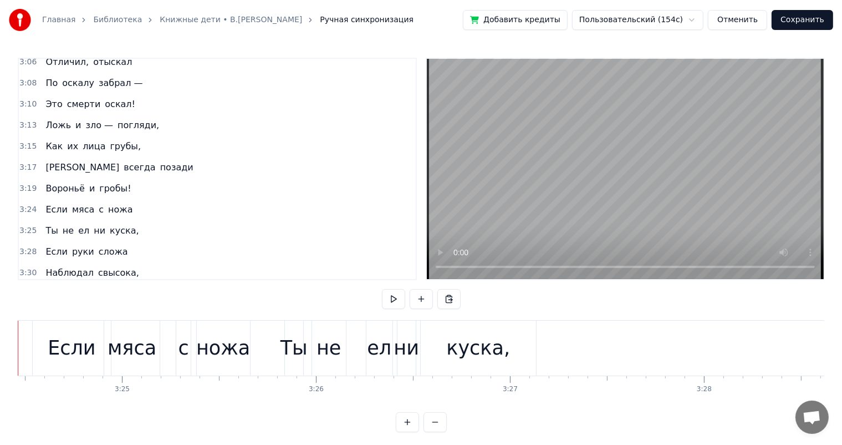
scroll to position [0, 39633]
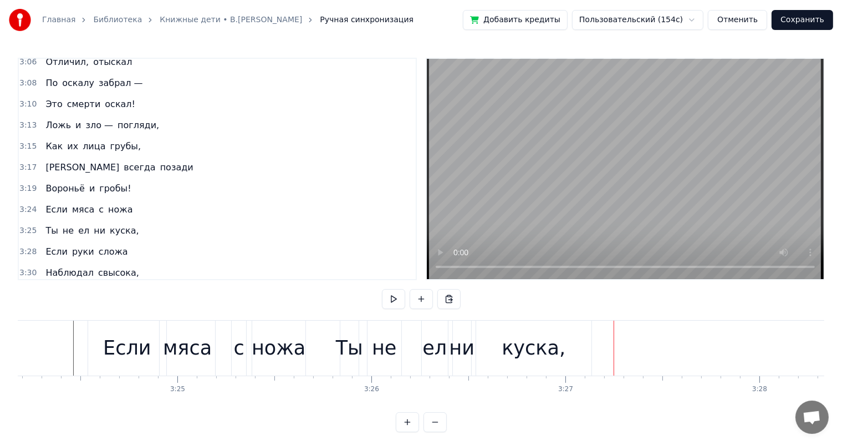
click at [525, 351] on div "куска," at bounding box center [534, 347] width 64 height 29
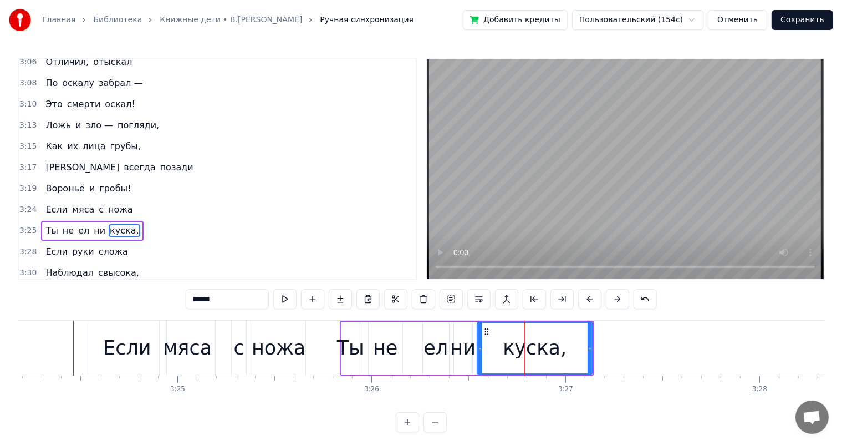
scroll to position [1145, 0]
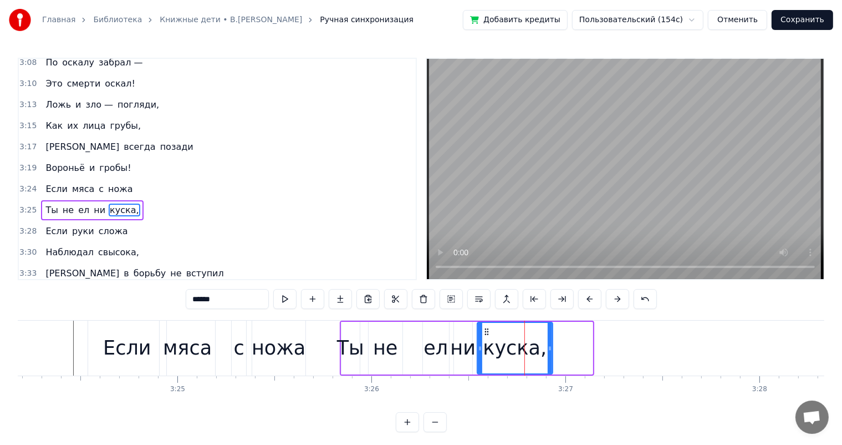
drag, startPoint x: 590, startPoint y: 342, endPoint x: 111, endPoint y: 348, distance: 479.2
click at [550, 357] on div at bounding box center [550, 348] width 4 height 50
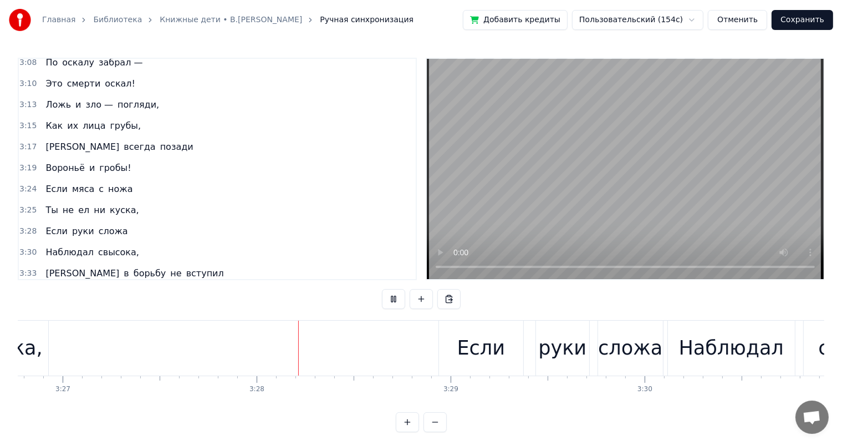
scroll to position [0, 40298]
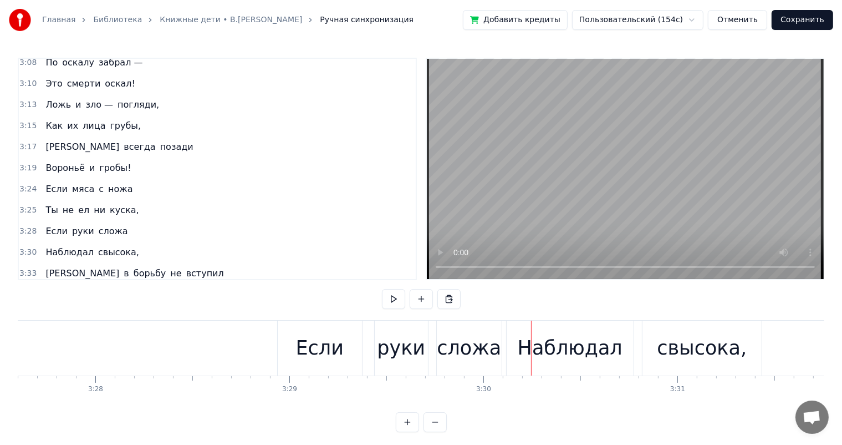
click at [388, 348] on div "руки" at bounding box center [401, 347] width 48 height 29
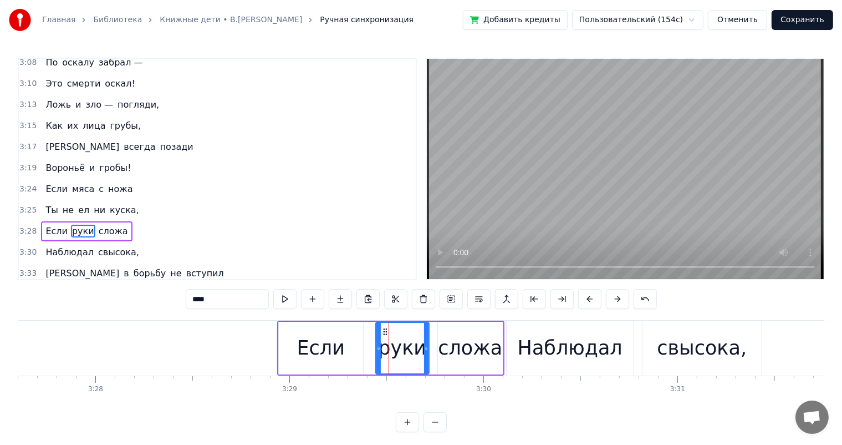
scroll to position [1165, 0]
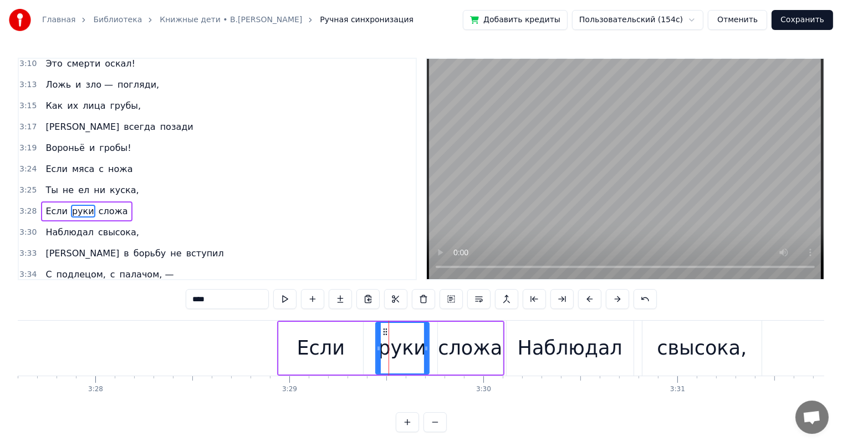
click at [345, 348] on div "Если" at bounding box center [321, 348] width 84 height 53
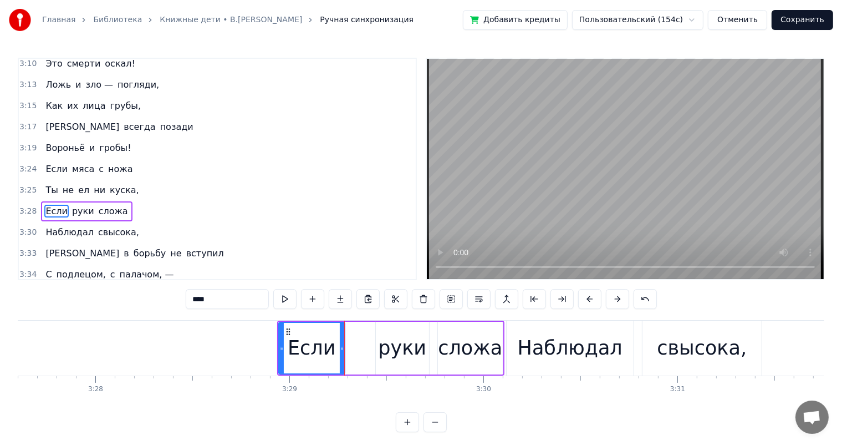
drag, startPoint x: 351, startPoint y: 348, endPoint x: 342, endPoint y: 350, distance: 9.7
click at [342, 350] on div at bounding box center [342, 348] width 4 height 50
click at [426, 354] on div "руки" at bounding box center [402, 348] width 53 height 53
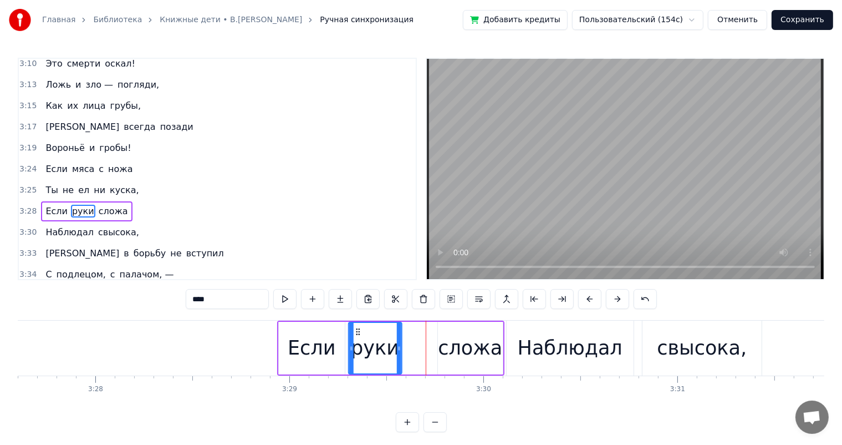
drag, startPoint x: 384, startPoint y: 331, endPoint x: 466, endPoint y: 338, distance: 82.4
click at [358, 340] on div "руки" at bounding box center [375, 348] width 52 height 50
drag, startPoint x: 466, startPoint y: 338, endPoint x: 453, endPoint y: 333, distance: 14.2
click at [466, 338] on div "сложа" at bounding box center [470, 347] width 64 height 29
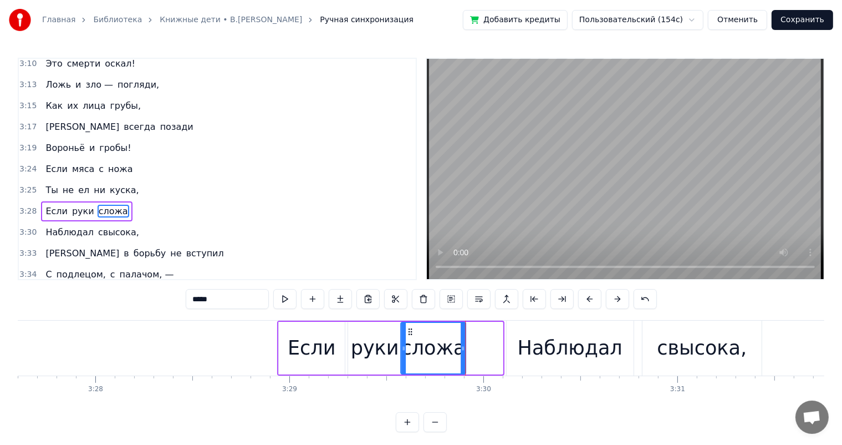
drag, startPoint x: 446, startPoint y: 327, endPoint x: 409, endPoint y: 339, distance: 38.9
click at [409, 339] on div "сложа" at bounding box center [434, 348] width 64 height 50
click at [566, 350] on div "Наблюдал" at bounding box center [570, 347] width 105 height 29
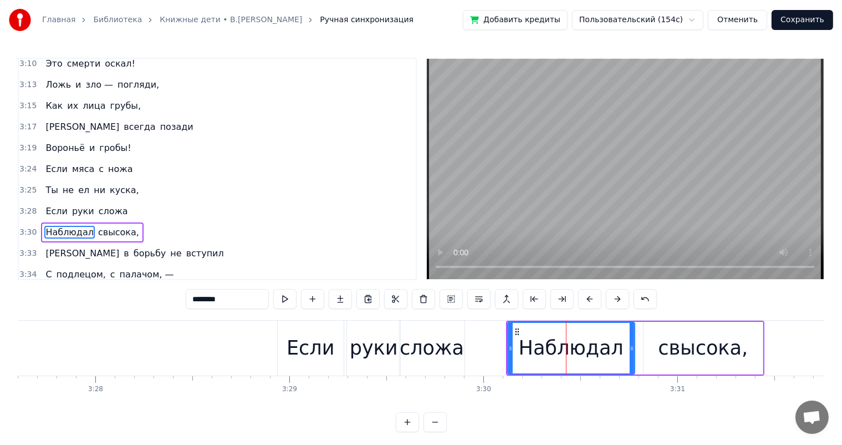
scroll to position [1185, 0]
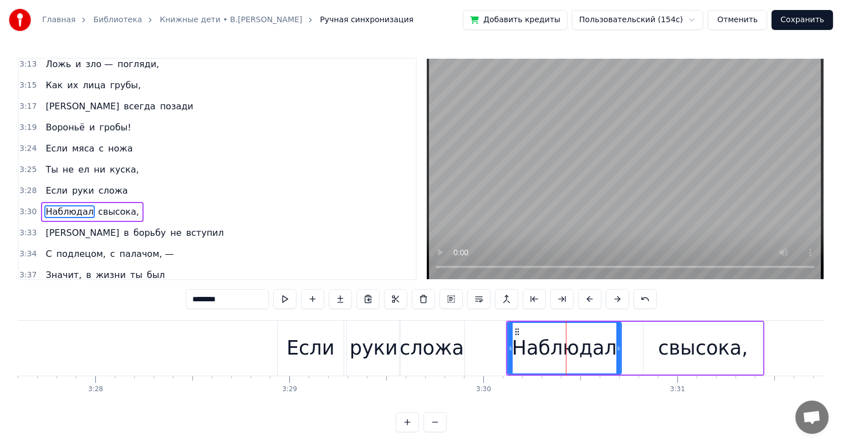
drag, startPoint x: 632, startPoint y: 342, endPoint x: 688, endPoint y: 342, distance: 56.0
click at [619, 349] on div at bounding box center [619, 348] width 4 height 50
click at [688, 342] on div "свысока," at bounding box center [703, 347] width 90 height 29
type input "********"
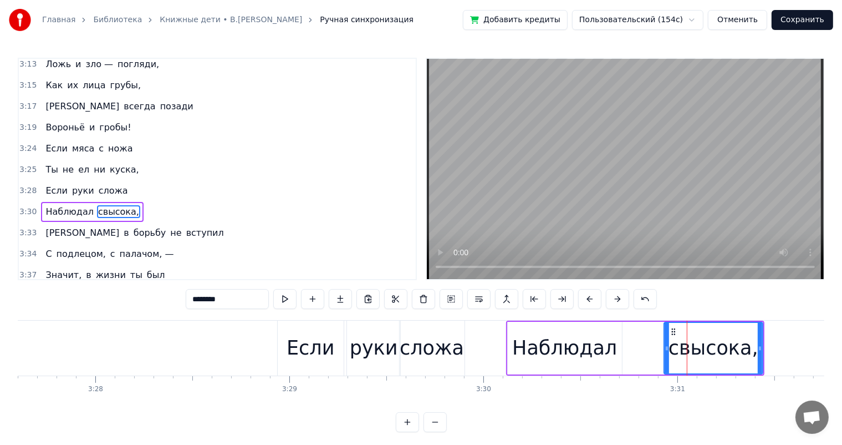
drag, startPoint x: 647, startPoint y: 348, endPoint x: 668, endPoint y: 344, distance: 21.5
click at [668, 344] on icon at bounding box center [667, 348] width 4 height 9
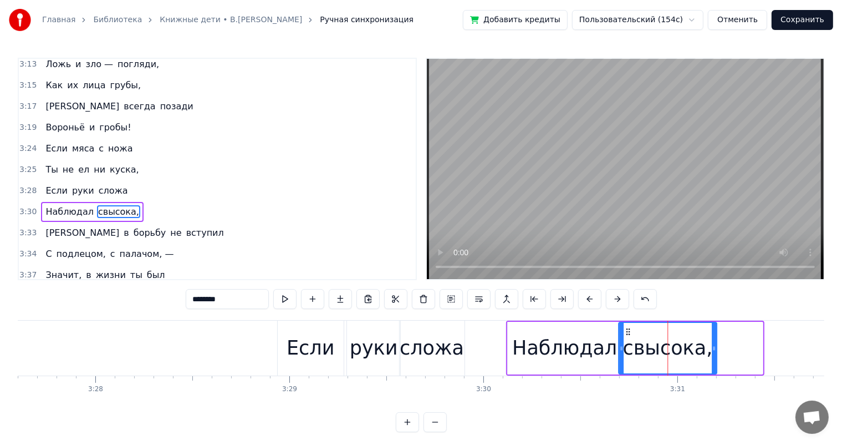
drag, startPoint x: 676, startPoint y: 333, endPoint x: 185, endPoint y: 389, distance: 494.0
click at [630, 342] on div "свысока," at bounding box center [667, 348] width 97 height 50
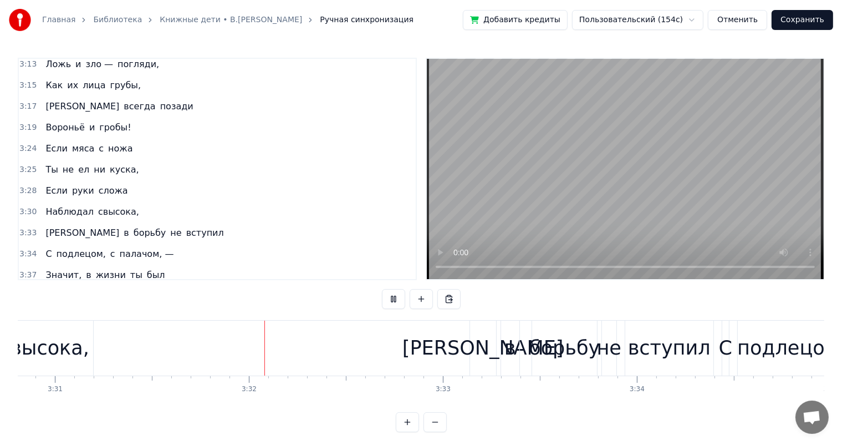
scroll to position [0, 41019]
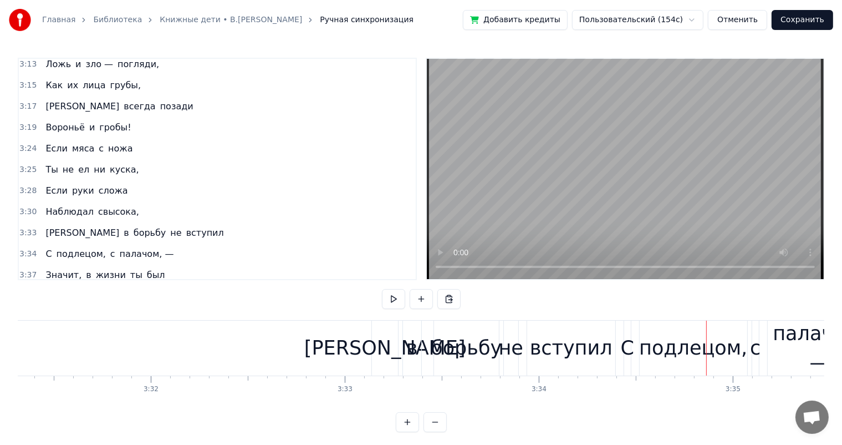
click at [495, 353] on div "борьбу" at bounding box center [466, 347] width 71 height 29
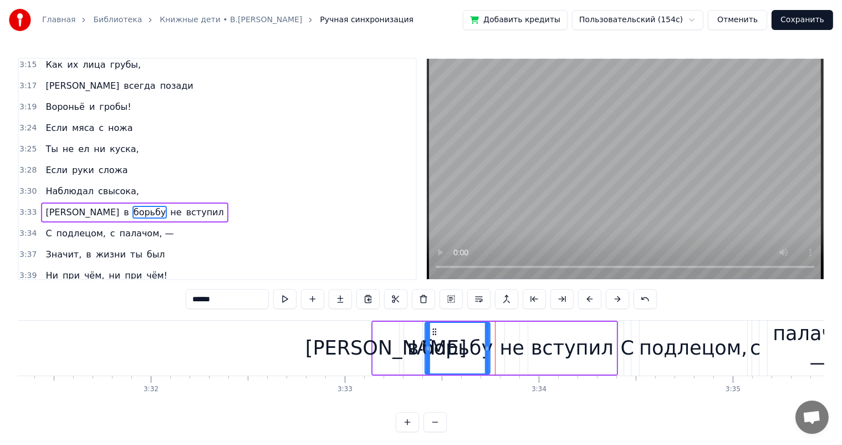
drag, startPoint x: 441, startPoint y: 332, endPoint x: 431, endPoint y: 334, distance: 10.4
click at [431, 334] on icon at bounding box center [434, 331] width 9 height 9
click at [417, 343] on div "в" at bounding box center [414, 347] width 12 height 29
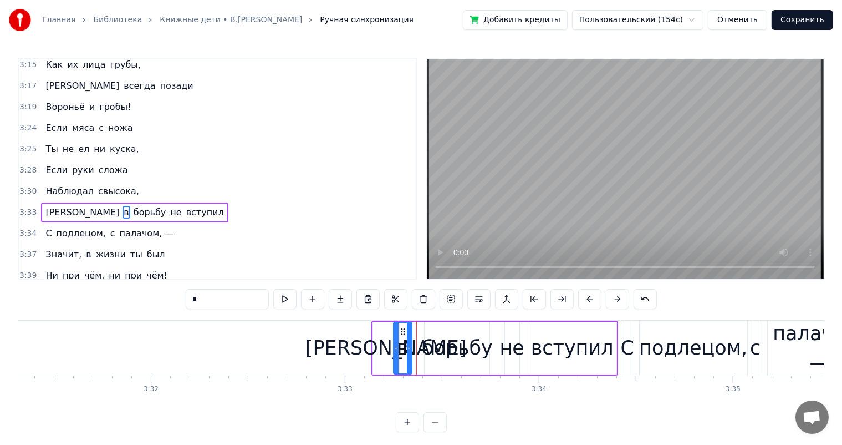
drag, startPoint x: 413, startPoint y: 331, endPoint x: 402, endPoint y: 337, distance: 12.9
click at [402, 337] on div "в" at bounding box center [402, 348] width 17 height 50
click at [454, 339] on div "борьбу" at bounding box center [457, 347] width 71 height 29
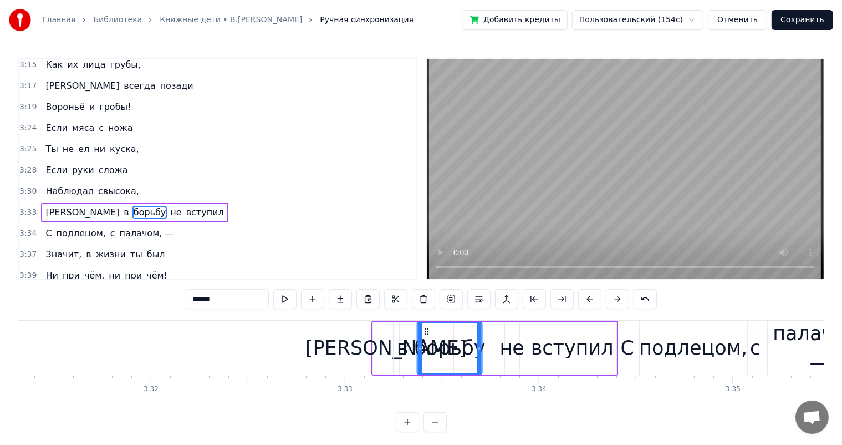
drag, startPoint x: 435, startPoint y: 332, endPoint x: 427, endPoint y: 333, distance: 7.8
click at [427, 333] on icon at bounding box center [427, 331] width 9 height 9
click at [510, 342] on div "не" at bounding box center [512, 347] width 24 height 29
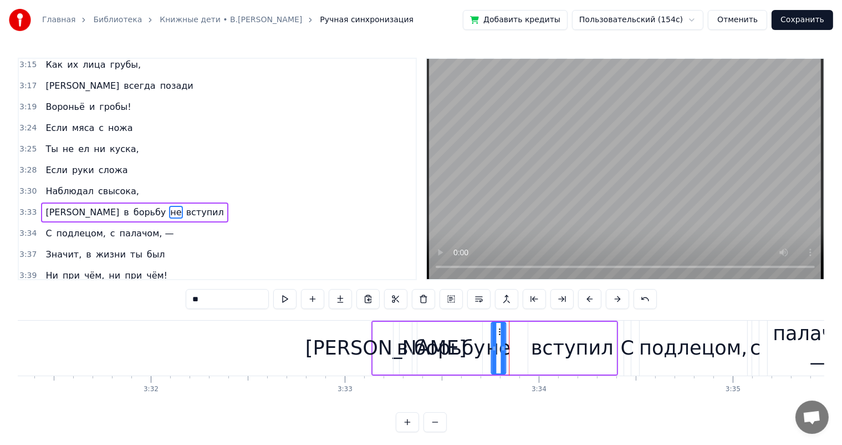
drag, startPoint x: 511, startPoint y: 331, endPoint x: 497, endPoint y: 332, distance: 13.9
click at [497, 332] on icon at bounding box center [500, 331] width 9 height 9
click at [553, 339] on div "вступил" at bounding box center [572, 347] width 83 height 29
type input "*******"
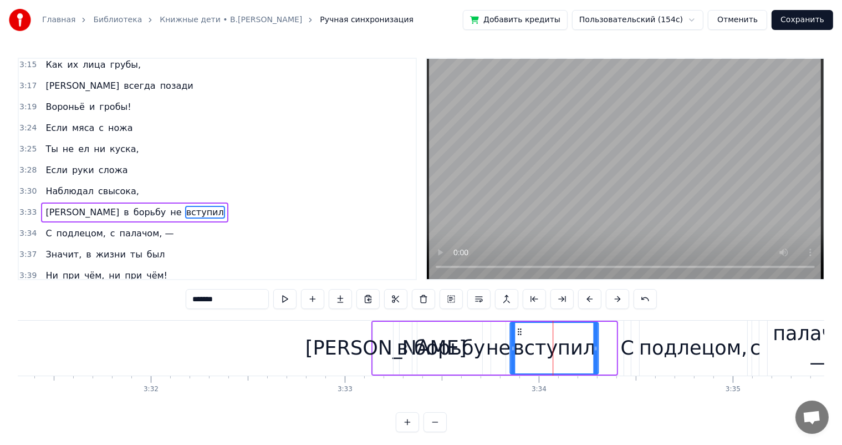
drag, startPoint x: 530, startPoint y: 333, endPoint x: 596, endPoint y: 354, distance: 69.3
click at [520, 338] on div "вступил" at bounding box center [554, 348] width 87 height 50
drag, startPoint x: 595, startPoint y: 349, endPoint x: 586, endPoint y: 349, distance: 8.9
click at [586, 349] on icon at bounding box center [587, 348] width 4 height 9
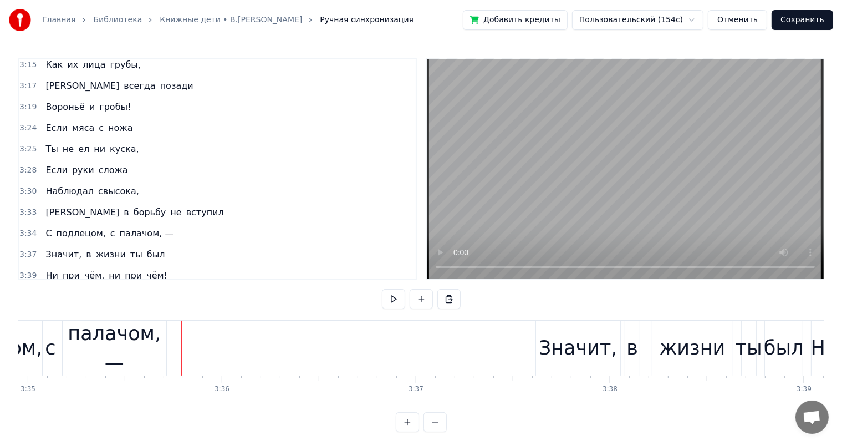
scroll to position [0, 41144]
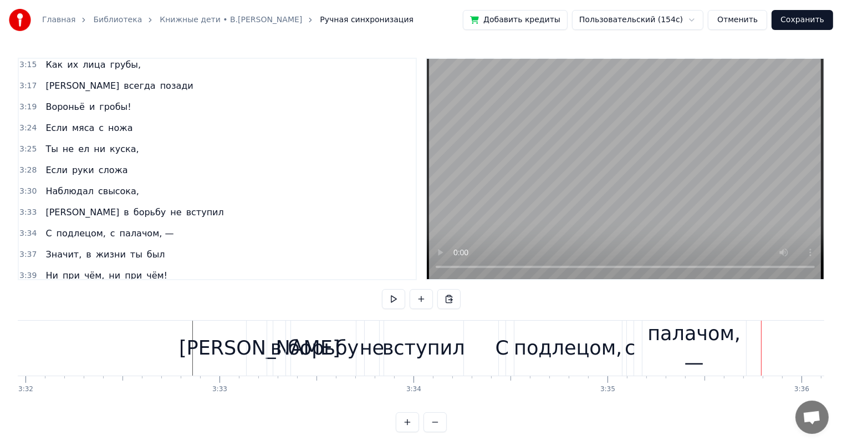
click at [584, 339] on div "подлецом," at bounding box center [568, 347] width 108 height 29
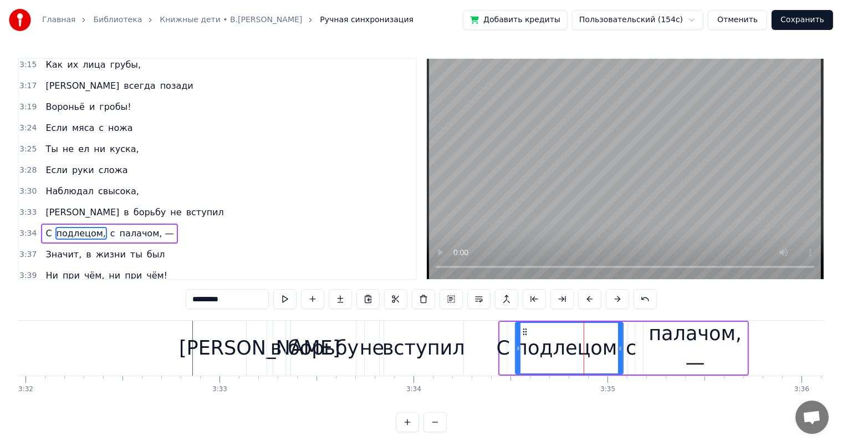
scroll to position [1226, 0]
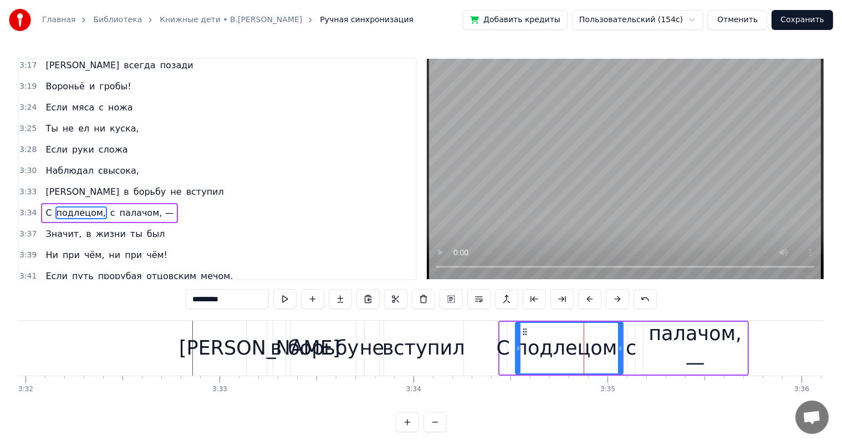
click at [505, 337] on div "С" at bounding box center [503, 347] width 13 height 29
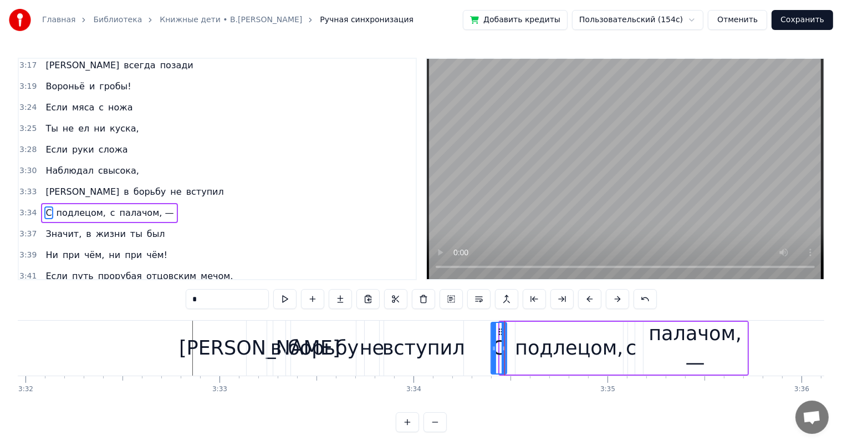
drag, startPoint x: 501, startPoint y: 336, endPoint x: 505, endPoint y: 331, distance: 6.7
click at [492, 340] on div at bounding box center [494, 348] width 4 height 50
drag, startPoint x: 499, startPoint y: 333, endPoint x: 486, endPoint y: 339, distance: 14.9
click at [486, 339] on div "С" at bounding box center [486, 348] width 14 height 50
click at [535, 344] on div "подлецом," at bounding box center [569, 347] width 108 height 29
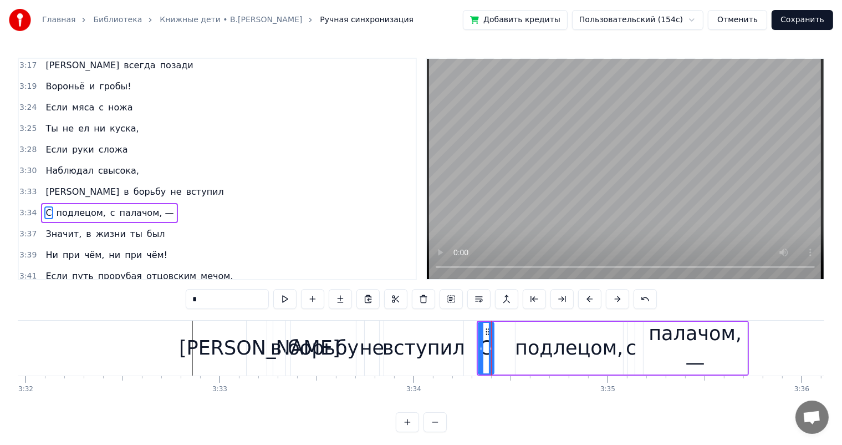
type input "*********"
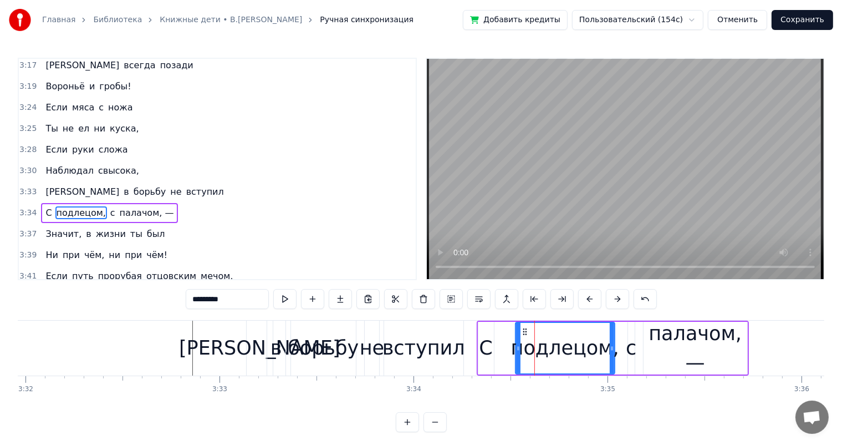
drag, startPoint x: 622, startPoint y: 348, endPoint x: 613, endPoint y: 349, distance: 8.4
click at [613, 349] on icon at bounding box center [612, 348] width 4 height 9
drag, startPoint x: 524, startPoint y: 329, endPoint x: 510, endPoint y: 333, distance: 14.3
click at [510, 333] on icon at bounding box center [510, 331] width 9 height 9
click at [622, 344] on div "С подлецом, с палачом, —" at bounding box center [613, 348] width 272 height 55
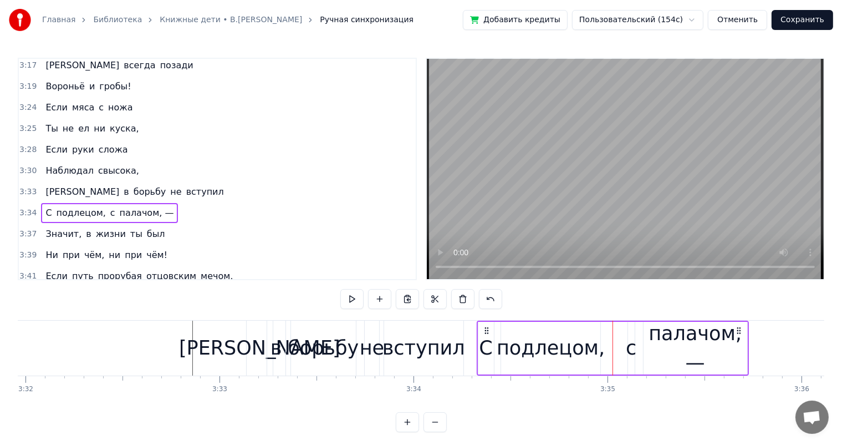
click at [634, 344] on div "с" at bounding box center [631, 347] width 11 height 29
drag, startPoint x: 634, startPoint y: 329, endPoint x: 608, endPoint y: 337, distance: 27.2
click at [608, 337] on div "с" at bounding box center [606, 348] width 6 height 50
click at [668, 339] on div "палачом, —" at bounding box center [696, 348] width 104 height 58
type input "**********"
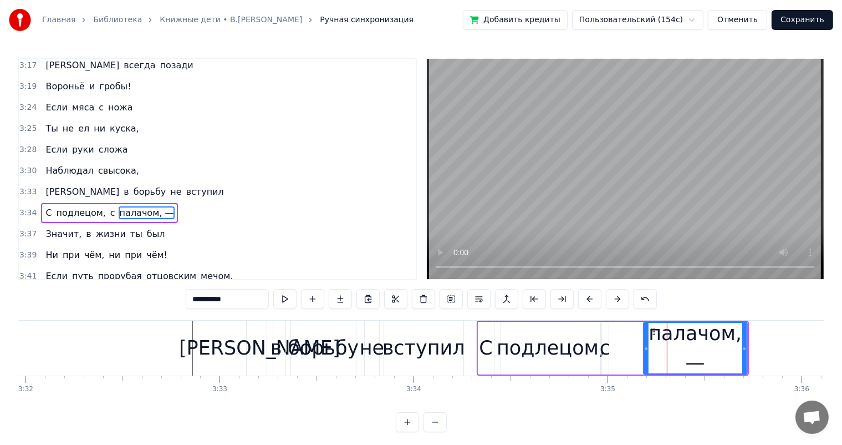
drag, startPoint x: 648, startPoint y: 344, endPoint x: 640, endPoint y: 340, distance: 8.7
click at [640, 340] on div "С подлецом, с палачом, —" at bounding box center [613, 348] width 272 height 55
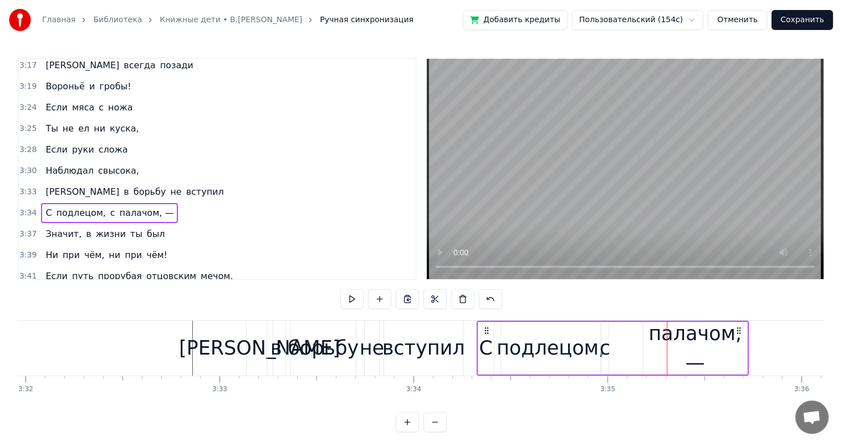
click at [654, 330] on div "палачом, —" at bounding box center [696, 348] width 104 height 58
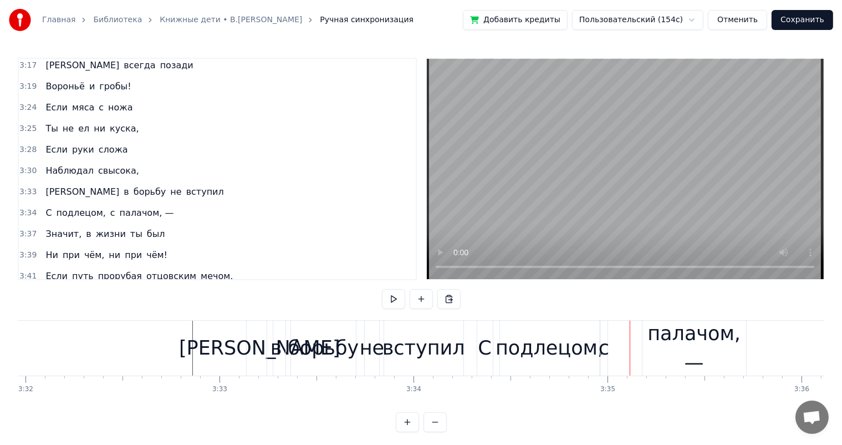
click at [651, 333] on div "палачом, —" at bounding box center [695, 348] width 104 height 58
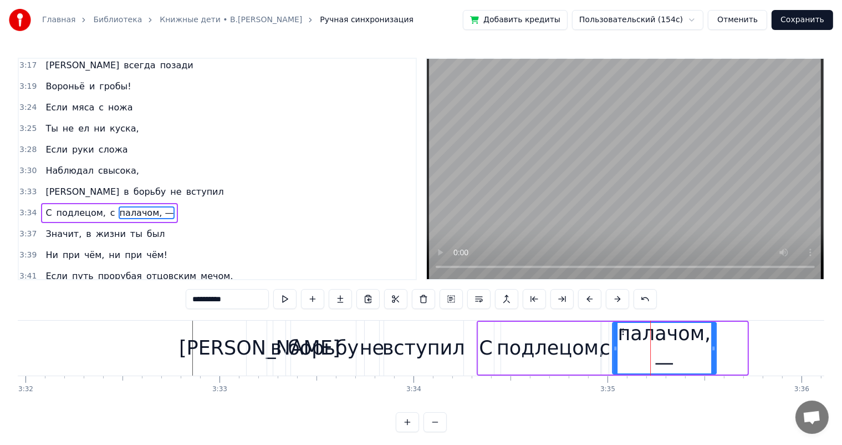
drag, startPoint x: 652, startPoint y: 332, endPoint x: 621, endPoint y: 335, distance: 31.2
click at [621, 335] on div "палачом, —" at bounding box center [664, 348] width 103 height 50
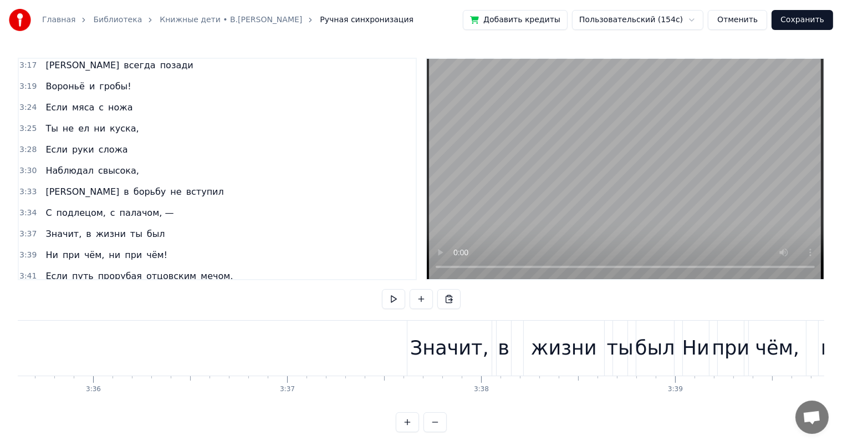
scroll to position [0, 41880]
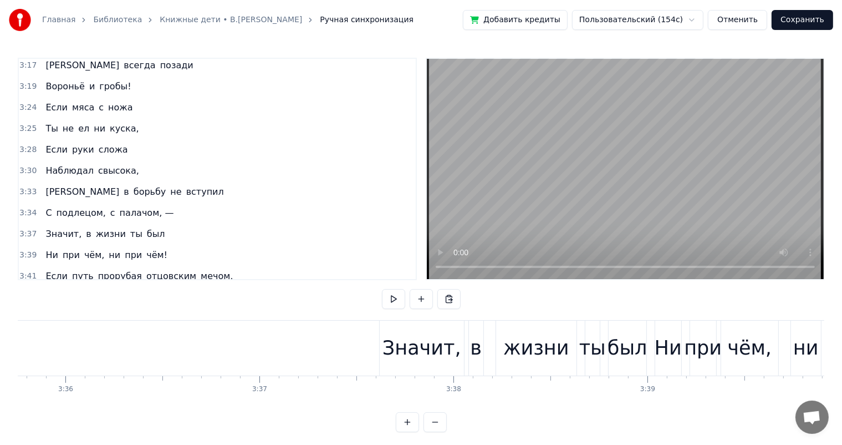
drag, startPoint x: 471, startPoint y: 344, endPoint x: 453, endPoint y: 343, distance: 18.9
click at [469, 344] on div "в" at bounding box center [476, 348] width 14 height 55
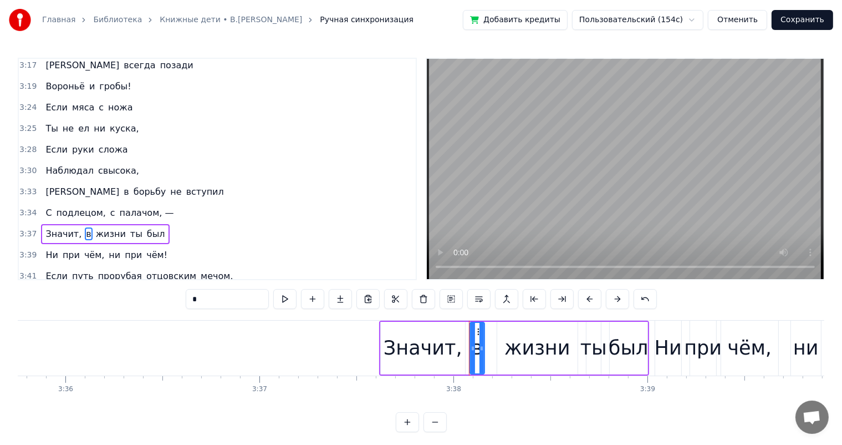
scroll to position [1247, 0]
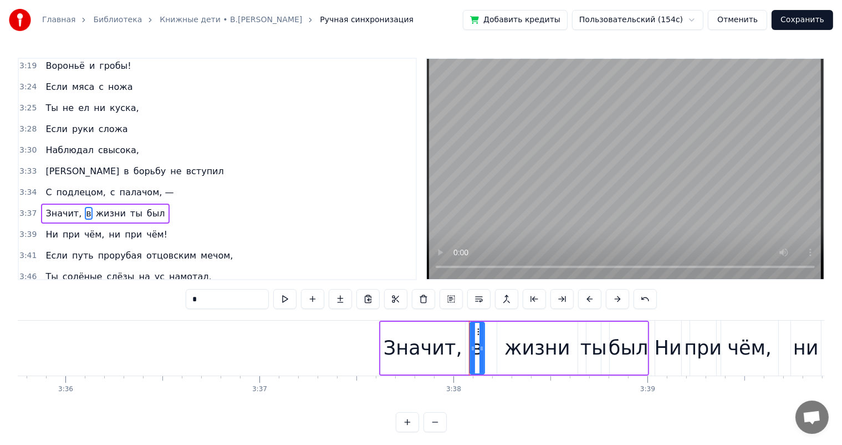
click at [436, 344] on div "Значит," at bounding box center [423, 347] width 79 height 29
type input "*******"
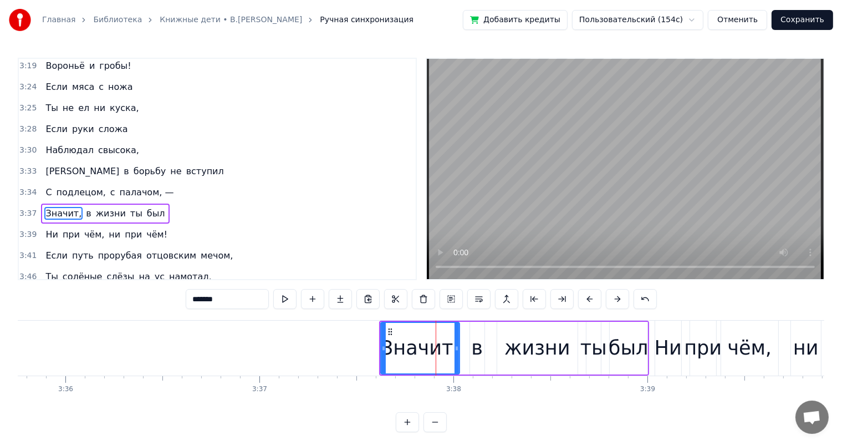
drag, startPoint x: 463, startPoint y: 345, endPoint x: 485, endPoint y: 342, distance: 22.4
click at [456, 347] on icon at bounding box center [457, 348] width 4 height 9
click at [486, 342] on div "Значит, в жизни ты был" at bounding box center [514, 348] width 270 height 55
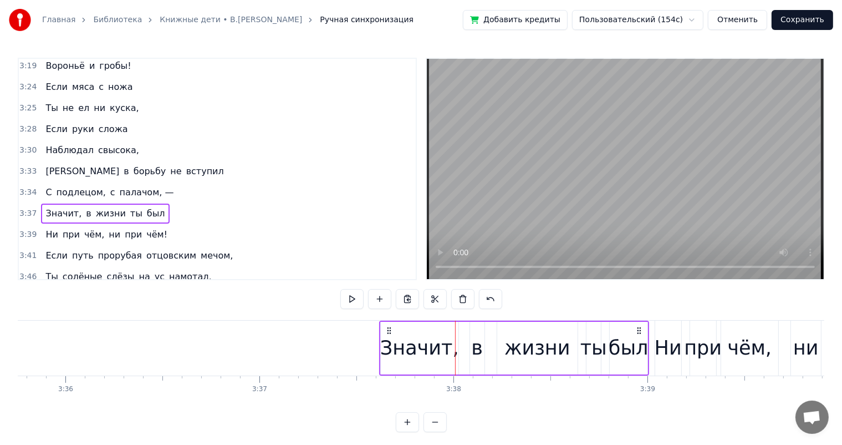
click at [470, 353] on div "в" at bounding box center [477, 348] width 14 height 53
drag, startPoint x: 478, startPoint y: 333, endPoint x: 466, endPoint y: 333, distance: 11.7
click at [470, 334] on circle at bounding box center [470, 334] width 1 height 1
click at [518, 351] on div "жизни" at bounding box center [538, 347] width 66 height 29
type input "*****"
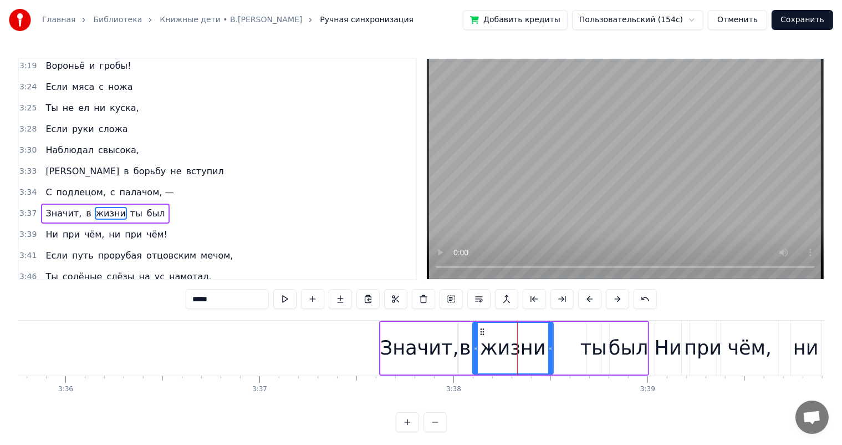
drag, startPoint x: 506, startPoint y: 331, endPoint x: 535, endPoint y: 348, distance: 33.1
click at [481, 335] on icon at bounding box center [482, 331] width 9 height 9
drag, startPoint x: 552, startPoint y: 346, endPoint x: 542, endPoint y: 351, distance: 11.2
click at [542, 351] on div "жизни" at bounding box center [508, 348] width 72 height 53
click at [605, 348] on div "Значит, в жизни ты был" at bounding box center [514, 348] width 270 height 55
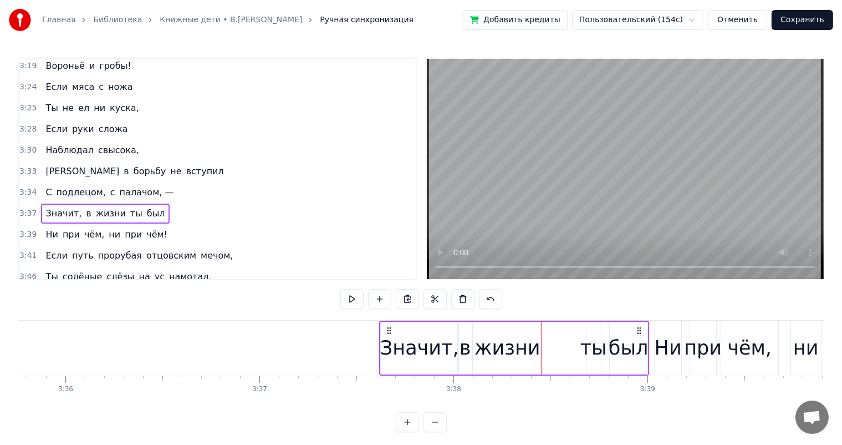
click at [602, 348] on div "ты" at bounding box center [594, 347] width 27 height 29
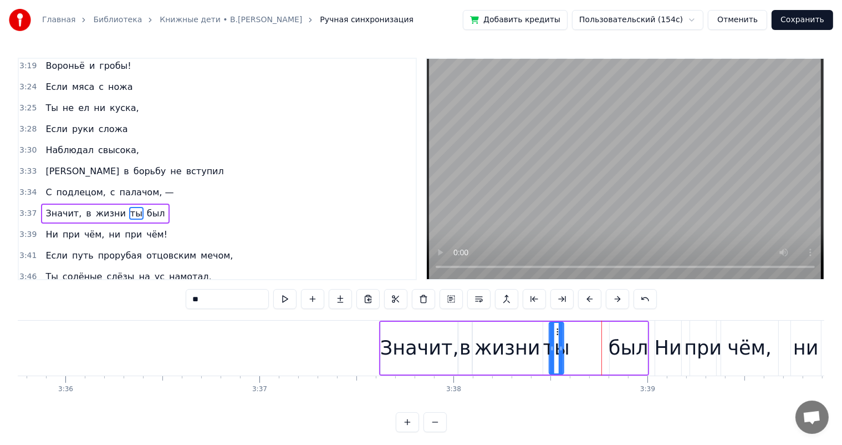
drag, startPoint x: 592, startPoint y: 331, endPoint x: 555, endPoint y: 336, distance: 37.4
click at [555, 336] on div "ты" at bounding box center [556, 348] width 13 height 50
click at [610, 337] on div "был" at bounding box center [629, 348] width 38 height 53
type input "***"
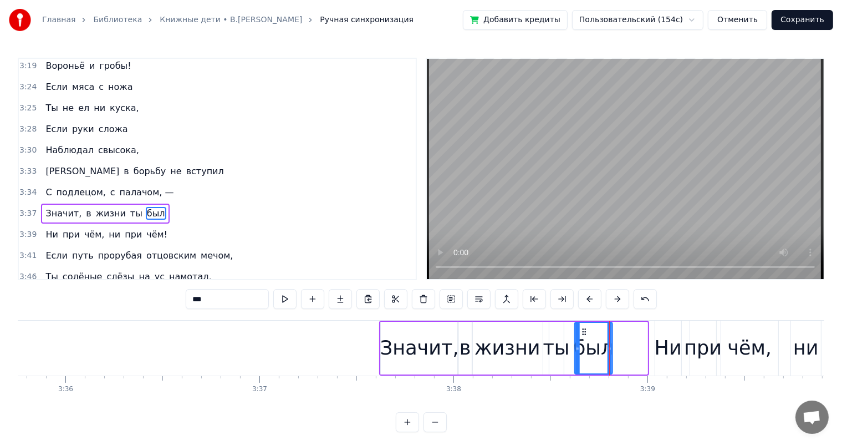
drag, startPoint x: 619, startPoint y: 331, endPoint x: 583, endPoint y: 332, distance: 35.5
click at [583, 332] on icon at bounding box center [584, 331] width 9 height 9
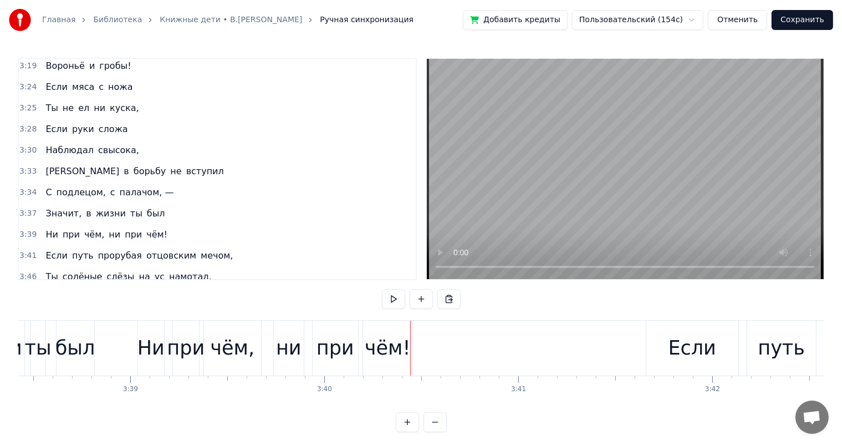
scroll to position [0, 42234]
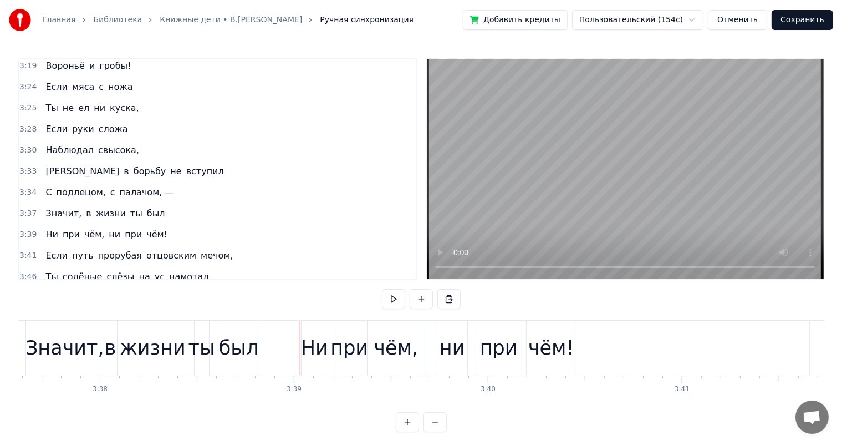
click at [306, 331] on div "Ни" at bounding box center [315, 348] width 26 height 55
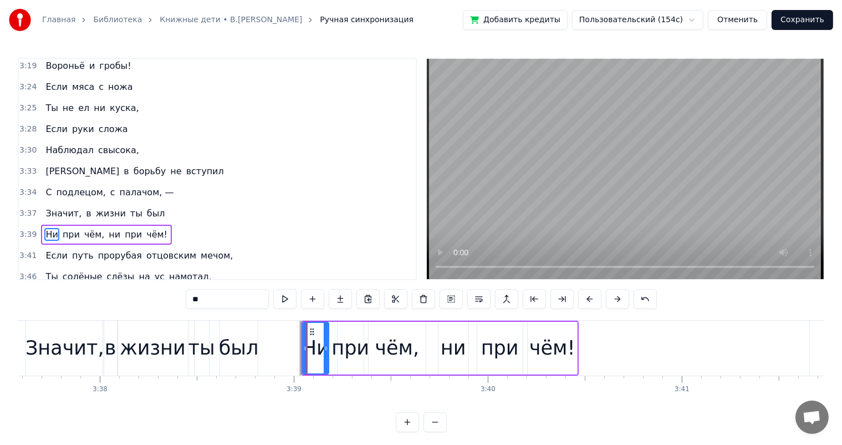
scroll to position [1249, 0]
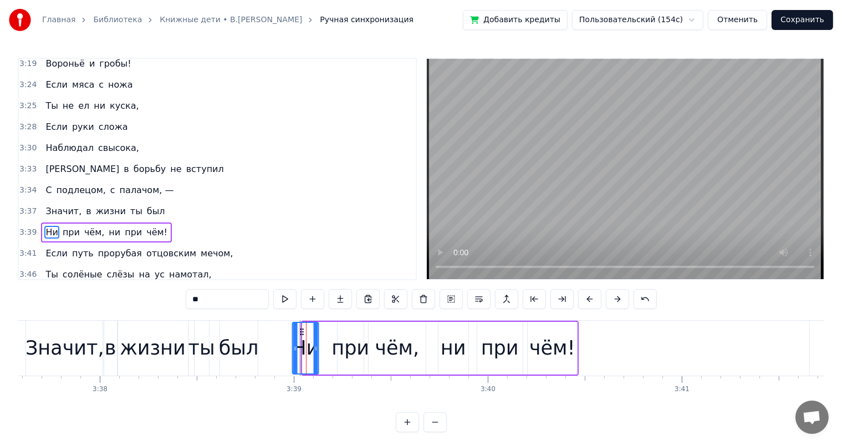
drag, startPoint x: 313, startPoint y: 331, endPoint x: 302, endPoint y: 332, distance: 10.6
click at [302, 332] on icon at bounding box center [301, 331] width 9 height 9
click at [358, 342] on div "при" at bounding box center [351, 347] width 38 height 29
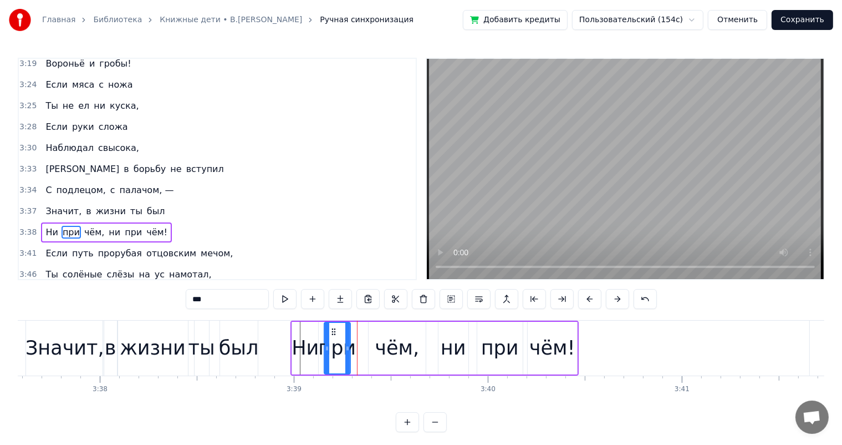
drag, startPoint x: 346, startPoint y: 329, endPoint x: 382, endPoint y: 336, distance: 36.7
click at [333, 332] on icon at bounding box center [333, 331] width 9 height 9
click at [382, 336] on div "чём," at bounding box center [397, 347] width 44 height 29
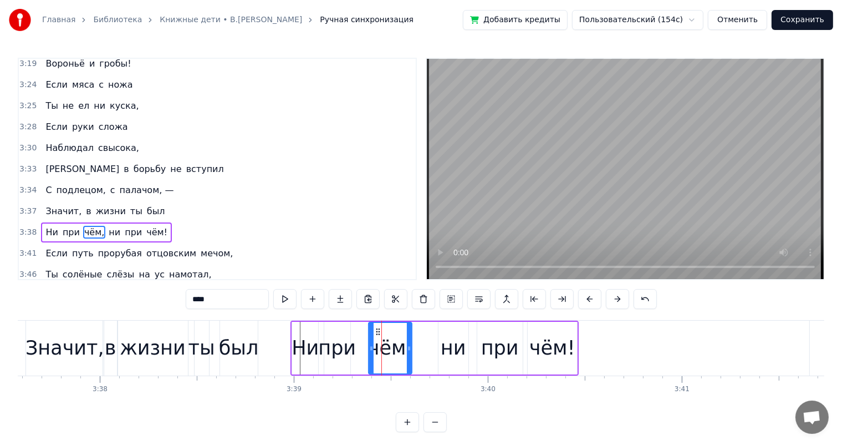
drag, startPoint x: 422, startPoint y: 347, endPoint x: 408, endPoint y: 351, distance: 14.3
click at [408, 351] on icon at bounding box center [409, 348] width 4 height 9
click at [368, 333] on icon at bounding box center [367, 331] width 9 height 9
click at [455, 340] on div "ни" at bounding box center [454, 347] width 26 height 29
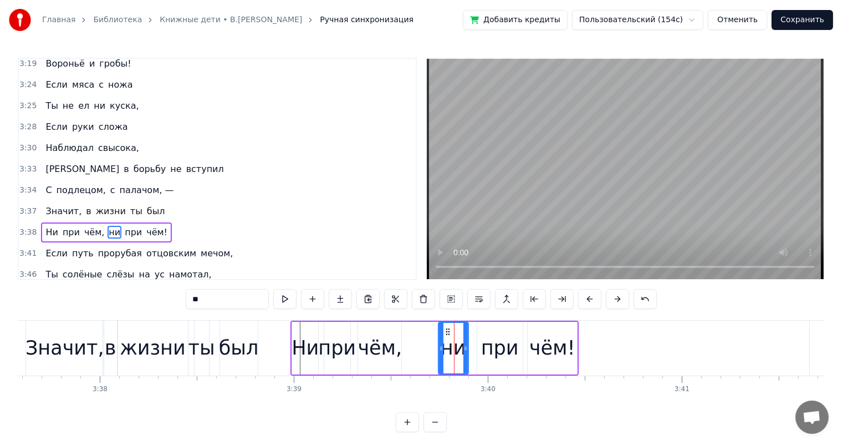
click at [501, 337] on div "при" at bounding box center [500, 347] width 38 height 29
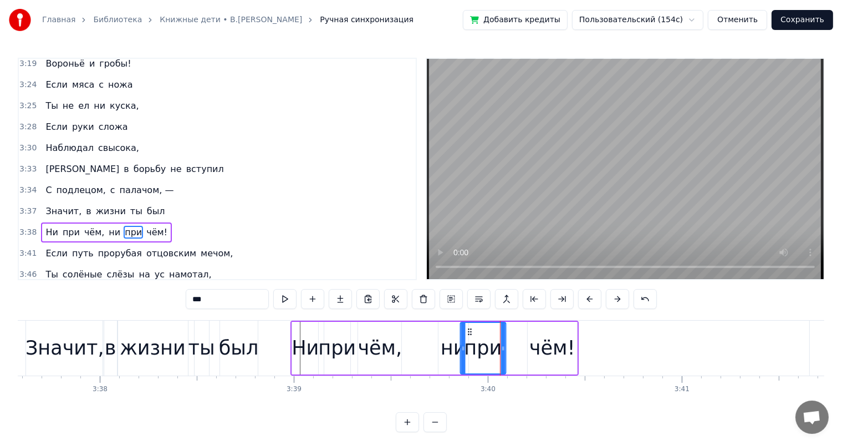
drag, startPoint x: 476, startPoint y: 333, endPoint x: 469, endPoint y: 333, distance: 7.2
click at [469, 333] on icon at bounding box center [469, 331] width 9 height 9
click at [550, 350] on div "чём!" at bounding box center [553, 347] width 46 height 29
type input "****"
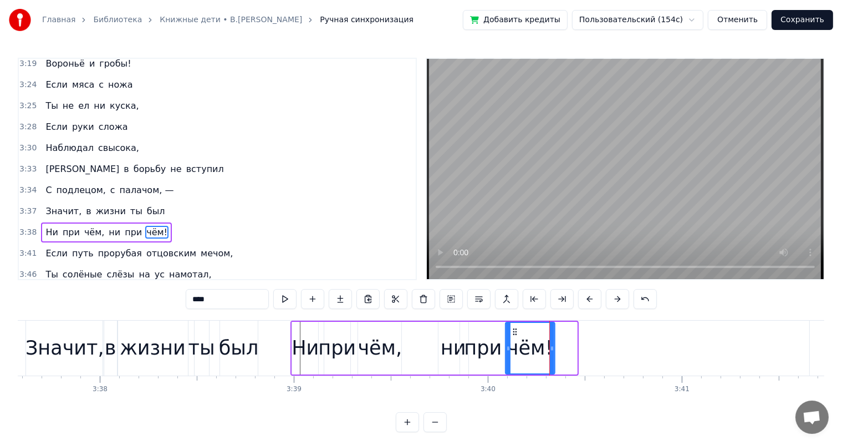
drag, startPoint x: 533, startPoint y: 334, endPoint x: 282, endPoint y: 370, distance: 253.9
click at [515, 336] on div "чём!" at bounding box center [530, 348] width 48 height 50
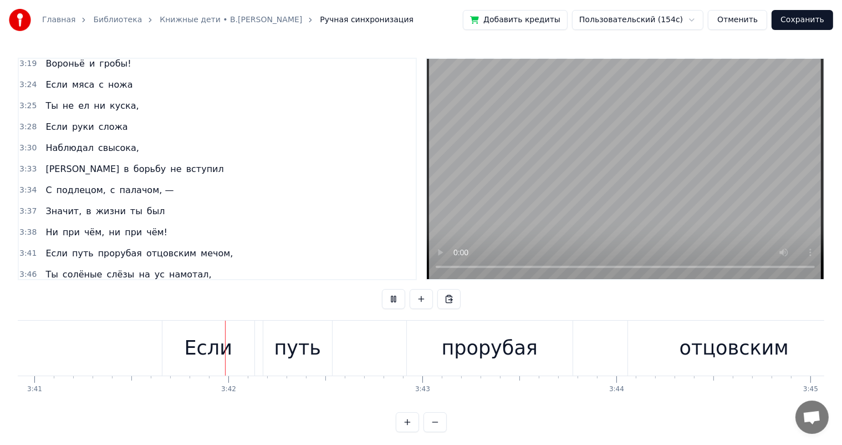
scroll to position [0, 42907]
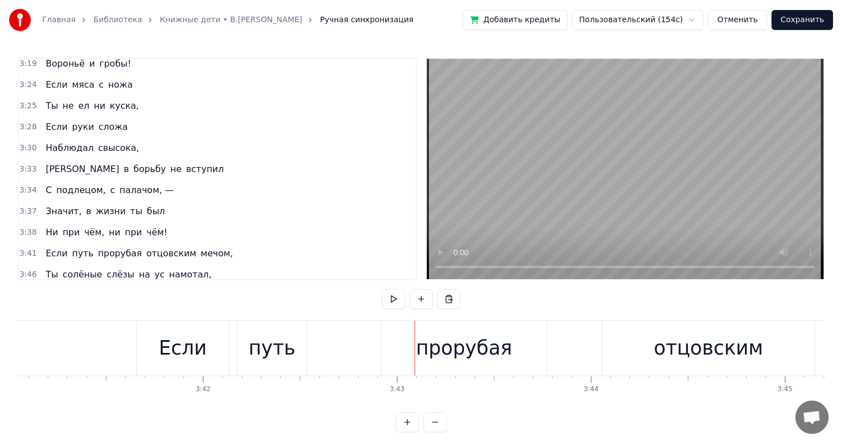
click at [286, 343] on div "путь" at bounding box center [271, 347] width 47 height 29
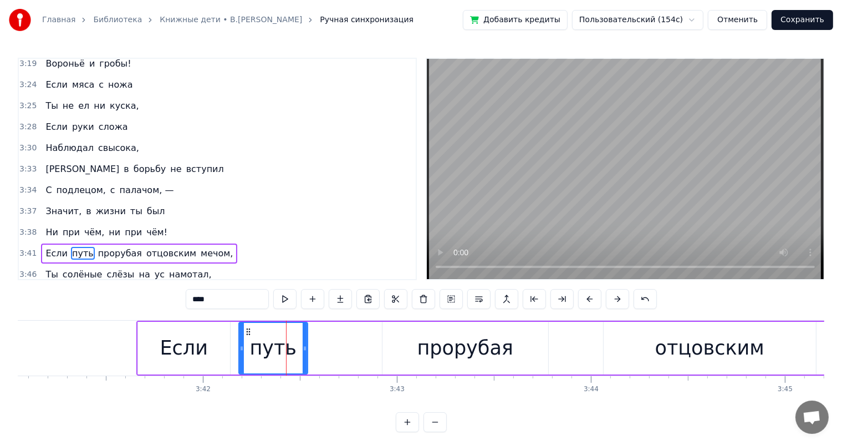
click at [197, 341] on div "Если" at bounding box center [184, 347] width 48 height 29
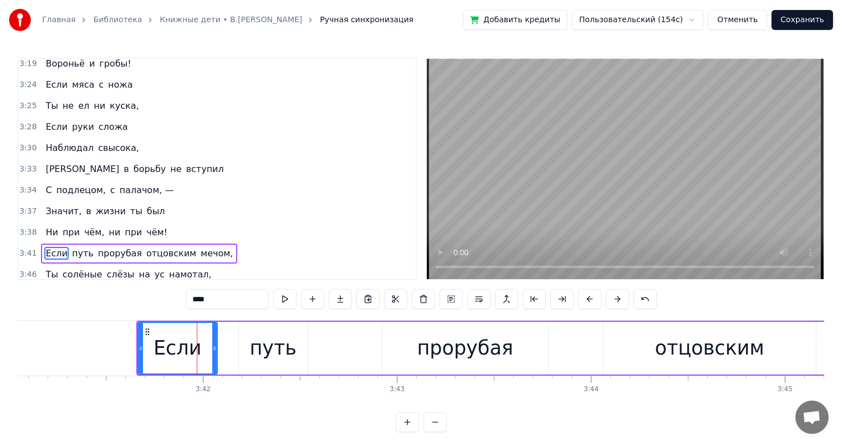
drag, startPoint x: 226, startPoint y: 342, endPoint x: 282, endPoint y: 343, distance: 56.0
click at [213, 345] on div at bounding box center [214, 348] width 4 height 50
click at [282, 343] on div "путь" at bounding box center [273, 347] width 47 height 29
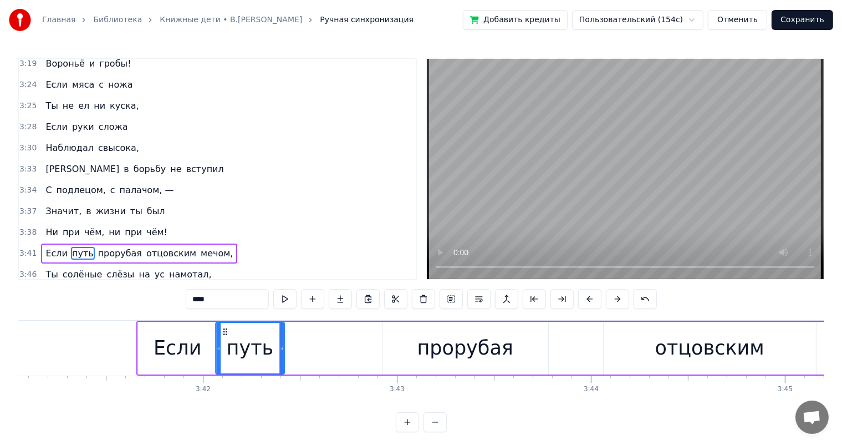
drag, startPoint x: 246, startPoint y: 328, endPoint x: 220, endPoint y: 335, distance: 26.9
click at [221, 335] on icon at bounding box center [225, 331] width 9 height 9
drag, startPoint x: 280, startPoint y: 342, endPoint x: 265, endPoint y: 348, distance: 15.7
click at [265, 348] on div at bounding box center [264, 348] width 4 height 50
click at [437, 357] on div "прорубая" at bounding box center [466, 347] width 97 height 29
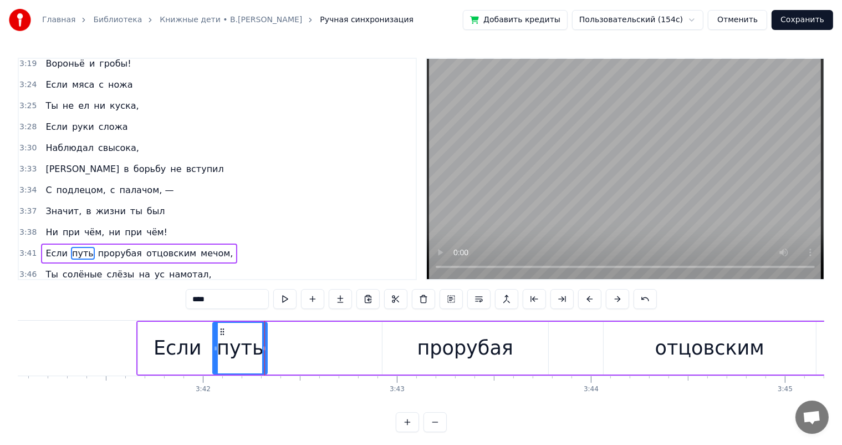
type input "********"
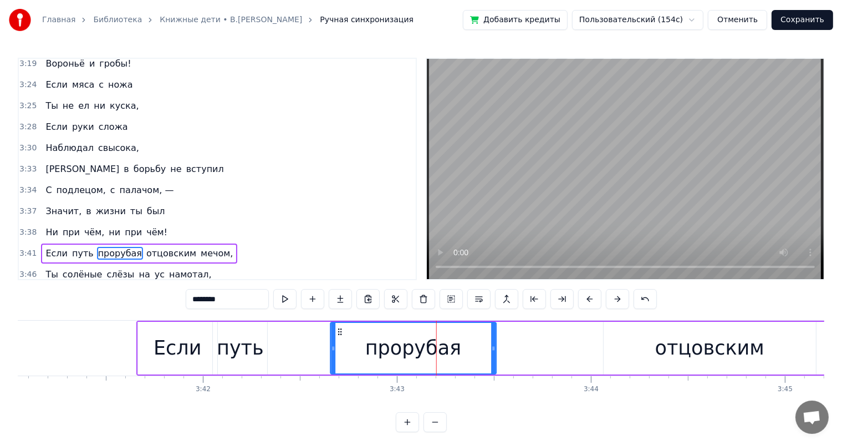
drag, startPoint x: 390, startPoint y: 331, endPoint x: 338, endPoint y: 333, distance: 52.2
click at [338, 333] on icon at bounding box center [340, 331] width 9 height 9
drag, startPoint x: 483, startPoint y: 349, endPoint x: 448, endPoint y: 359, distance: 36.5
click at [448, 359] on div at bounding box center [450, 348] width 4 height 50
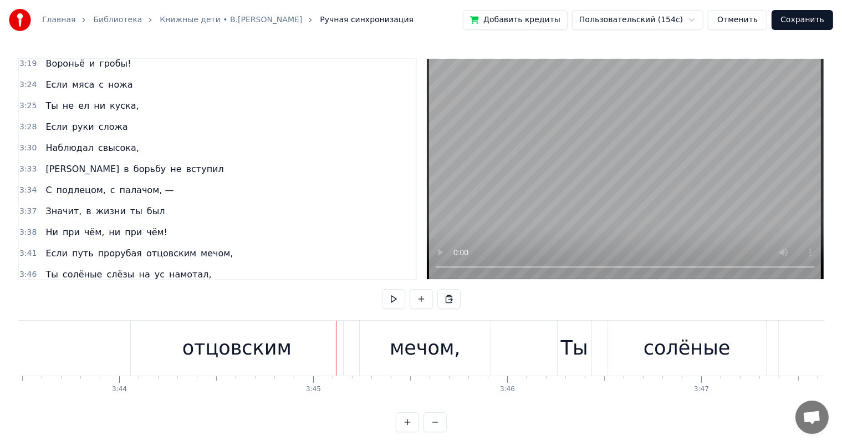
scroll to position [0, 43298]
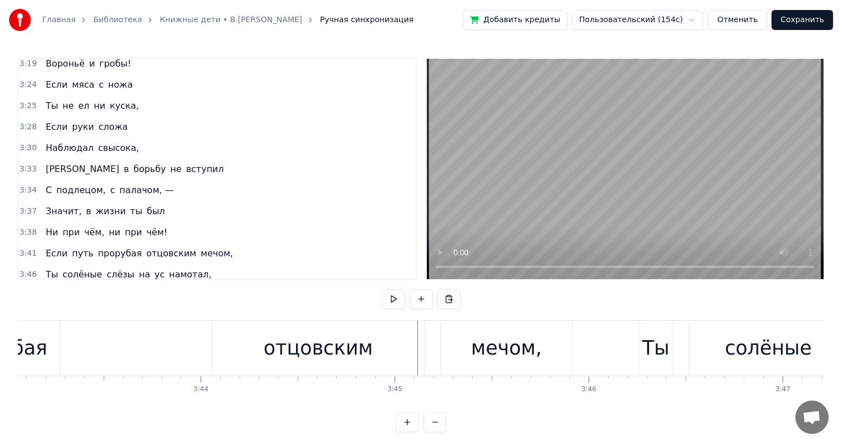
click at [277, 342] on div "отцовским" at bounding box center [318, 347] width 109 height 29
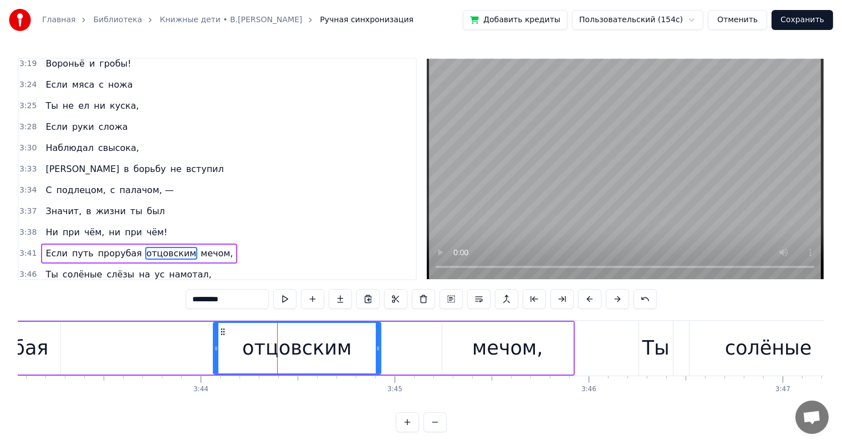
drag, startPoint x: 424, startPoint y: 341, endPoint x: 379, endPoint y: 351, distance: 46.1
click at [379, 351] on div at bounding box center [378, 348] width 4 height 50
click at [512, 360] on div "мечом," at bounding box center [508, 347] width 71 height 29
type input "******"
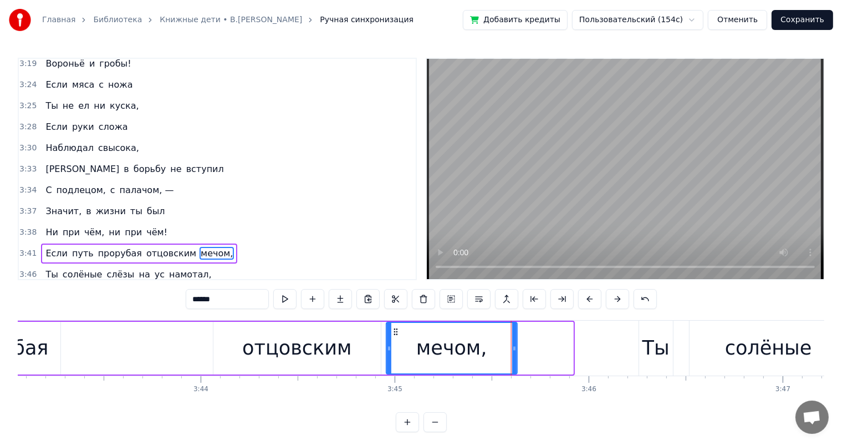
drag, startPoint x: 449, startPoint y: 331, endPoint x: 518, endPoint y: 352, distance: 72.1
click at [393, 334] on icon at bounding box center [396, 331] width 9 height 9
click at [516, 342] on div "мечом," at bounding box center [452, 348] width 132 height 53
drag, startPoint x: 516, startPoint y: 342, endPoint x: 498, endPoint y: 343, distance: 18.3
click at [498, 343] on div at bounding box center [496, 348] width 4 height 50
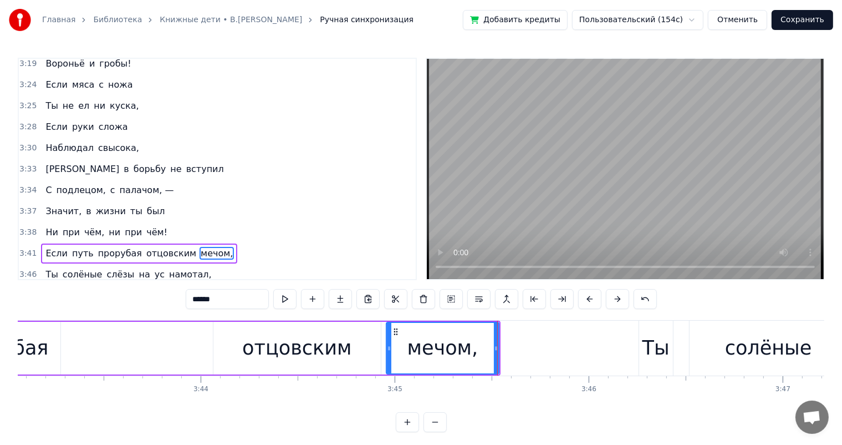
scroll to position [0, 42535]
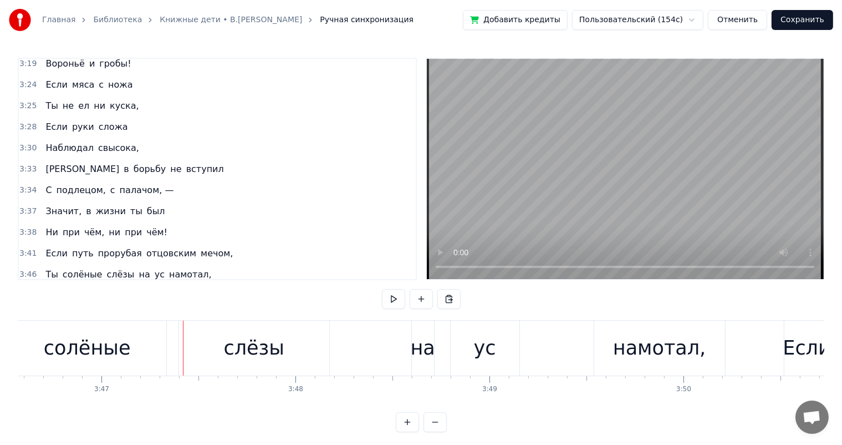
scroll to position [0, 43816]
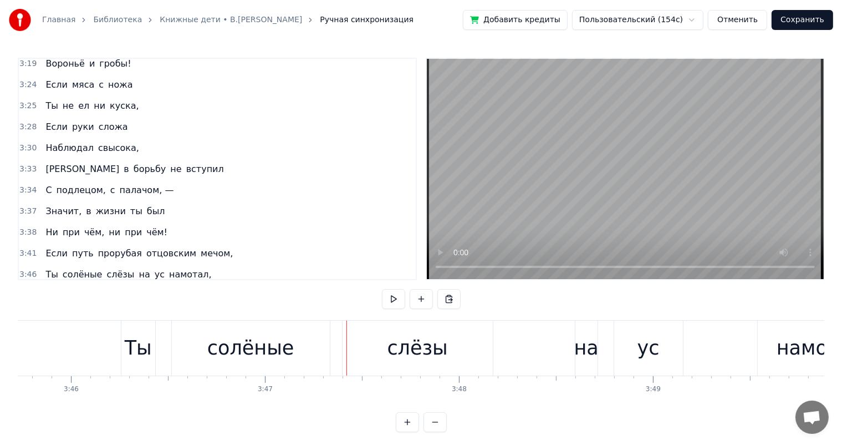
click at [228, 362] on div "солёные" at bounding box center [250, 347] width 87 height 29
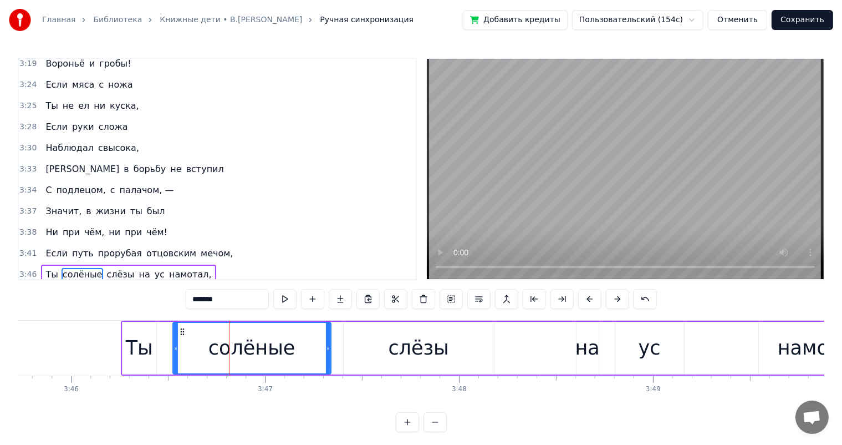
scroll to position [5, 0]
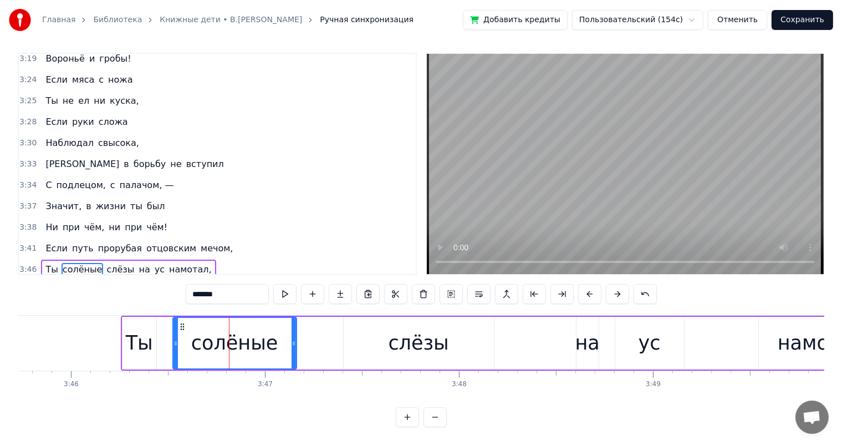
drag, startPoint x: 328, startPoint y: 346, endPoint x: 369, endPoint y: 344, distance: 41.1
click at [293, 351] on div at bounding box center [294, 343] width 4 height 50
click at [369, 344] on div "слёзы" at bounding box center [419, 343] width 150 height 53
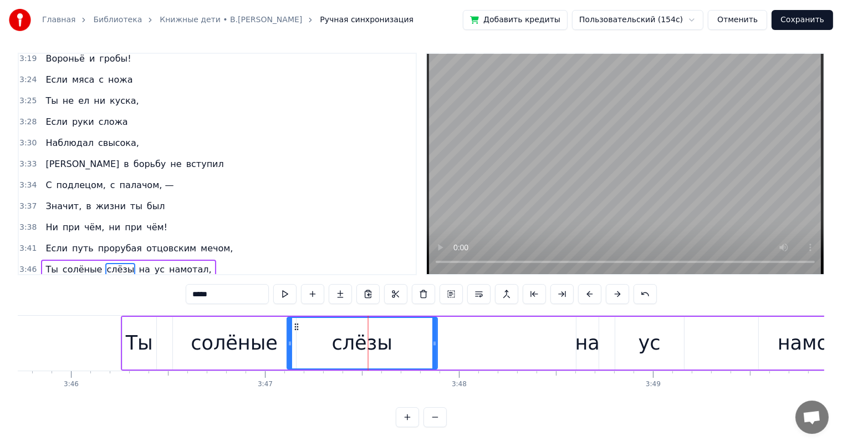
drag, startPoint x: 352, startPoint y: 328, endPoint x: 296, endPoint y: 331, distance: 56.6
click at [296, 331] on div "слёзы" at bounding box center [362, 343] width 149 height 50
drag, startPoint x: 430, startPoint y: 344, endPoint x: 580, endPoint y: 352, distance: 150.5
click at [387, 357] on div at bounding box center [388, 343] width 4 height 50
click at [580, 352] on div "на" at bounding box center [588, 342] width 24 height 29
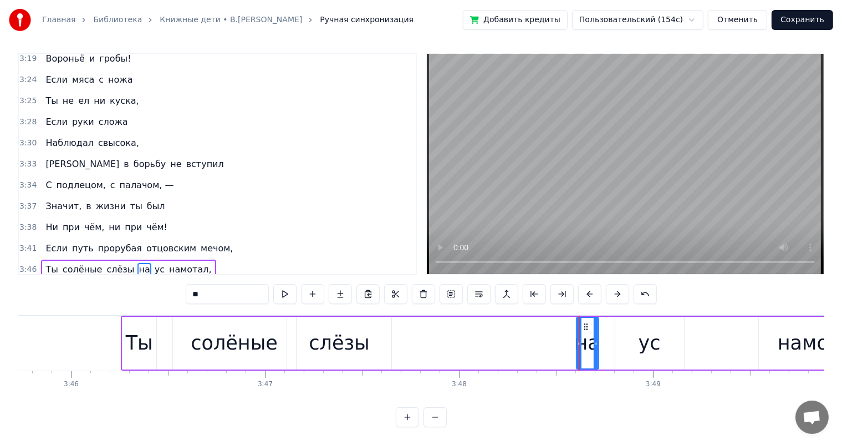
click at [637, 343] on div "ус" at bounding box center [650, 343] width 69 height 53
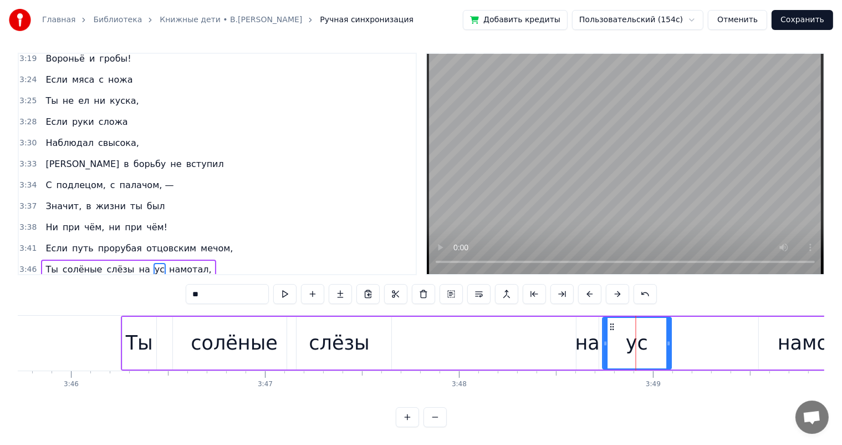
drag, startPoint x: 623, startPoint y: 326, endPoint x: 610, endPoint y: 328, distance: 13.1
click at [610, 328] on icon at bounding box center [612, 326] width 9 height 9
drag, startPoint x: 670, startPoint y: 341, endPoint x: 658, endPoint y: 349, distance: 14.5
click at [654, 344] on icon at bounding box center [655, 343] width 4 height 9
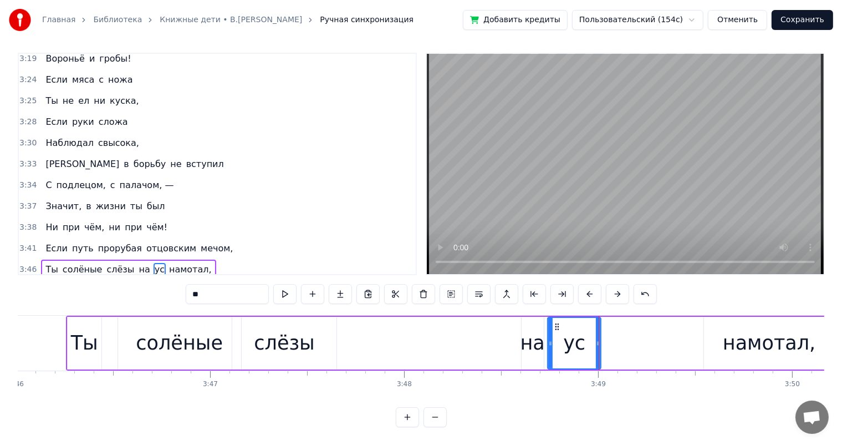
scroll to position [0, 44034]
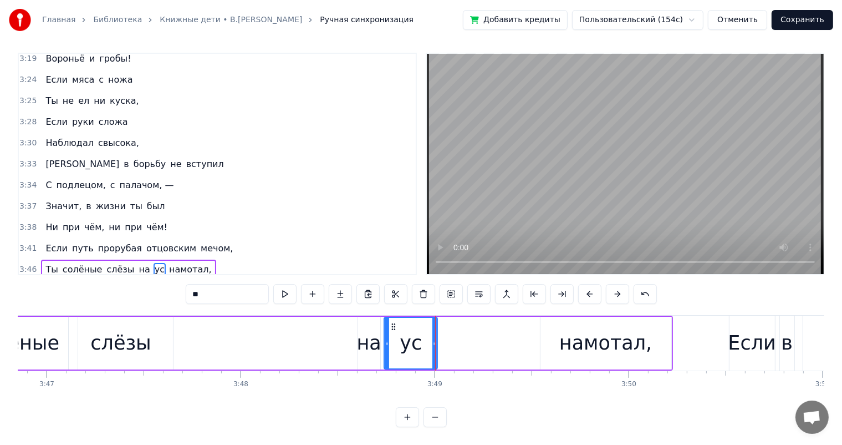
click at [577, 356] on div "намотал," at bounding box center [606, 342] width 93 height 29
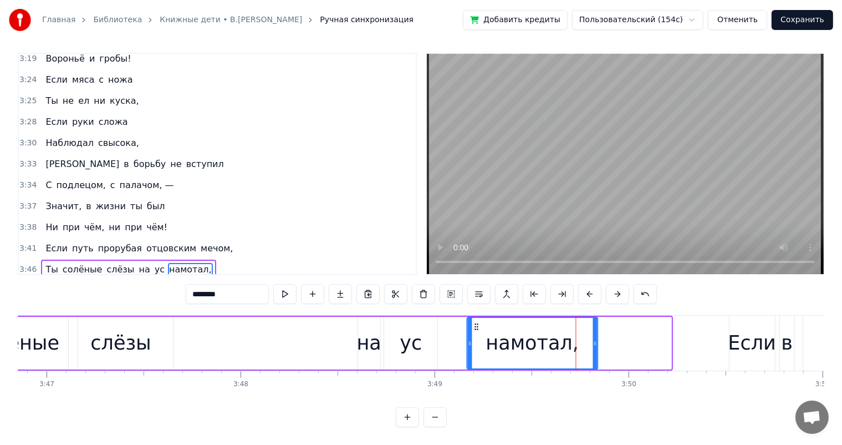
drag, startPoint x: 550, startPoint y: 325, endPoint x: 476, endPoint y: 334, distance: 73.8
click at [476, 334] on div "намотал," at bounding box center [533, 343] width 130 height 50
drag, startPoint x: 596, startPoint y: 342, endPoint x: 578, endPoint y: 346, distance: 18.7
click at [578, 346] on icon at bounding box center [577, 343] width 4 height 9
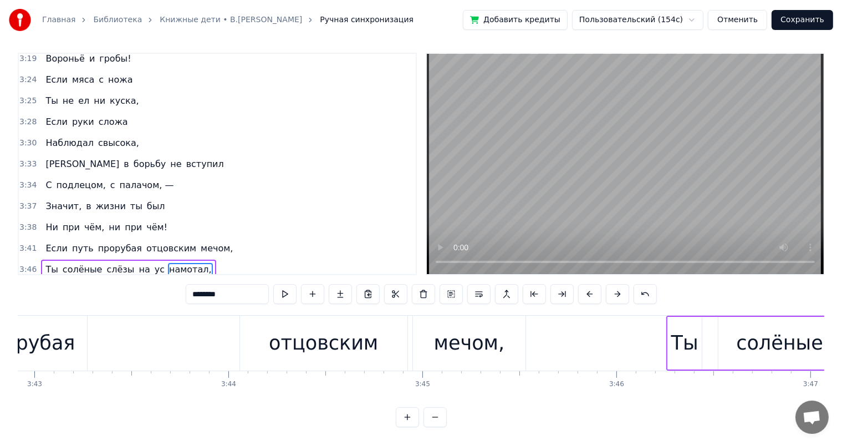
scroll to position [0, 43107]
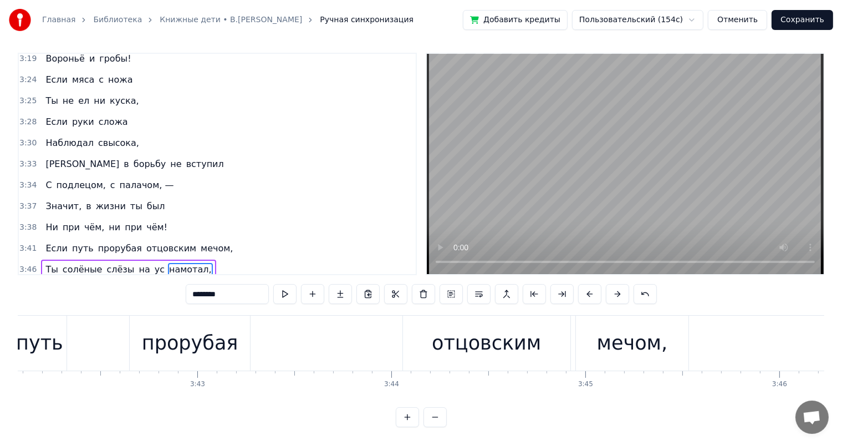
click at [628, 342] on div "мечом," at bounding box center [632, 342] width 71 height 29
type input "******"
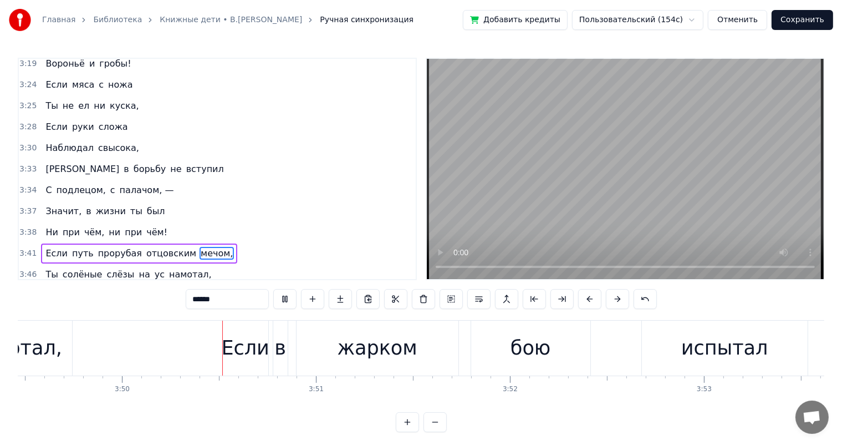
scroll to position [0, 44549]
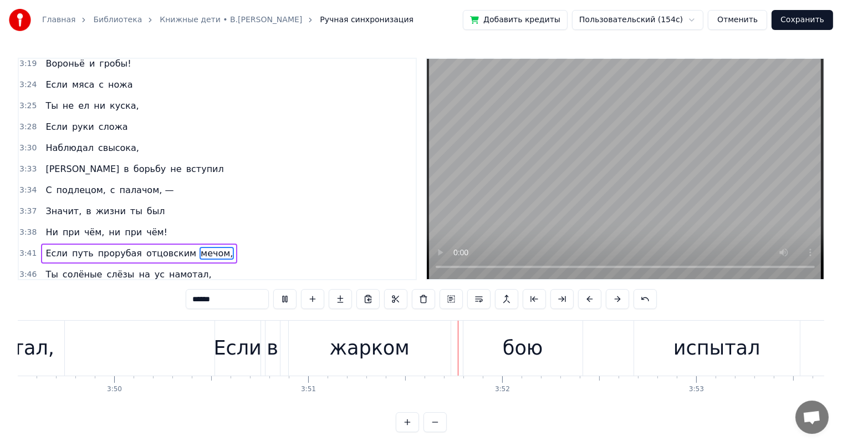
click at [438, 231] on video at bounding box center [625, 169] width 397 height 220
click at [262, 352] on div "Если в жарком бою испытал что почём, —" at bounding box center [612, 348] width 794 height 55
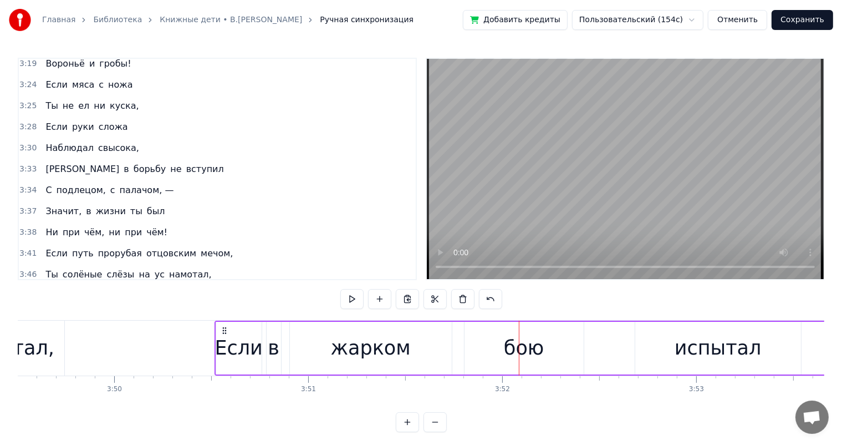
click at [394, 344] on div "жарком" at bounding box center [371, 347] width 80 height 29
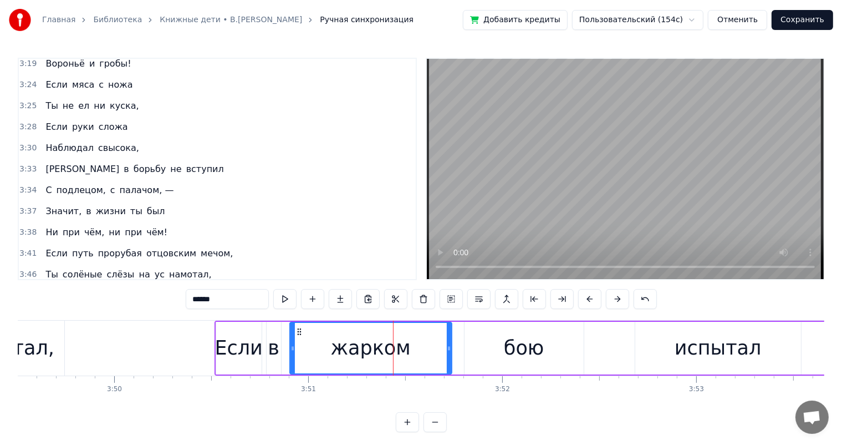
scroll to position [14, 0]
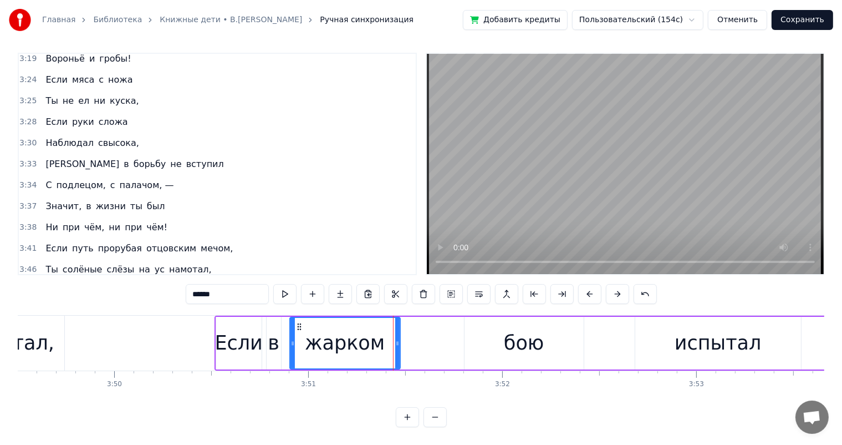
drag, startPoint x: 450, startPoint y: 333, endPoint x: 399, endPoint y: 339, distance: 51.9
click at [399, 339] on div at bounding box center [397, 343] width 4 height 50
drag, startPoint x: 519, startPoint y: 321, endPoint x: 456, endPoint y: 331, distance: 62.8
click at [517, 328] on div "бою" at bounding box center [524, 342] width 40 height 29
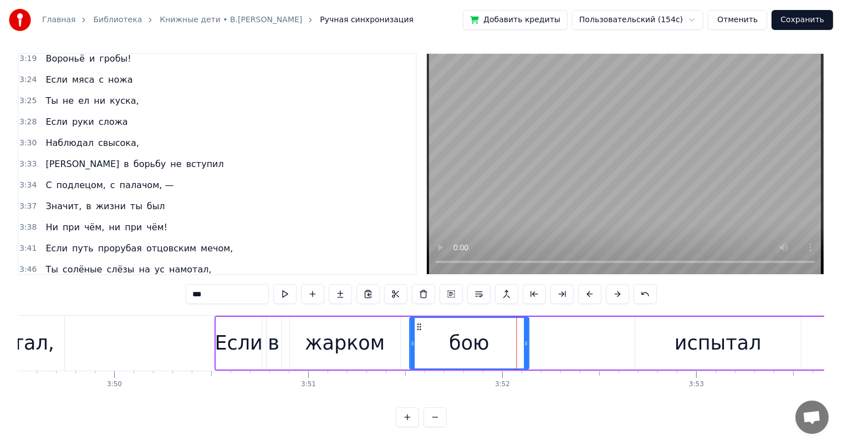
drag, startPoint x: 459, startPoint y: 320, endPoint x: 418, endPoint y: 321, distance: 41.1
click at [418, 321] on div "бою" at bounding box center [469, 343] width 118 height 50
drag, startPoint x: 526, startPoint y: 329, endPoint x: 501, endPoint y: 336, distance: 25.3
click at [501, 339] on icon at bounding box center [501, 343] width 4 height 9
click at [692, 331] on div "испытал" at bounding box center [718, 342] width 87 height 29
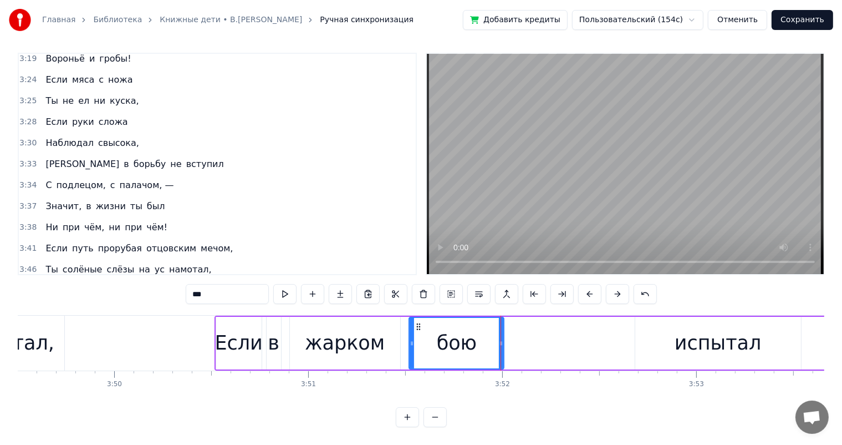
type input "*******"
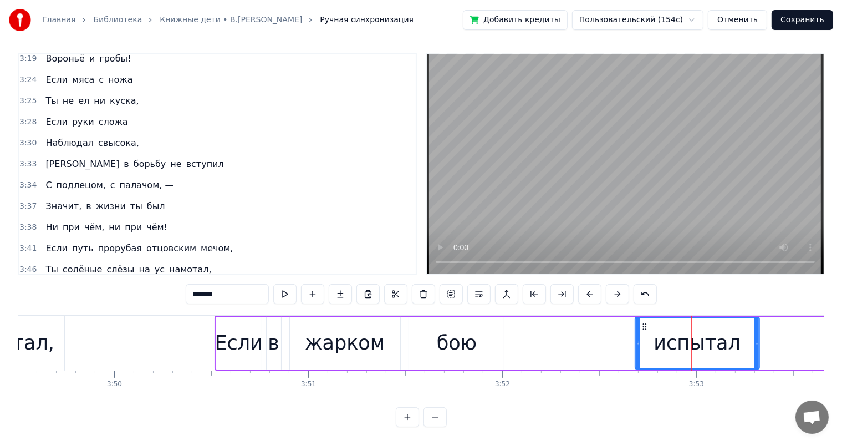
drag, startPoint x: 796, startPoint y: 328, endPoint x: 755, endPoint y: 337, distance: 42.5
click at [755, 337] on div at bounding box center [757, 343] width 4 height 50
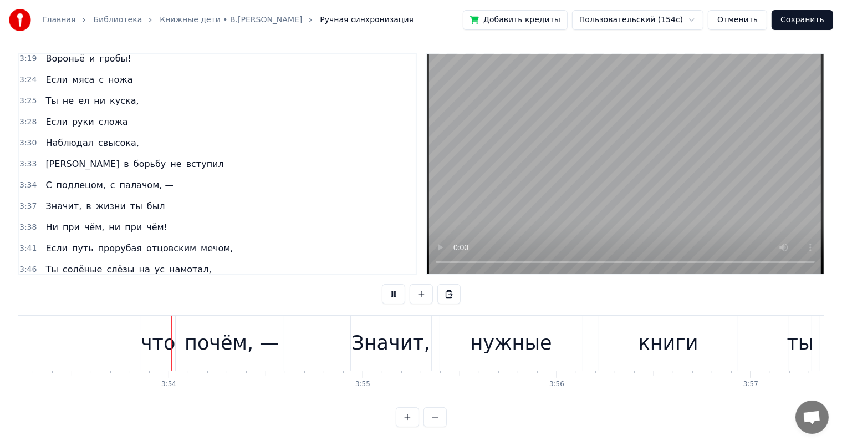
scroll to position [0, 45273]
click at [149, 328] on div "что" at bounding box center [156, 342] width 34 height 29
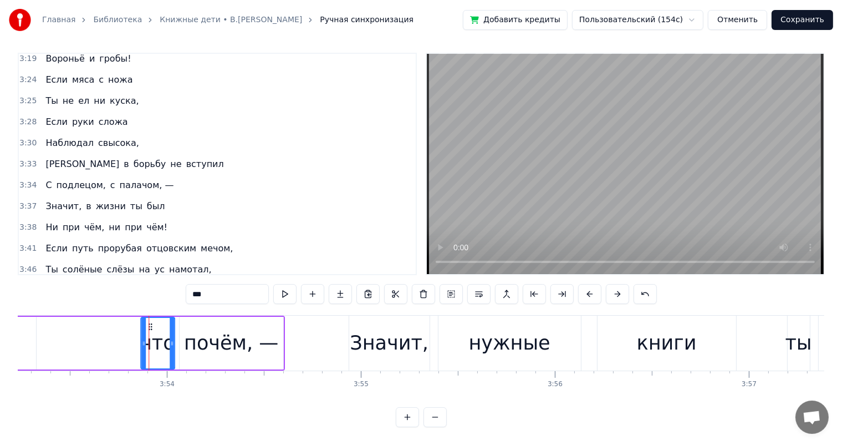
click at [146, 322] on icon at bounding box center [150, 326] width 9 height 9
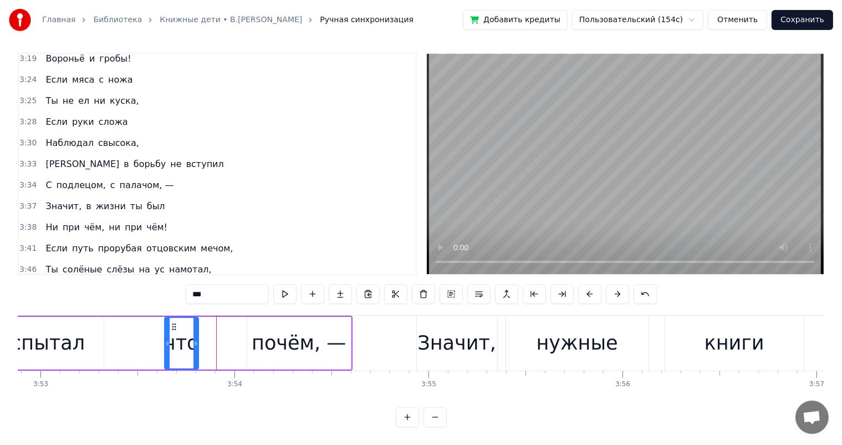
scroll to position [0, 45200]
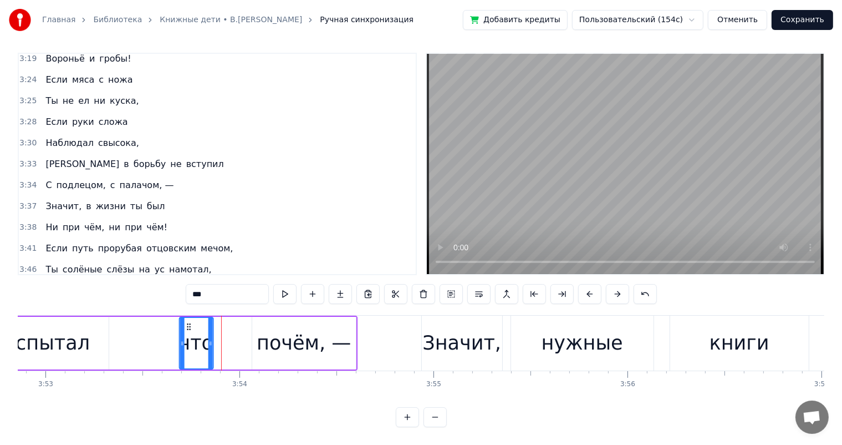
drag, startPoint x: 151, startPoint y: 314, endPoint x: 189, endPoint y: 330, distance: 40.8
click at [189, 330] on div "что" at bounding box center [196, 343] width 33 height 50
click at [301, 328] on div "почём, —" at bounding box center [304, 342] width 94 height 29
type input "********"
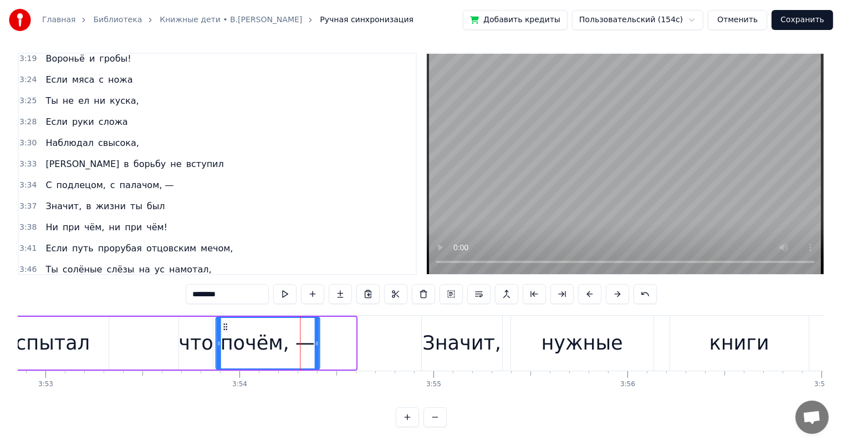
drag, startPoint x: 258, startPoint y: 316, endPoint x: 222, endPoint y: 314, distance: 36.1
click at [222, 322] on icon at bounding box center [225, 326] width 9 height 9
drag, startPoint x: 317, startPoint y: 328, endPoint x: 307, endPoint y: 332, distance: 10.5
click at [307, 339] on icon at bounding box center [306, 343] width 4 height 9
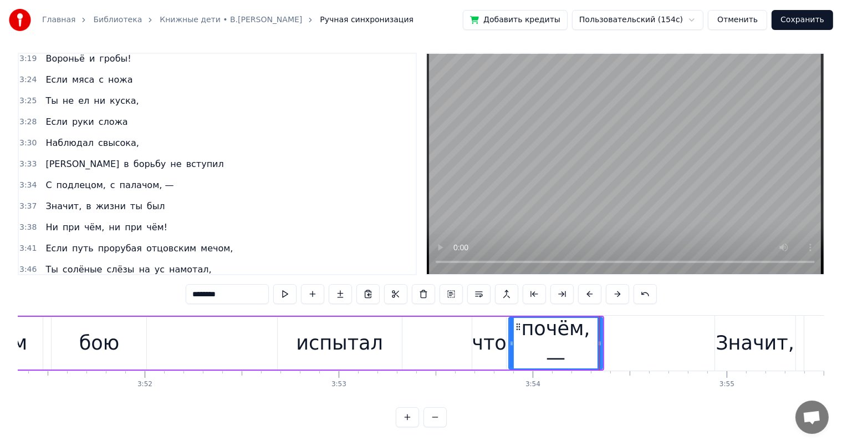
scroll to position [0, 44579]
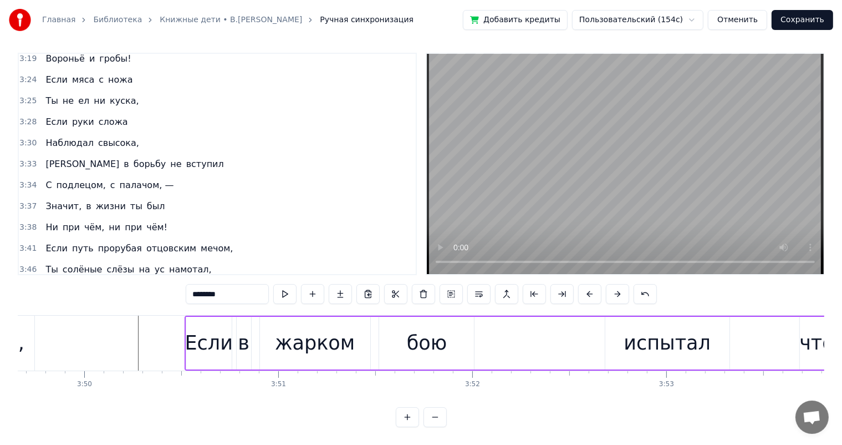
drag, startPoint x: 89, startPoint y: 313, endPoint x: 109, endPoint y: 318, distance: 20.5
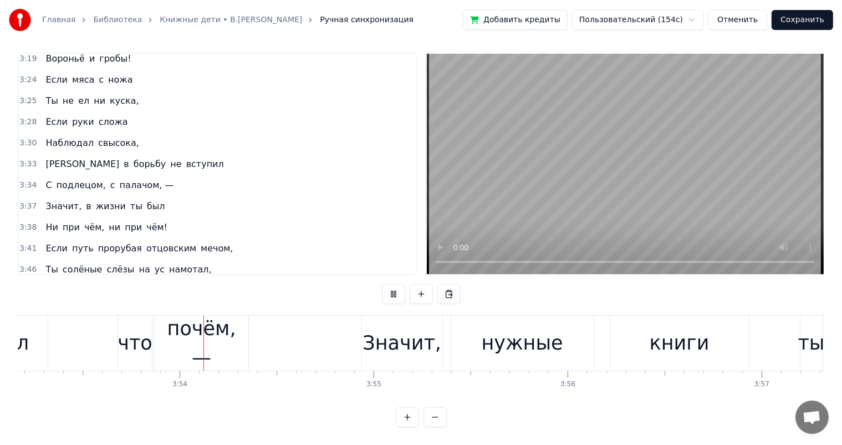
scroll to position [0, 45315]
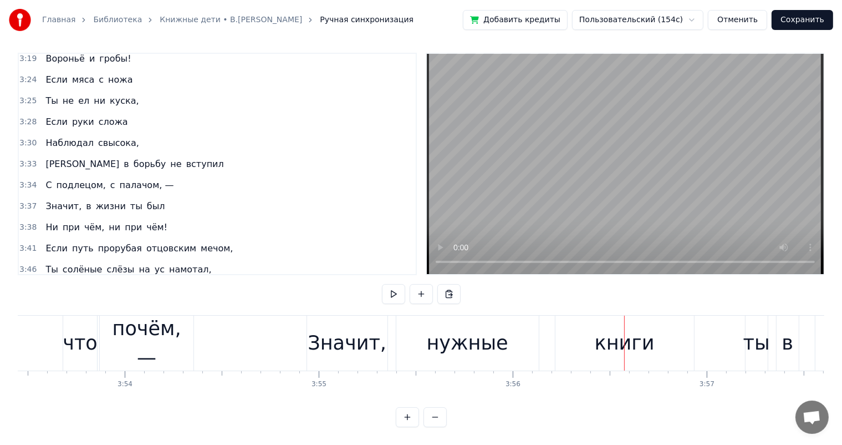
click at [494, 318] on div "нужные" at bounding box center [468, 343] width 143 height 55
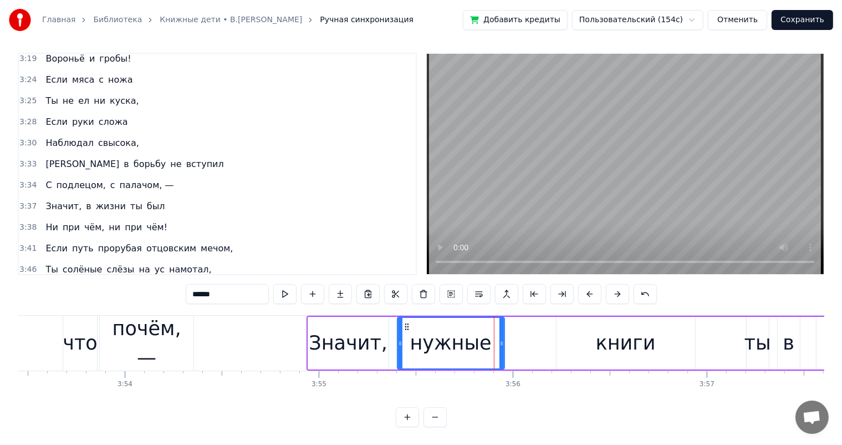
drag, startPoint x: 537, startPoint y: 331, endPoint x: 501, endPoint y: 337, distance: 36.1
click at [501, 339] on icon at bounding box center [502, 343] width 4 height 9
click at [641, 329] on div "книги" at bounding box center [626, 342] width 60 height 29
type input "*****"
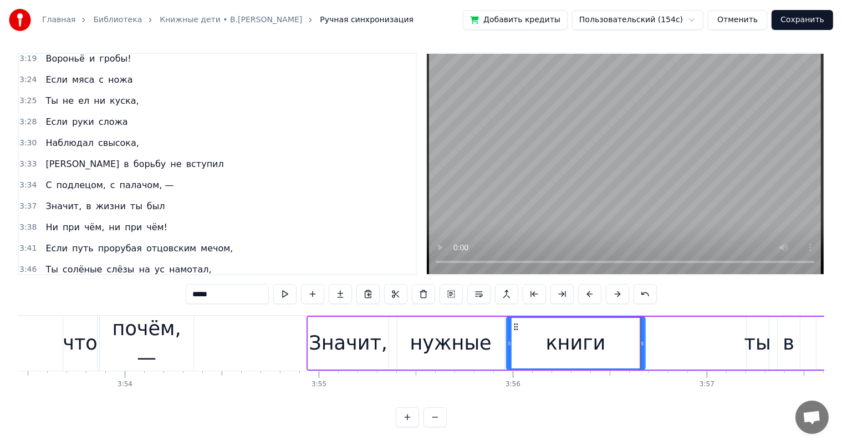
drag, startPoint x: 568, startPoint y: 316, endPoint x: 517, endPoint y: 321, distance: 50.7
click at [517, 321] on div "книги" at bounding box center [576, 343] width 138 height 50
click at [640, 330] on div at bounding box center [640, 343] width 1 height 55
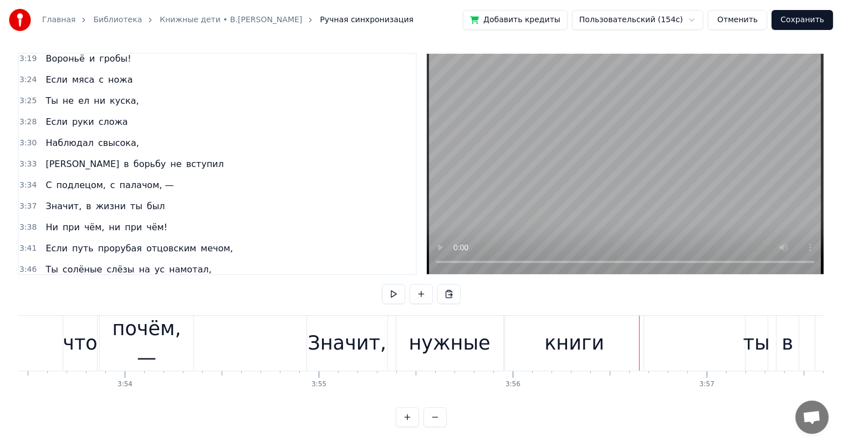
click at [586, 328] on div "книги" at bounding box center [575, 342] width 60 height 29
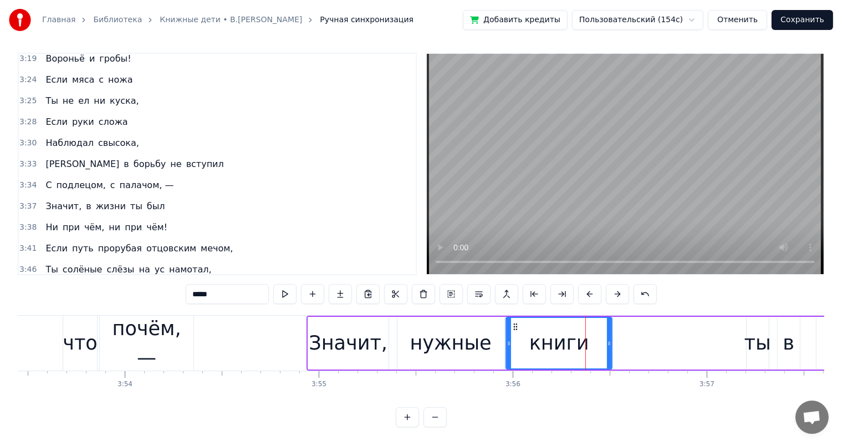
drag, startPoint x: 643, startPoint y: 330, endPoint x: 612, endPoint y: 351, distance: 38.0
click at [612, 351] on div at bounding box center [609, 343] width 4 height 50
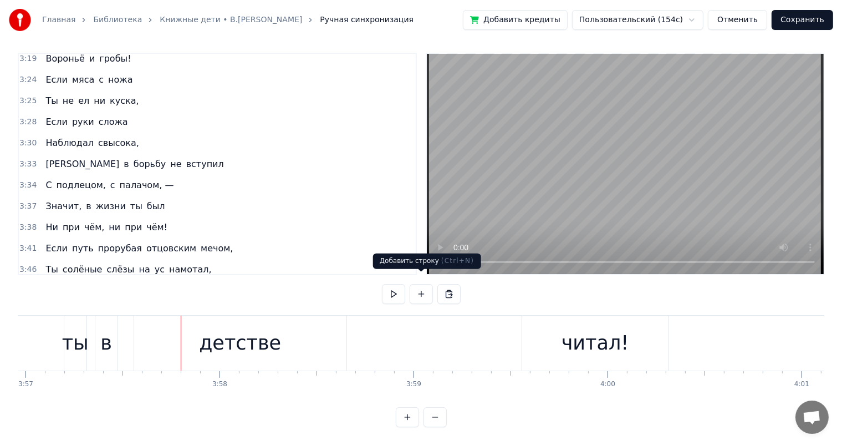
scroll to position [0, 46017]
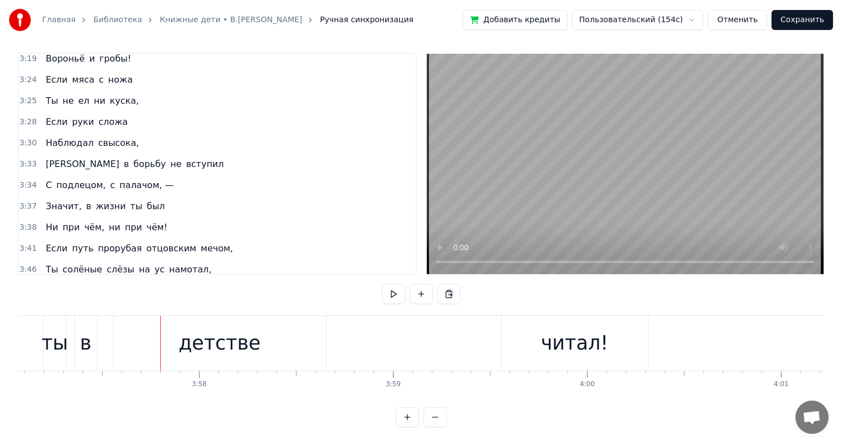
click at [223, 344] on div "детстве" at bounding box center [220, 342] width 82 height 29
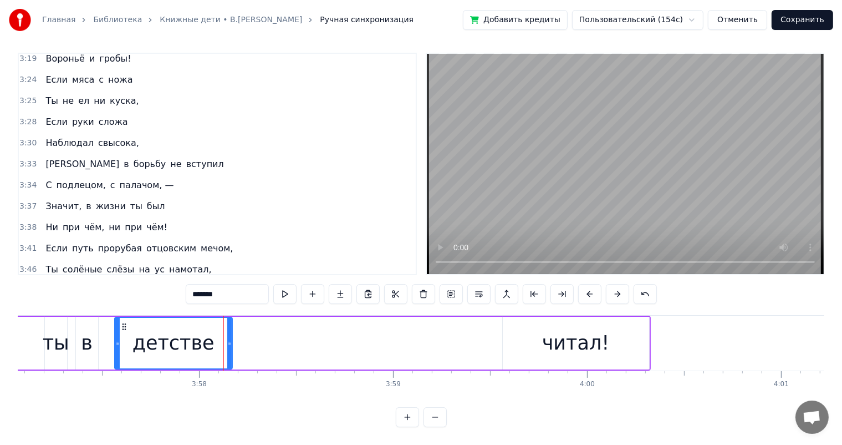
drag, startPoint x: 326, startPoint y: 332, endPoint x: 231, endPoint y: 339, distance: 95.2
click at [231, 339] on div at bounding box center [229, 343] width 4 height 50
click at [617, 341] on div "читал!" at bounding box center [576, 343] width 146 height 53
type input "******"
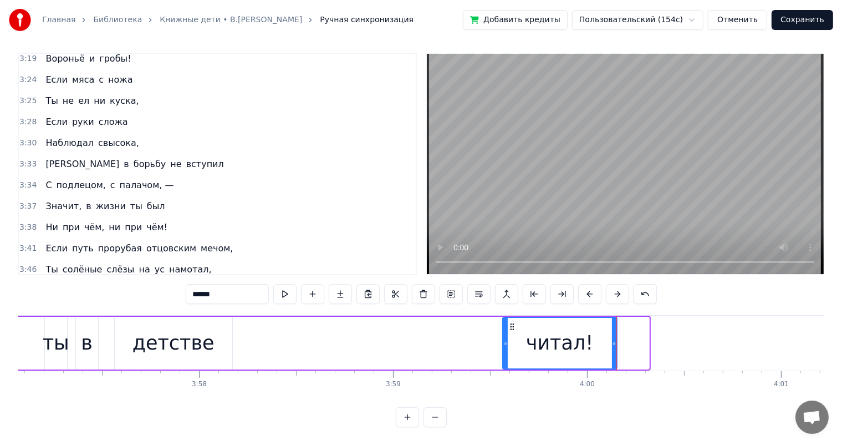
drag, startPoint x: 646, startPoint y: 327, endPoint x: 519, endPoint y: 319, distance: 126.7
click at [612, 337] on div at bounding box center [614, 343] width 4 height 50
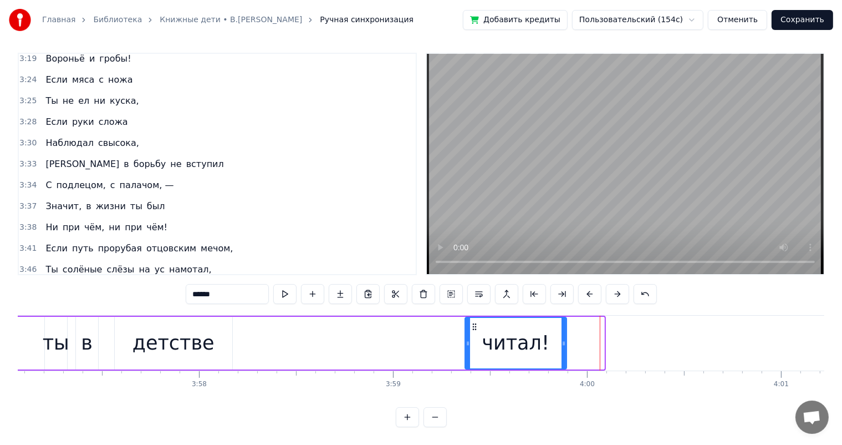
drag, startPoint x: 511, startPoint y: 316, endPoint x: 490, endPoint y: 398, distance: 84.7
click at [471, 322] on icon at bounding box center [474, 326] width 9 height 9
drag, startPoint x: 784, startPoint y: 398, endPoint x: 784, endPoint y: 392, distance: 6.7
click at [784, 393] on div "0:12 Средь оплывших свечей и вечерних молитв, 0:17 Средь военных трофеев и мирн…" at bounding box center [421, 240] width 807 height 374
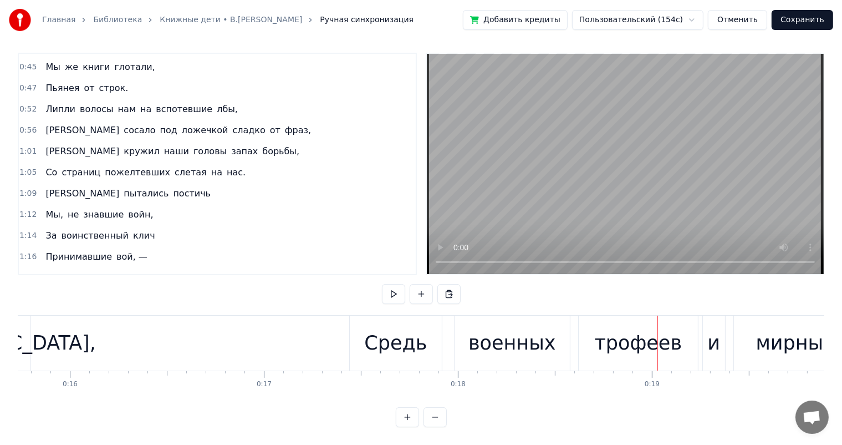
scroll to position [0, 0]
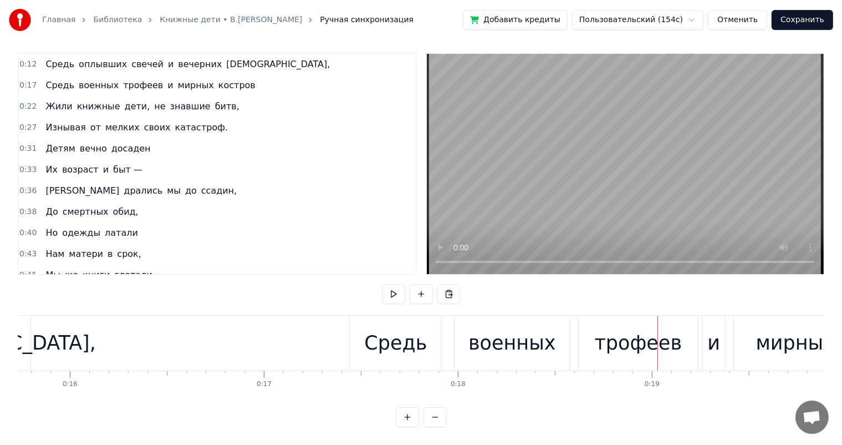
click at [225, 58] on span "[DEMOGRAPHIC_DATA]," at bounding box center [278, 64] width 106 height 13
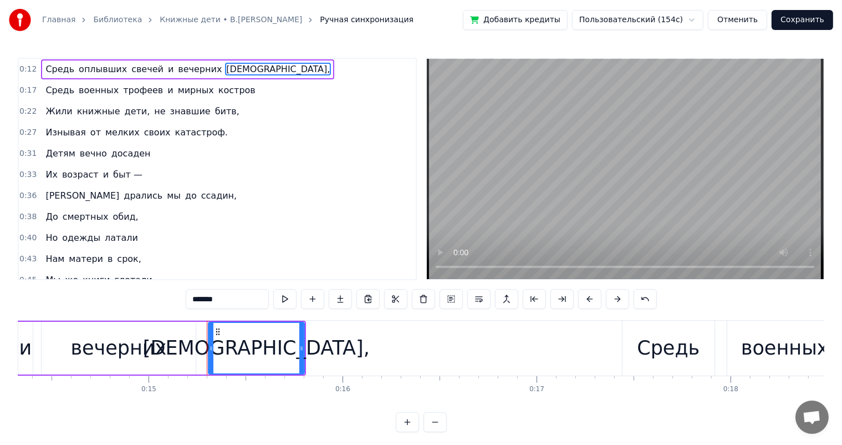
scroll to position [0, 2726]
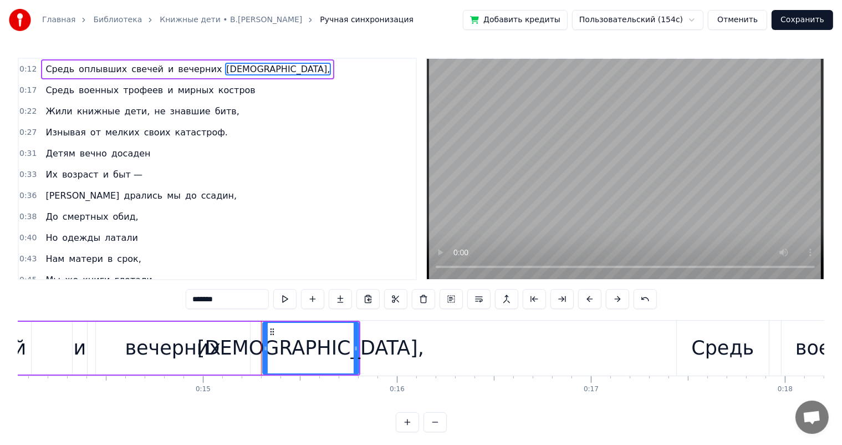
click at [171, 329] on div "вечерних" at bounding box center [173, 348] width 154 height 53
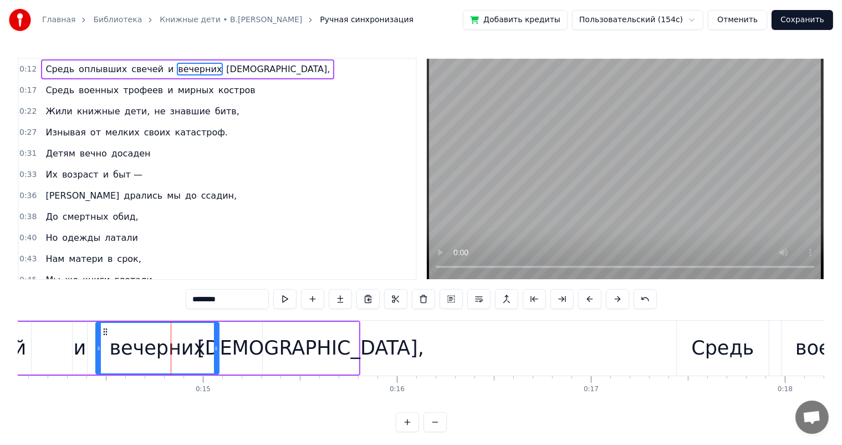
drag, startPoint x: 247, startPoint y: 349, endPoint x: 284, endPoint y: 337, distance: 38.6
click at [216, 355] on div at bounding box center [216, 348] width 4 height 50
click at [284, 337] on div "[DEMOGRAPHIC_DATA]," at bounding box center [310, 347] width 227 height 29
type input "*******"
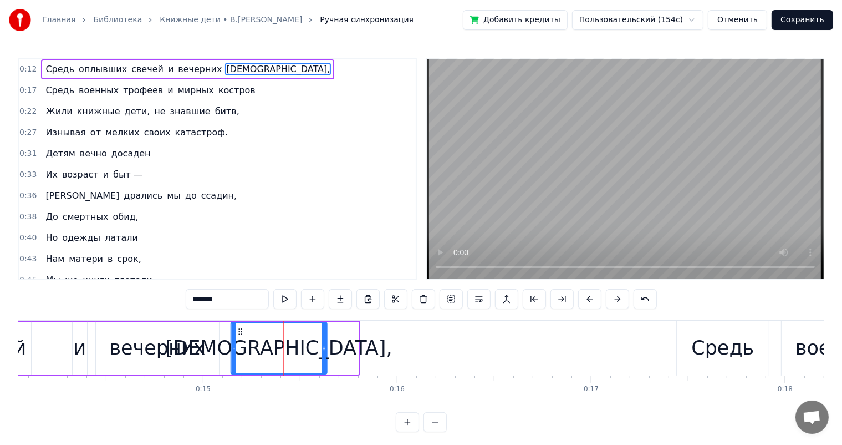
drag, startPoint x: 267, startPoint y: 333, endPoint x: 241, endPoint y: 342, distance: 27.4
click at [241, 342] on div "[DEMOGRAPHIC_DATA]," at bounding box center [278, 348] width 95 height 50
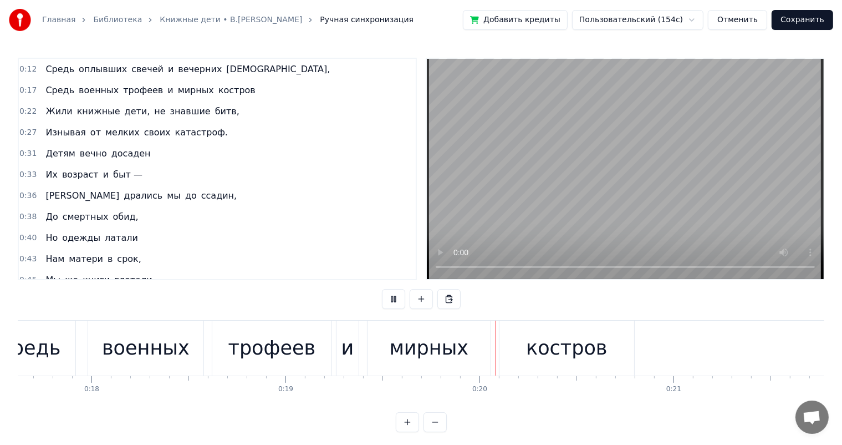
scroll to position [0, 3737]
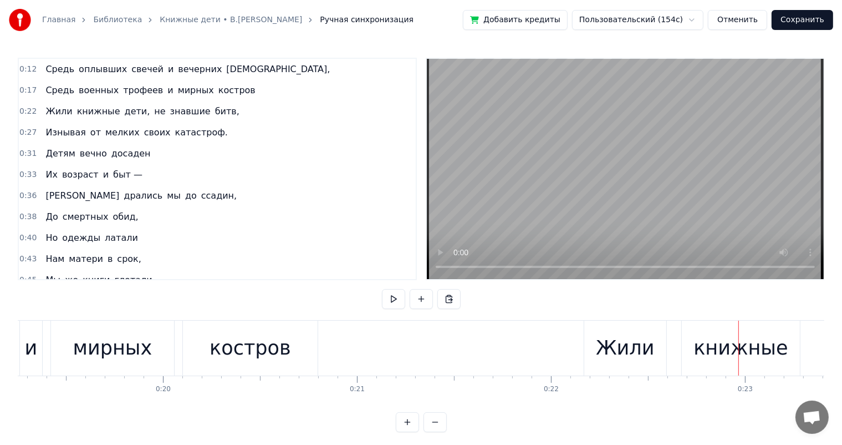
click at [200, 359] on div "костров" at bounding box center [250, 348] width 135 height 55
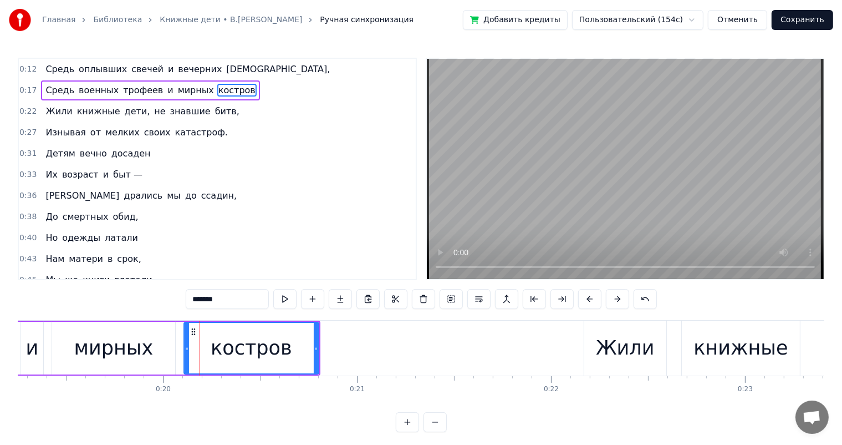
click at [146, 351] on div "мирных" at bounding box center [113, 347] width 79 height 29
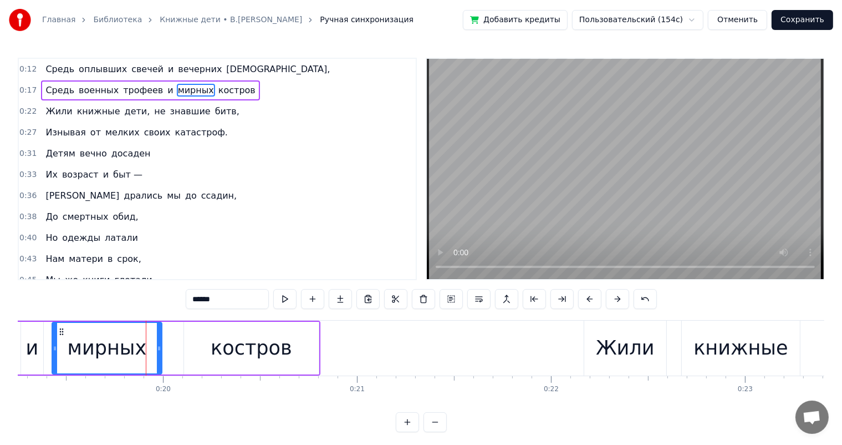
drag, startPoint x: 171, startPoint y: 345, endPoint x: 158, endPoint y: 349, distance: 13.9
click at [158, 349] on icon at bounding box center [159, 348] width 4 height 9
click at [242, 351] on div "костров" at bounding box center [251, 347] width 81 height 29
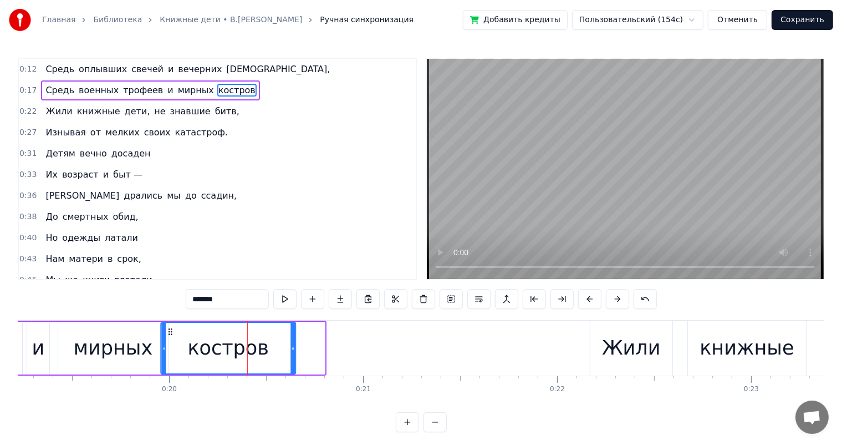
drag, startPoint x: 195, startPoint y: 330, endPoint x: 174, endPoint y: 332, distance: 21.7
click at [174, 332] on icon at bounding box center [170, 331] width 9 height 9
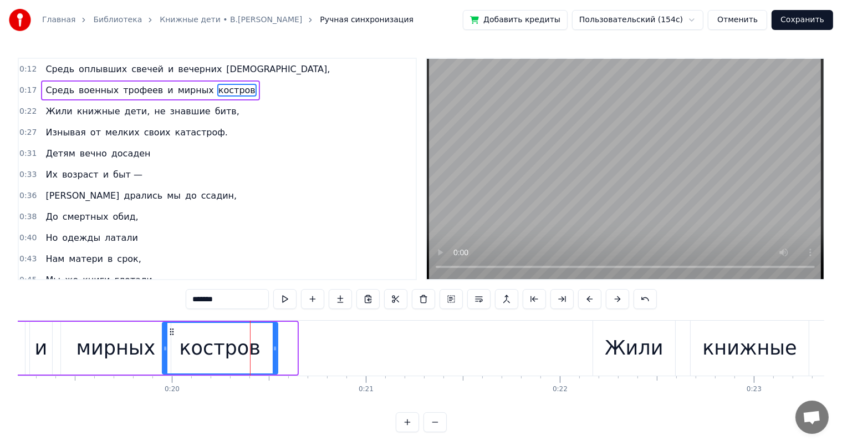
drag, startPoint x: 295, startPoint y: 345, endPoint x: 276, endPoint y: 352, distance: 20.7
click at [276, 352] on div at bounding box center [275, 348] width 4 height 50
click at [48, 354] on div "и" at bounding box center [41, 348] width 22 height 53
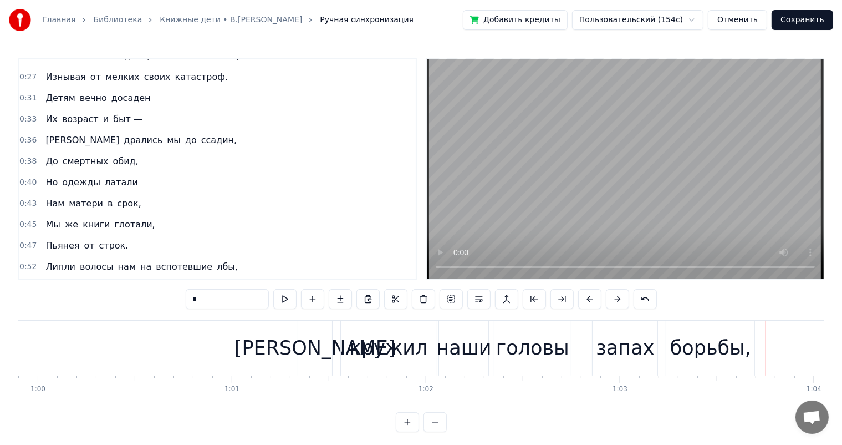
scroll to position [111, 0]
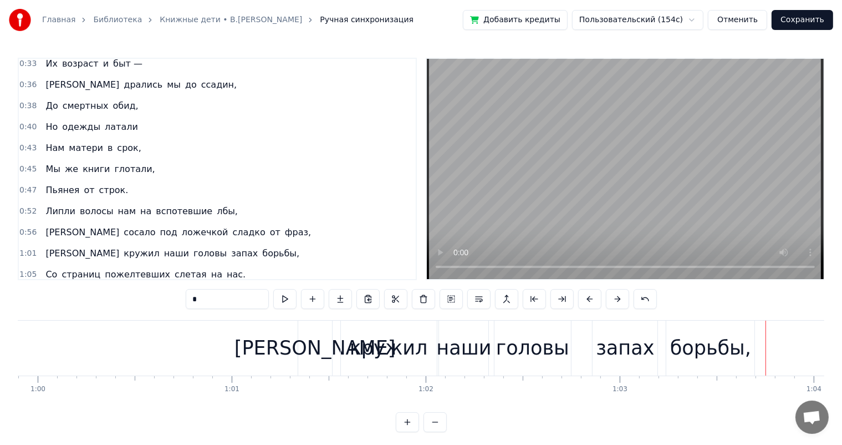
click at [181, 227] on span "ложечкой" at bounding box center [205, 232] width 49 height 13
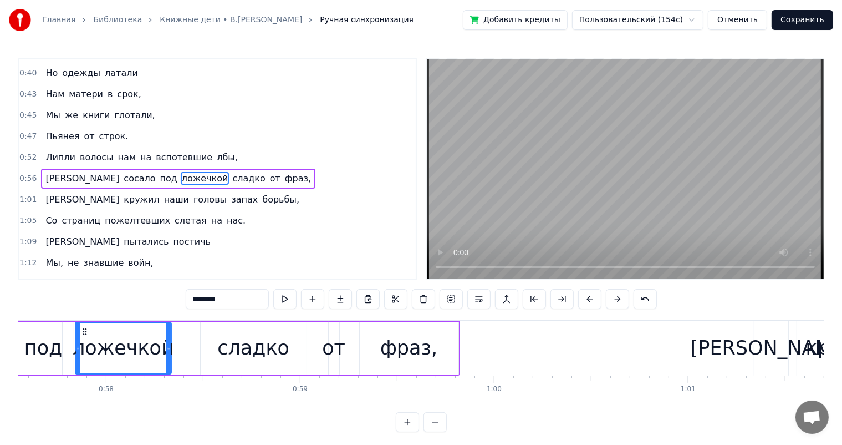
scroll to position [0, 10961]
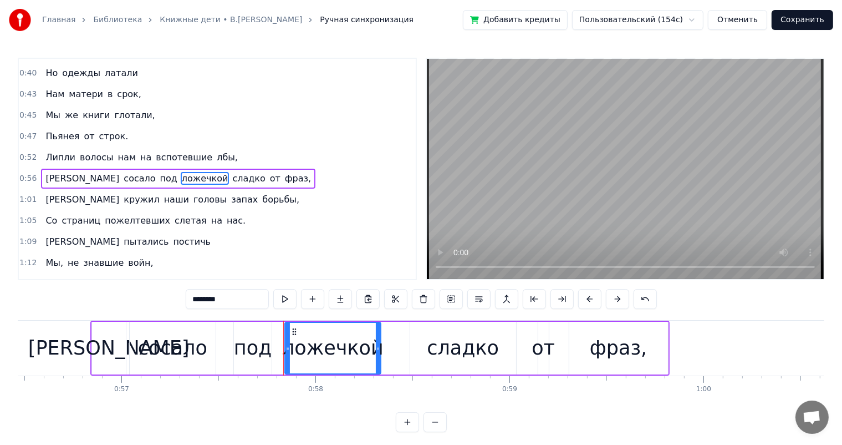
click at [187, 346] on div "сосало" at bounding box center [172, 347] width 69 height 29
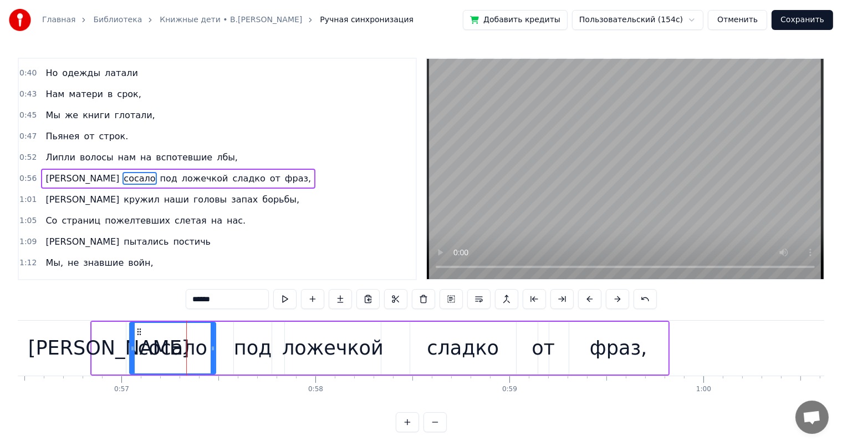
click at [246, 348] on div "под" at bounding box center [253, 347] width 38 height 29
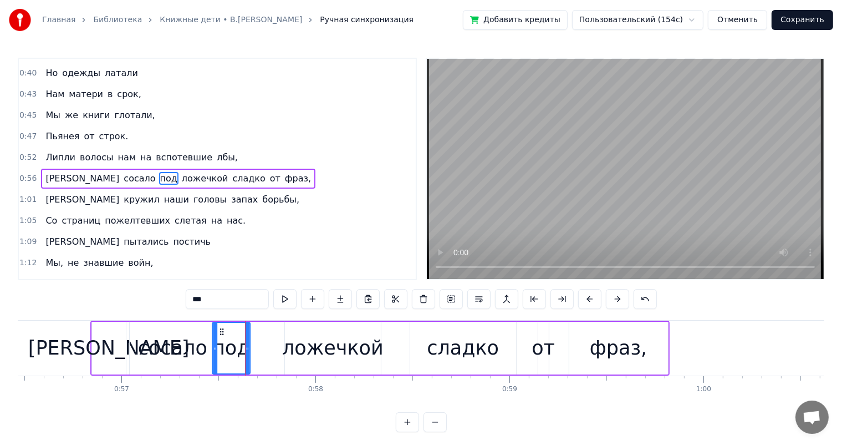
drag, startPoint x: 242, startPoint y: 330, endPoint x: 304, endPoint y: 345, distance: 63.9
click at [220, 335] on icon at bounding box center [221, 331] width 9 height 9
click at [304, 345] on div "ложечкой" at bounding box center [332, 347] width 101 height 29
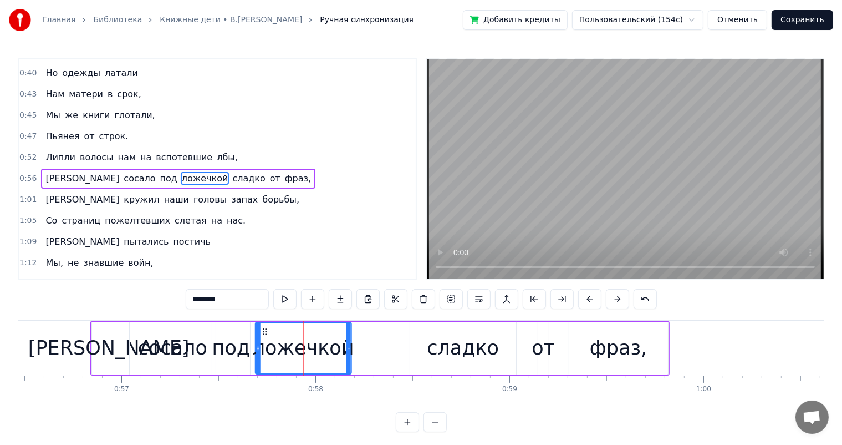
drag, startPoint x: 295, startPoint y: 330, endPoint x: 437, endPoint y: 353, distance: 143.8
click at [266, 335] on icon at bounding box center [264, 331] width 9 height 9
click at [453, 343] on div "сладко" at bounding box center [463, 347] width 72 height 29
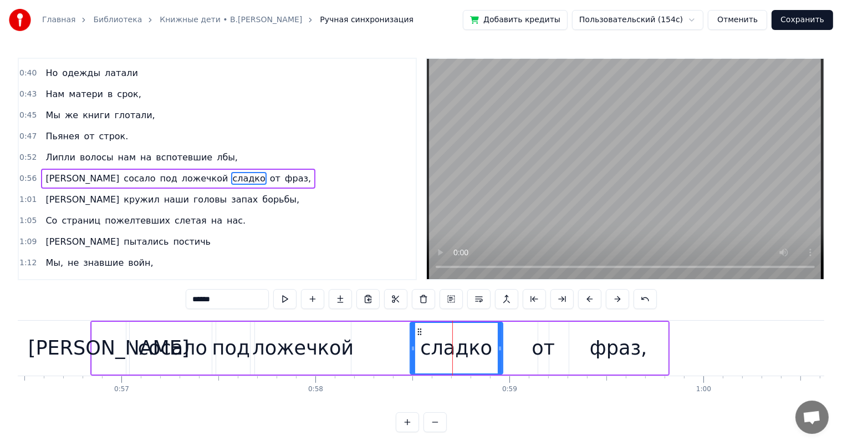
drag, startPoint x: 512, startPoint y: 345, endPoint x: 530, endPoint y: 344, distance: 17.8
click at [499, 351] on icon at bounding box center [500, 348] width 4 height 9
click at [540, 342] on div "от" at bounding box center [543, 347] width 23 height 29
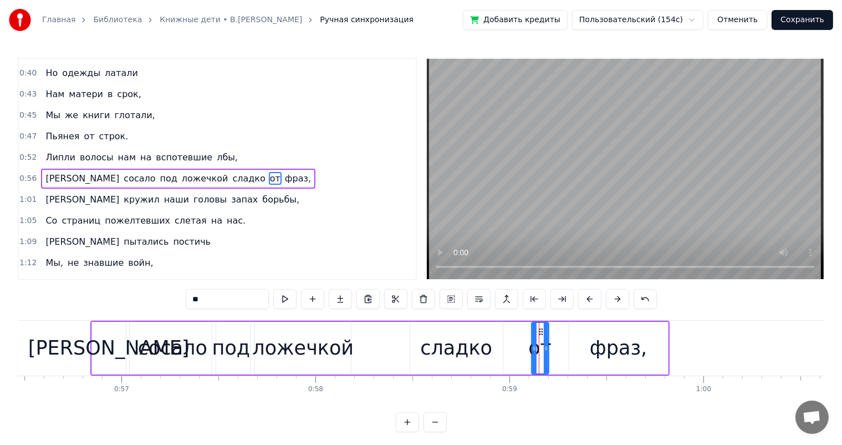
drag, startPoint x: 540, startPoint y: 336, endPoint x: 533, endPoint y: 338, distance: 6.9
click at [533, 338] on div at bounding box center [534, 348] width 4 height 50
drag, startPoint x: 541, startPoint y: 332, endPoint x: 510, endPoint y: 335, distance: 31.7
click at [510, 335] on div "от" at bounding box center [509, 348] width 16 height 50
click at [596, 336] on div "фраз," at bounding box center [618, 347] width 57 height 29
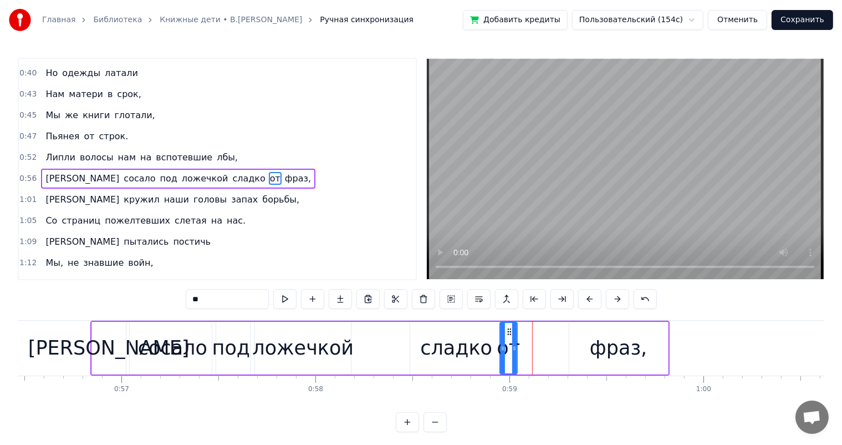
type input "*****"
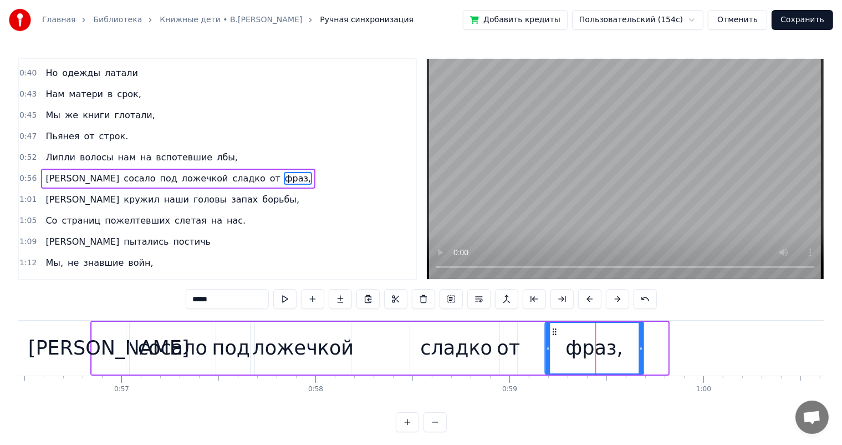
drag, startPoint x: 577, startPoint y: 330, endPoint x: 553, endPoint y: 332, distance: 24.5
click at [553, 332] on icon at bounding box center [554, 331] width 9 height 9
drag, startPoint x: 643, startPoint y: 346, endPoint x: 624, endPoint y: 351, distance: 19.0
click at [624, 351] on icon at bounding box center [623, 348] width 4 height 9
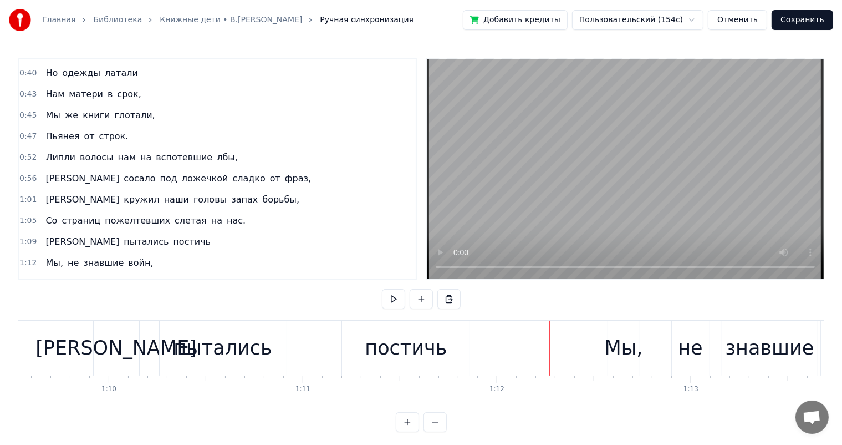
scroll to position [0, 13551]
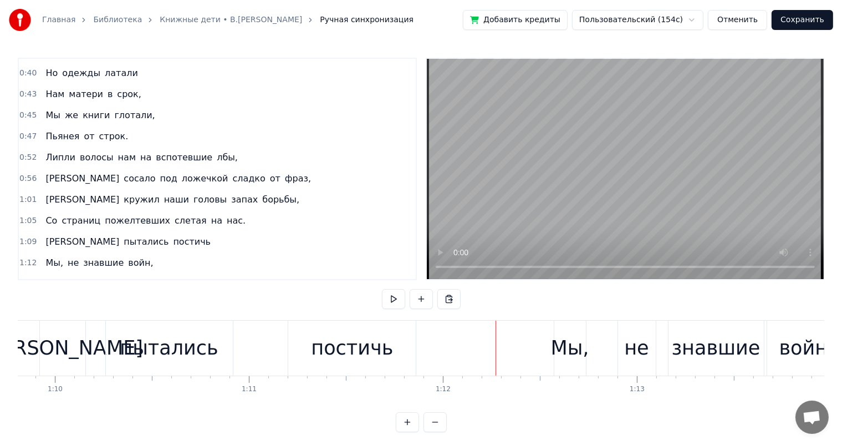
click at [216, 355] on div "пытались" at bounding box center [169, 348] width 127 height 55
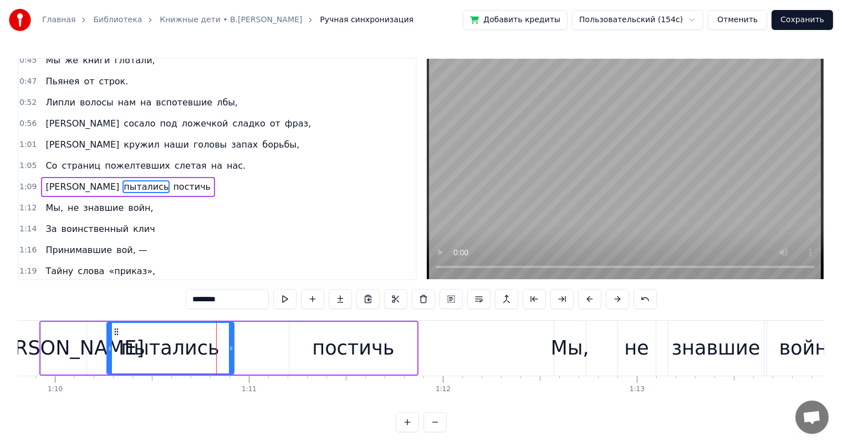
scroll to position [226, 0]
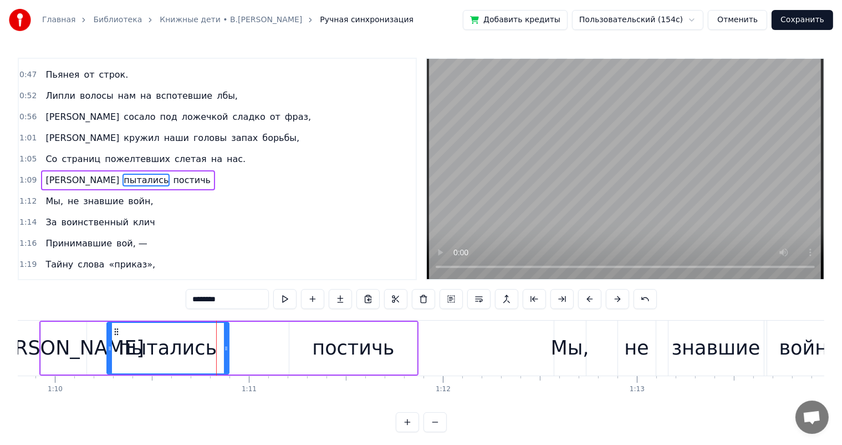
drag, startPoint x: 231, startPoint y: 343, endPoint x: 226, endPoint y: 346, distance: 6.0
click at [226, 346] on div at bounding box center [226, 348] width 4 height 50
click at [69, 343] on div "[PERSON_NAME]" at bounding box center [63, 347] width 161 height 29
type input "*"
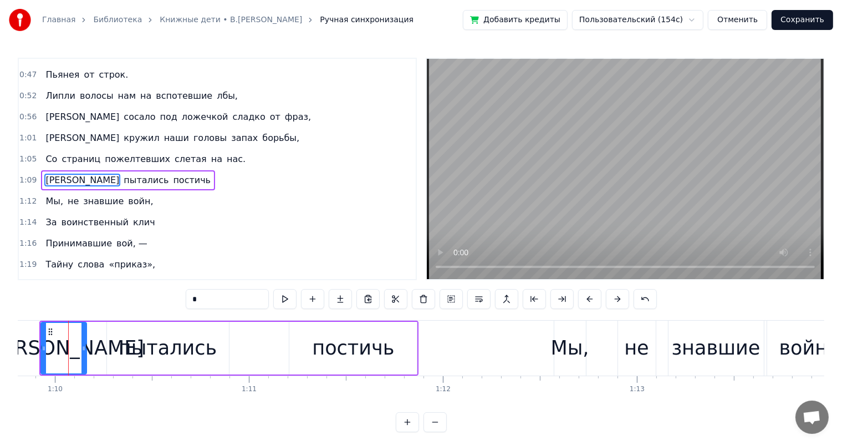
click at [105, 324] on div "И пытались постичь" at bounding box center [229, 348] width 380 height 55
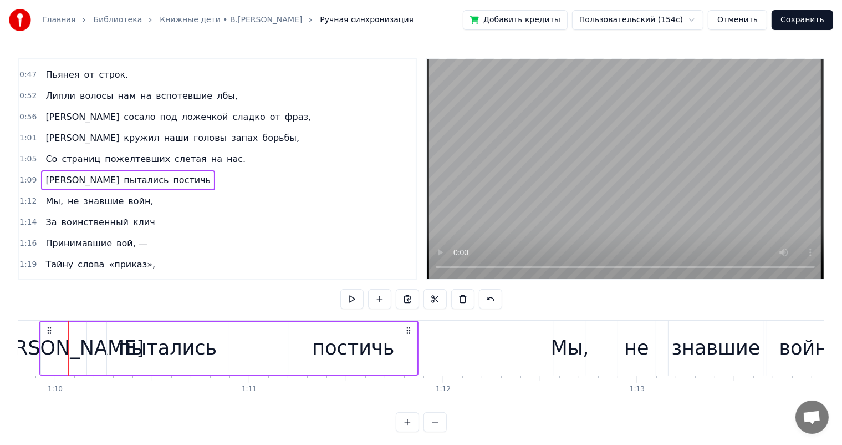
drag, startPoint x: 118, startPoint y: 333, endPoint x: 109, endPoint y: 332, distance: 8.3
click at [114, 333] on div "пытались" at bounding box center [168, 348] width 122 height 53
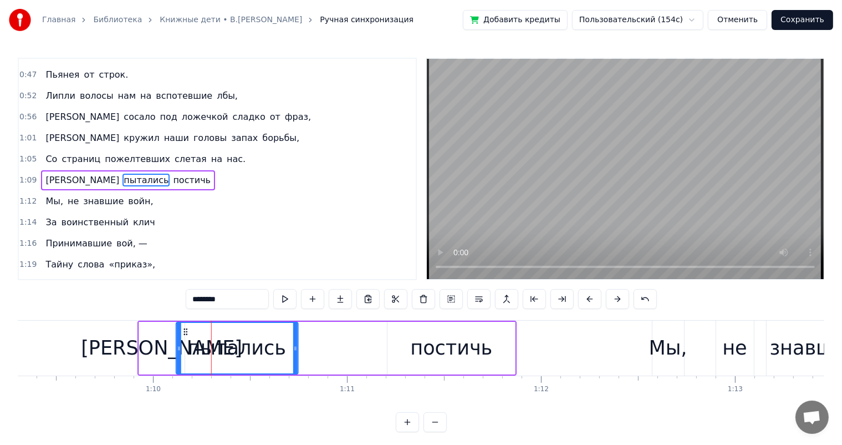
scroll to position [0, 13452]
drag, startPoint x: 113, startPoint y: 331, endPoint x: 187, endPoint y: 333, distance: 73.8
click at [187, 333] on icon at bounding box center [189, 331] width 9 height 9
drag, startPoint x: 297, startPoint y: 346, endPoint x: 285, endPoint y: 353, distance: 14.4
click at [285, 353] on div at bounding box center [287, 348] width 4 height 50
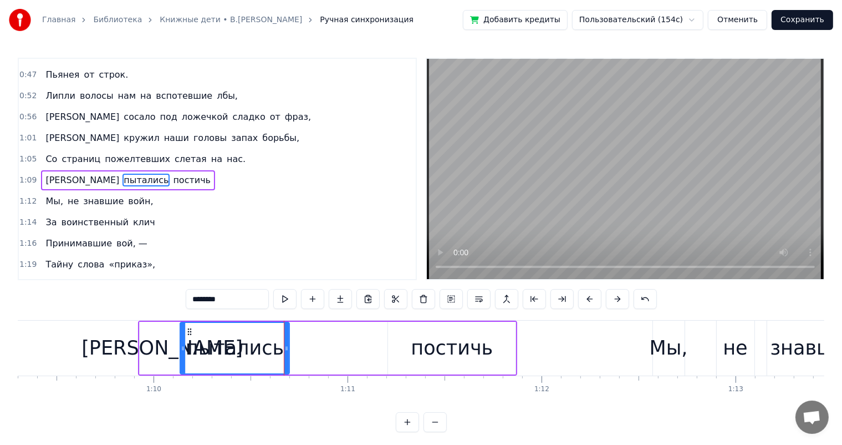
click at [475, 364] on div "постичь" at bounding box center [452, 348] width 128 height 53
type input "*******"
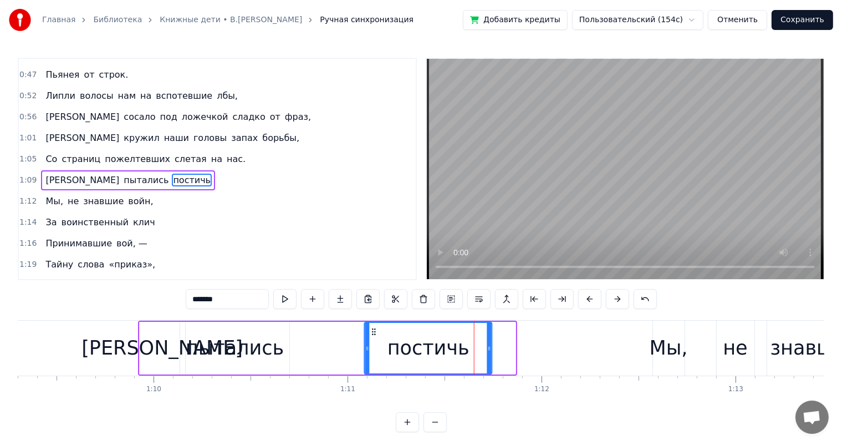
drag, startPoint x: 395, startPoint y: 331, endPoint x: 372, endPoint y: 327, distance: 23.5
click at [372, 327] on icon at bounding box center [374, 331] width 9 height 9
drag, startPoint x: 490, startPoint y: 349, endPoint x: 78, endPoint y: 315, distance: 413.0
click at [468, 356] on div at bounding box center [469, 348] width 4 height 50
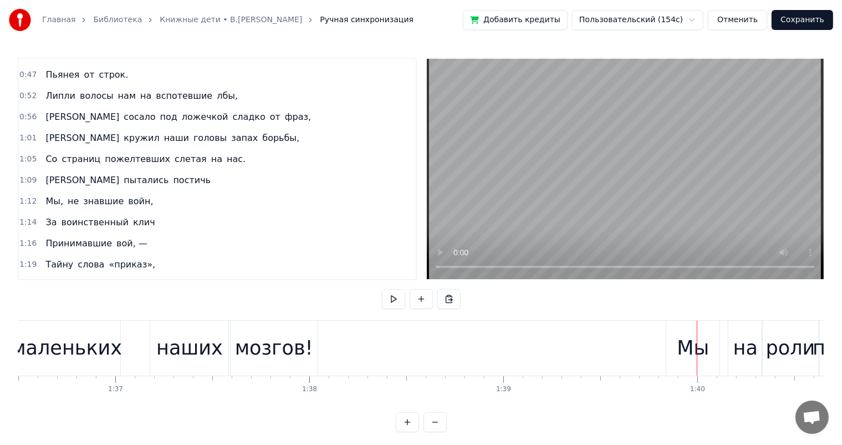
scroll to position [0, 18486]
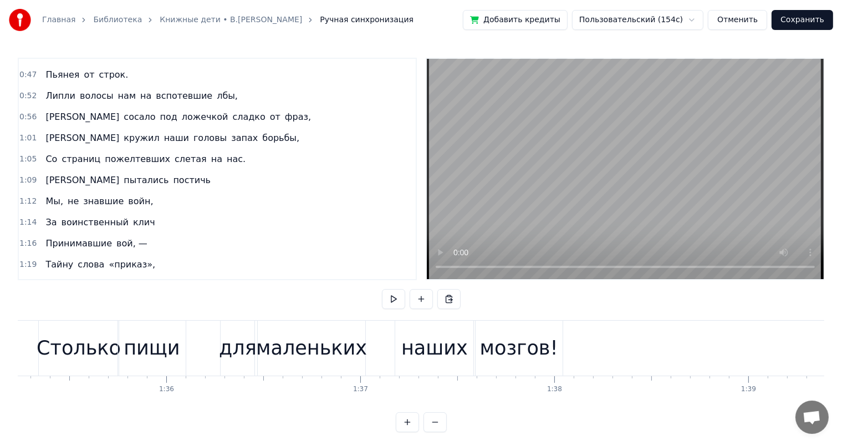
click at [327, 365] on div "маленьких" at bounding box center [312, 348] width 108 height 55
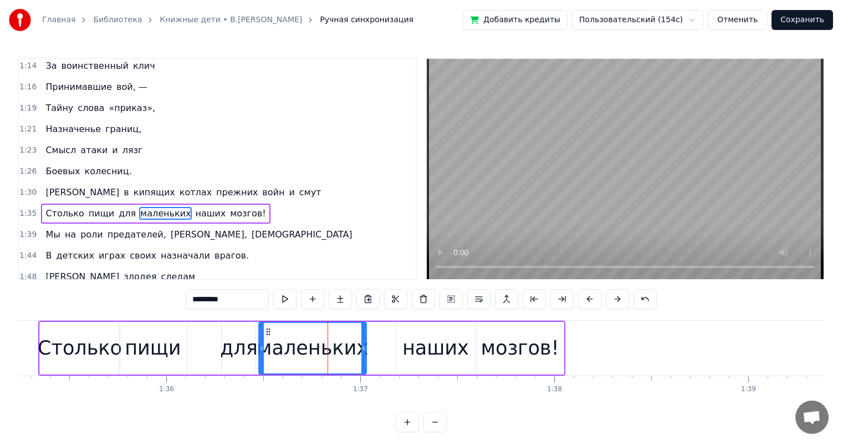
scroll to position [410, 0]
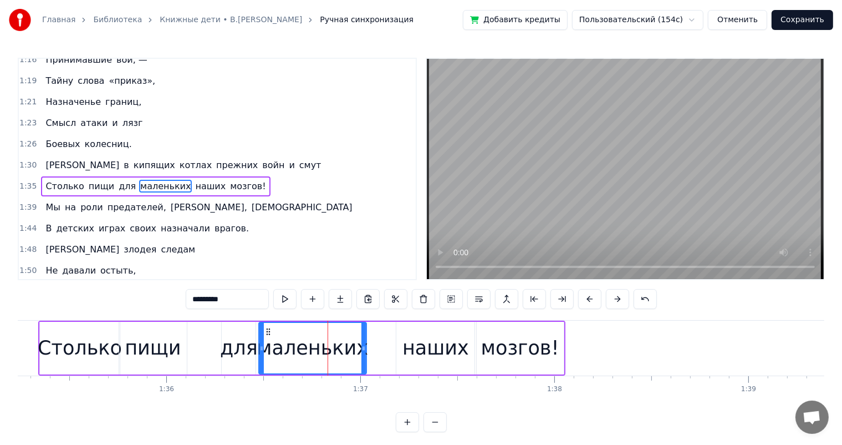
click at [415, 342] on div "наших" at bounding box center [436, 347] width 67 height 29
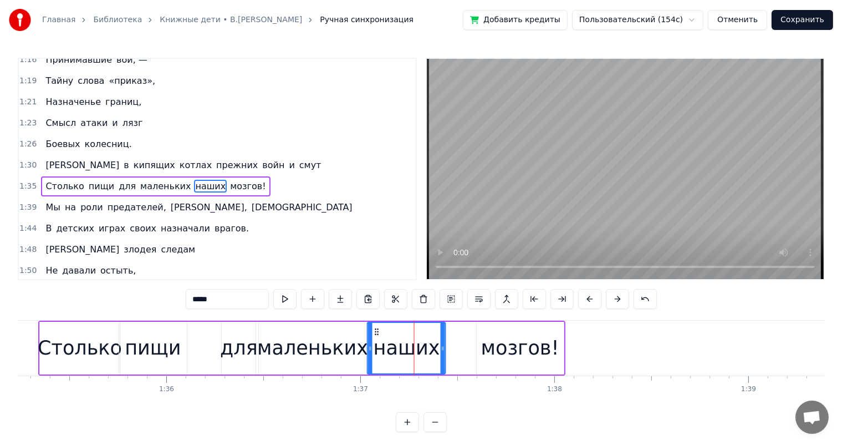
drag, startPoint x: 405, startPoint y: 331, endPoint x: 376, endPoint y: 341, distance: 30.5
click at [376, 341] on div "наших" at bounding box center [406, 348] width 77 height 50
click at [510, 327] on div "мозгов!" at bounding box center [520, 348] width 87 height 53
type input "*******"
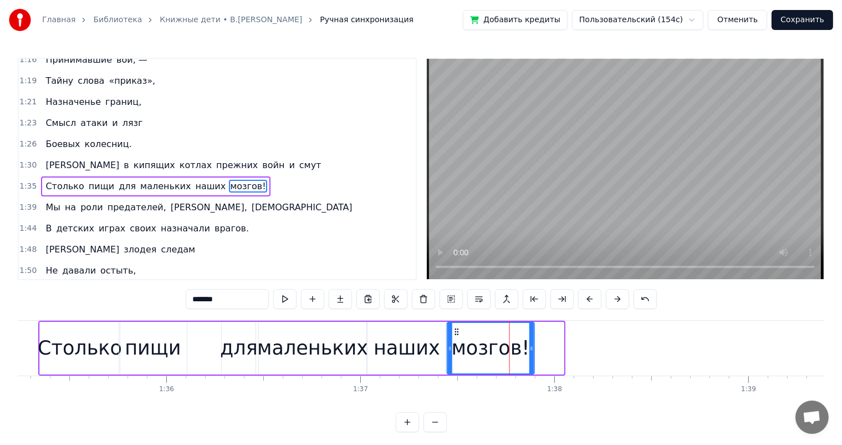
drag, startPoint x: 484, startPoint y: 332, endPoint x: 455, endPoint y: 340, distance: 30.5
click at [455, 340] on div "мозгов!" at bounding box center [491, 348] width 86 height 50
click at [15, 353] on div "Главная Библиотека Книжные дети • [PERSON_NAME].Высоцкий Ручная синхронизация Д…" at bounding box center [421, 216] width 842 height 432
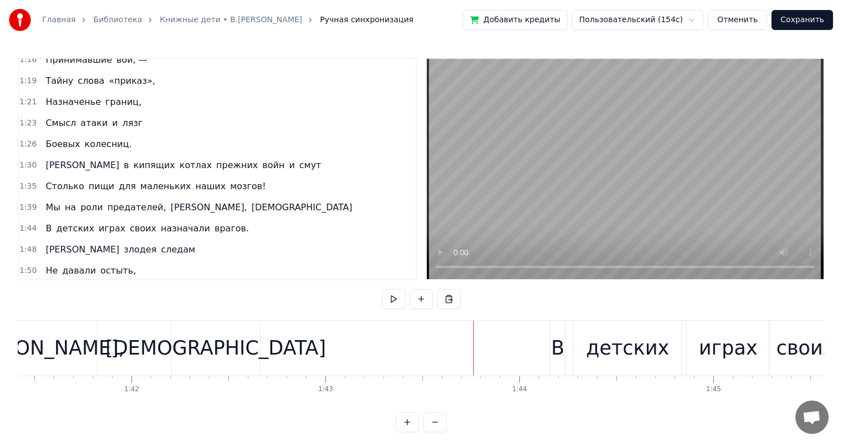
scroll to position [0, 19631]
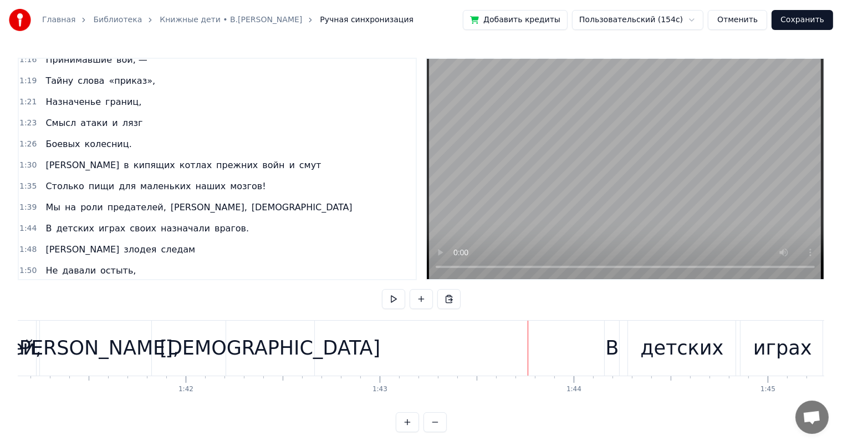
drag, startPoint x: 96, startPoint y: 373, endPoint x: 108, endPoint y: 366, distance: 13.4
click at [96, 372] on div "[PERSON_NAME]," at bounding box center [95, 348] width 111 height 55
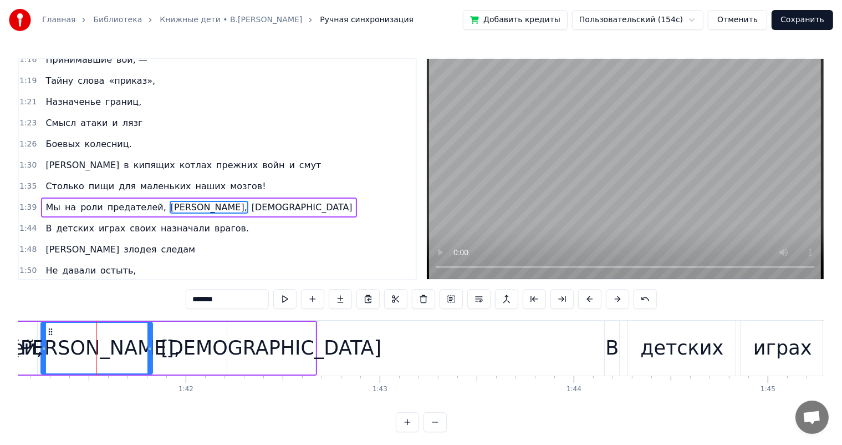
scroll to position [430, 0]
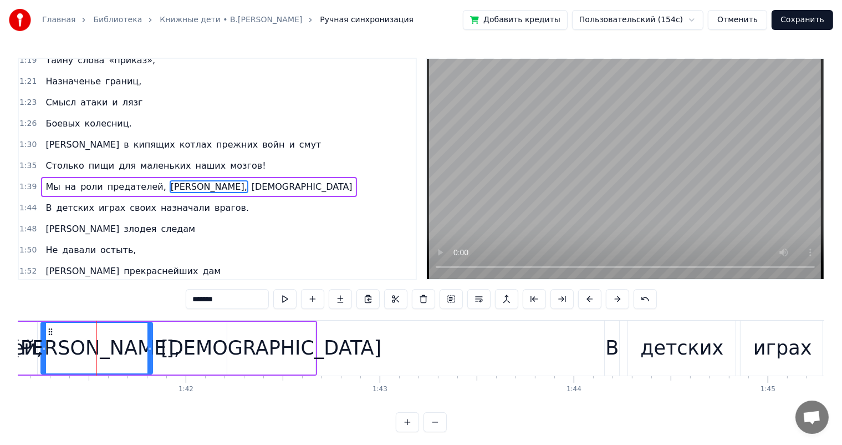
click at [258, 347] on div "[DEMOGRAPHIC_DATA]" at bounding box center [271, 347] width 221 height 29
type input "***"
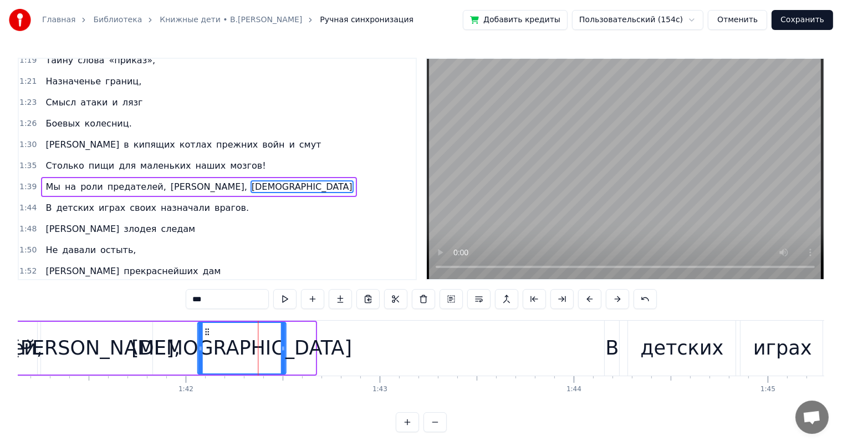
drag, startPoint x: 234, startPoint y: 332, endPoint x: 204, endPoint y: 335, distance: 30.1
click at [204, 335] on div "[DEMOGRAPHIC_DATA]" at bounding box center [241, 348] width 87 height 50
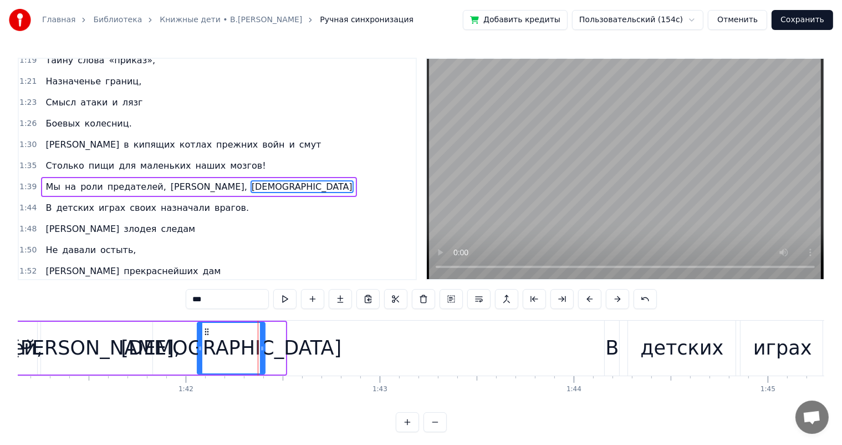
drag, startPoint x: 282, startPoint y: 344, endPoint x: 262, endPoint y: 353, distance: 22.1
click at [262, 353] on div at bounding box center [262, 348] width 4 height 50
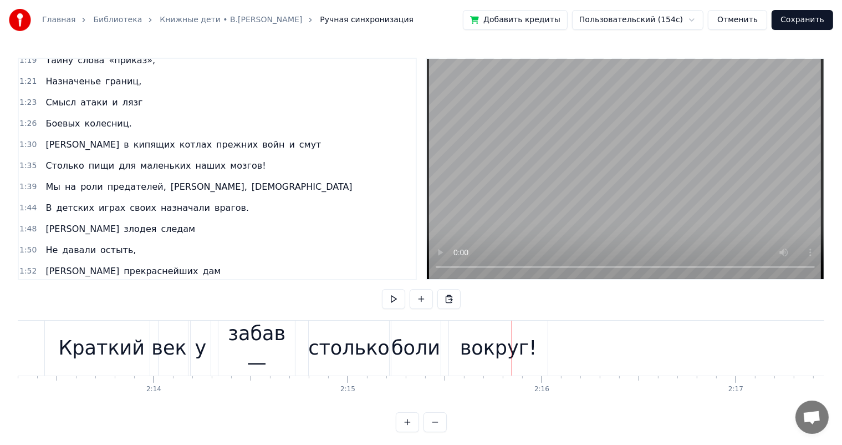
scroll to position [0, 25821]
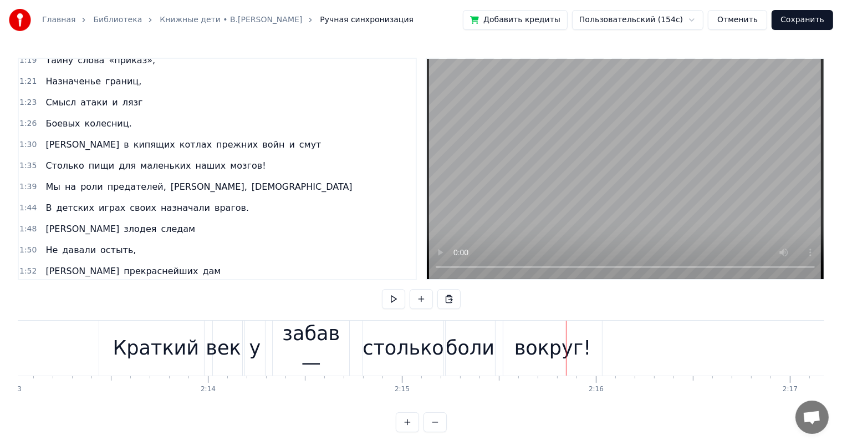
click at [155, 363] on div "Краткий" at bounding box center [155, 348] width 113 height 55
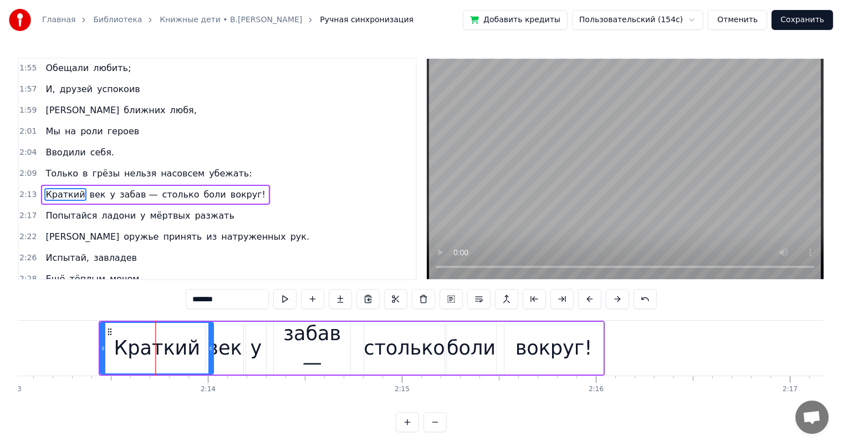
scroll to position [654, 0]
drag, startPoint x: 212, startPoint y: 340, endPoint x: 192, endPoint y: 345, distance: 20.0
click at [192, 345] on div at bounding box center [191, 348] width 4 height 50
click at [234, 333] on div "век" at bounding box center [224, 347] width 35 height 29
type input "***"
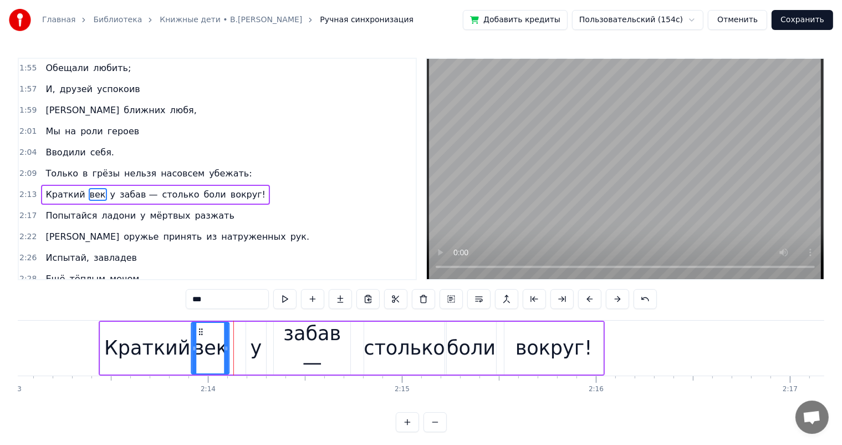
drag, startPoint x: 215, startPoint y: 328, endPoint x: 200, endPoint y: 329, distance: 14.5
click at [200, 329] on icon at bounding box center [200, 331] width 9 height 9
drag, startPoint x: 243, startPoint y: 338, endPoint x: 269, endPoint y: 331, distance: 27.0
click at [245, 338] on div "Краткий век у забав — столько боли вокруг!" at bounding box center [352, 348] width 506 height 55
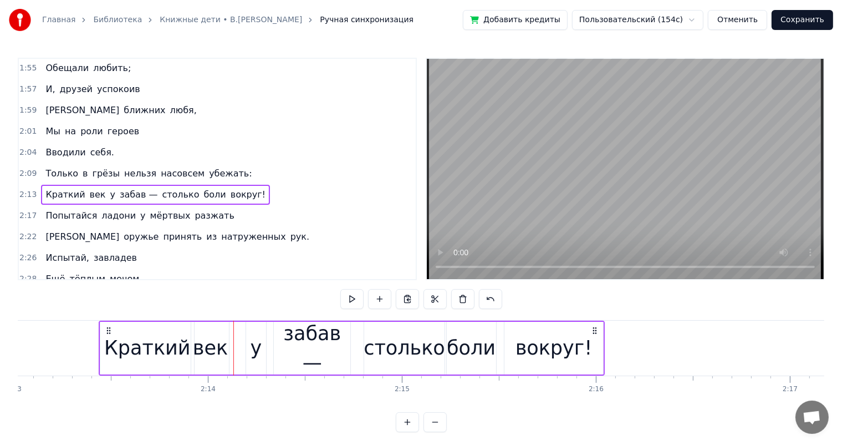
click at [255, 334] on div "у" at bounding box center [257, 347] width 12 height 29
drag, startPoint x: 253, startPoint y: 329, endPoint x: 303, endPoint y: 338, distance: 50.8
click at [246, 331] on icon at bounding box center [245, 331] width 9 height 9
click at [303, 338] on div "забав —" at bounding box center [312, 348] width 77 height 58
type input "*******"
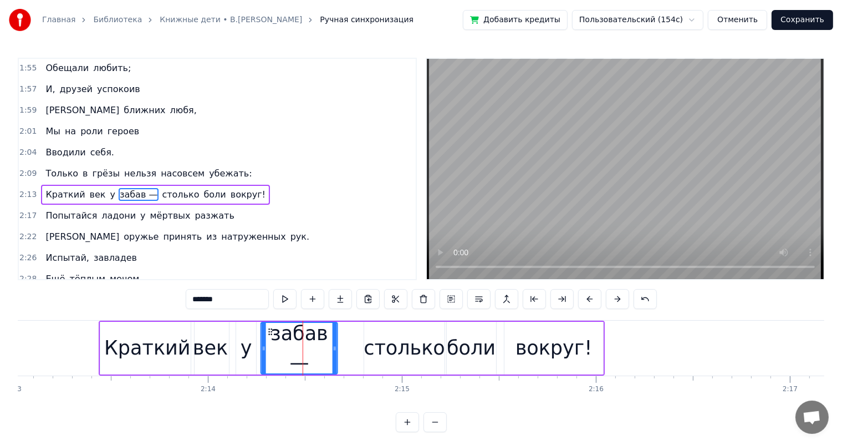
drag, startPoint x: 282, startPoint y: 332, endPoint x: 270, endPoint y: 332, distance: 12.8
click at [270, 332] on icon at bounding box center [270, 331] width 9 height 9
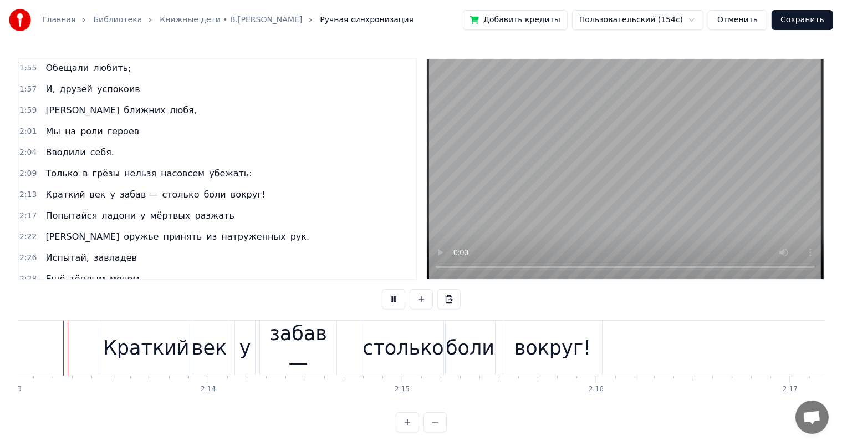
scroll to position [0, 25810]
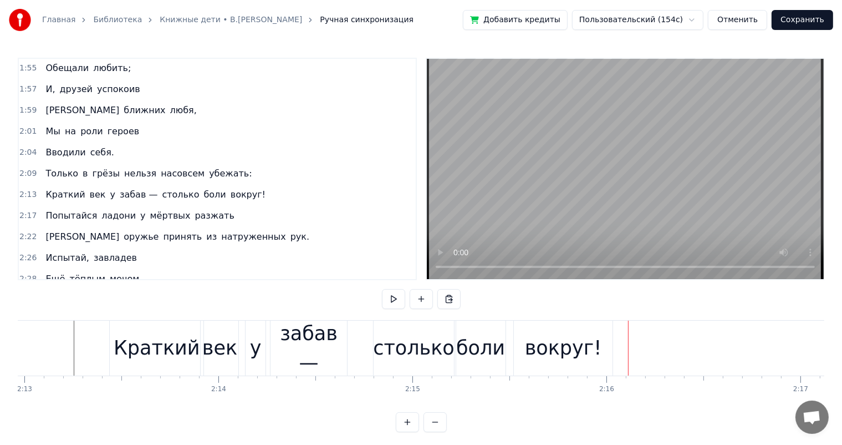
click at [324, 349] on div "забав —" at bounding box center [309, 348] width 77 height 58
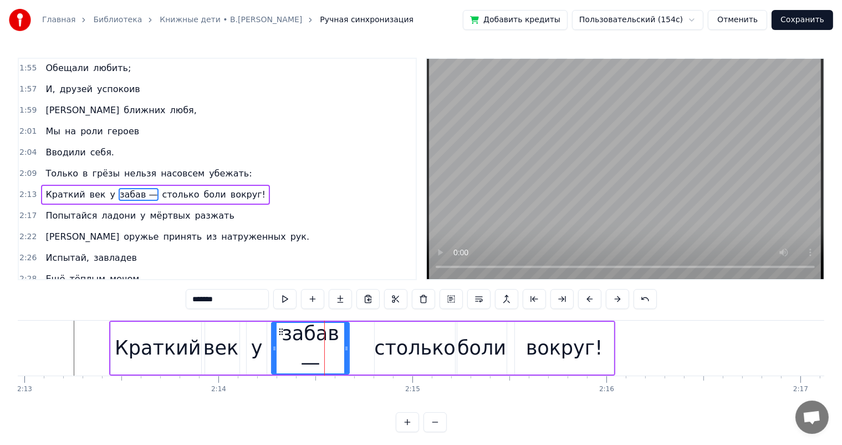
click at [345, 346] on icon at bounding box center [346, 348] width 4 height 9
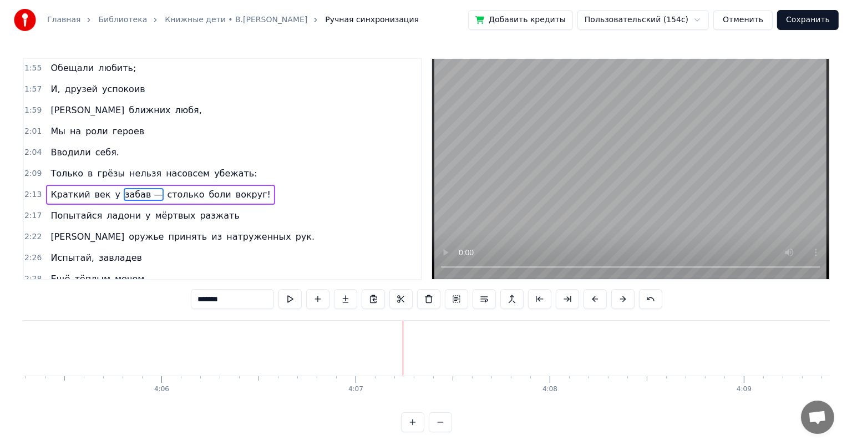
scroll to position [0, 47633]
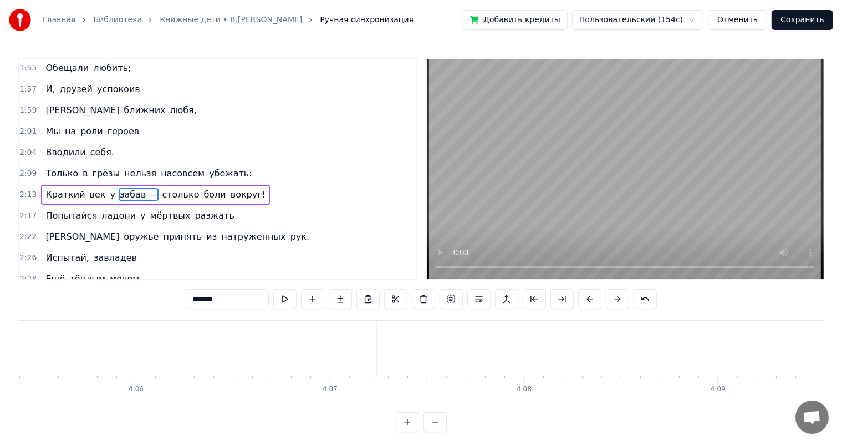
click at [792, 19] on button "Сохранить" at bounding box center [803, 20] width 62 height 20
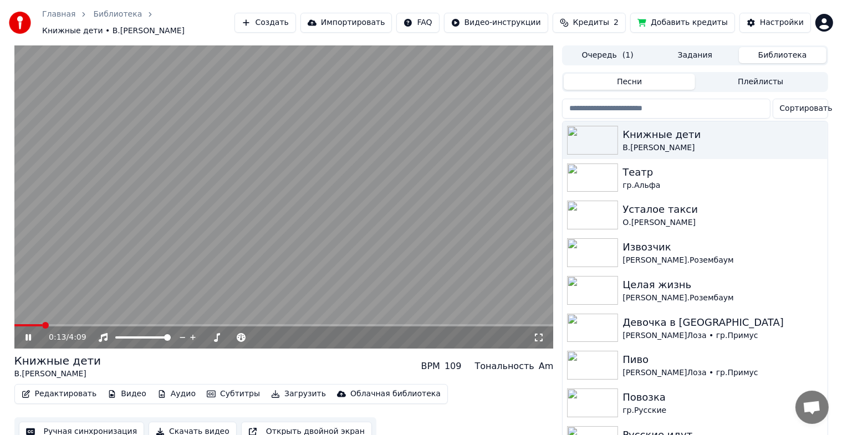
click at [29, 334] on icon at bounding box center [29, 337] width 6 height 7
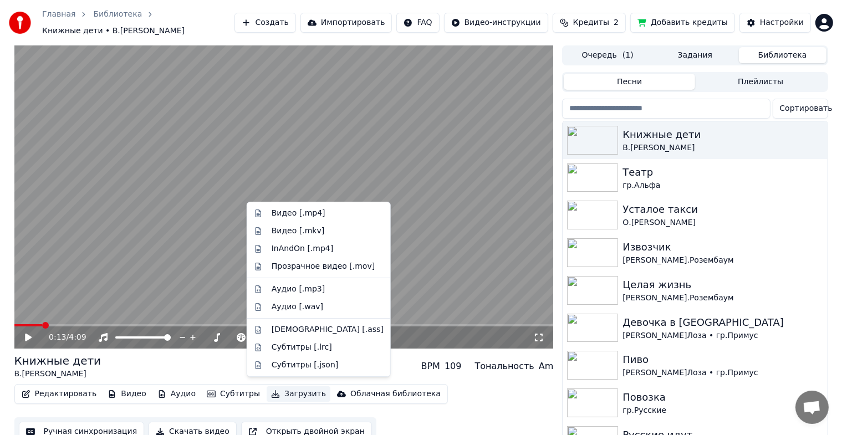
click at [276, 391] on button "Загрузить" at bounding box center [299, 395] width 64 height 16
click at [296, 219] on div "Видео [.mp4]" at bounding box center [299, 213] width 54 height 11
